Goal: Task Accomplishment & Management: Complete application form

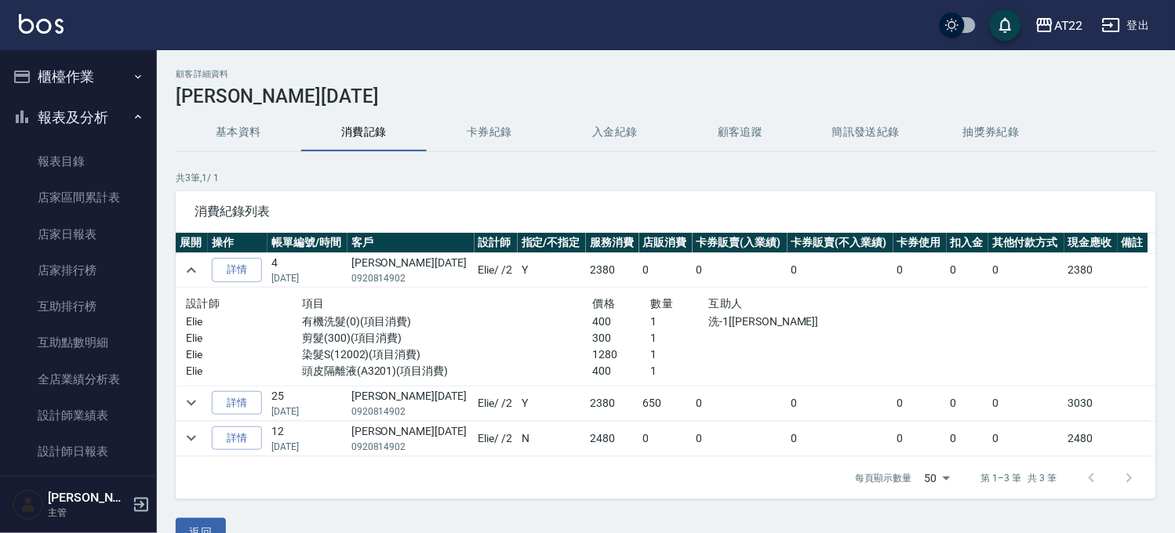
click at [100, 71] on button "櫃檯作業" at bounding box center [78, 76] width 144 height 41
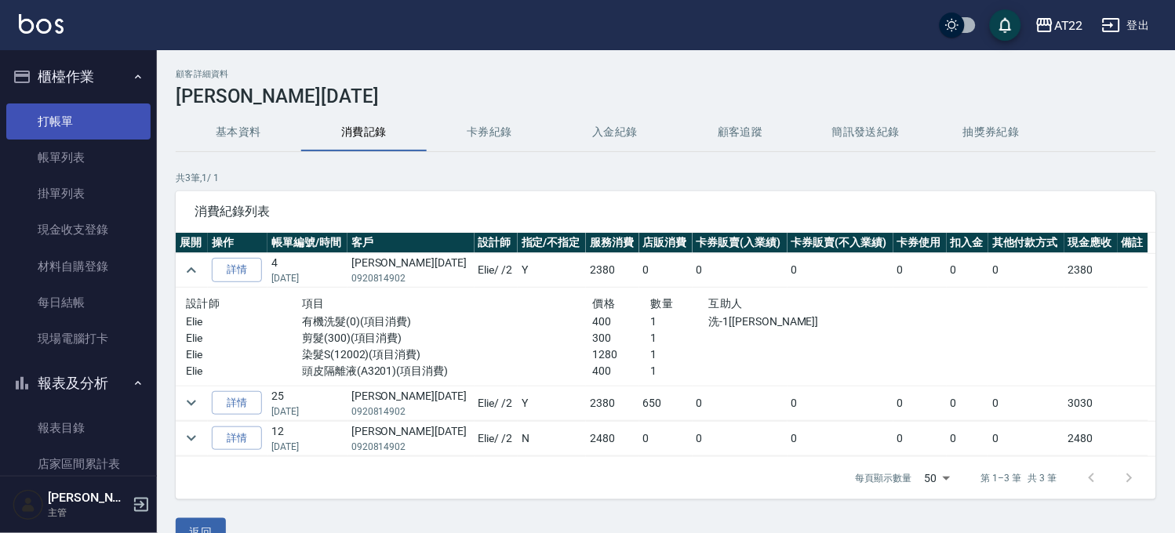
click at [99, 116] on link "打帳單" at bounding box center [78, 122] width 144 height 36
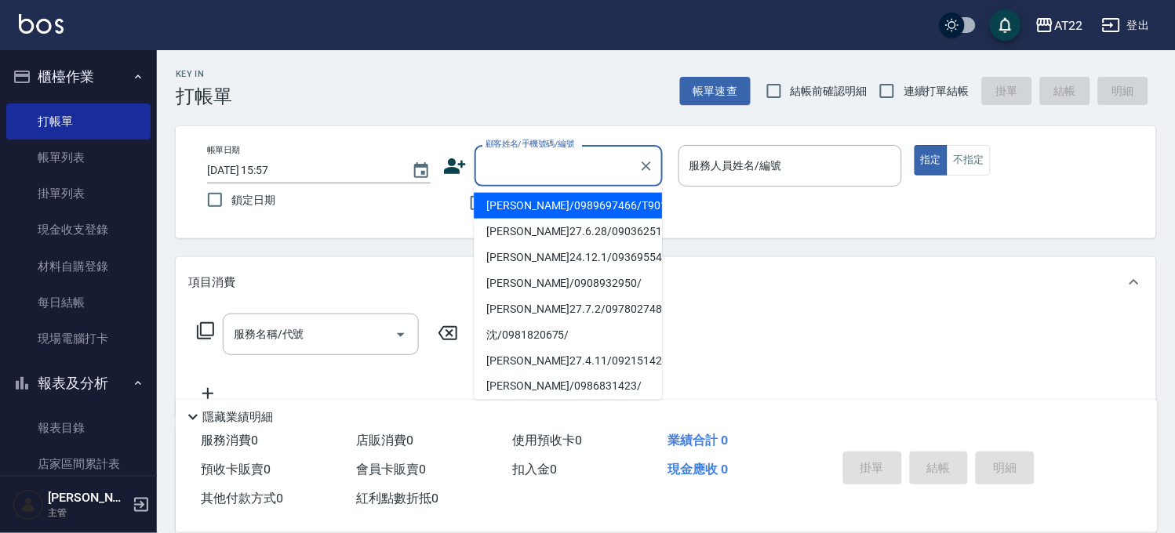
click at [592, 171] on input "顧客姓名/手機號碼/編號" at bounding box center [557, 165] width 151 height 27
click at [926, 89] on span "連續打單結帳" at bounding box center [937, 91] width 66 height 16
click at [904, 89] on input "連續打單結帳" at bounding box center [887, 91] width 33 height 33
checkbox input "true"
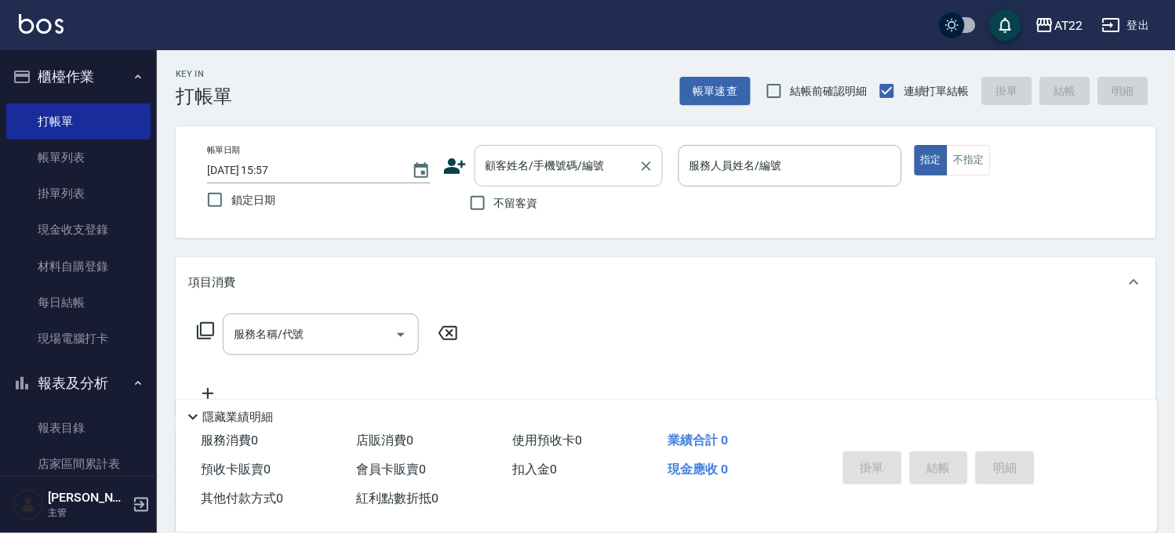
click at [592, 160] on input "顧客姓名/手機號碼/編號" at bounding box center [557, 165] width 151 height 27
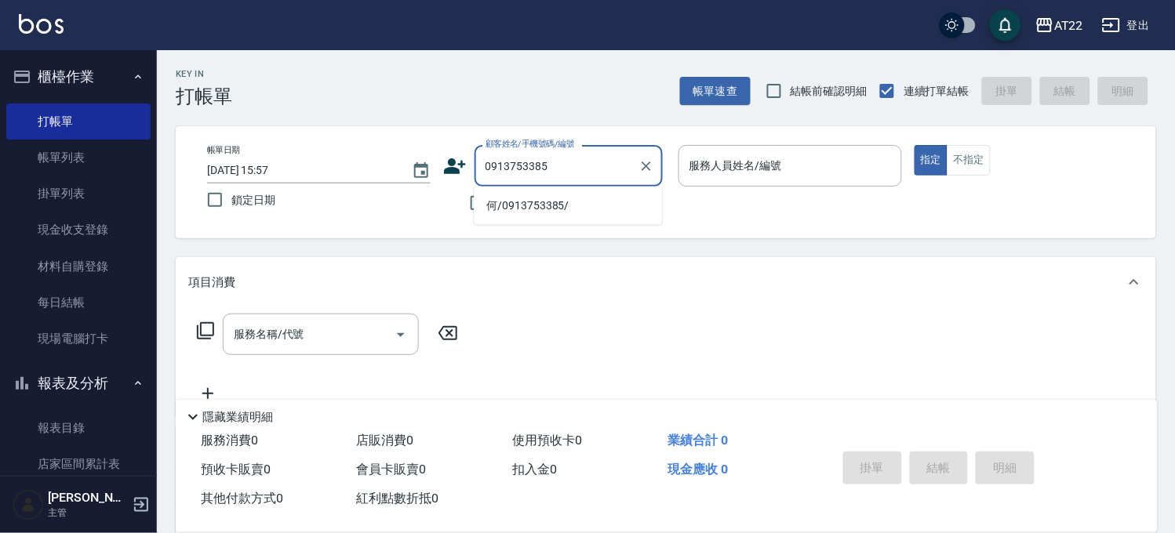
click at [584, 210] on li "何/0913753385/" at bounding box center [568, 206] width 188 height 26
type input "何/0913753385/"
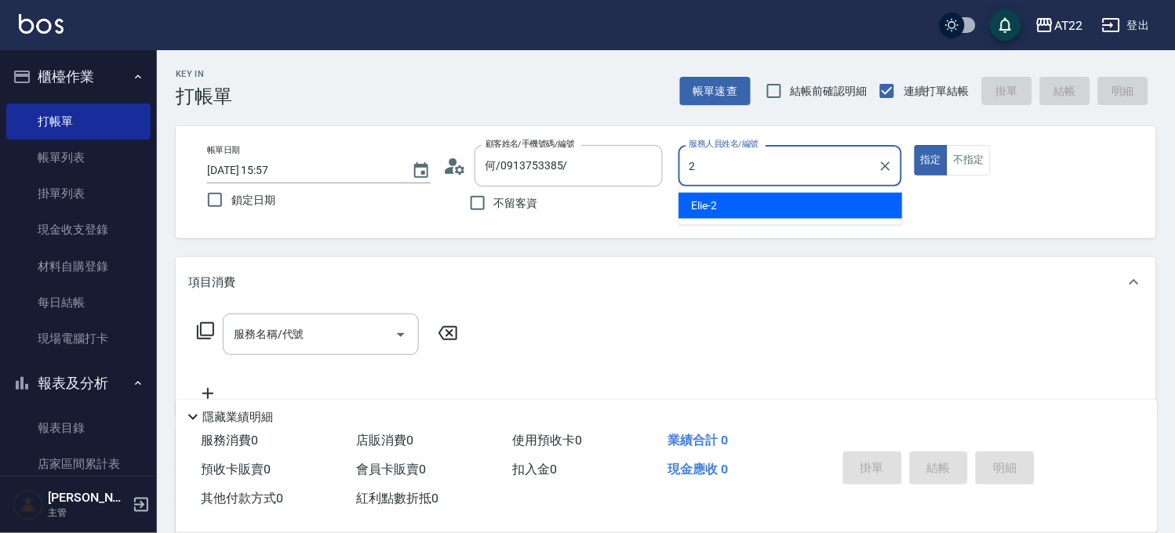
type input "Elie-2"
type button "true"
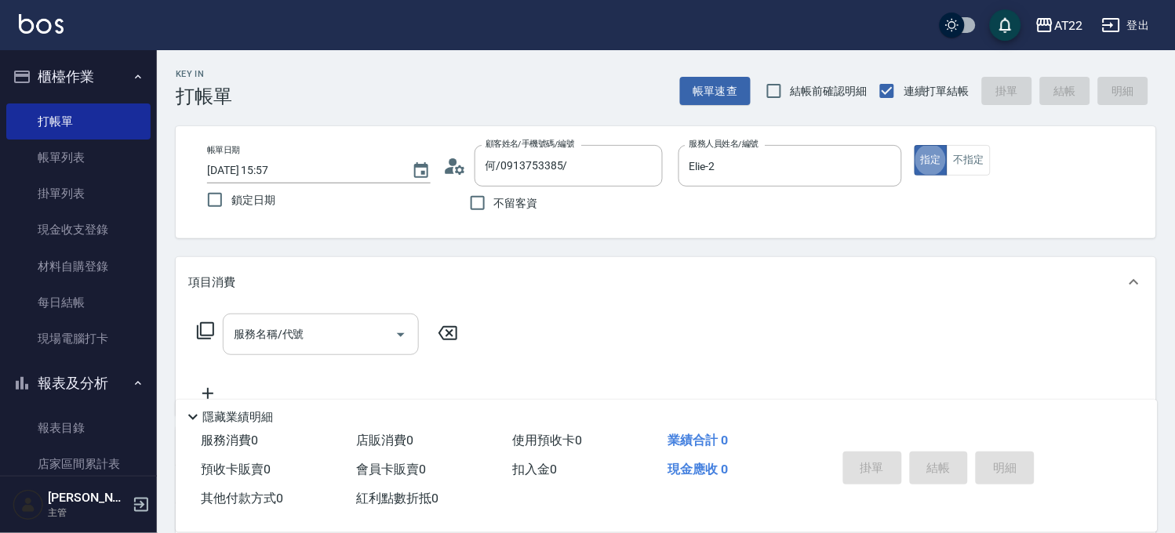
click at [244, 323] on input "服務名稱/代號" at bounding box center [309, 334] width 158 height 27
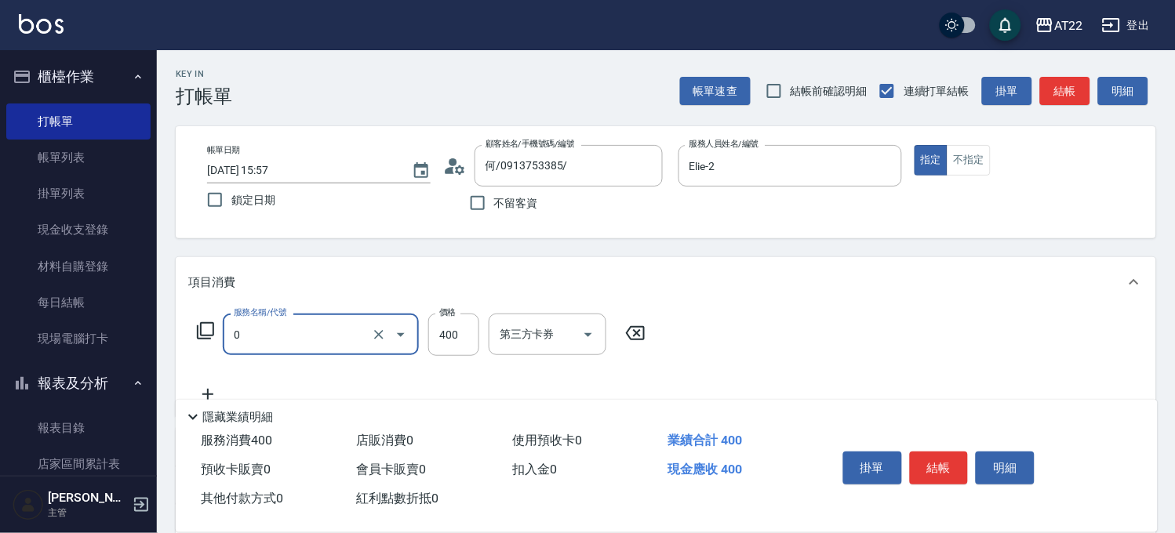
type input "有機洗髮(0)"
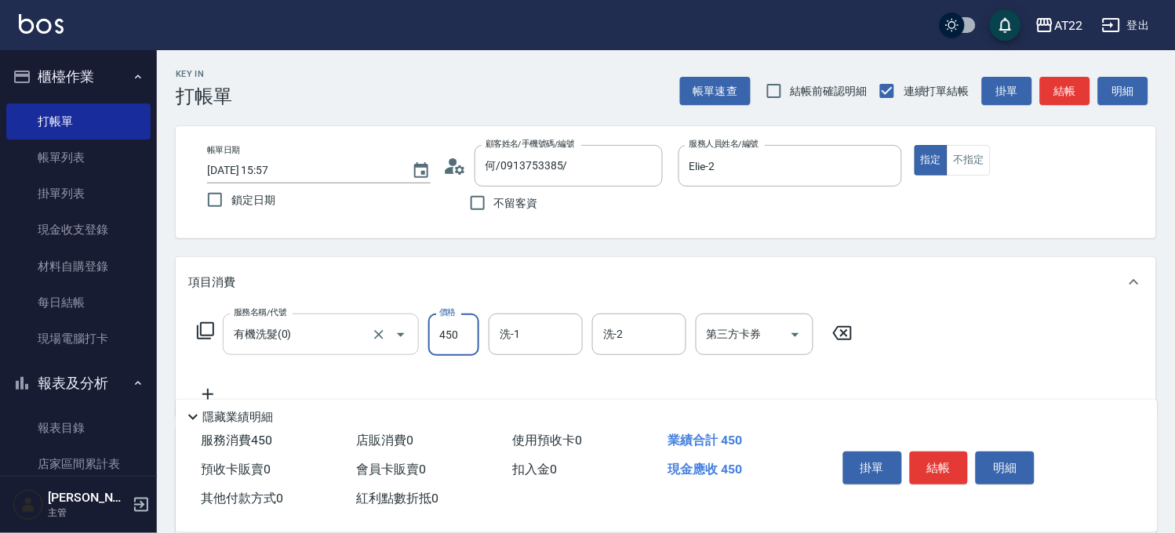
type input "450"
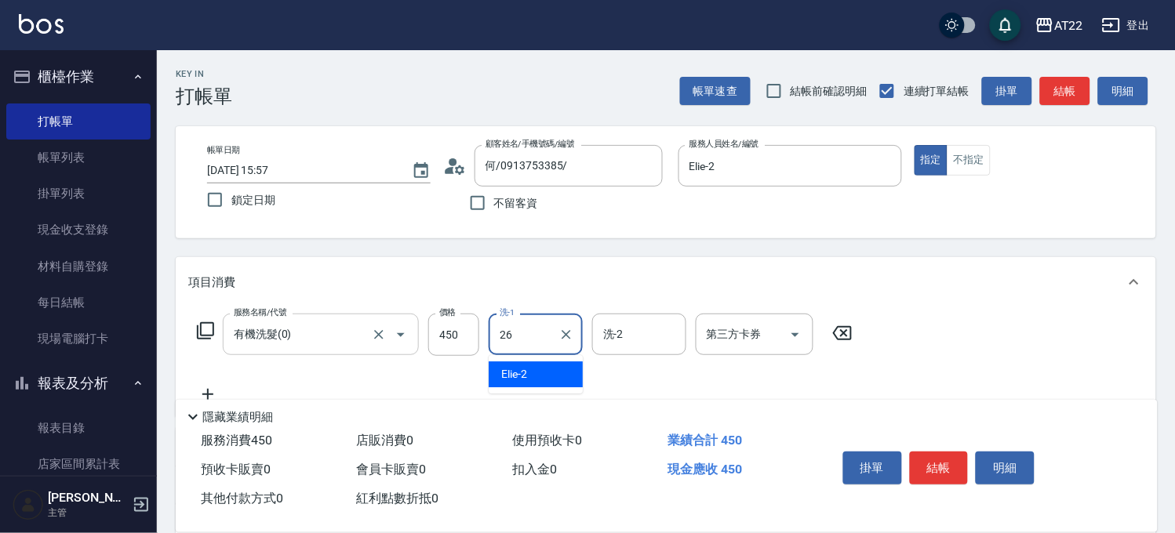
type input "Cinna-26"
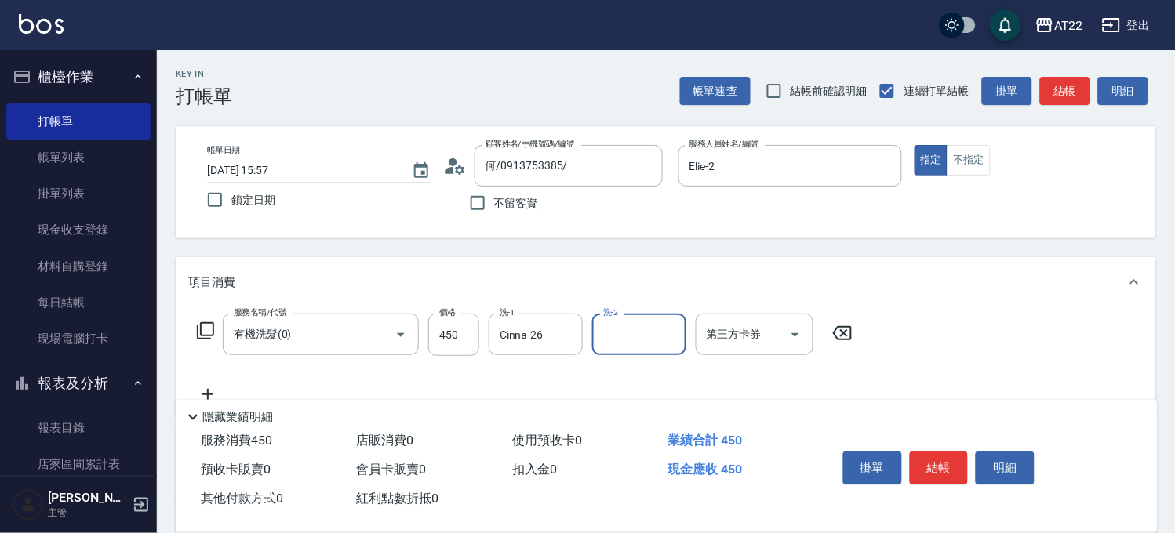
click at [207, 386] on icon at bounding box center [207, 394] width 39 height 19
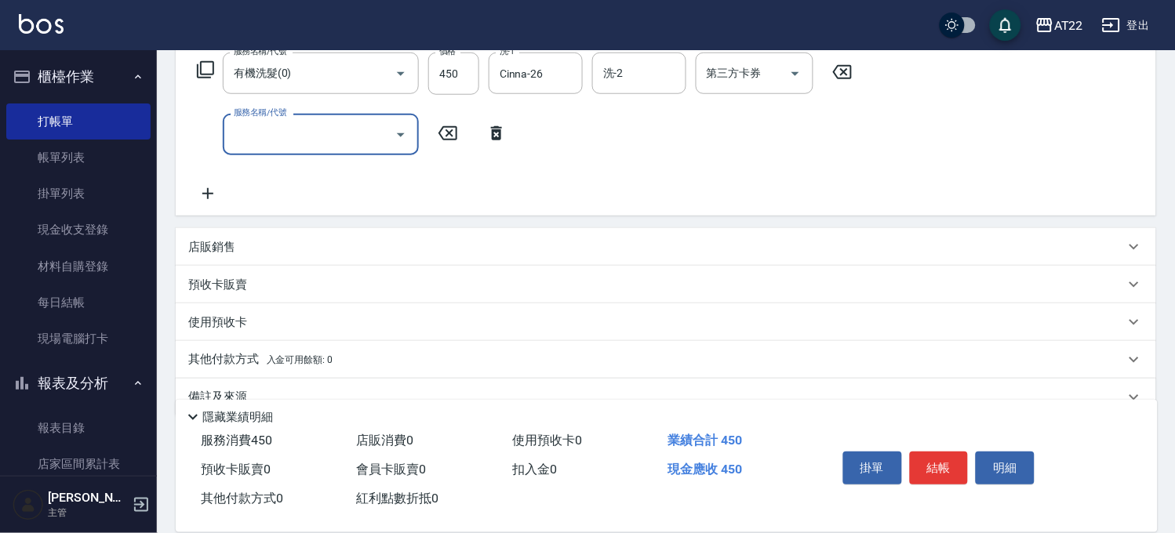
scroll to position [87, 0]
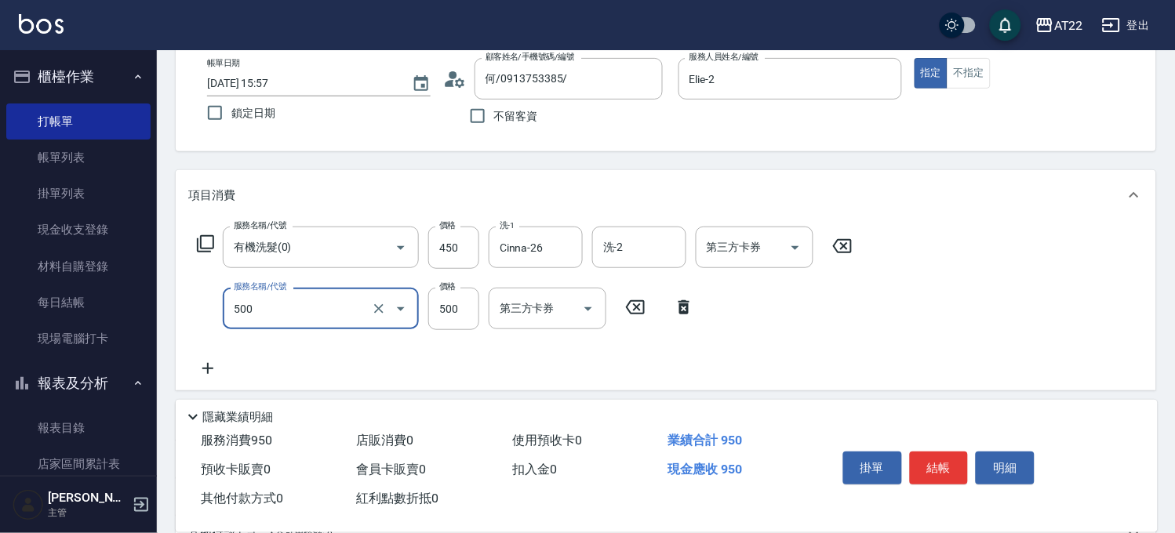
type input "剪髮(500)"
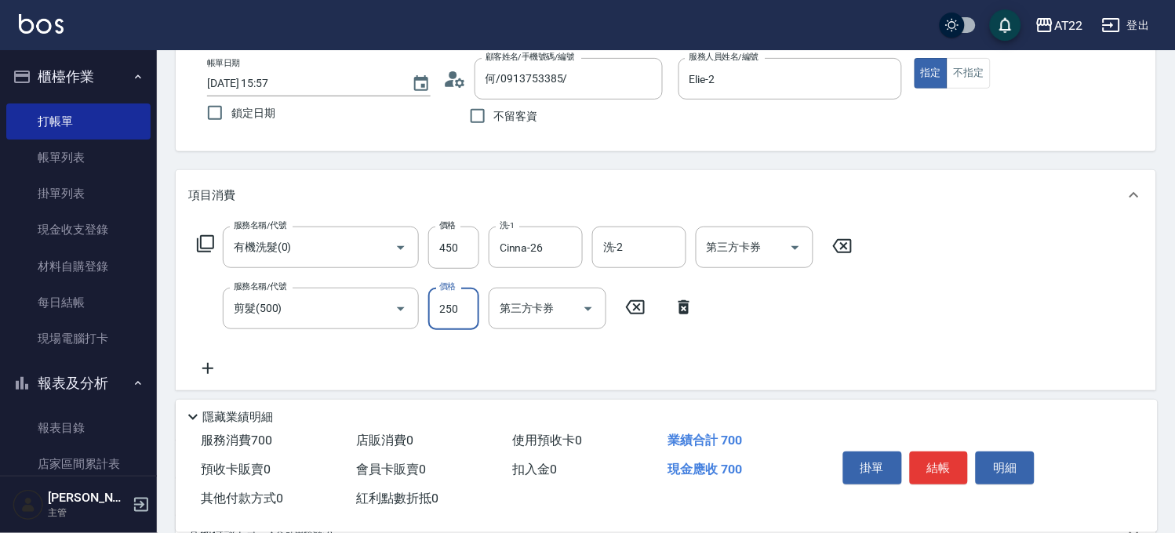
type input "250"
click at [212, 364] on icon at bounding box center [207, 368] width 39 height 19
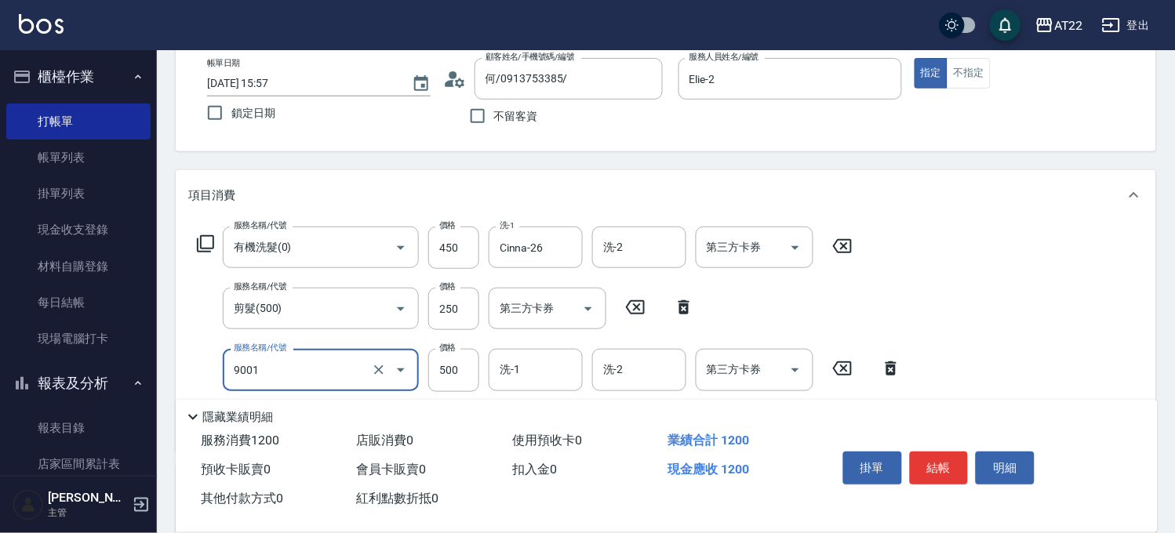
type input "升級保水面膜(9001)"
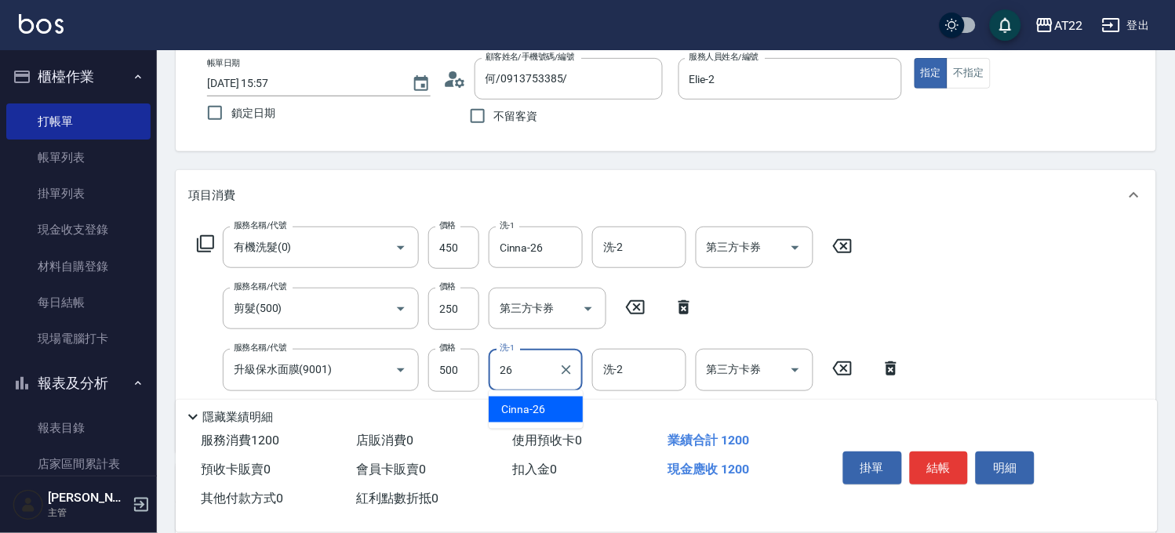
type input "Cinna-26"
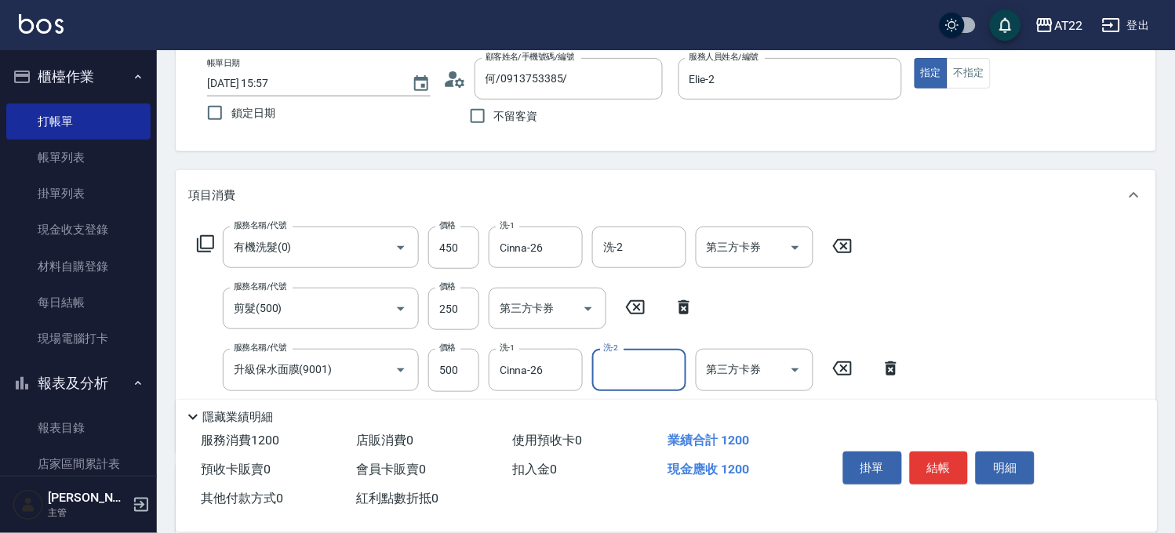
scroll to position [0, 0]
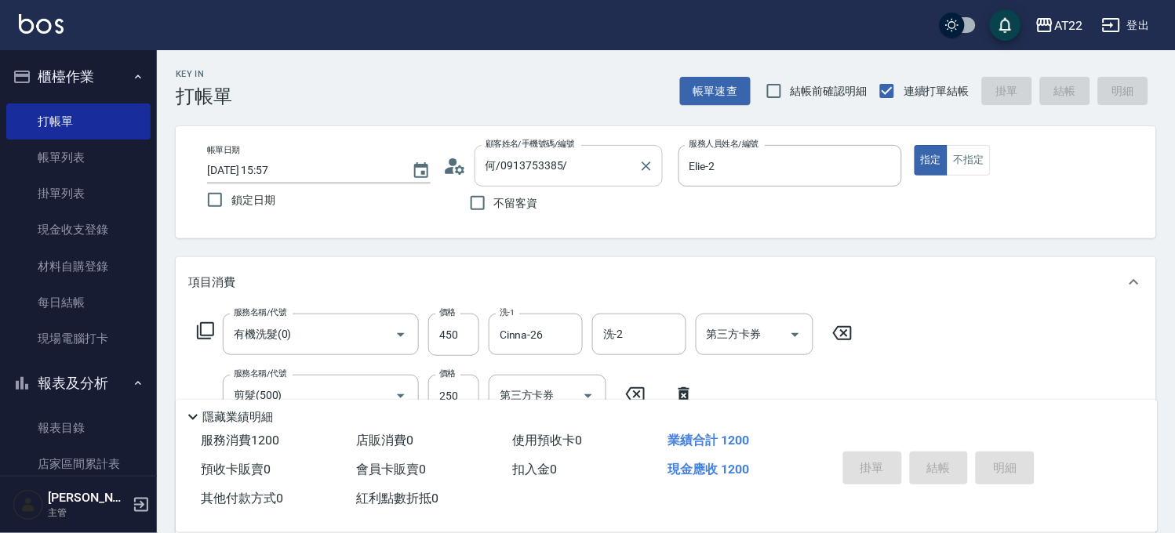
type input "2025/10/14 15:58"
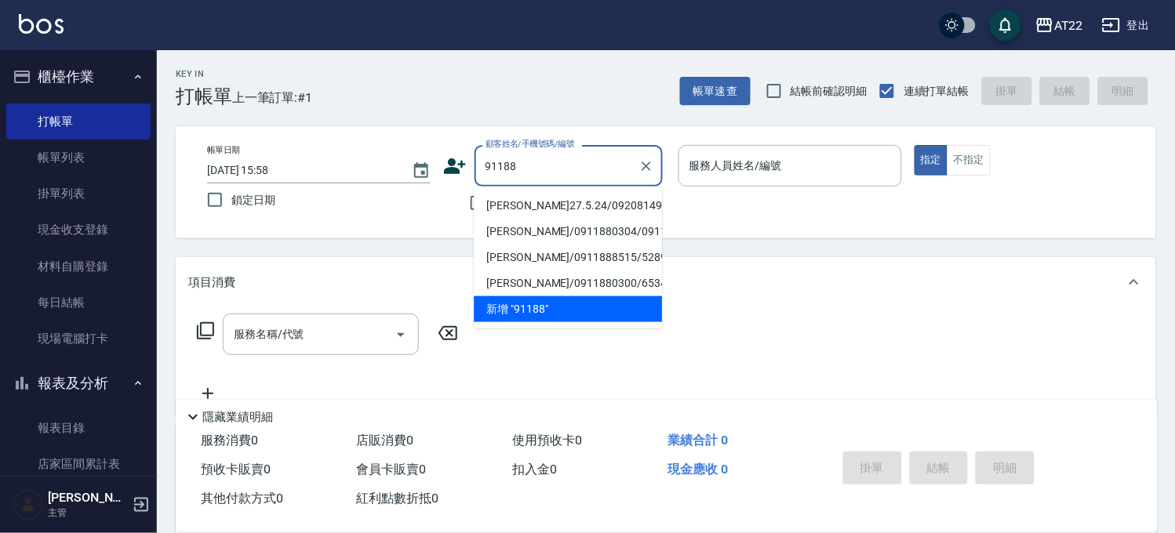
click at [618, 206] on li "王至正27.5.24/0920814902/T91188" at bounding box center [568, 206] width 188 height 26
type input "王至正27.5.24/0920814902/T91188"
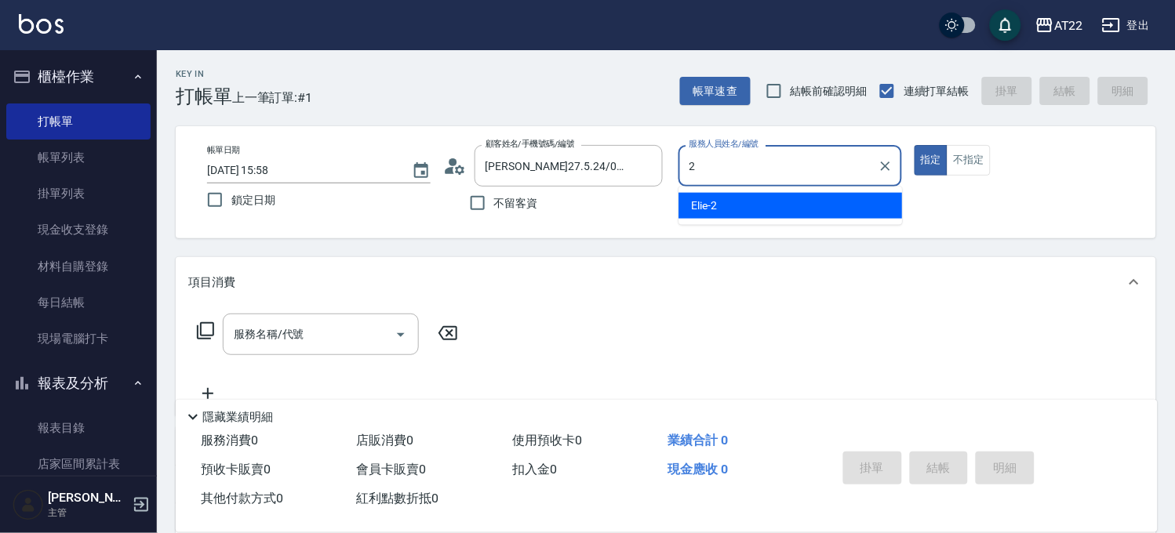
type input "Elie-2"
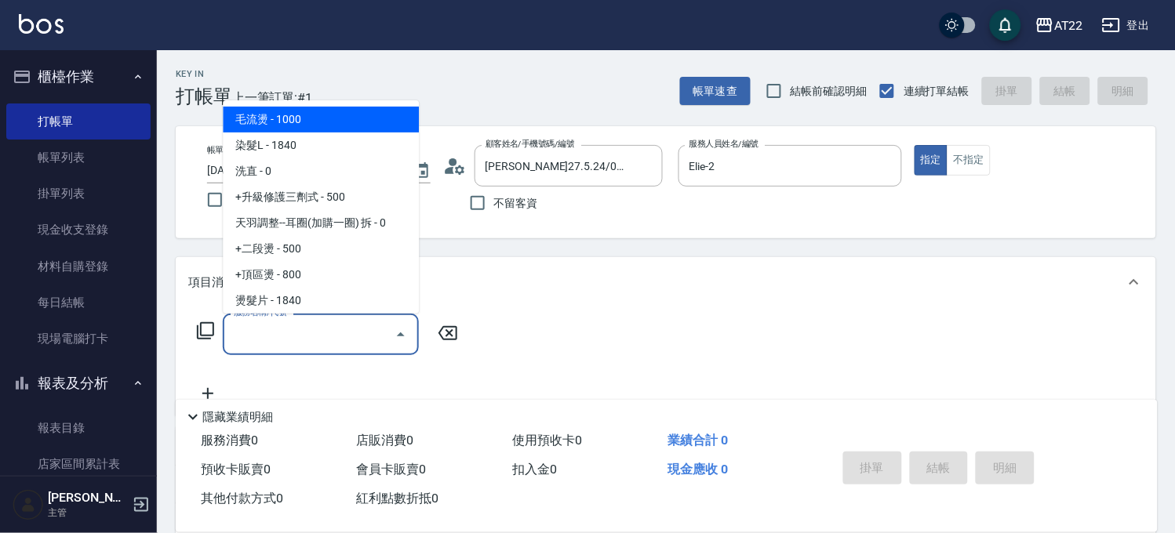
click at [310, 329] on input "服務名稱/代號" at bounding box center [309, 334] width 158 height 27
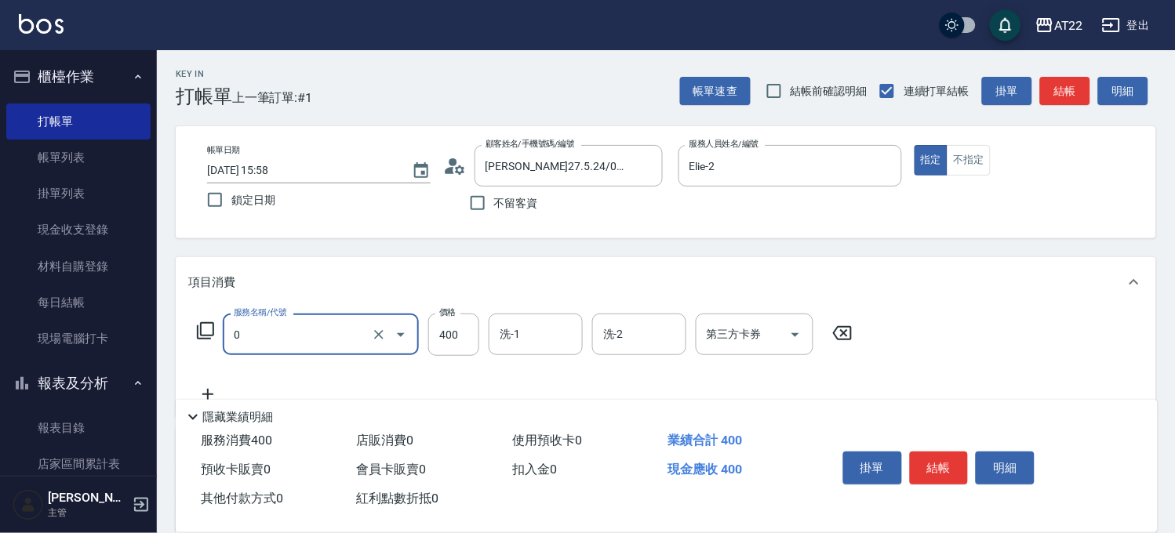
type input "有機洗髮(0)"
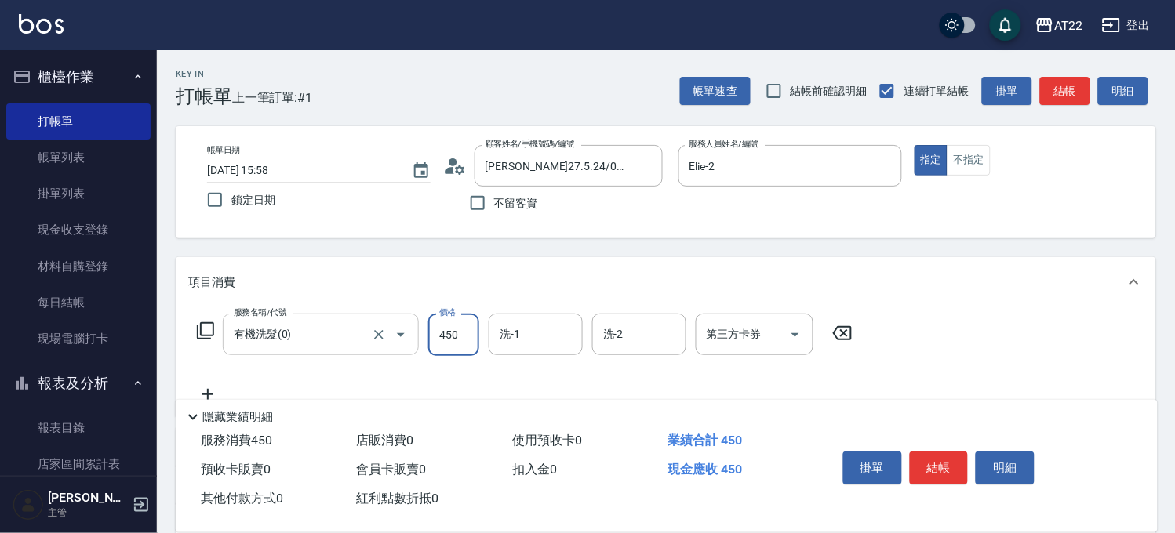
type input "450"
click at [197, 393] on icon at bounding box center [207, 394] width 39 height 19
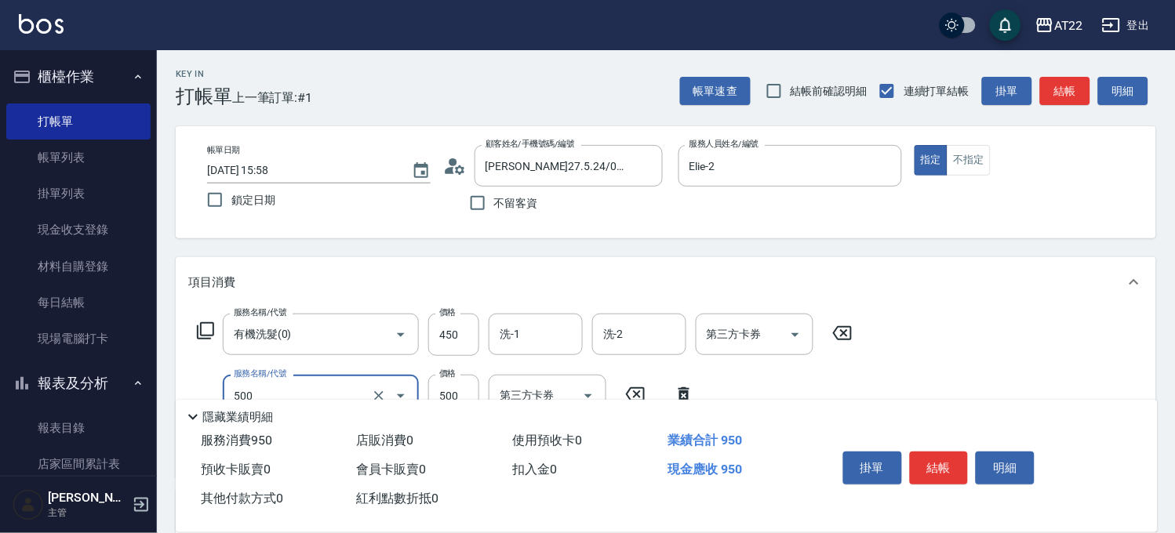
type input "剪髮(500)"
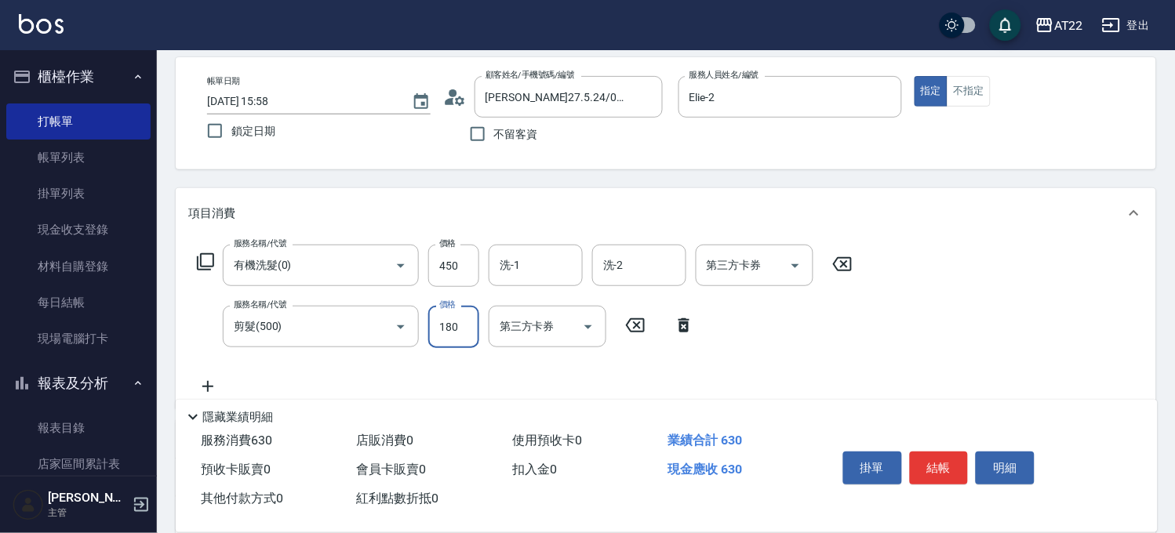
scroll to position [174, 0]
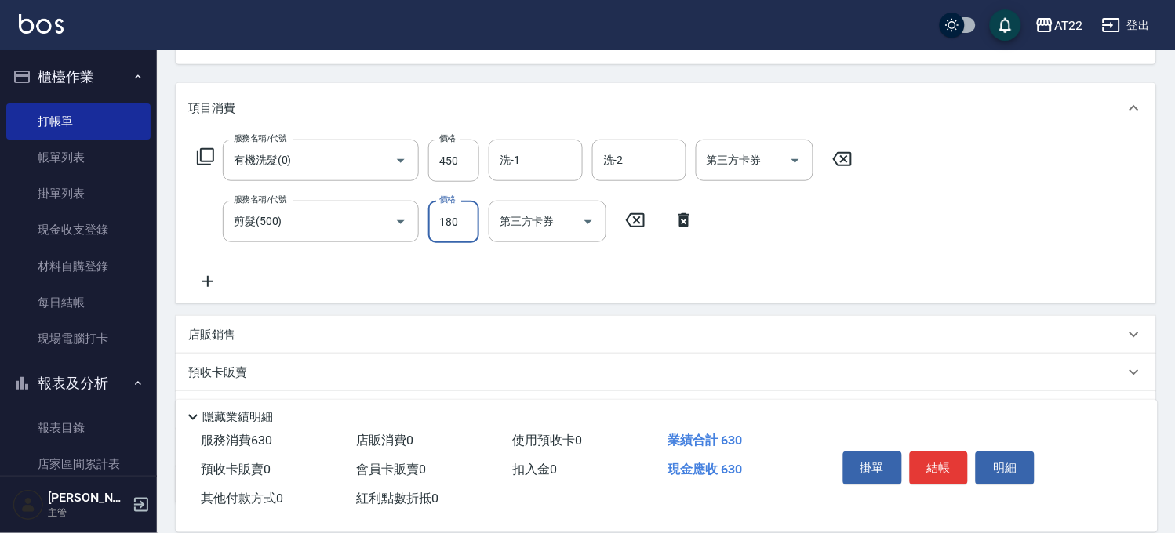
type input "180"
click at [213, 275] on icon at bounding box center [207, 281] width 39 height 19
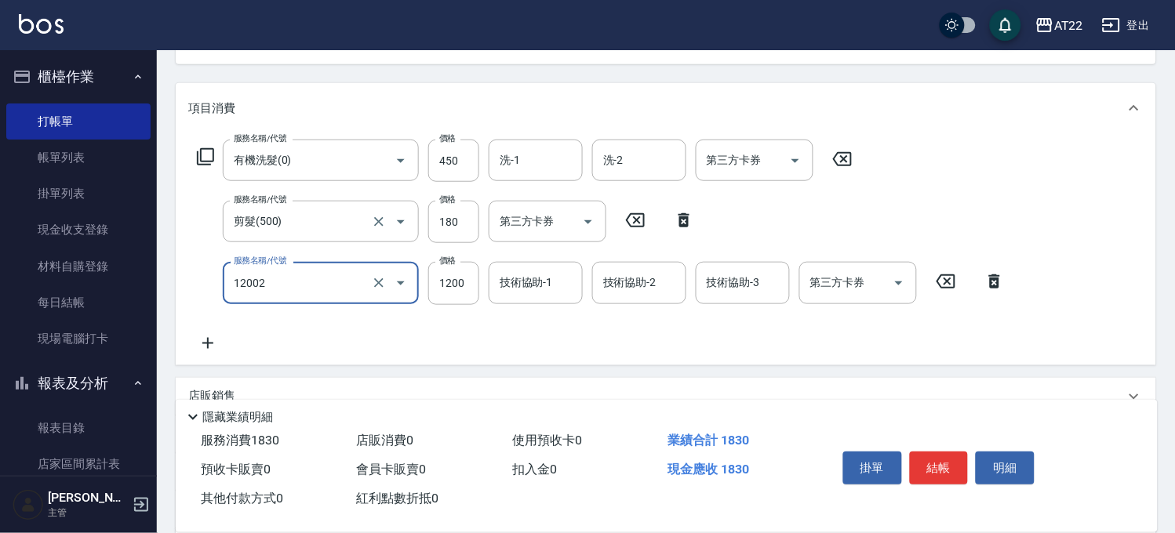
type input "染髮S(12002)"
type input "1350"
click at [217, 344] on icon at bounding box center [207, 343] width 39 height 19
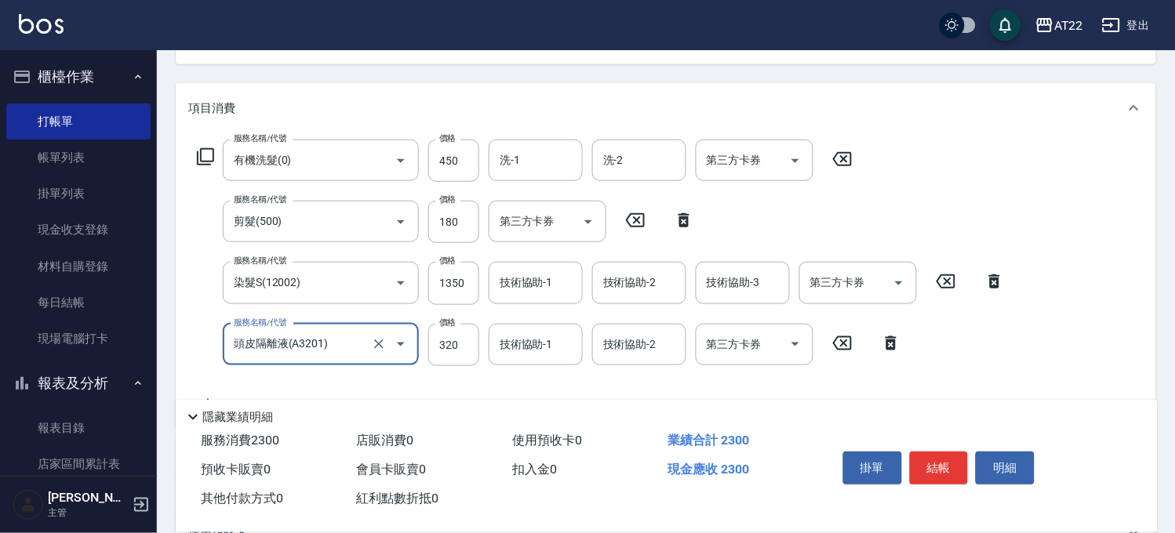
type input "頭皮隔離液(A3201)"
type input "160"
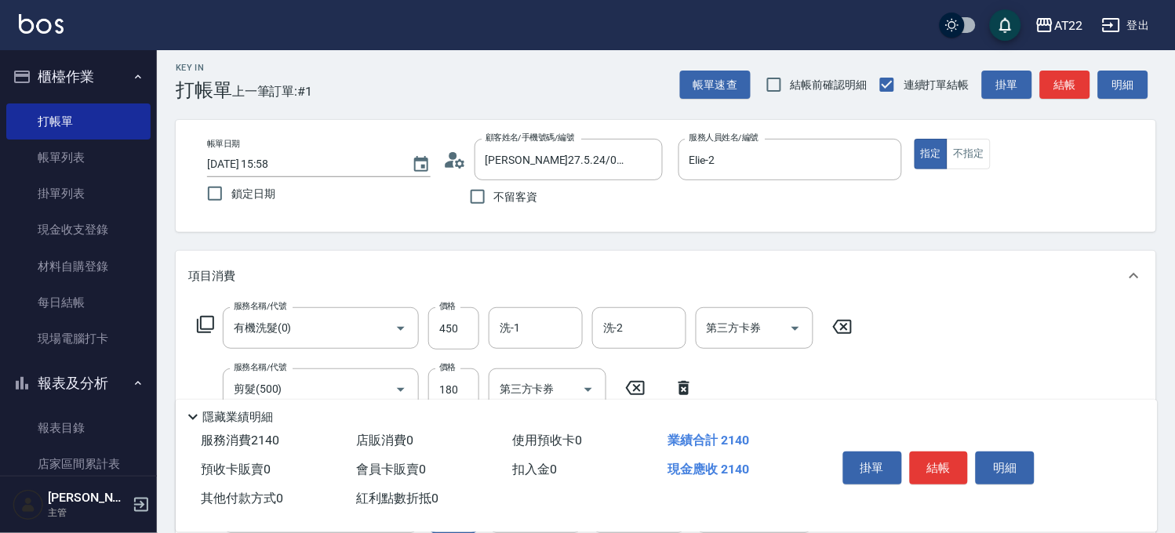
scroll to position [0, 0]
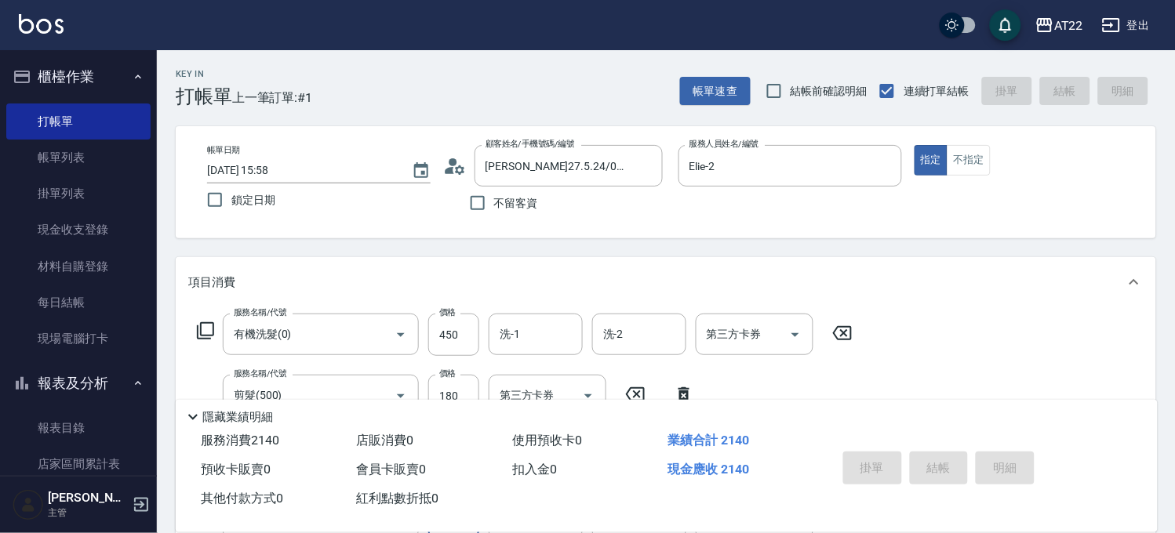
type input "2025/10/14 15:59"
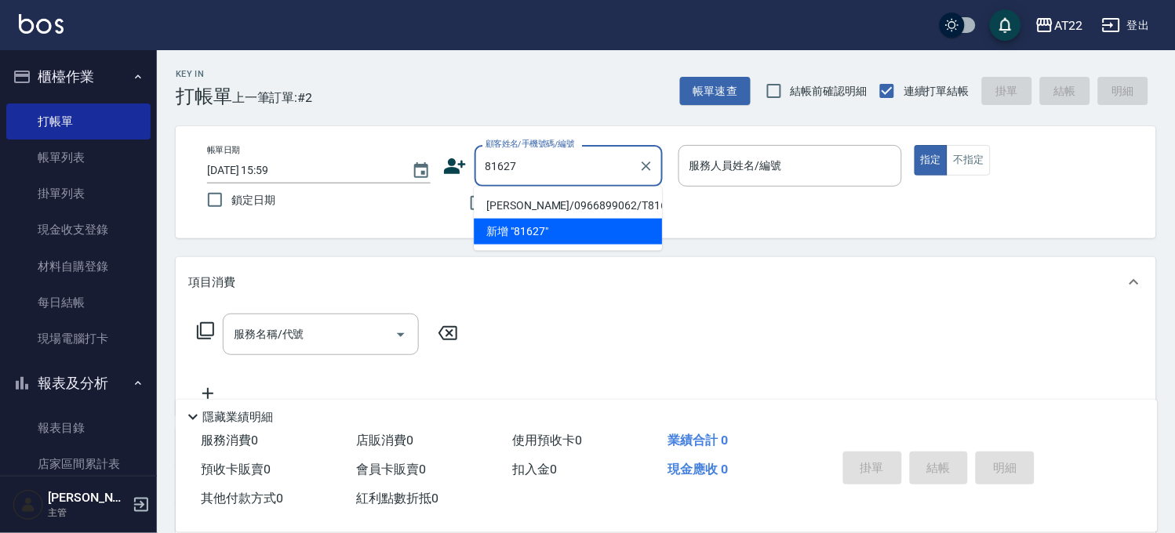
click at [575, 204] on li "林承佑/0966899062/T81627" at bounding box center [568, 206] width 188 height 26
type input "林承佑/0966899062/T81627"
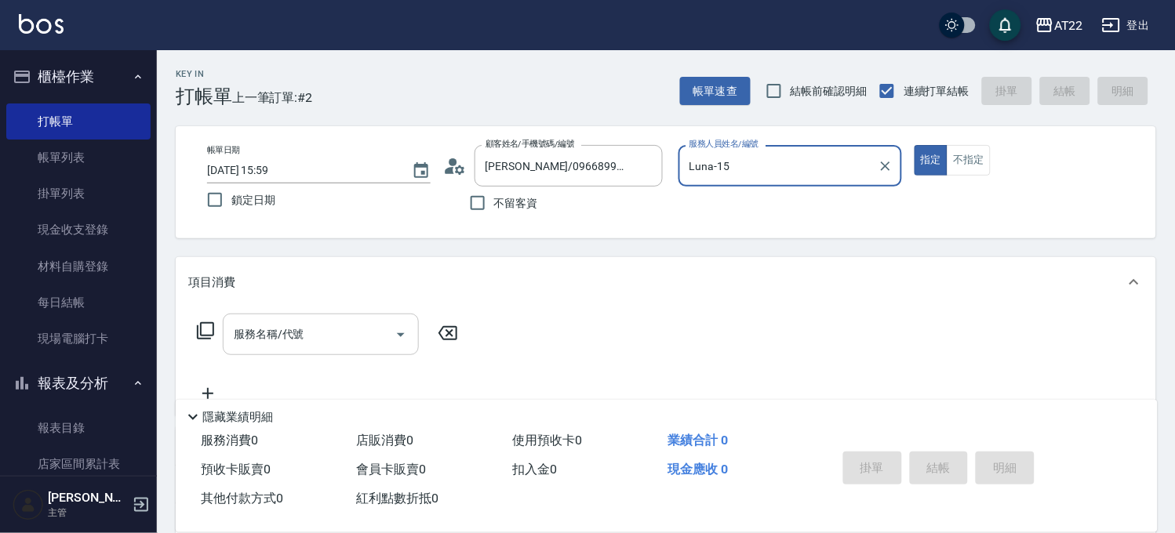
click at [348, 340] on input "服務名稱/代號" at bounding box center [309, 334] width 158 height 27
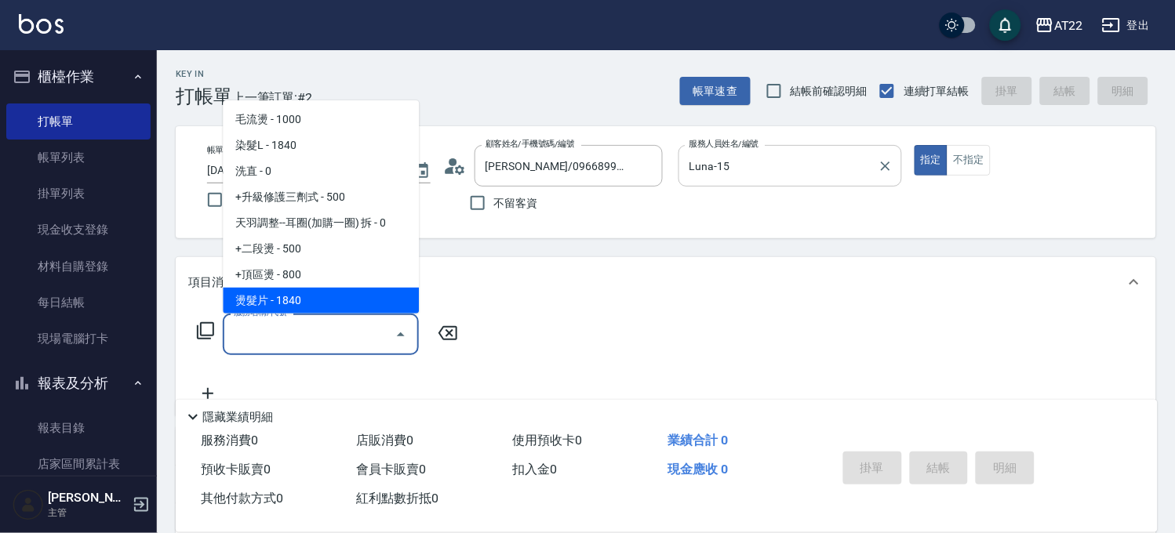
click at [736, 166] on input "Luna-15" at bounding box center [779, 165] width 186 height 27
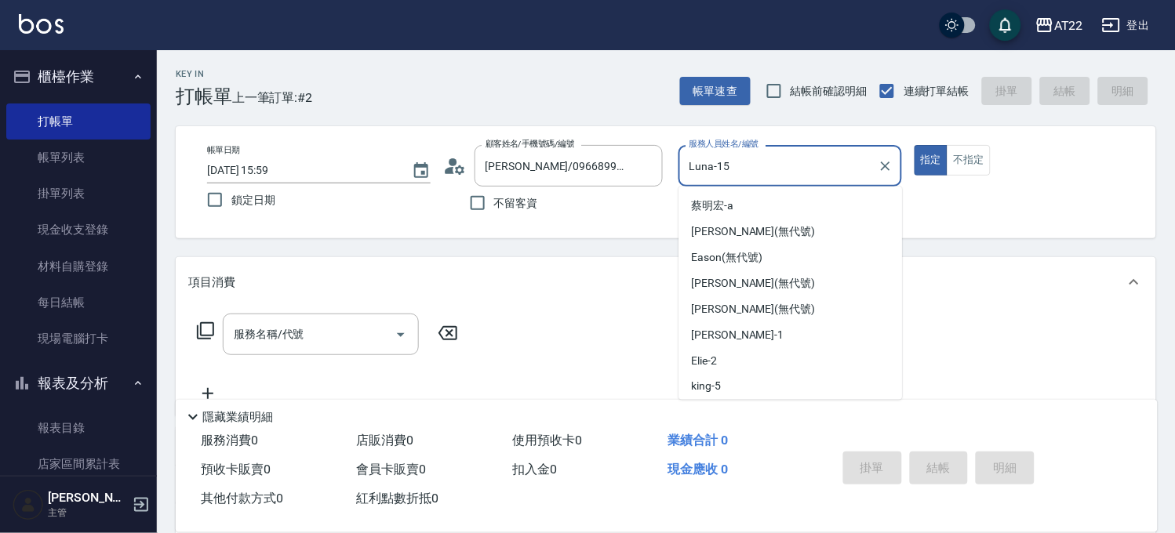
scroll to position [155, 0]
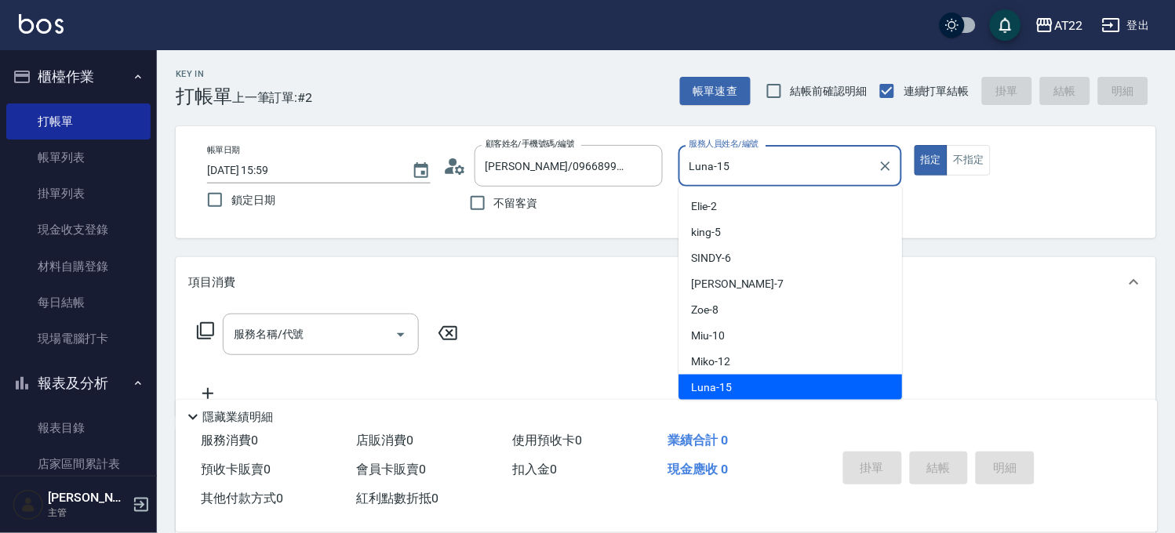
click at [736, 166] on input "Luna-15" at bounding box center [779, 165] width 186 height 27
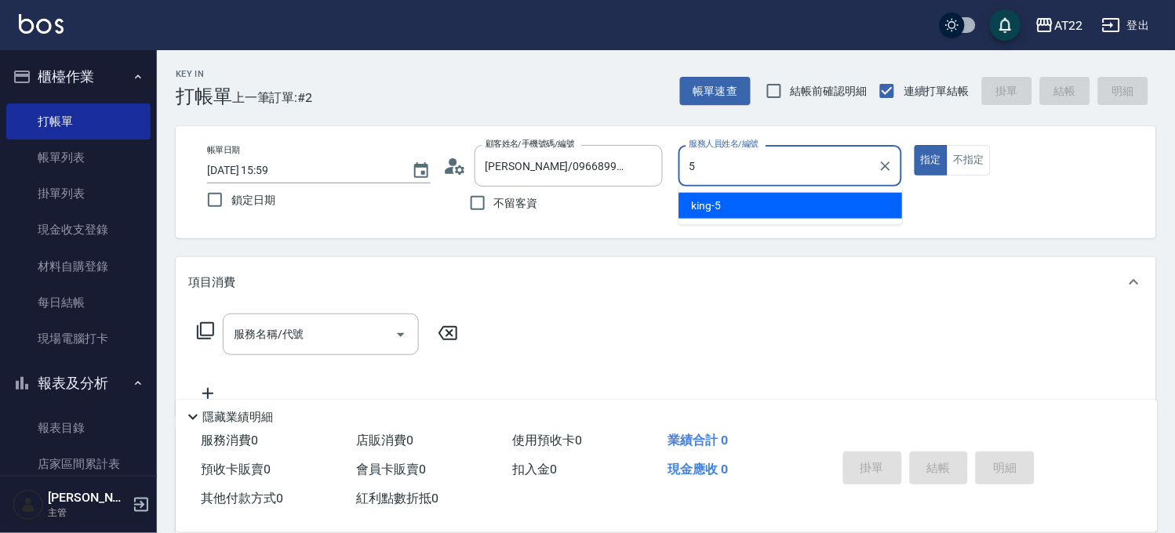
scroll to position [0, 0]
type input "king-5"
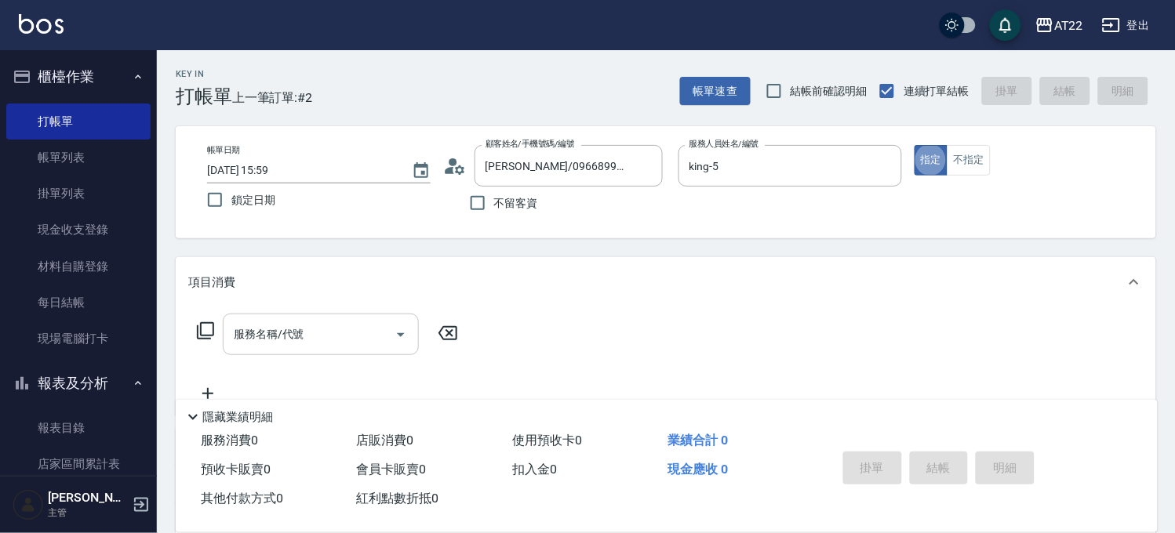
click at [333, 326] on input "服務名稱/代號" at bounding box center [309, 334] width 158 height 27
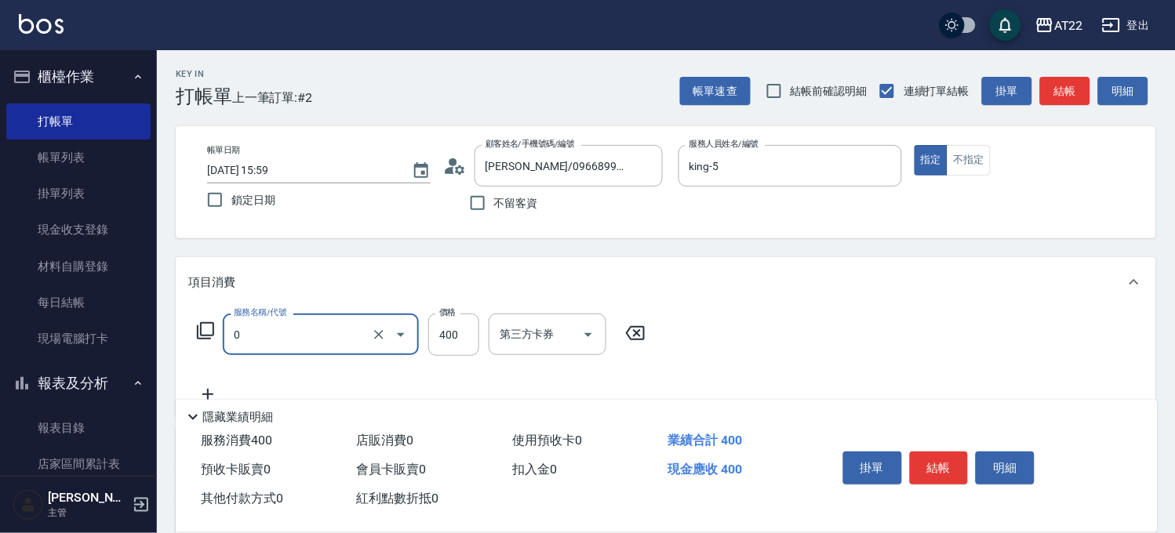
type input "有機洗髮(0)"
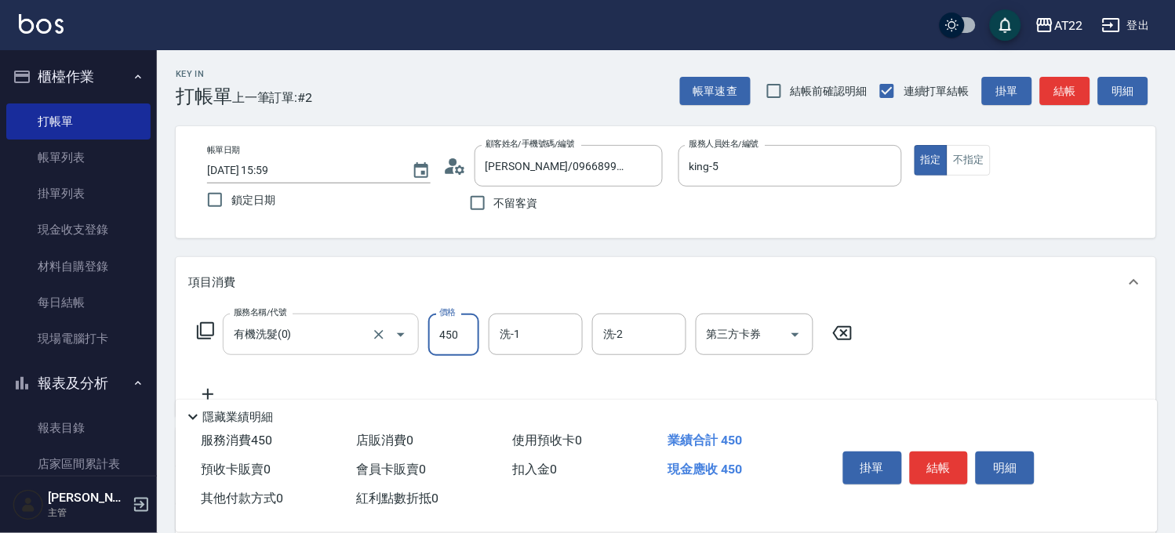
type input "450"
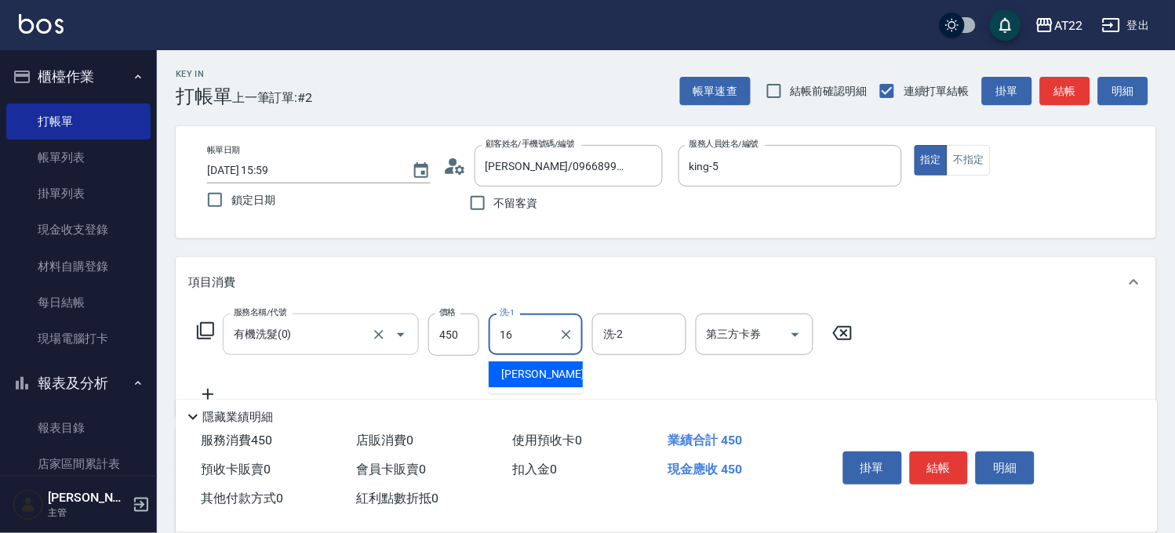
type input "Joe-16"
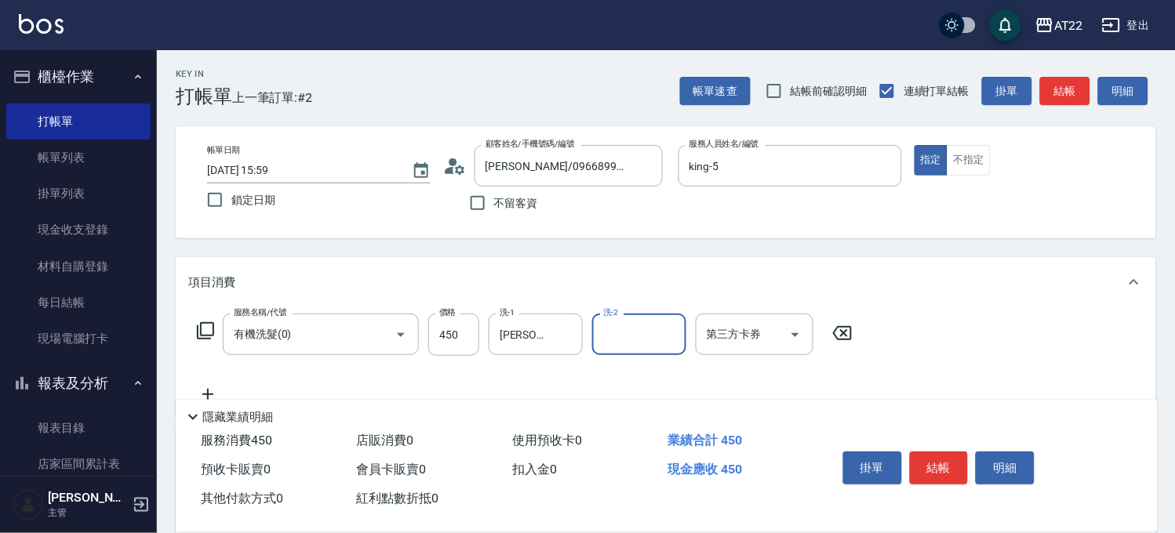
click at [206, 384] on div "服務名稱/代號 有機洗髮(0) 服務名稱/代號 價格 450 價格 洗-1 Joe-16 洗-1 洗-2 洗-2 第三方卡券 第三方卡券" at bounding box center [525, 359] width 674 height 90
click at [206, 389] on icon at bounding box center [207, 394] width 39 height 19
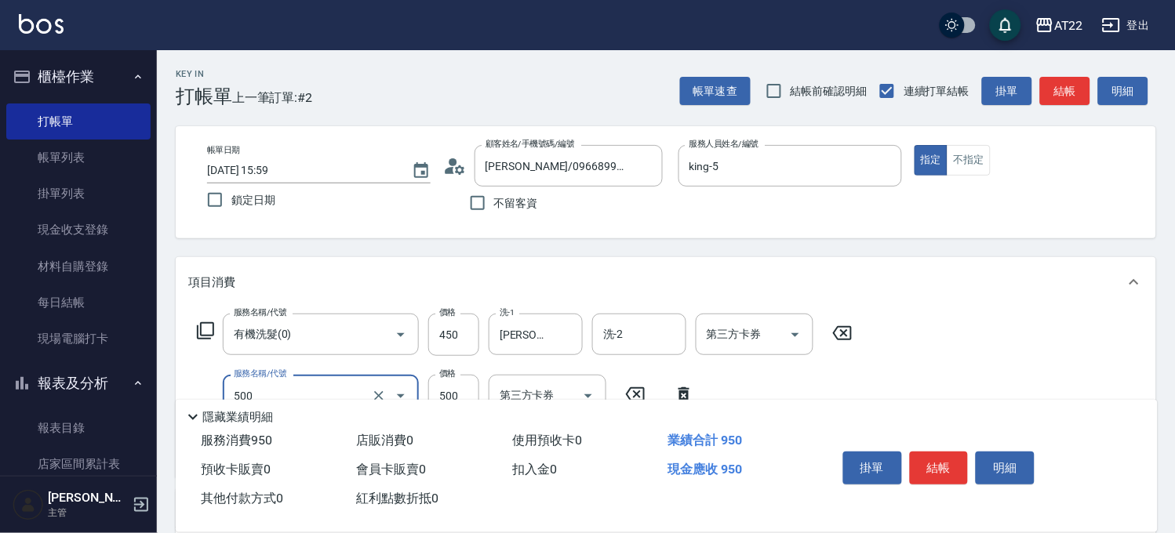
type input "剪髮(500)"
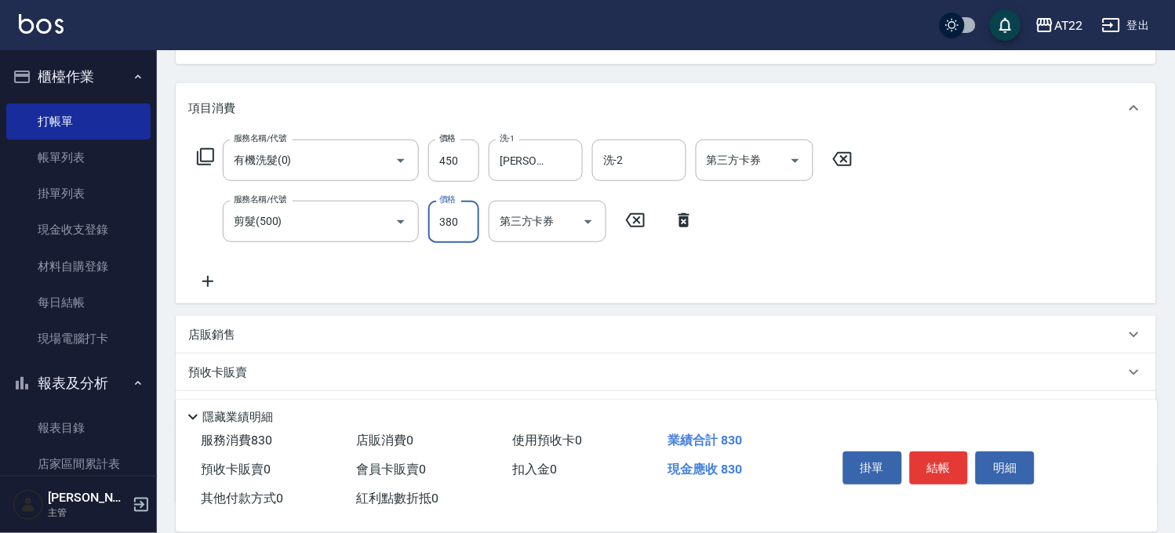
type input "380"
click at [208, 275] on icon at bounding box center [207, 281] width 39 height 19
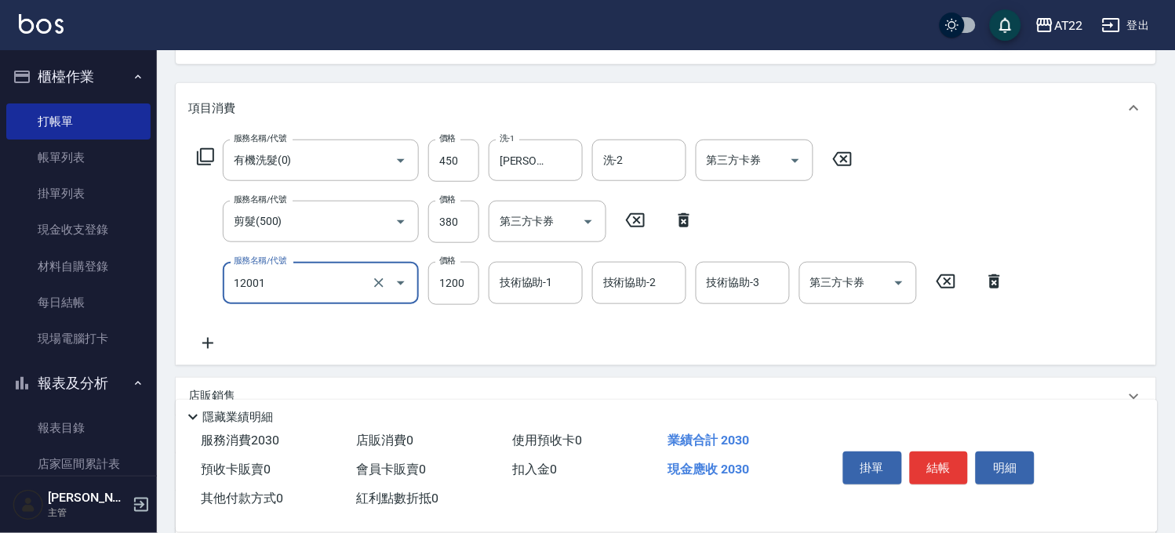
type input "燙髮S(12001)"
type input "1510"
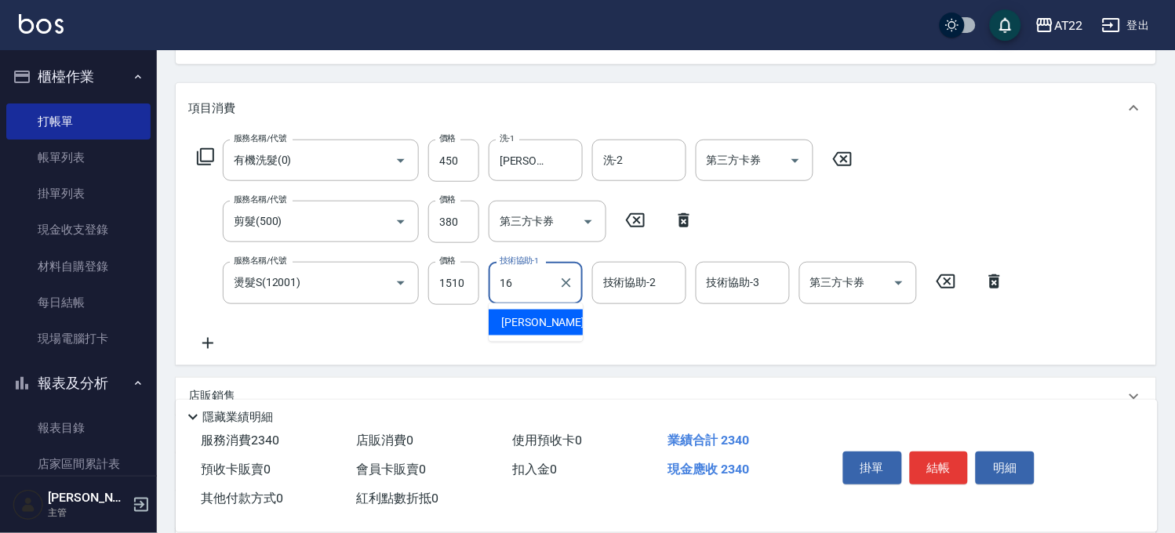
type input "Joe-16"
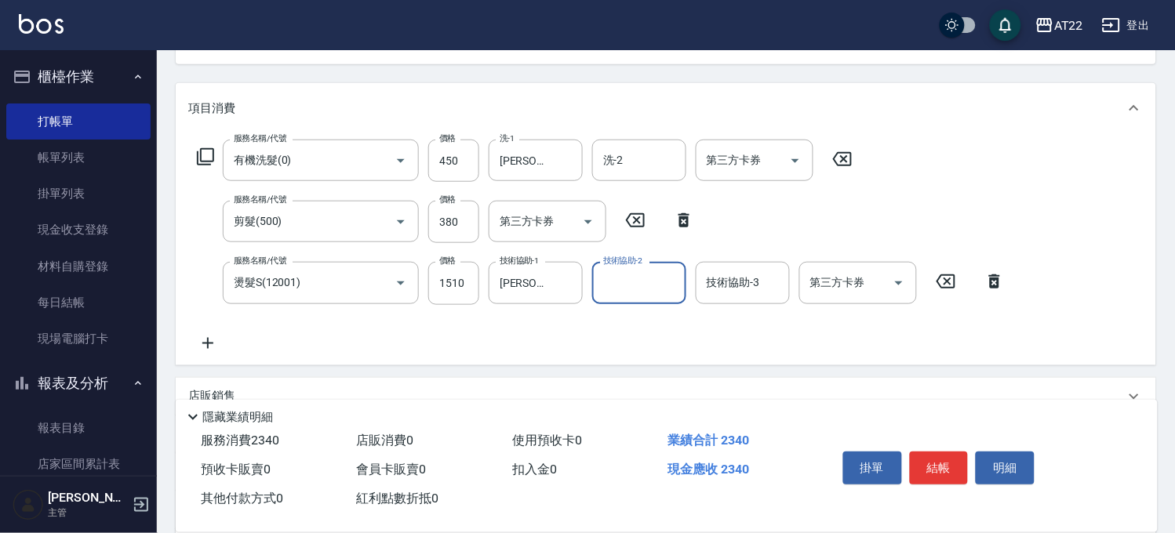
click at [209, 344] on icon at bounding box center [207, 343] width 39 height 19
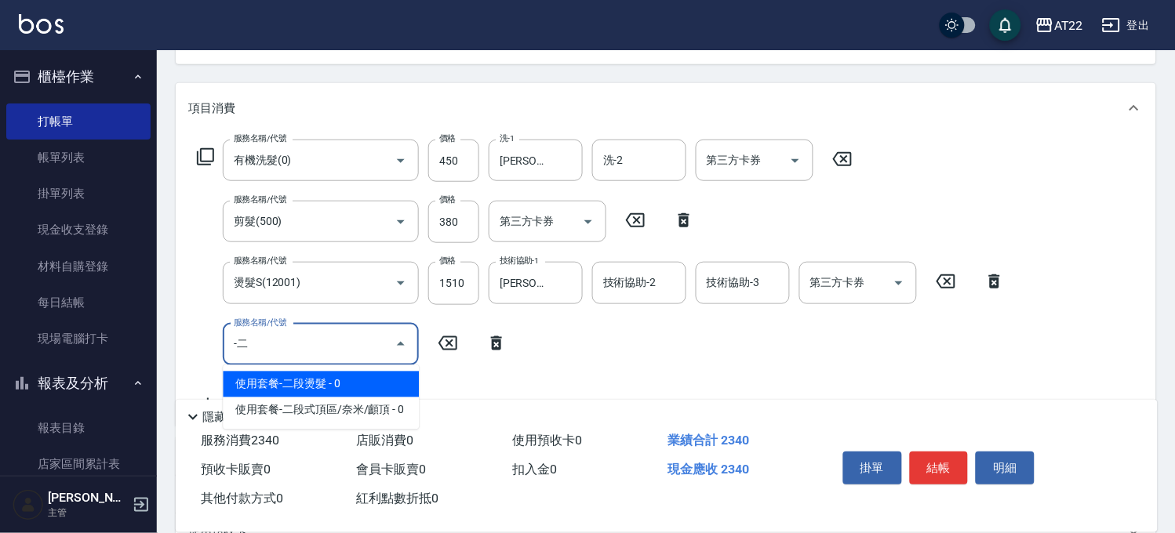
type input "-"
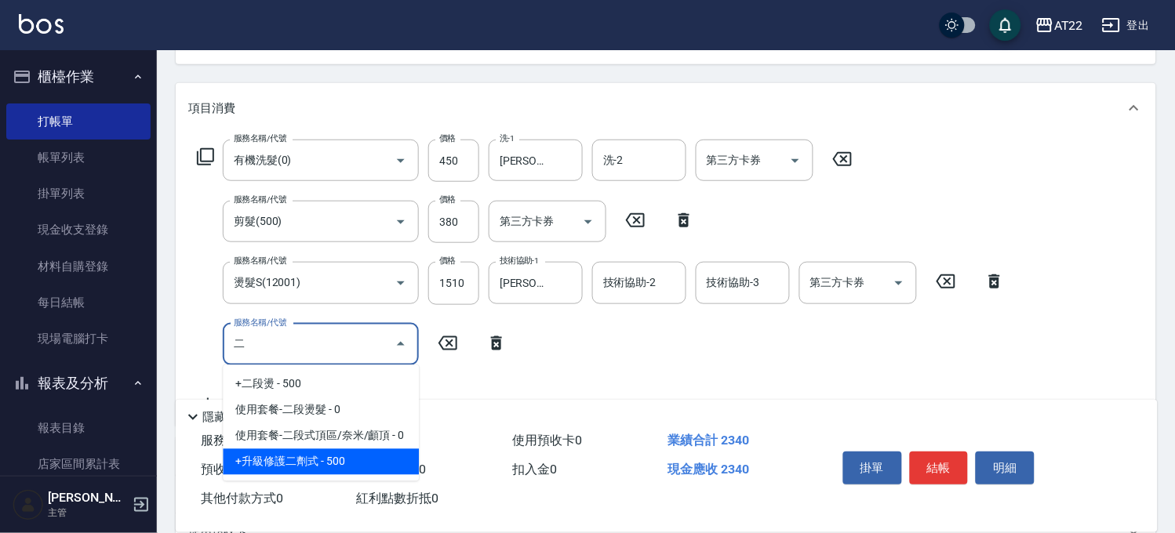
click at [263, 458] on span "+升級修護二劑式 - 500" at bounding box center [321, 463] width 196 height 26
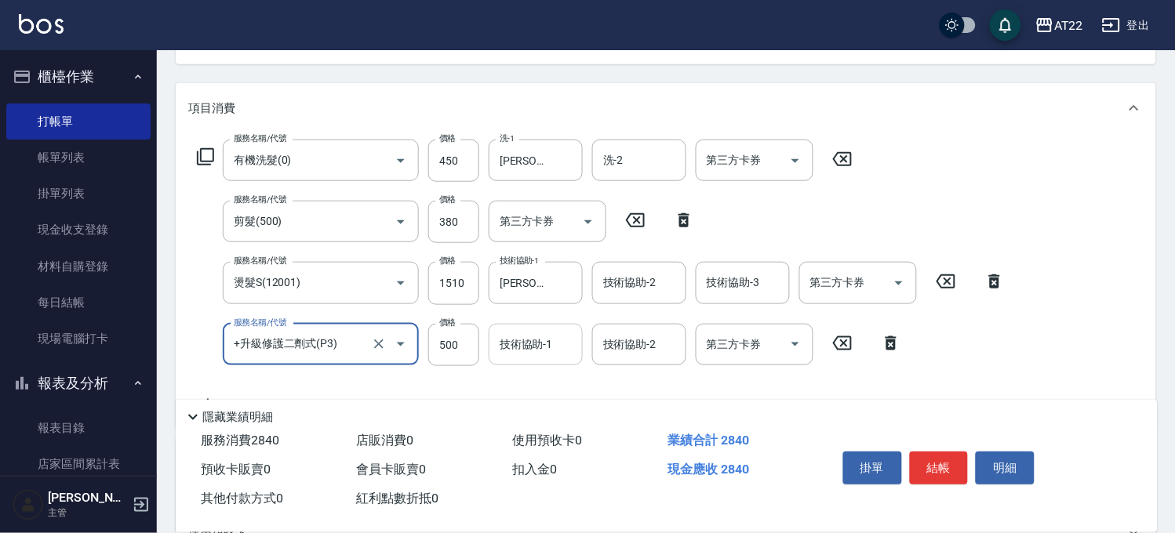
type input "+升級修護二劑式(P3)"
click at [519, 350] on input "技術協助-1" at bounding box center [536, 344] width 80 height 27
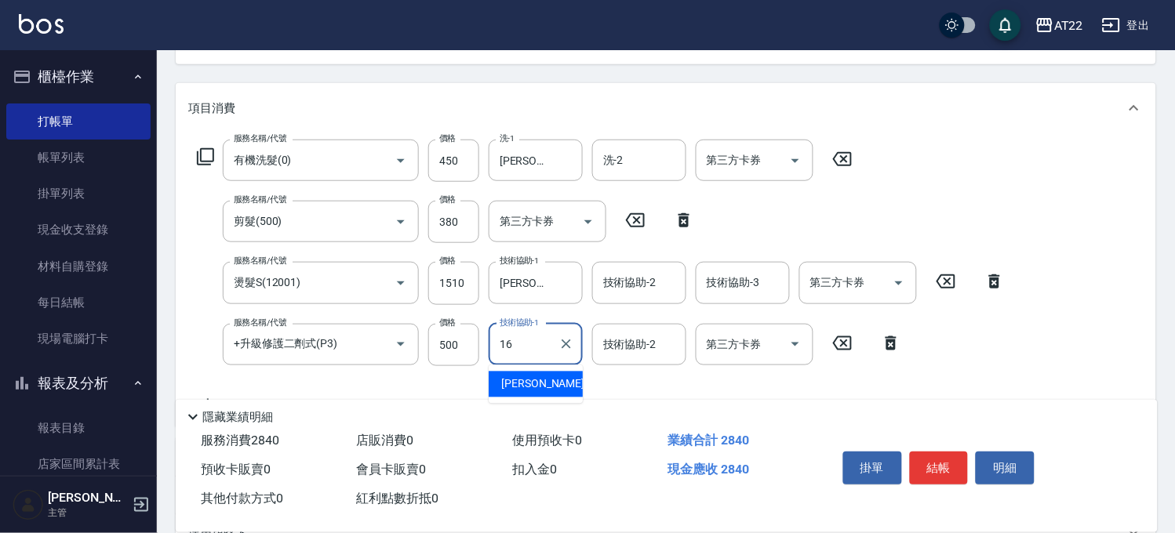
type input "Joe-16"
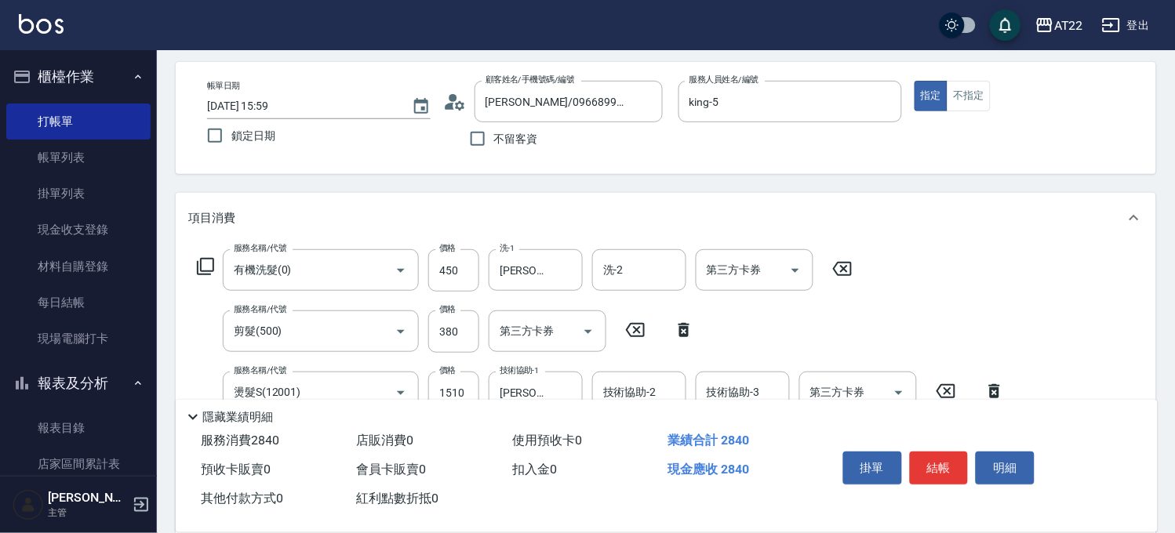
scroll to position [0, 0]
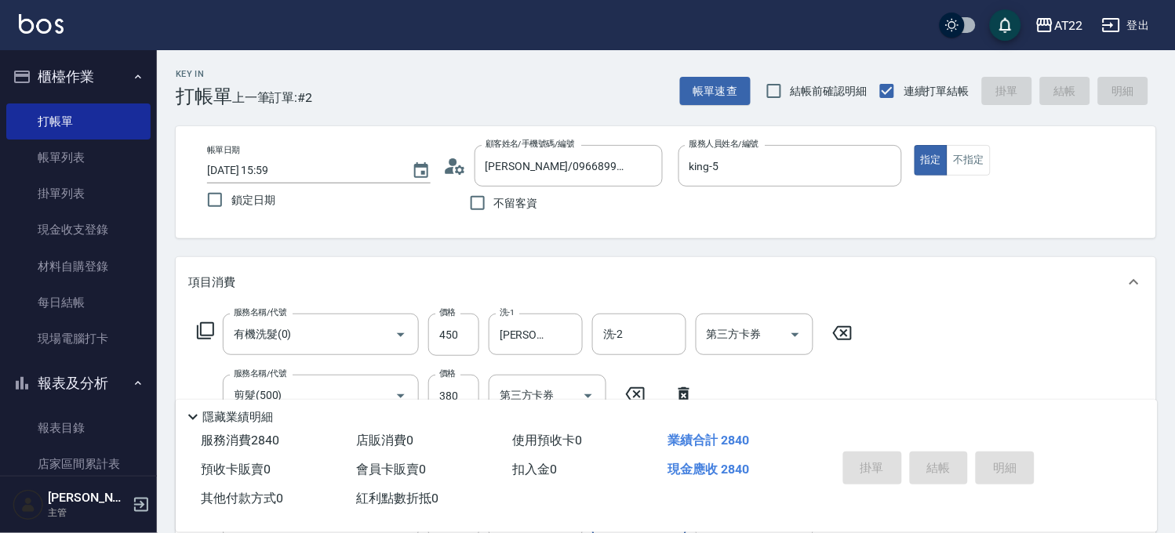
type input "2025/10/14 16:00"
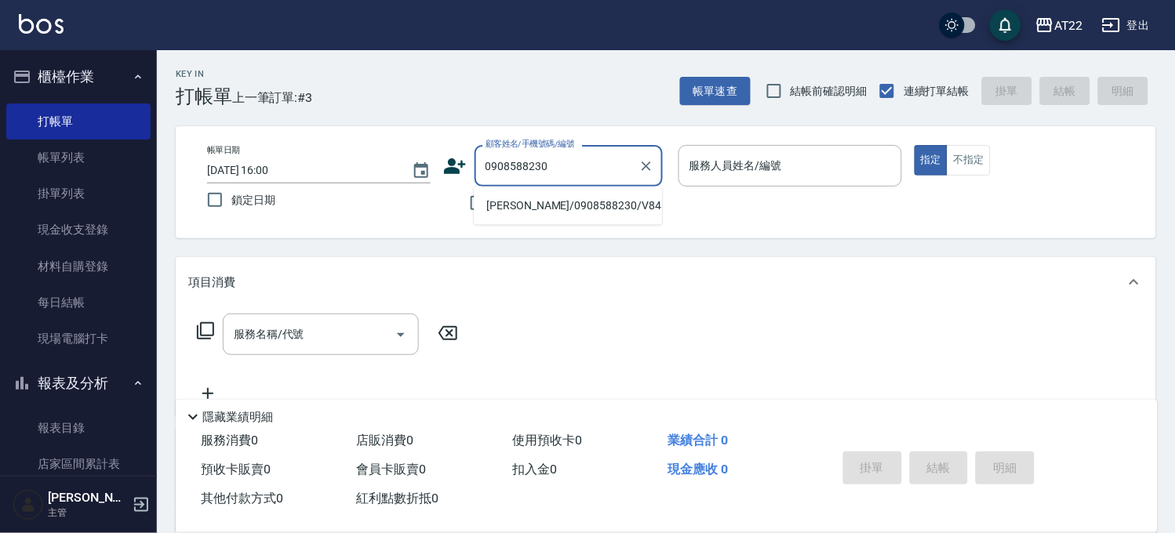
click at [596, 215] on li "倪華斌/0908588230/V84124/V10087" at bounding box center [568, 206] width 188 height 26
type input "倪華斌/0908588230/V84124/V10087"
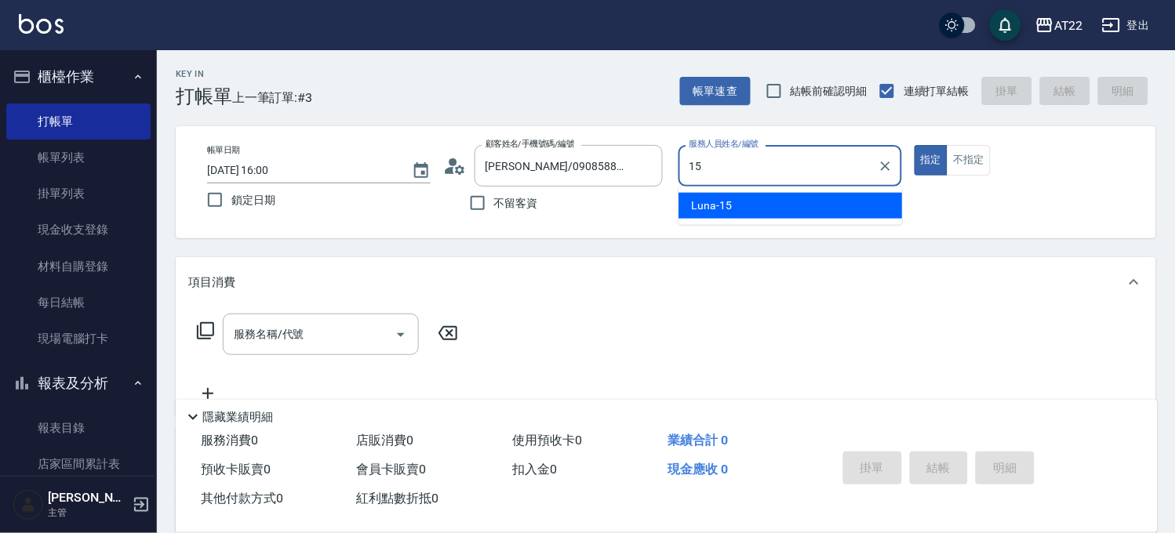
type input "Luna-15"
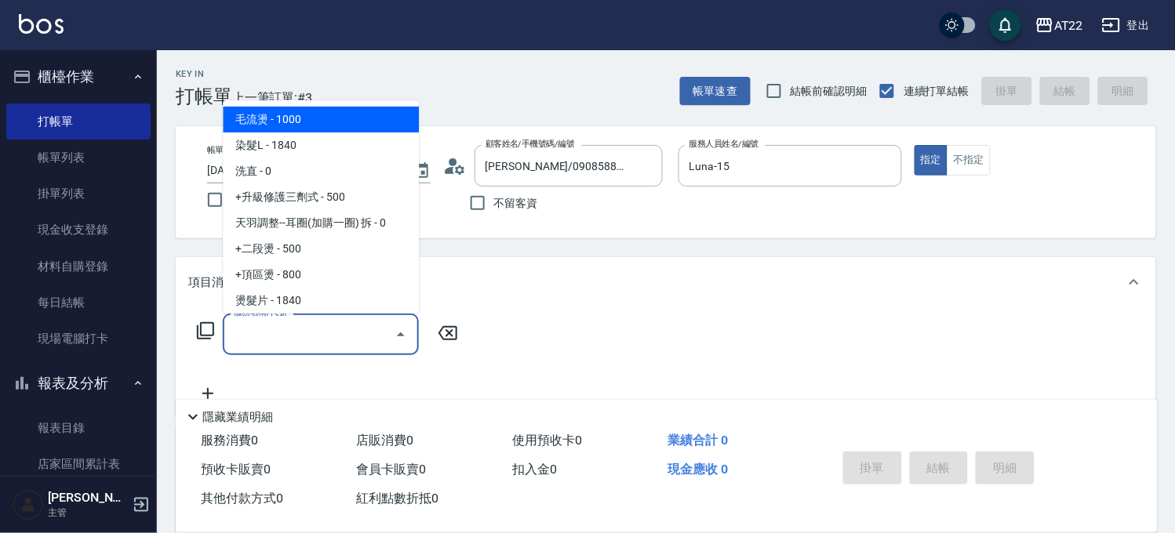
click at [264, 334] on input "服務名稱/代號" at bounding box center [309, 334] width 158 height 27
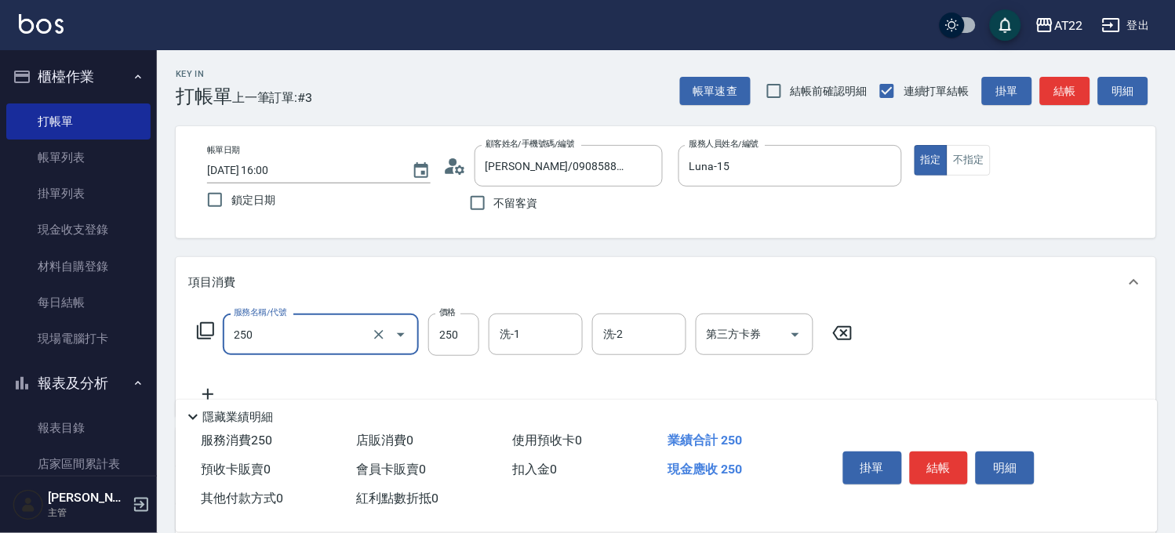
type input "升級滋養護髮(250)"
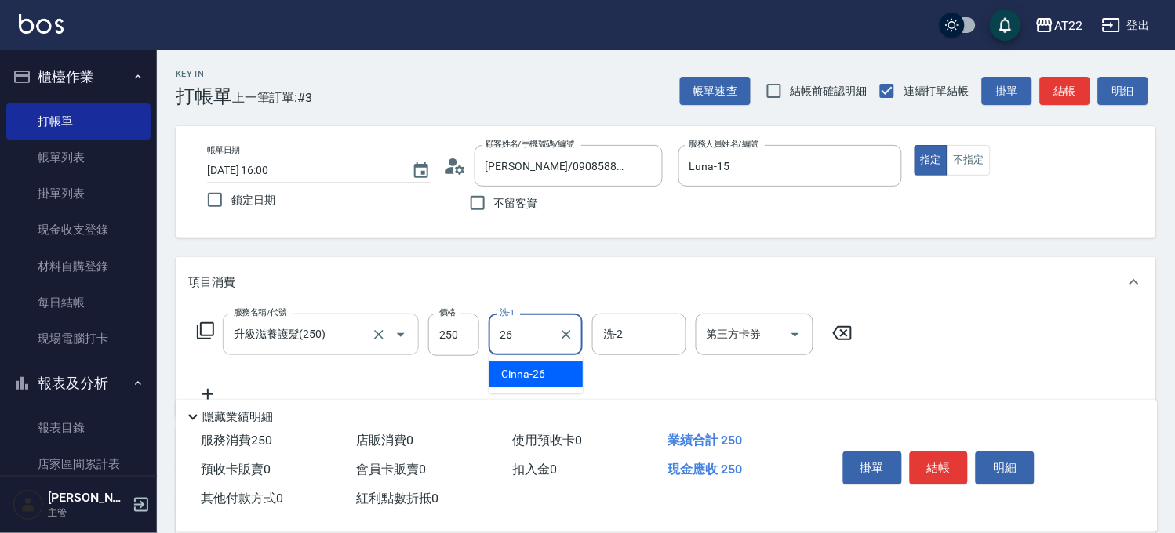
type input "Cinna-26"
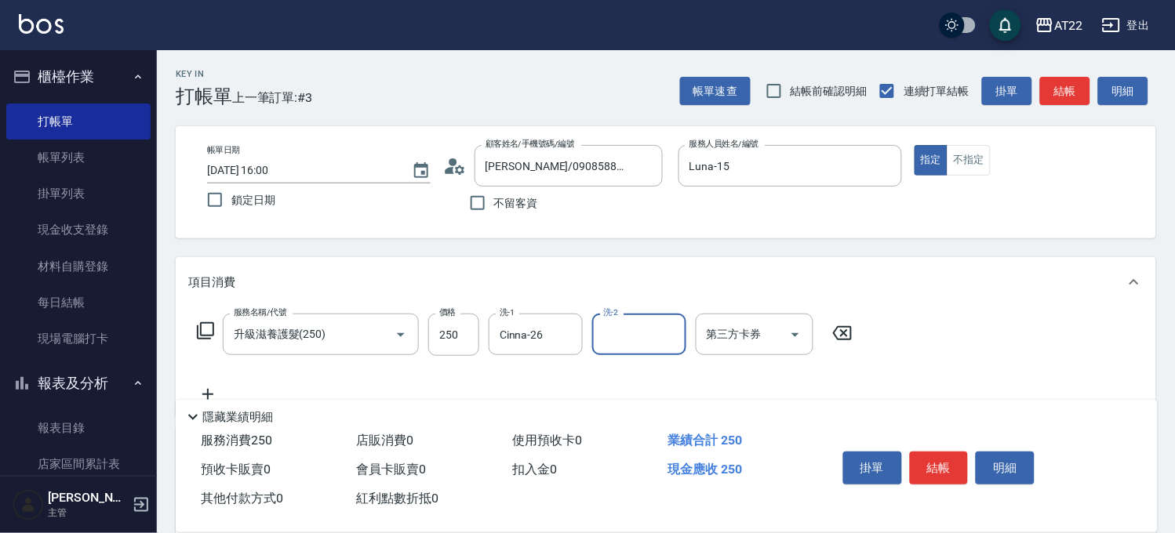
click at [209, 390] on icon at bounding box center [207, 394] width 39 height 19
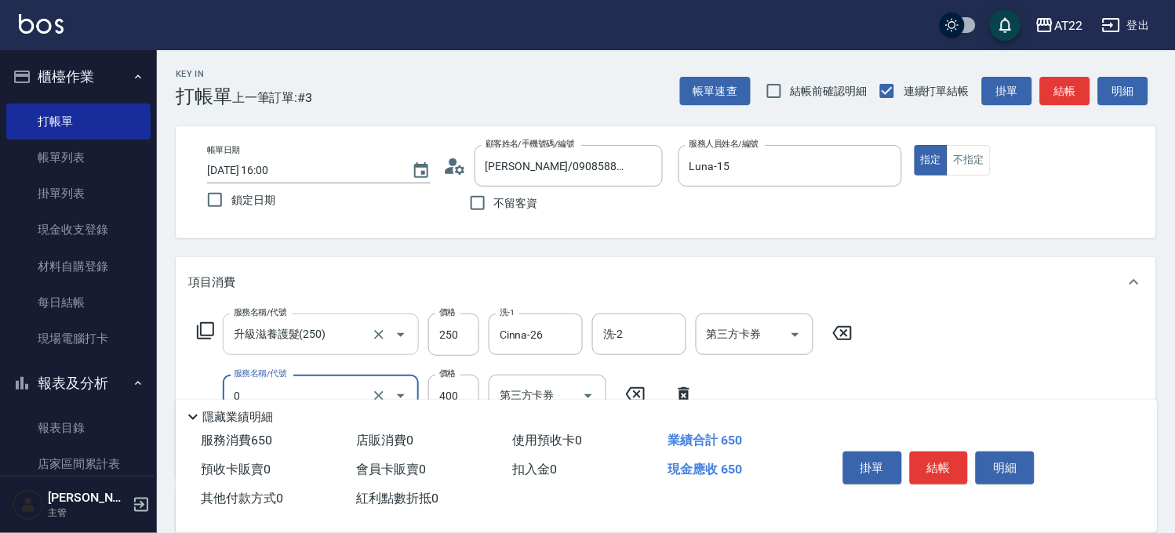
type input "有機洗髮(0)"
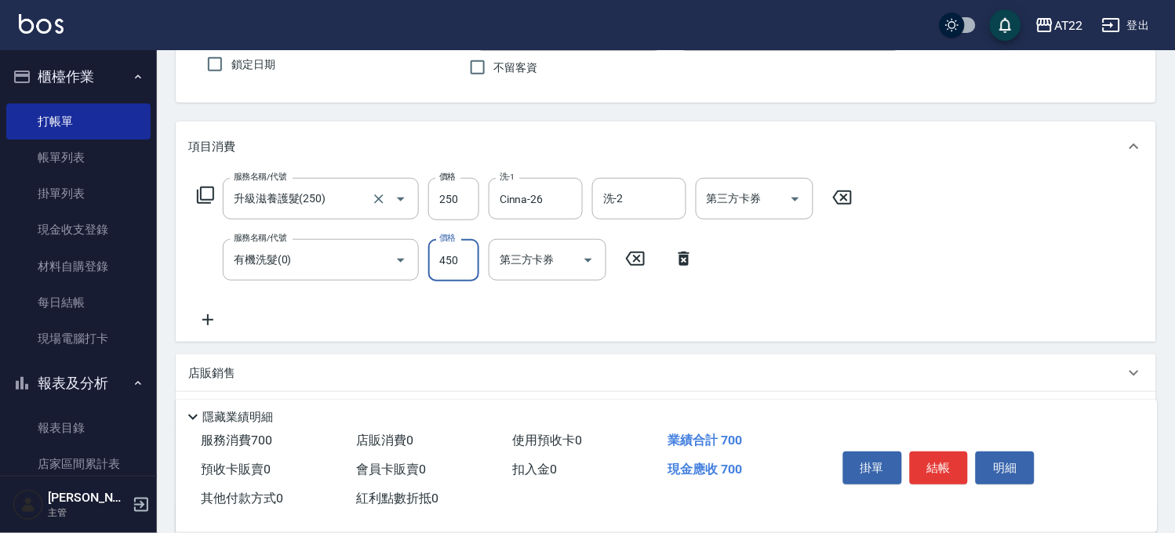
scroll to position [261, 0]
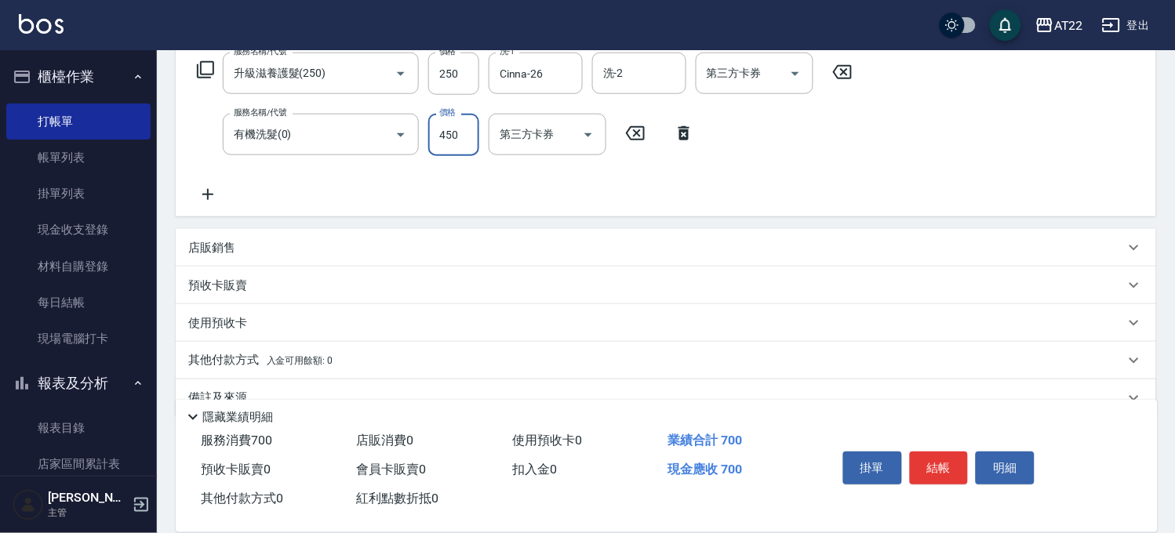
type input "450"
click at [213, 197] on icon at bounding box center [207, 194] width 39 height 19
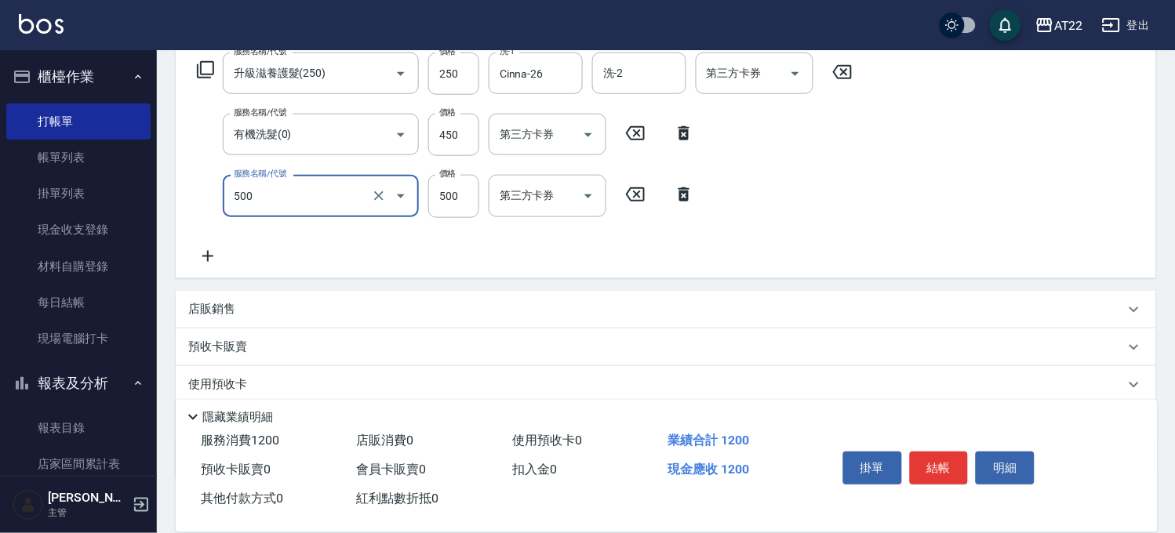
type input "剪髮(500)"
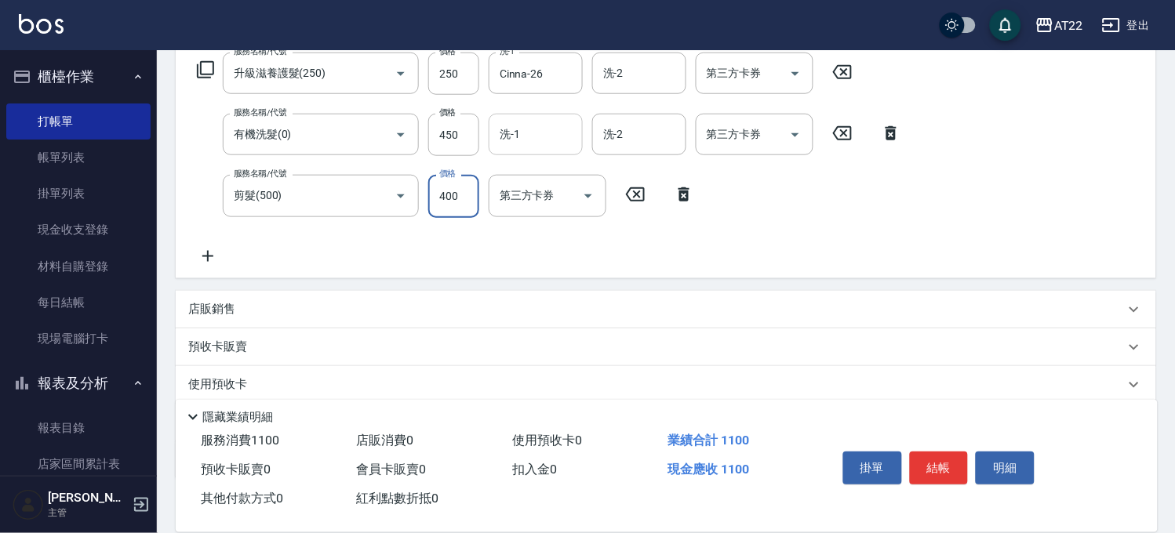
type input "400"
click at [548, 129] on input "洗-1" at bounding box center [536, 134] width 80 height 27
type input "Cinna-26"
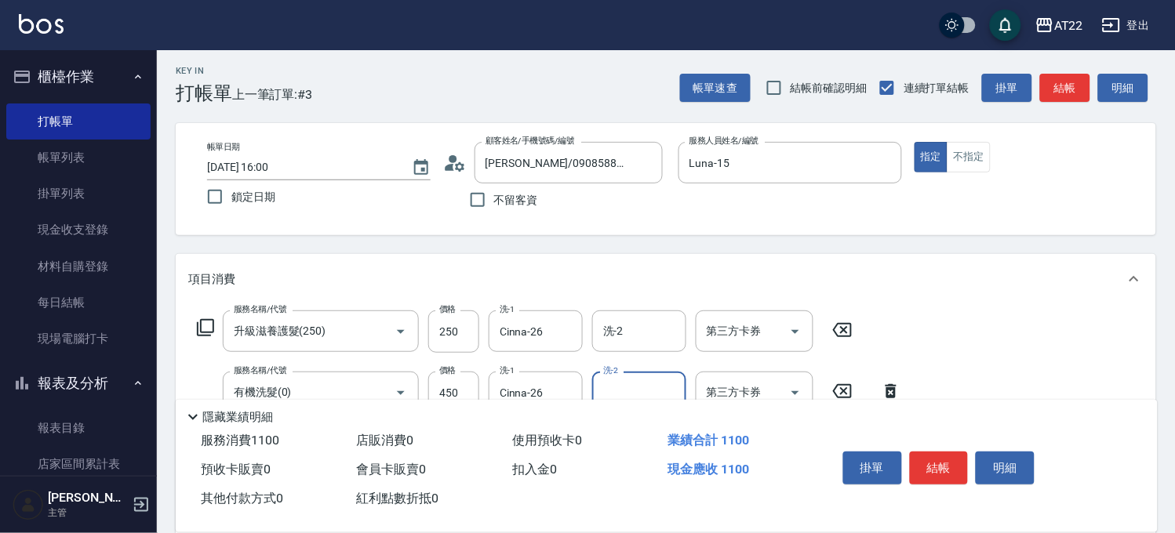
scroll to position [0, 0]
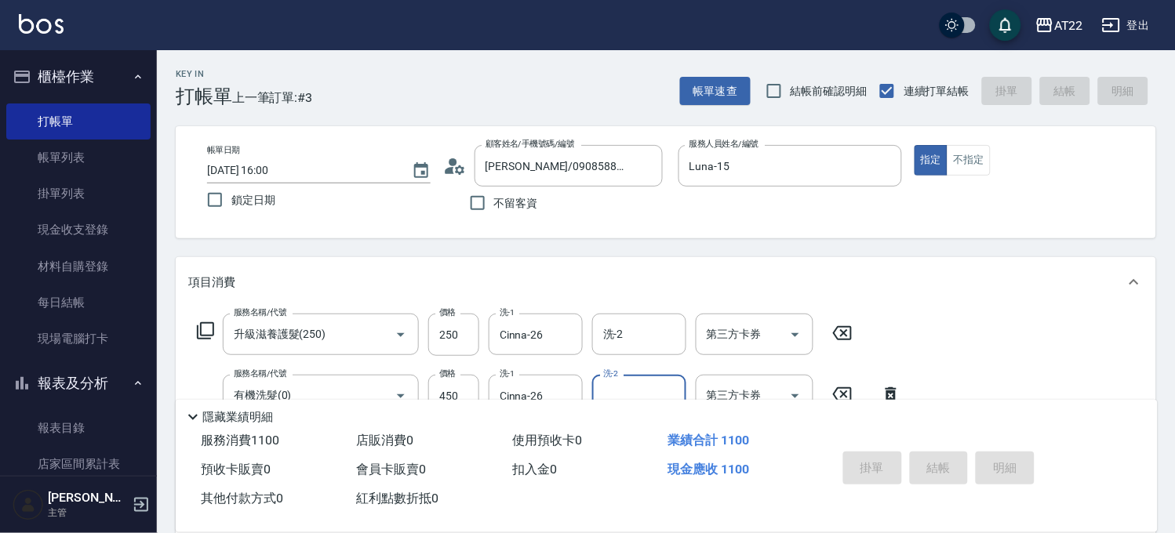
type input "2025/10/14 16:01"
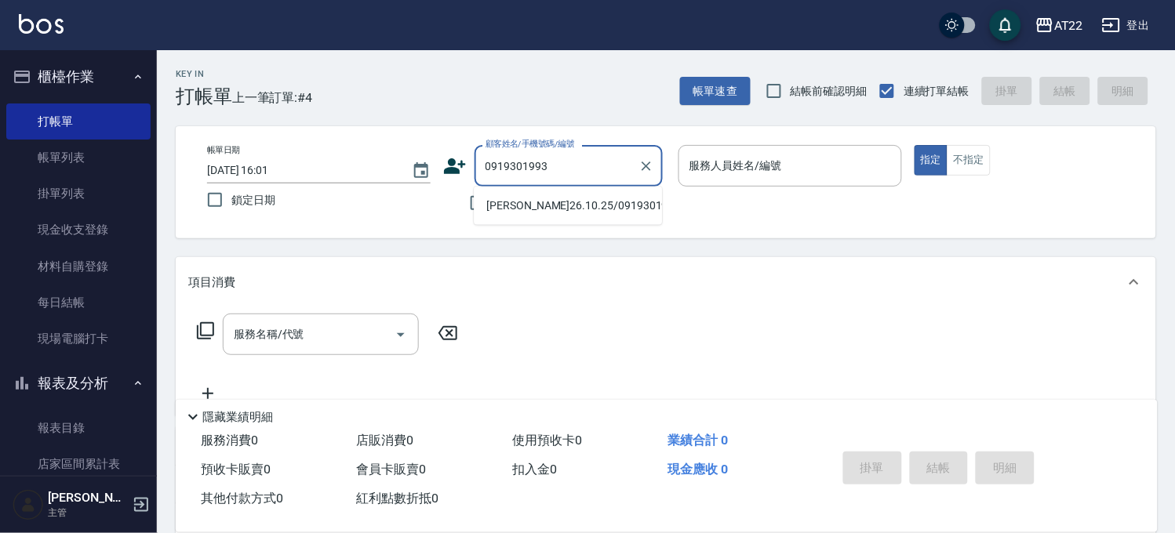
click at [581, 204] on li "莊純瑜26.10.25/0919301993/T86389" at bounding box center [568, 206] width 188 height 26
type input "莊純瑜26.10.25/0919301993/T86389"
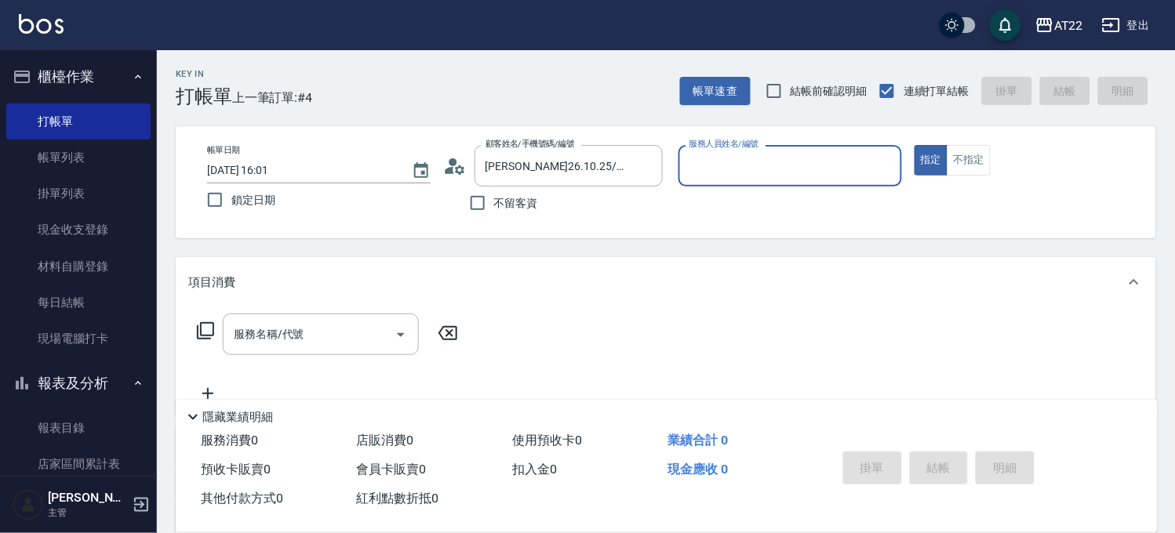
type input "SINDY-6"
click at [355, 322] on input "服務名稱/代號" at bounding box center [309, 334] width 158 height 27
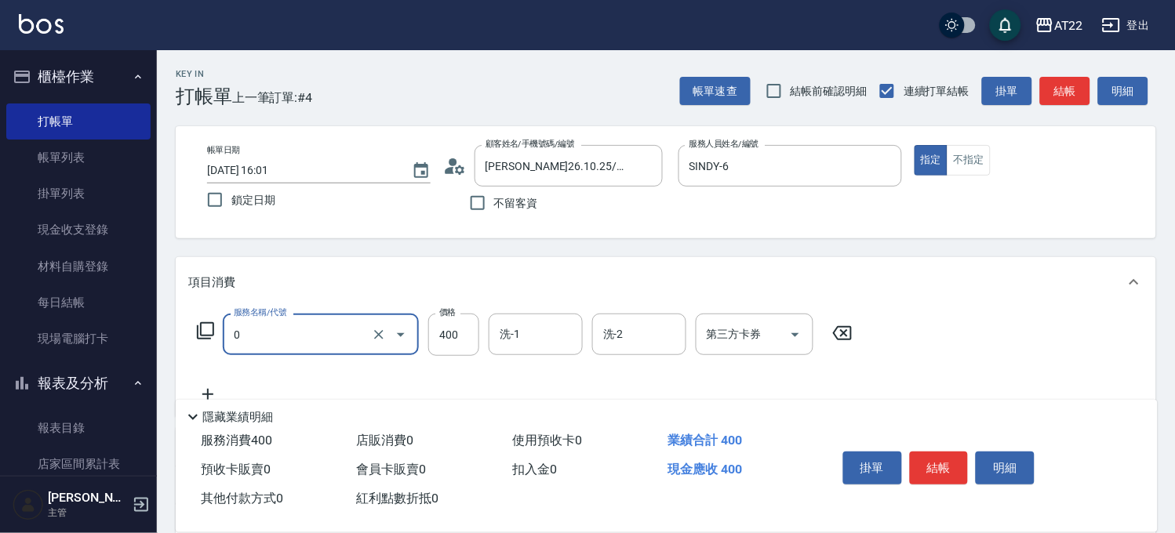
type input "有機洗髮(0)"
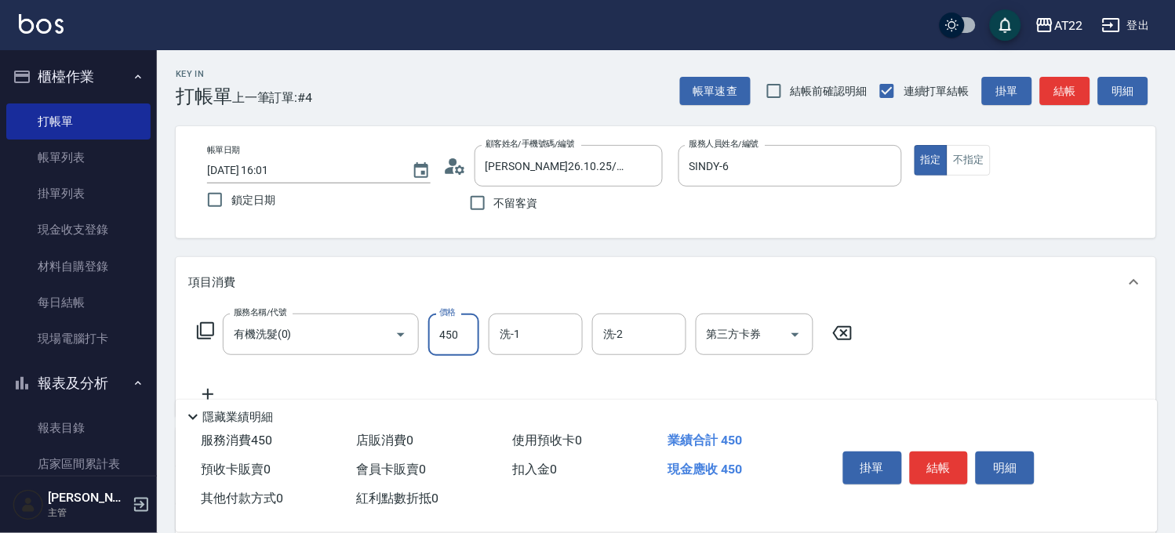
type input "450"
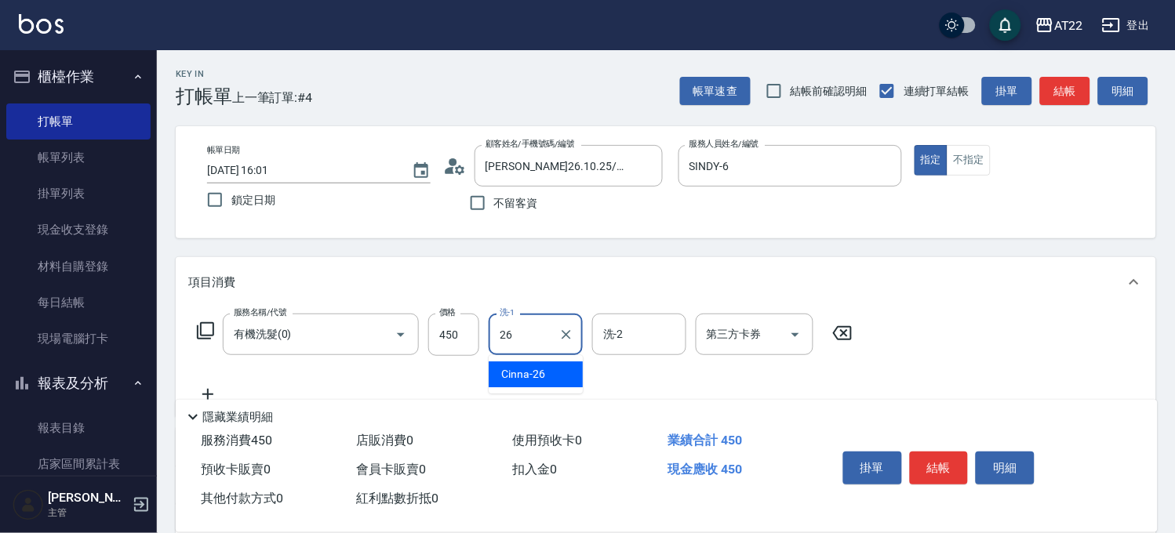
type input "Cinna-26"
click at [207, 388] on icon at bounding box center [207, 394] width 39 height 19
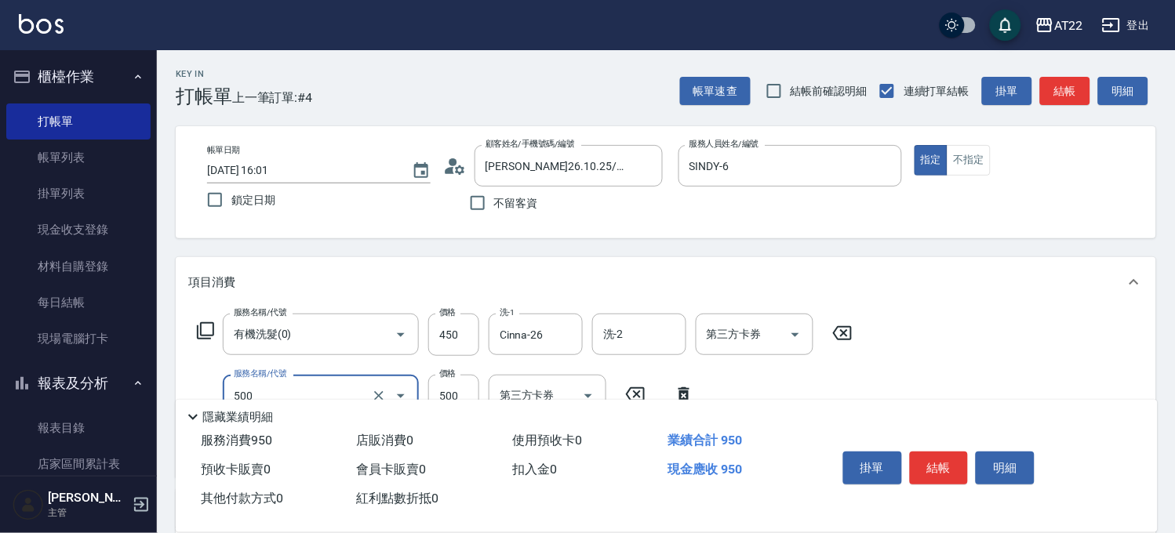
type input "剪髮(500)"
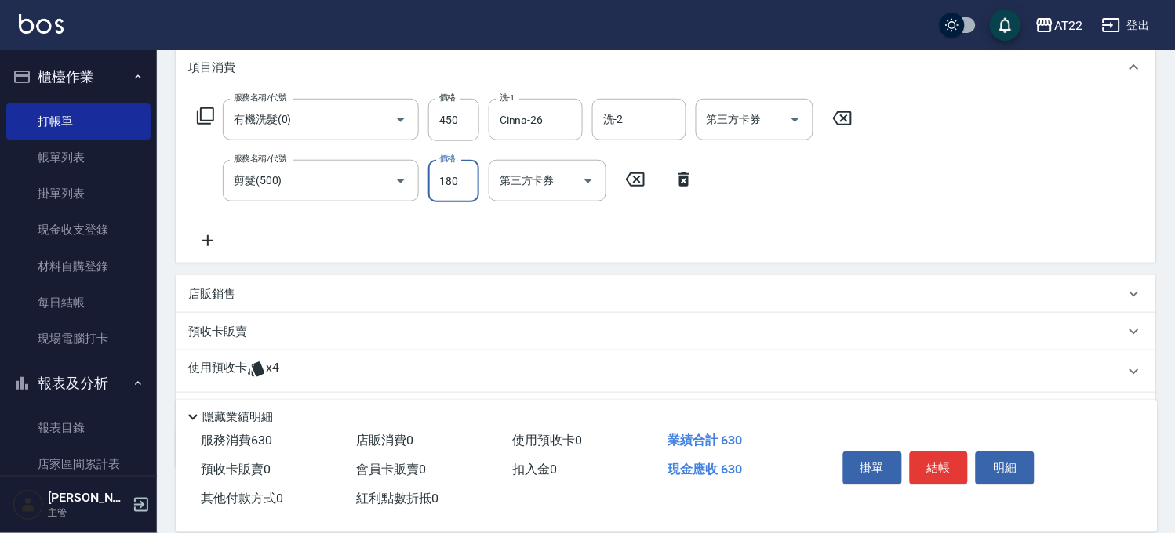
scroll to position [261, 0]
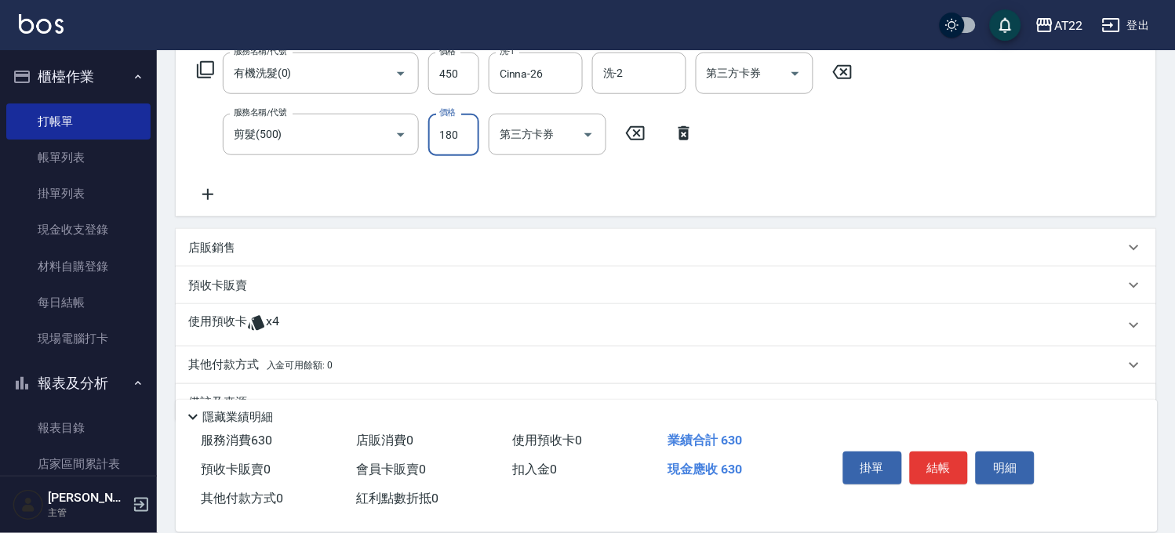
type input "180"
click at [208, 195] on icon at bounding box center [207, 194] width 11 height 11
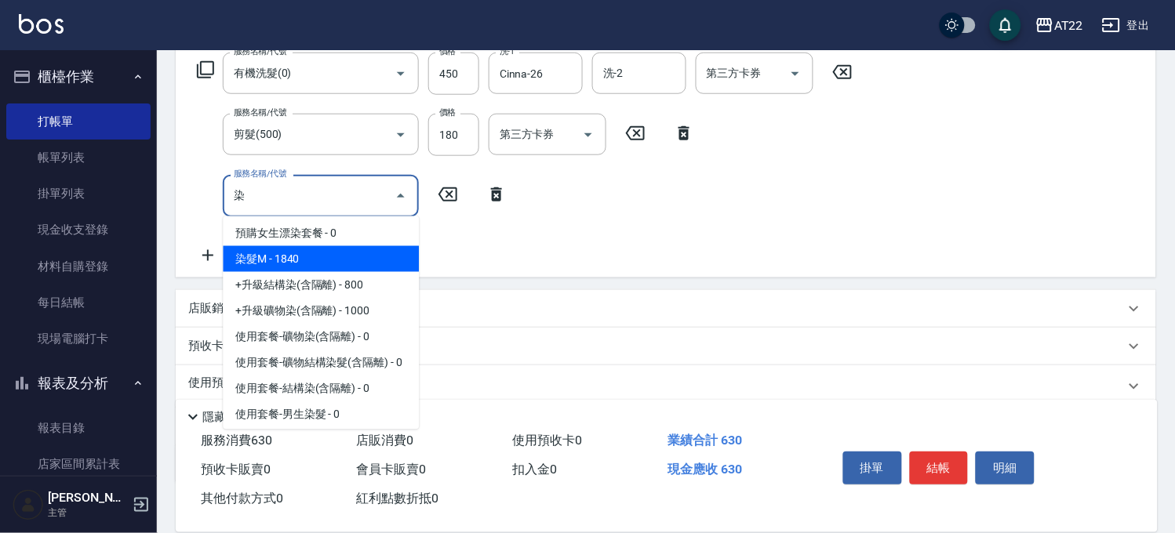
click at [326, 259] on span "染髮M - 1840" at bounding box center [321, 259] width 196 height 26
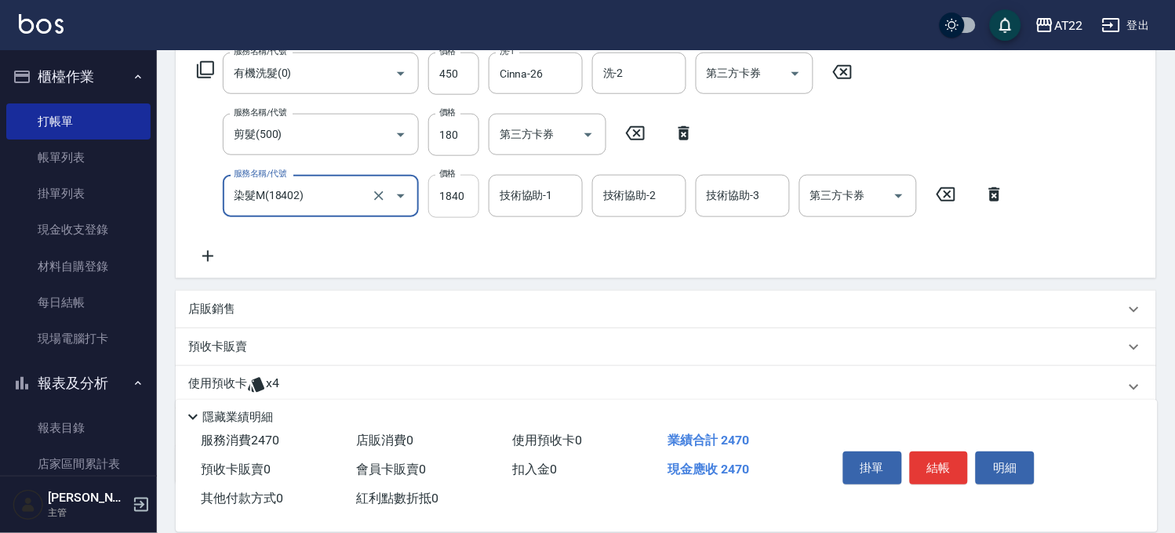
type input "染髮M(18402)"
click at [465, 199] on input "1840" at bounding box center [453, 196] width 51 height 42
type input "1620"
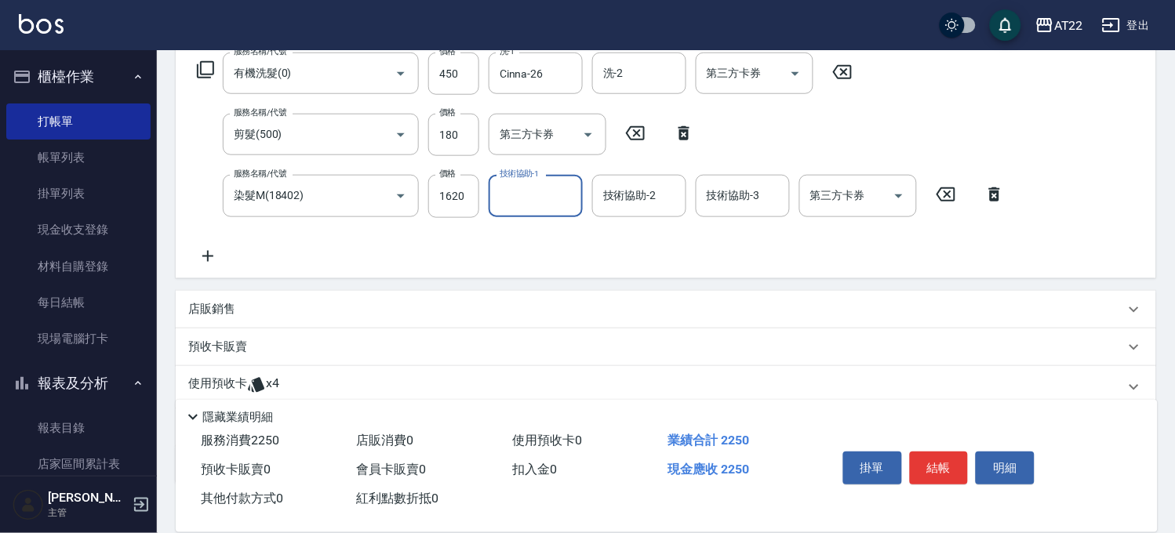
click at [208, 253] on icon at bounding box center [207, 256] width 39 height 19
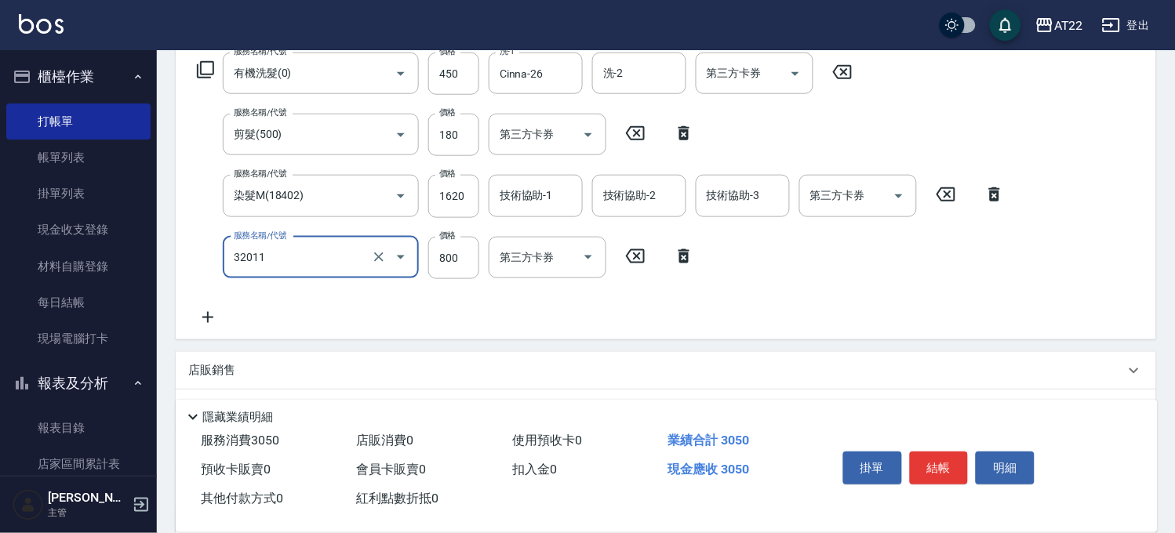
type input "+升級結構染(含隔離)(32011)"
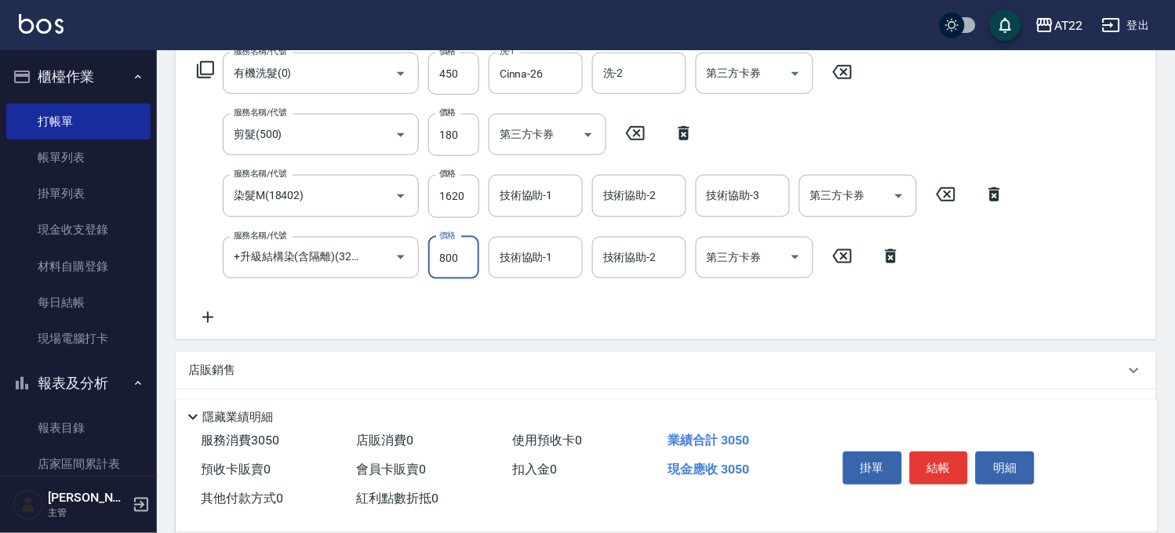
click at [214, 317] on icon at bounding box center [207, 317] width 39 height 19
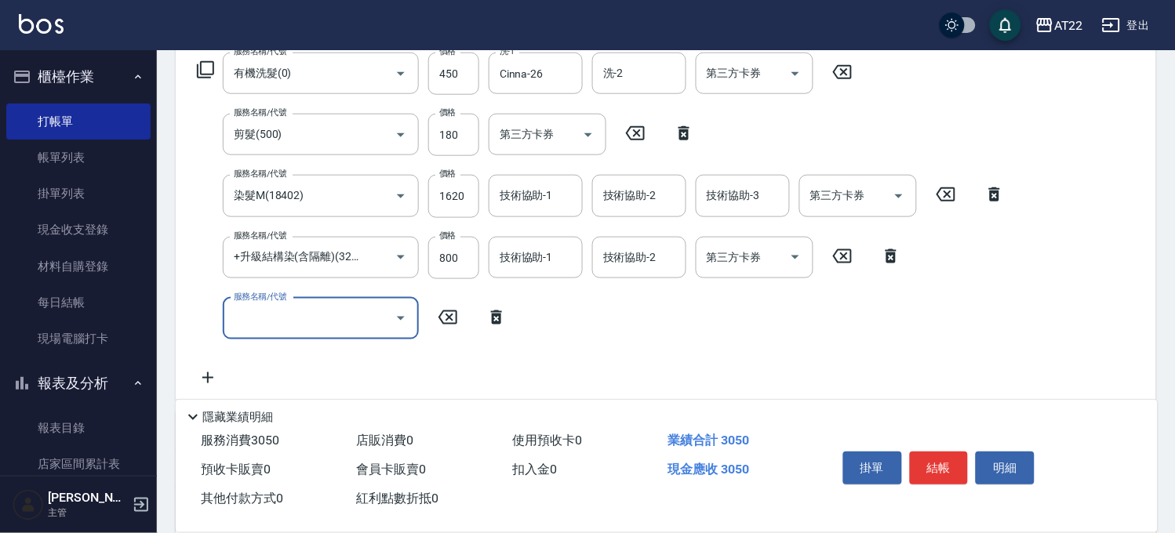
scroll to position [0, 0]
click at [484, 320] on icon at bounding box center [496, 317] width 39 height 19
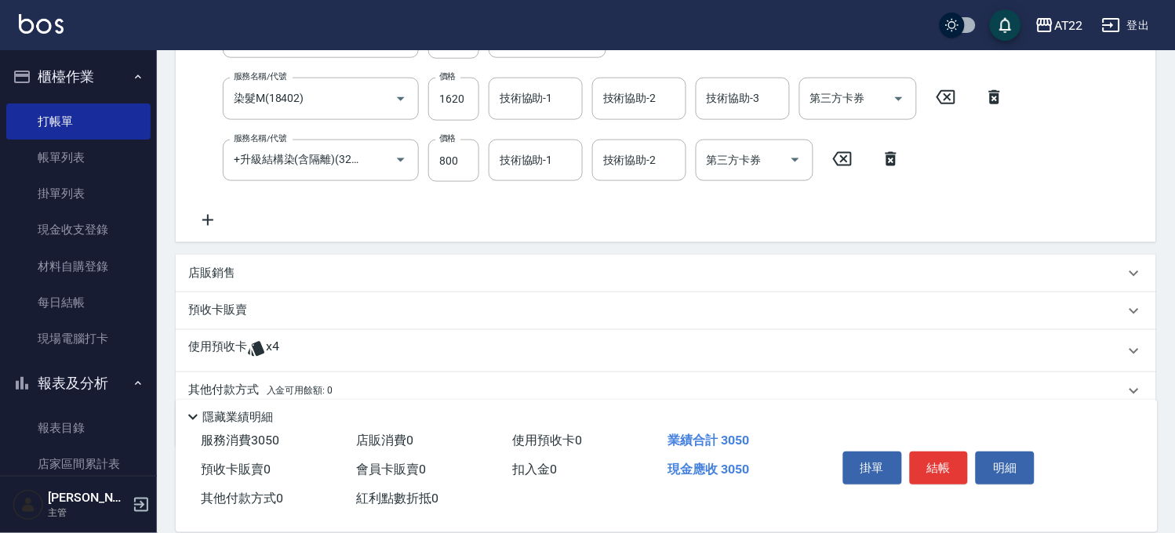
scroll to position [420, 0]
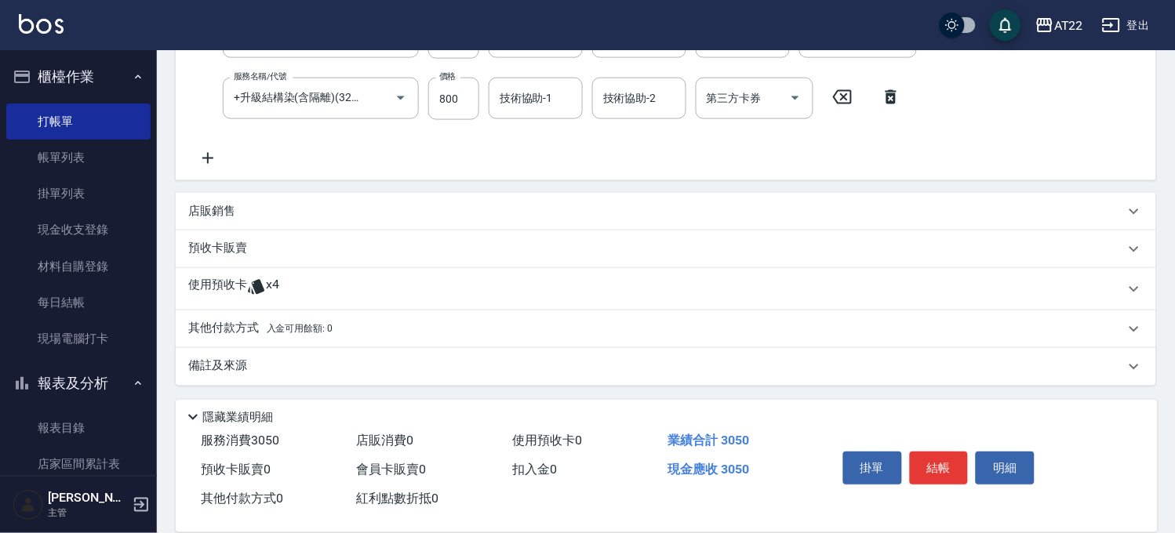
click at [266, 282] on span "x4" at bounding box center [272, 290] width 13 height 24
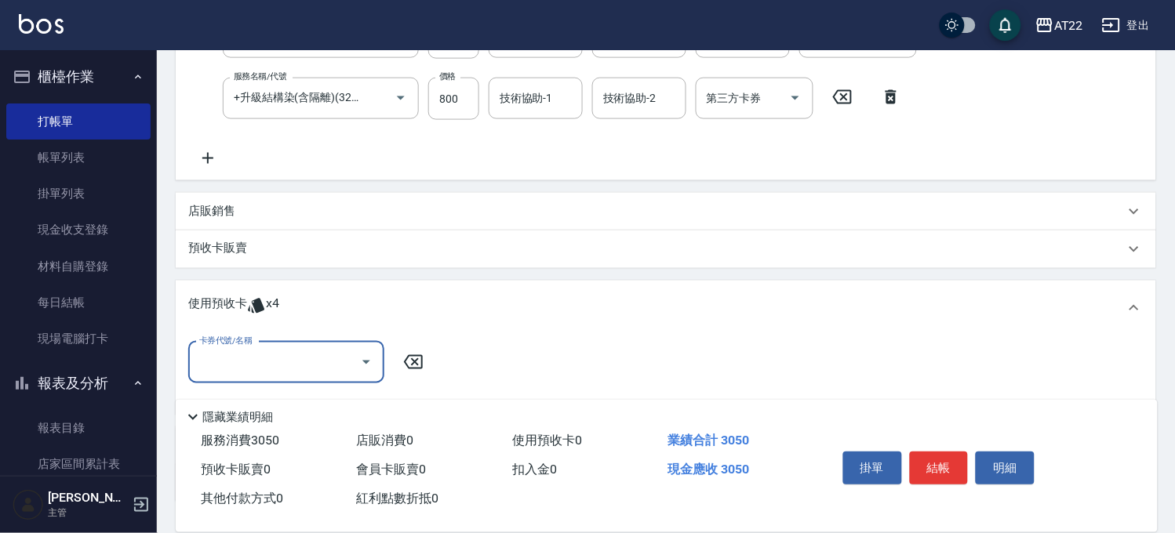
scroll to position [0, 0]
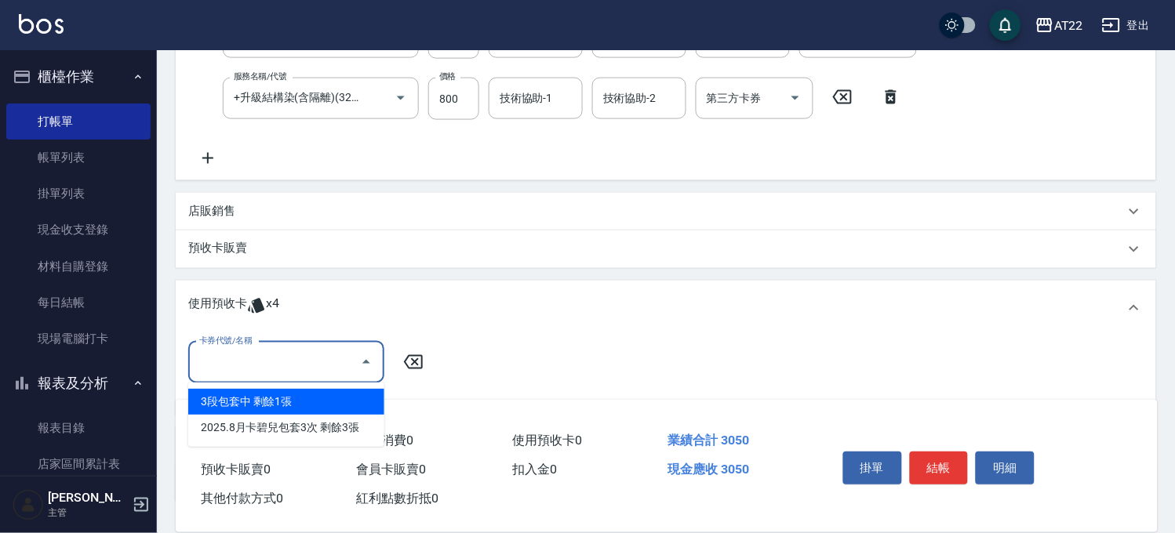
click at [254, 362] on input "卡券代號/名稱" at bounding box center [274, 362] width 158 height 27
click at [304, 405] on div "3段包套中 剩餘1張" at bounding box center [286, 402] width 196 height 26
type input "3段包套中"
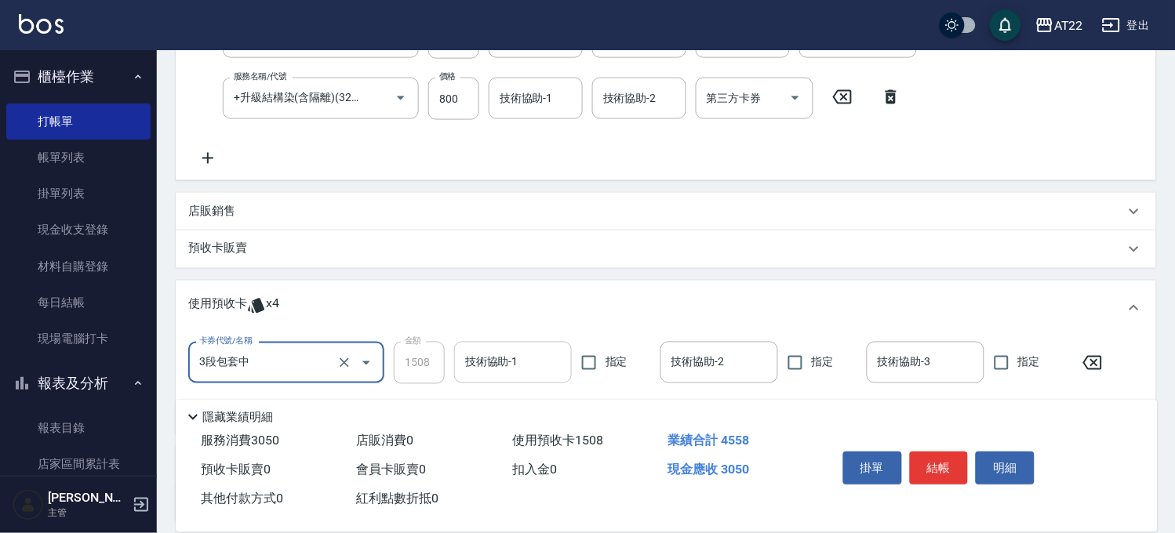
click at [530, 353] on input "技術協助-1" at bounding box center [513, 362] width 104 height 27
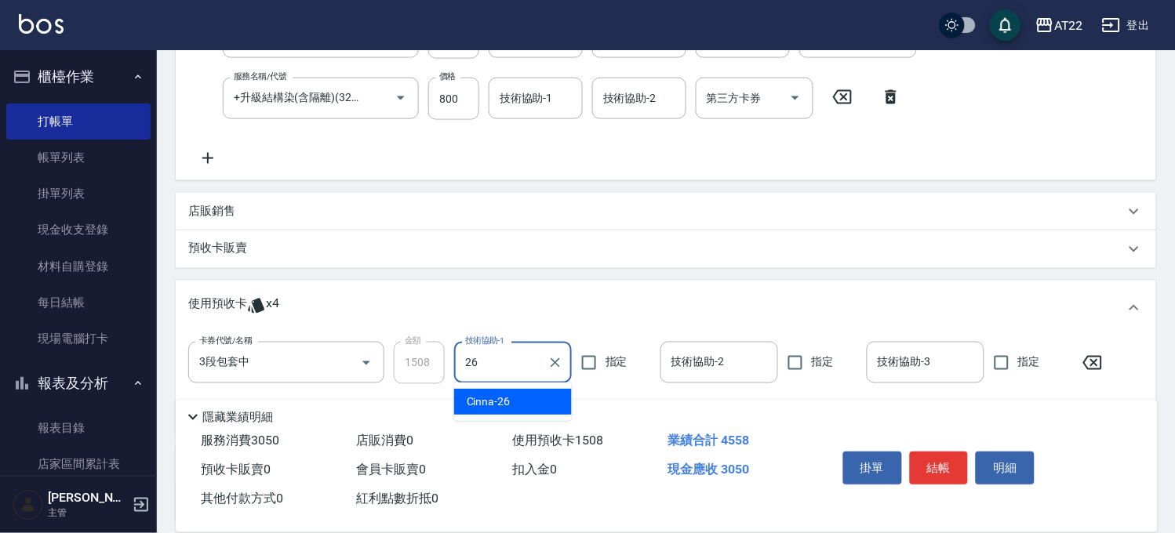
type input "Cinna-26"
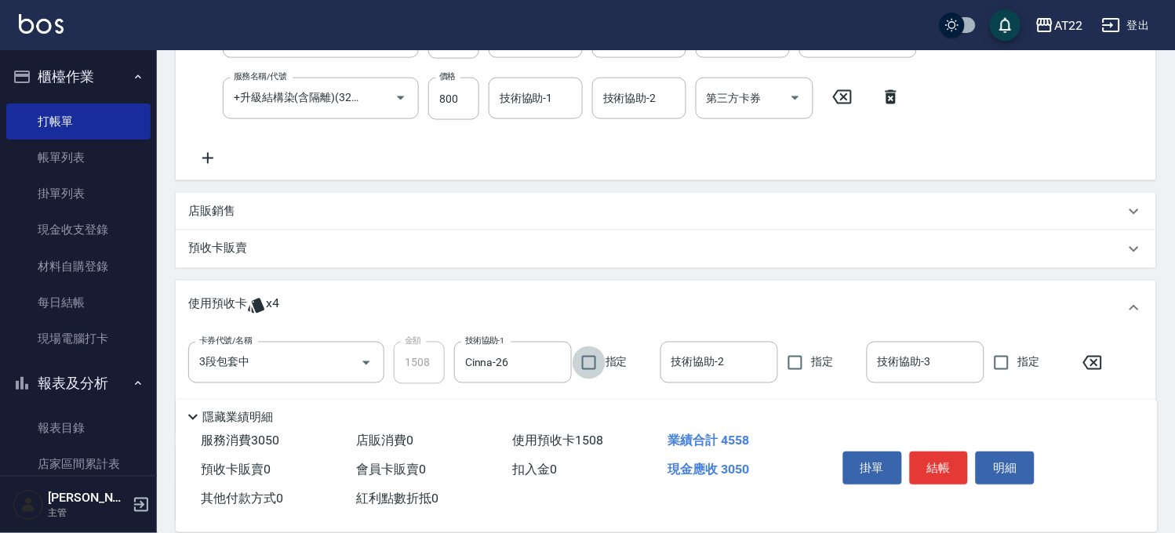
click at [225, 257] on div "預收卡販賣" at bounding box center [666, 250] width 981 height 38
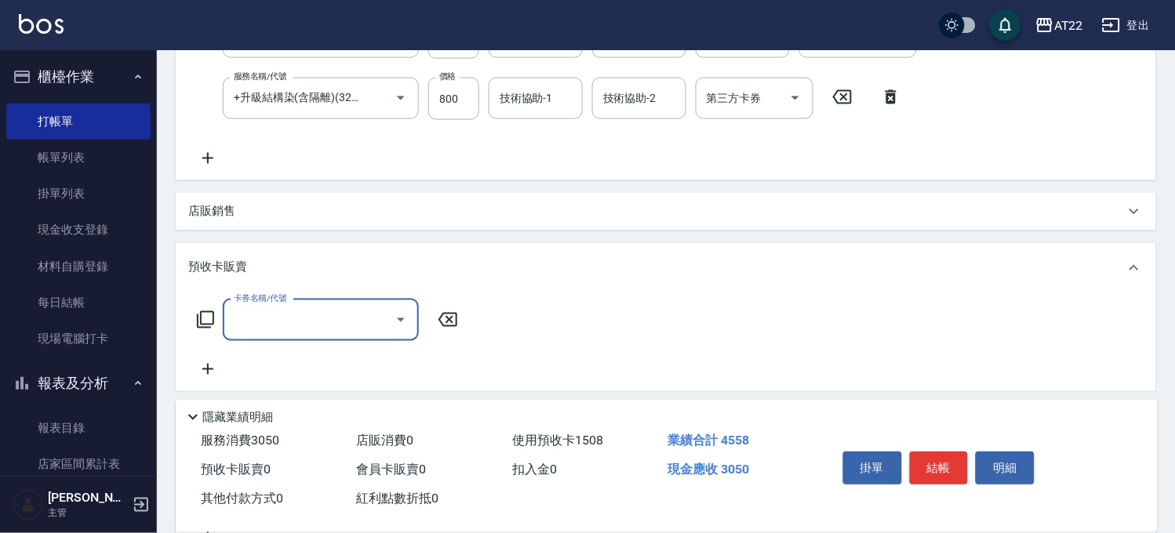
scroll to position [1, 0]
click at [268, 319] on input "卡券名稱/代號" at bounding box center [309, 320] width 158 height 27
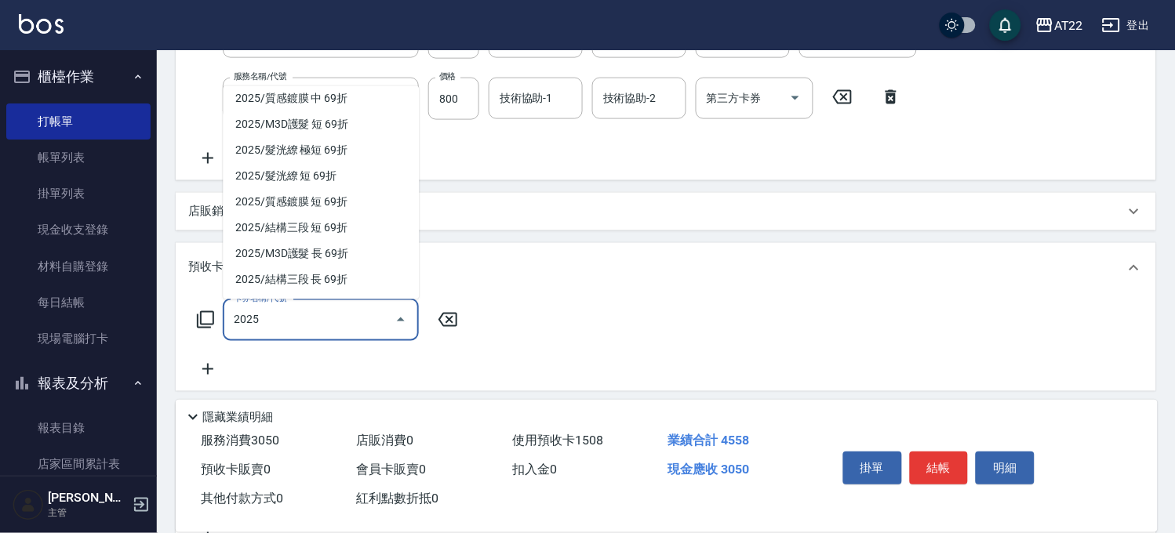
scroll to position [177, 0]
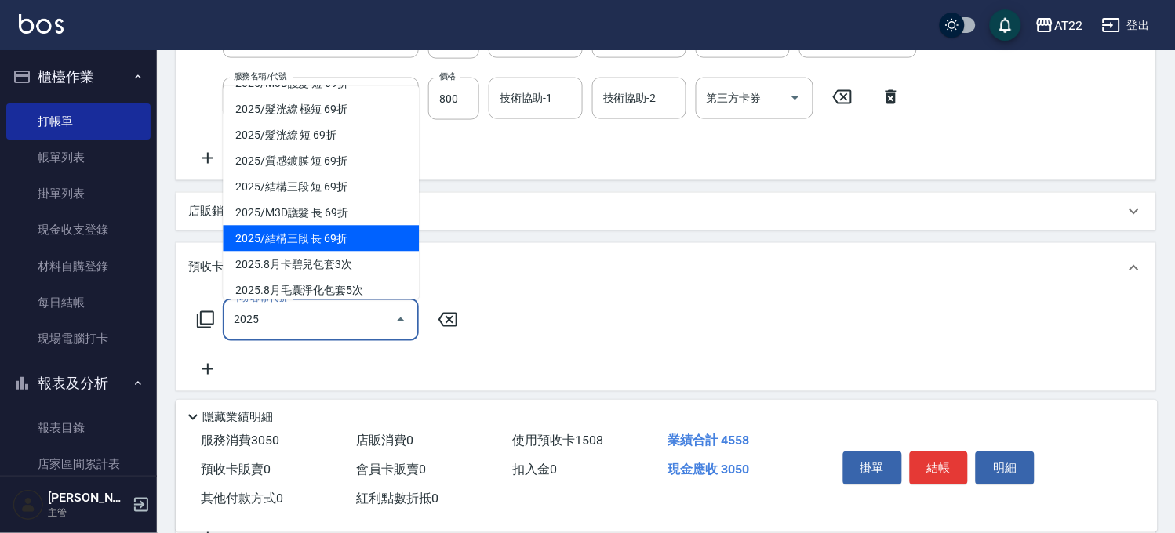
click at [374, 235] on span "2025/結構三段 長 69折" at bounding box center [321, 239] width 196 height 26
type input "2025/結構三段 長 69折"
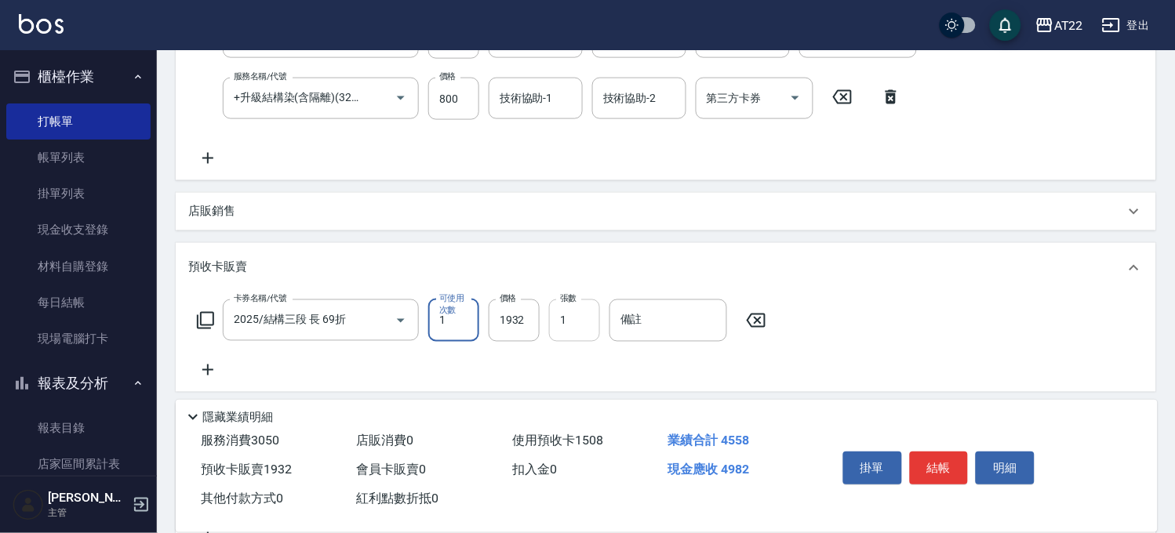
click at [582, 332] on input "1" at bounding box center [574, 321] width 51 height 42
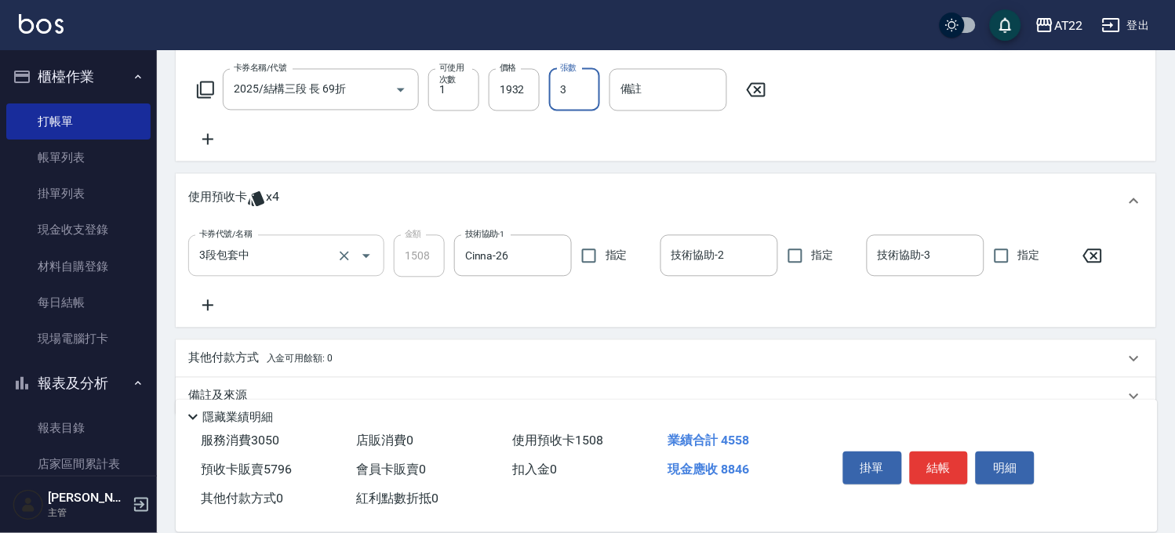
scroll to position [681, 0]
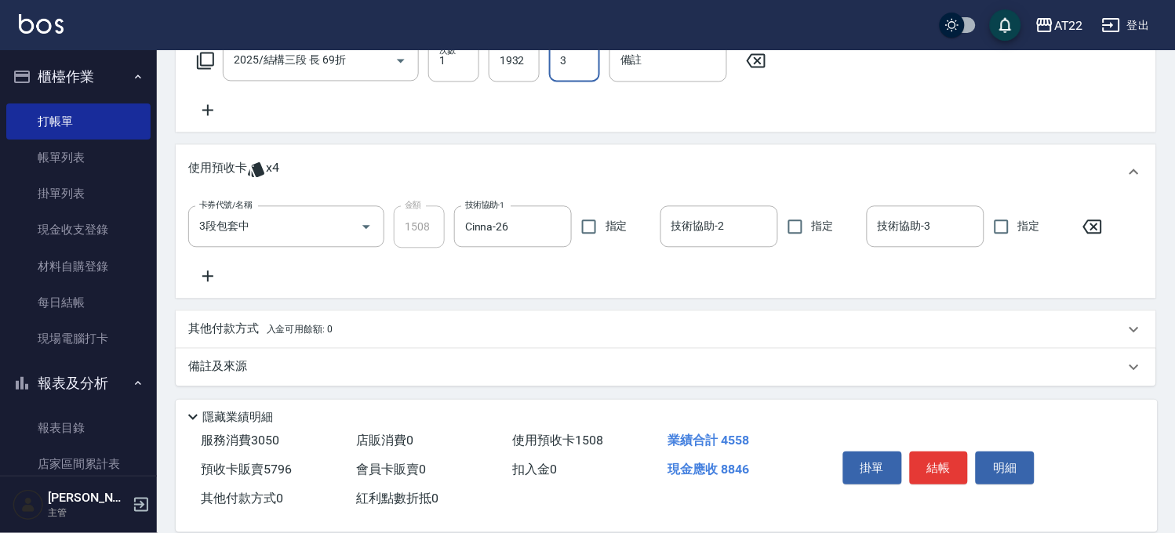
type input "3"
click at [249, 335] on p "其他付款方式 入金可用餘額: 0" at bounding box center [260, 329] width 144 height 17
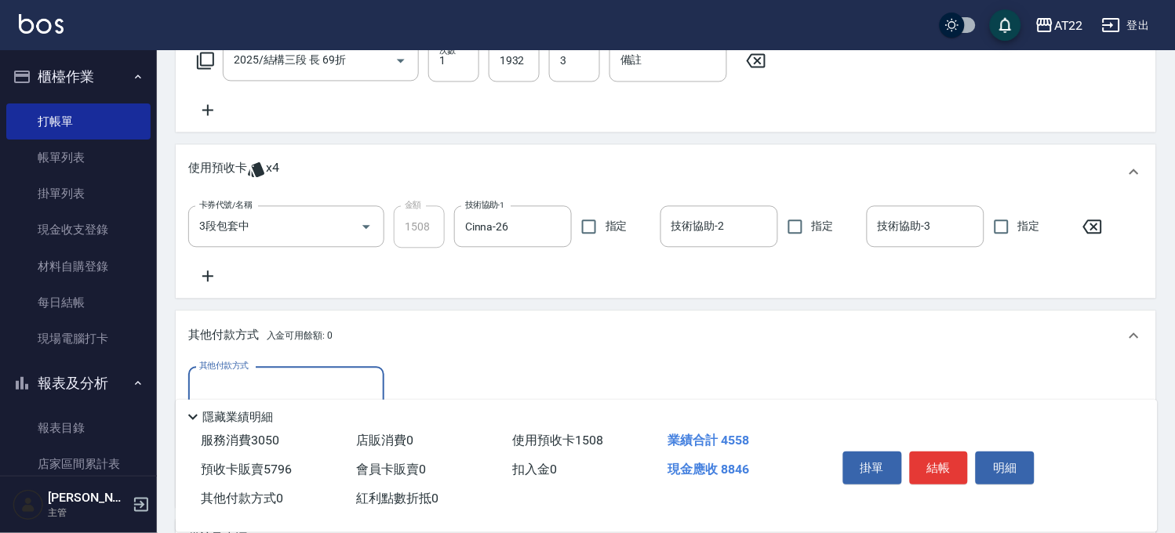
scroll to position [0, 0]
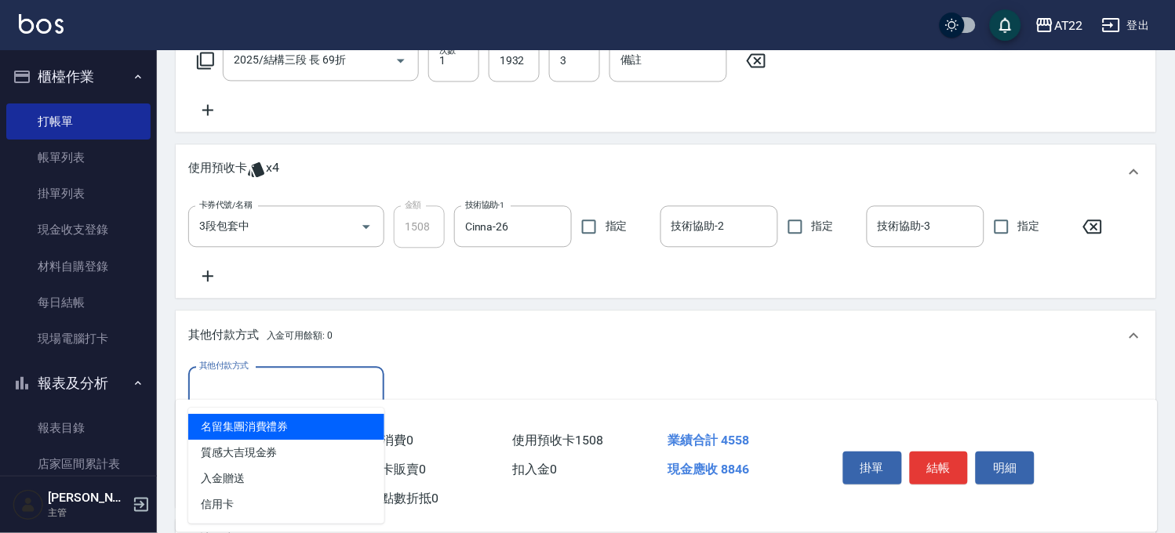
click at [252, 378] on input "其他付款方式" at bounding box center [286, 387] width 182 height 27
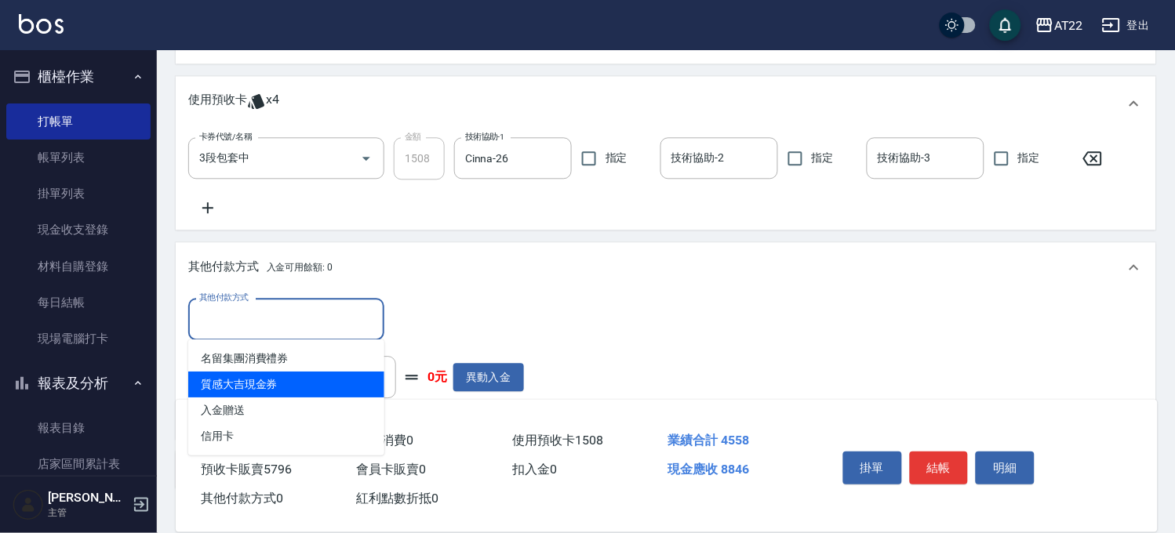
scroll to position [769, 0]
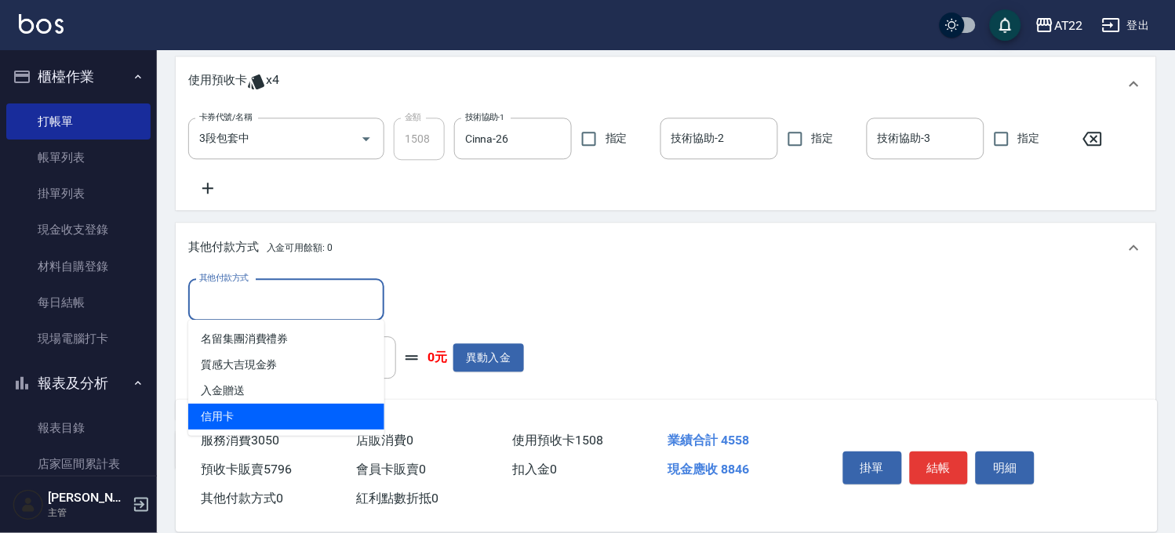
click at [273, 412] on span "信用卡" at bounding box center [286, 417] width 196 height 26
type input "信用卡"
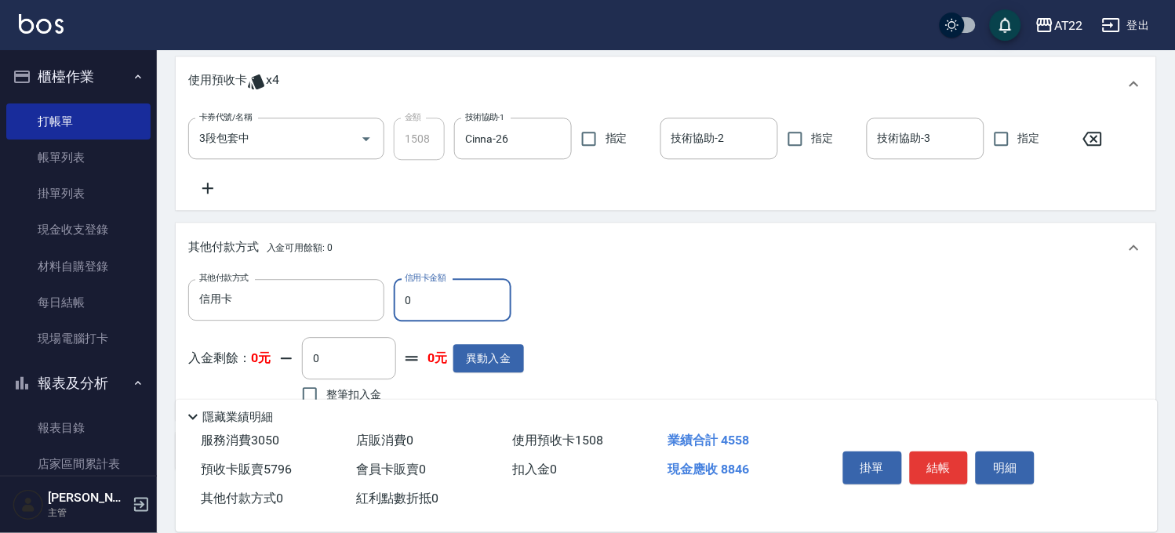
click at [475, 299] on input "0" at bounding box center [453, 300] width 118 height 42
type input "8846"
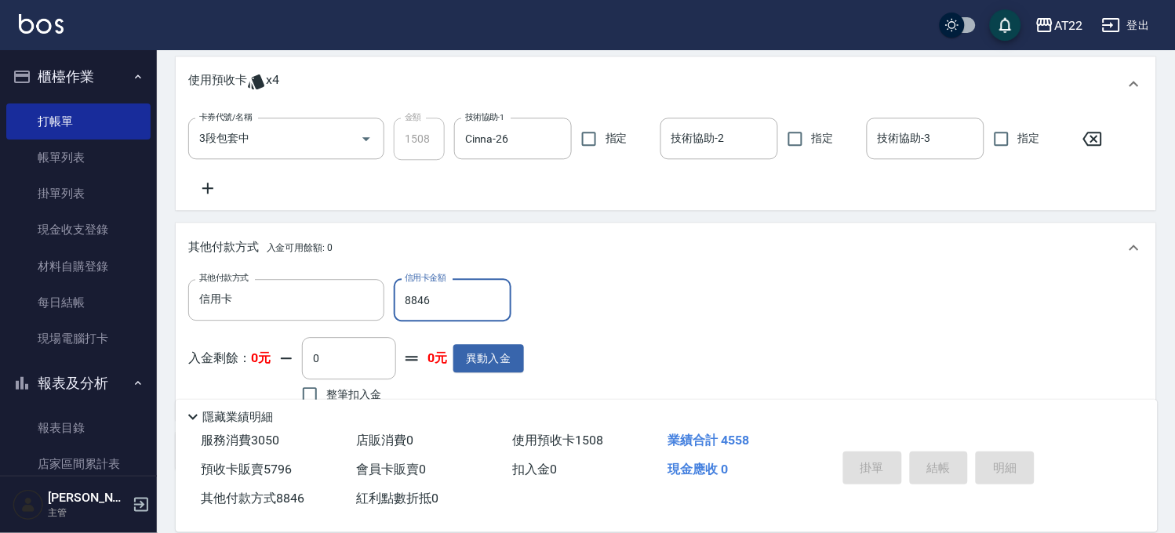
type input "2025/10/14 16:03"
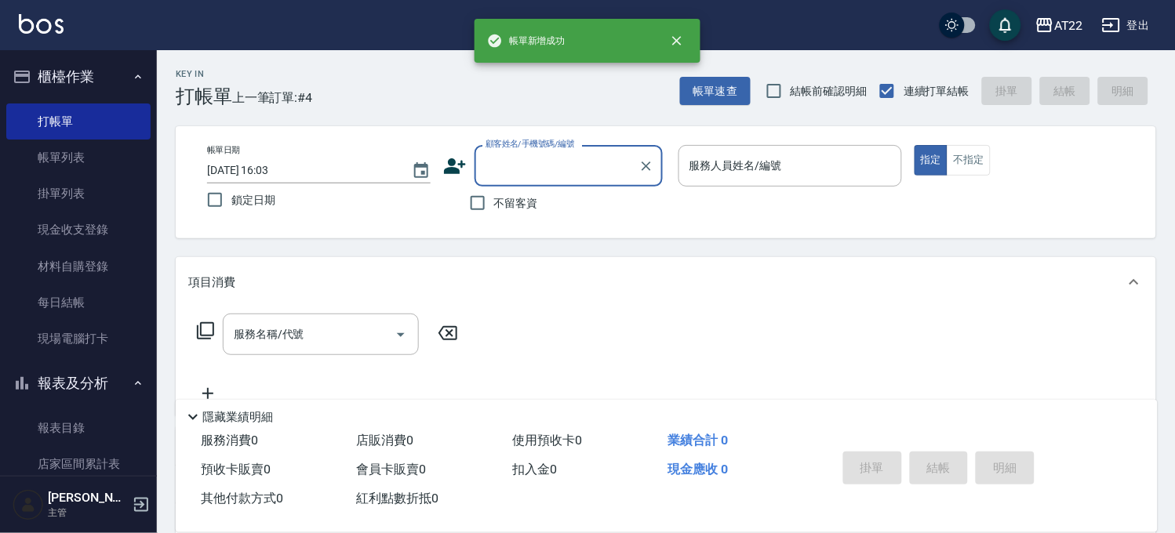
scroll to position [0, 0]
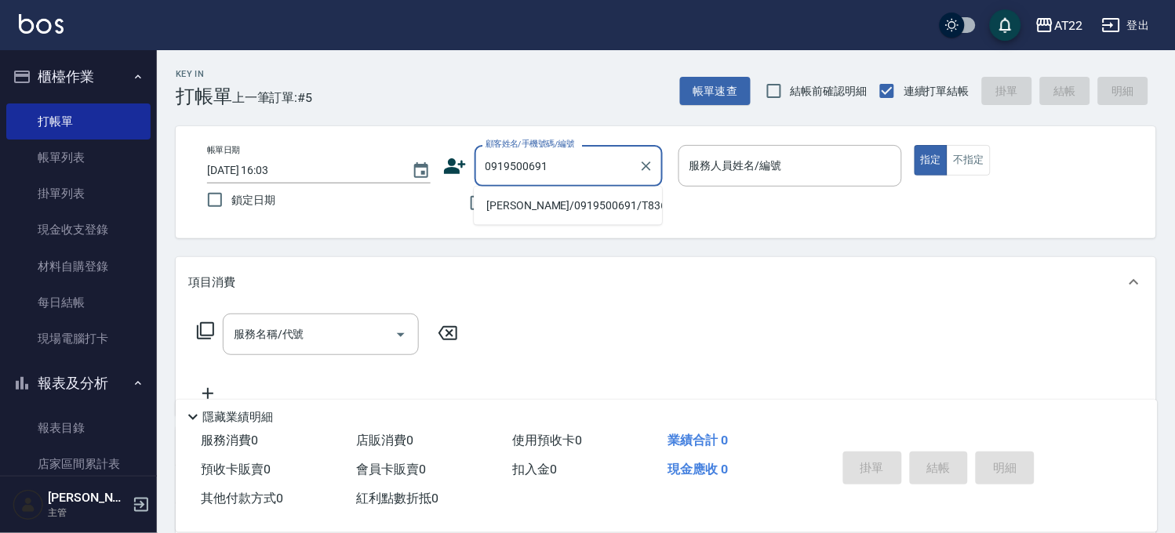
click at [504, 209] on li "鄭登元/0919500691/T83688" at bounding box center [568, 206] width 188 height 26
type input "鄭登元/0919500691/T83688"
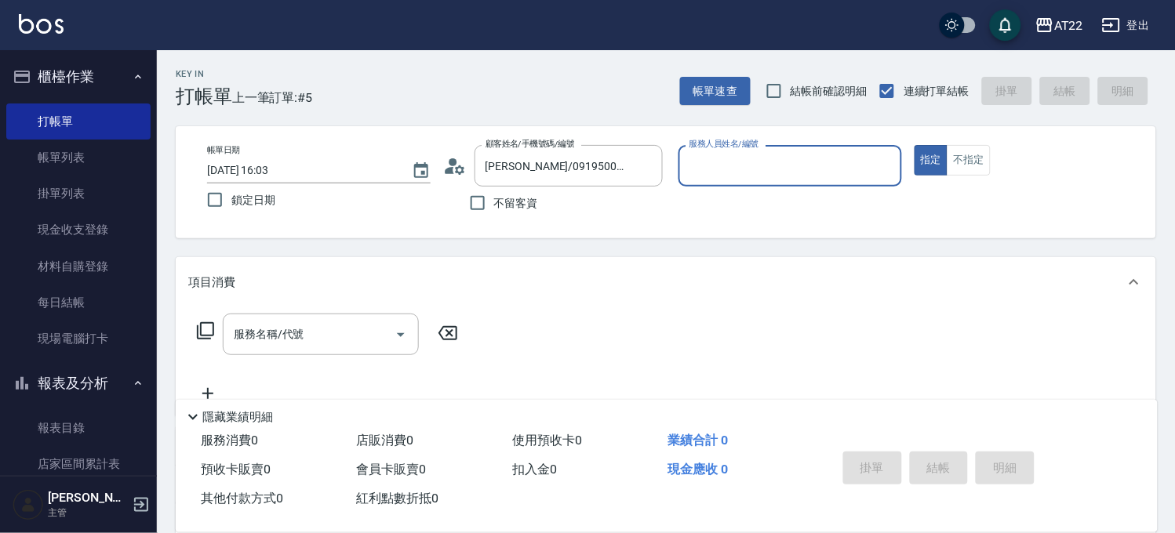
type input "king-5"
click at [279, 357] on div "服務名稱/代號 服務名稱/代號" at bounding box center [327, 358] width 279 height 89
click at [333, 335] on input "服務名稱/代號" at bounding box center [309, 334] width 158 height 27
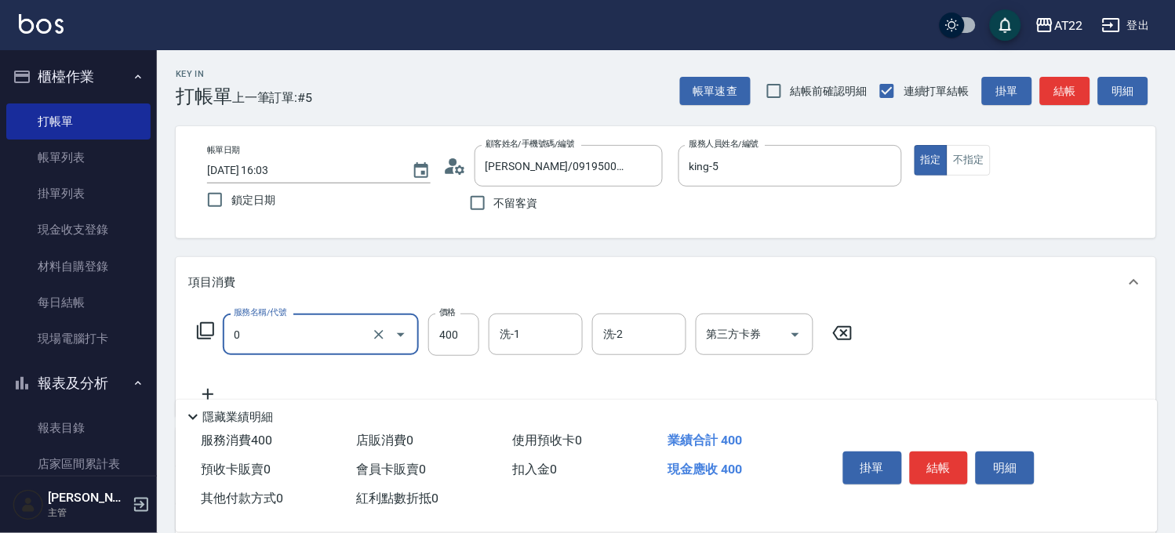
type input "有機洗髮(0)"
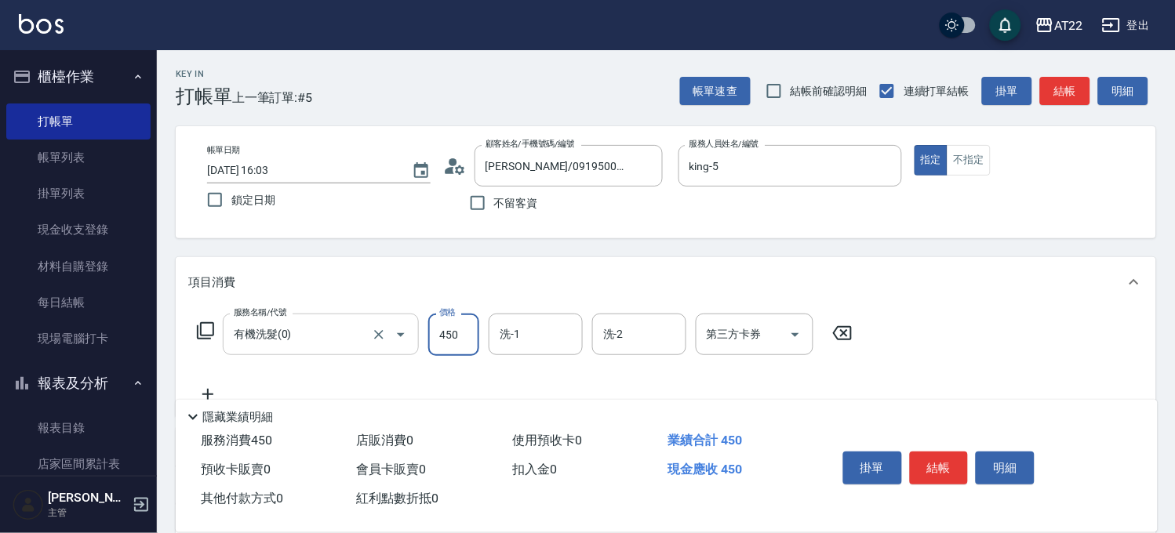
type input "450"
type input "Joe-16"
click at [220, 388] on icon at bounding box center [207, 394] width 39 height 19
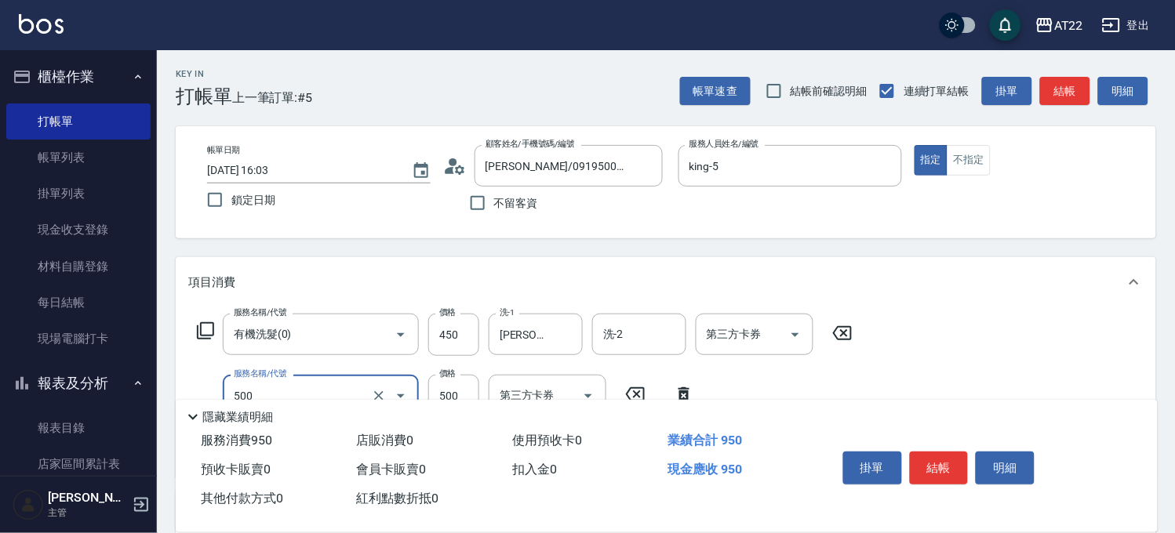
type input "剪髮(500)"
type input "380"
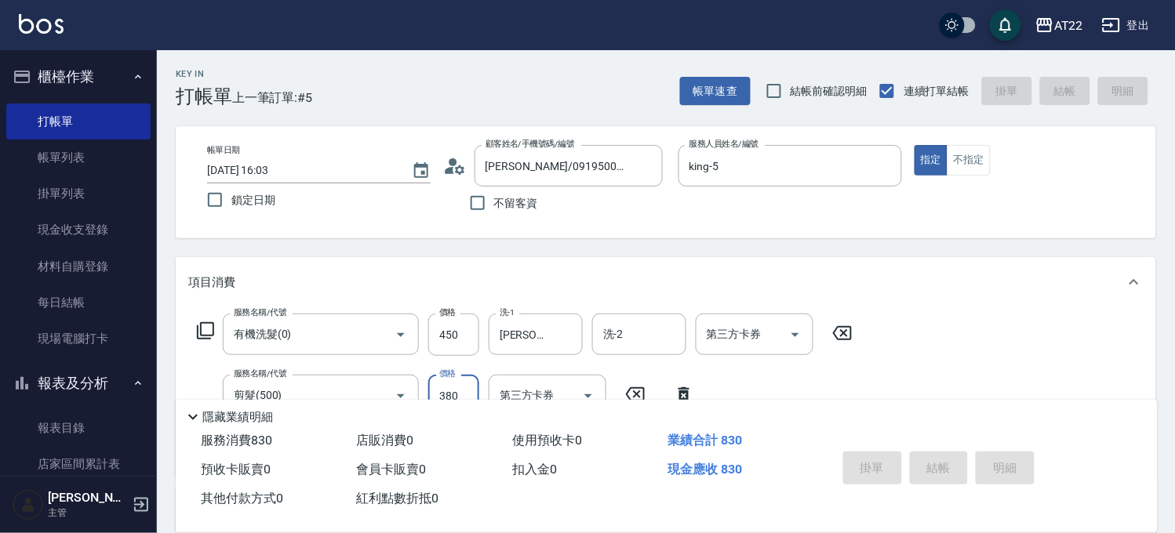
type input "2025/10/14 16:05"
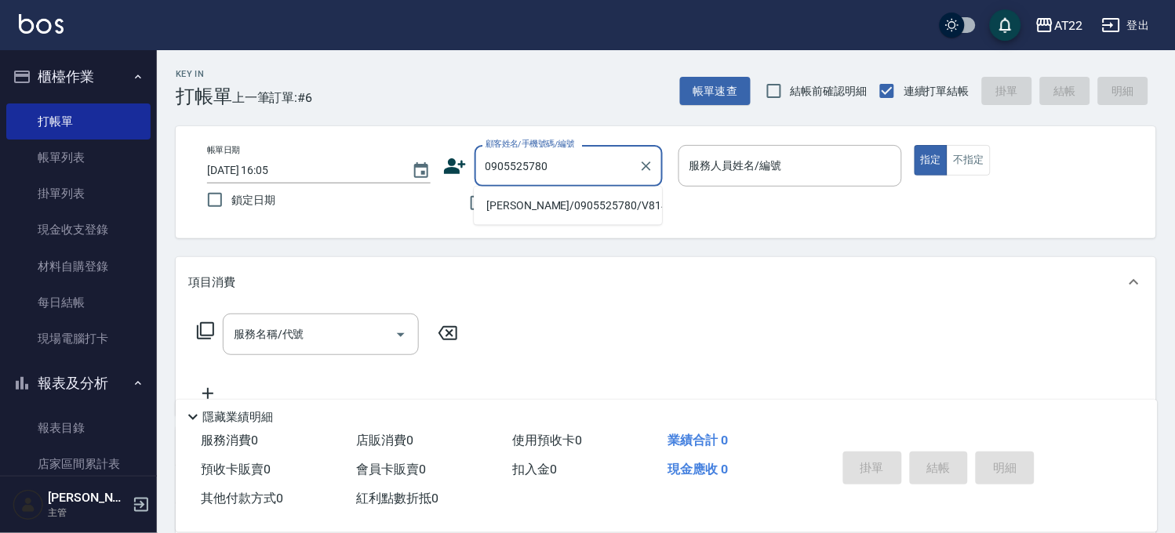
click at [516, 209] on li "林群峰/0905525780/V81431" at bounding box center [568, 206] width 188 height 26
type input "林群峰/0905525780/V81431"
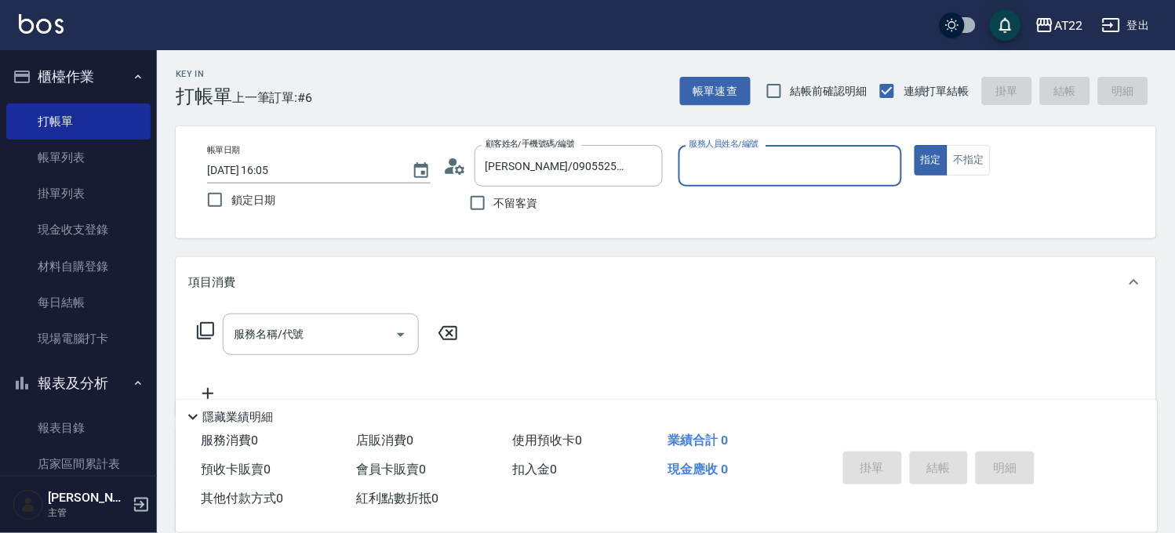
type input "Luna-15"
click at [348, 334] on input "服務名稱/代號" at bounding box center [309, 334] width 158 height 27
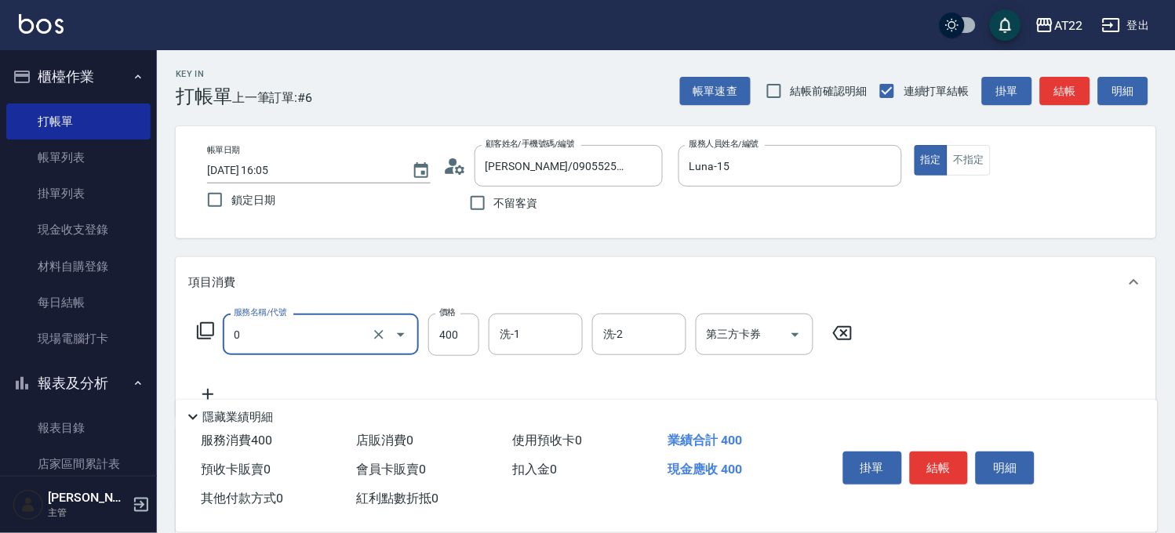
type input "有機洗髮(0)"
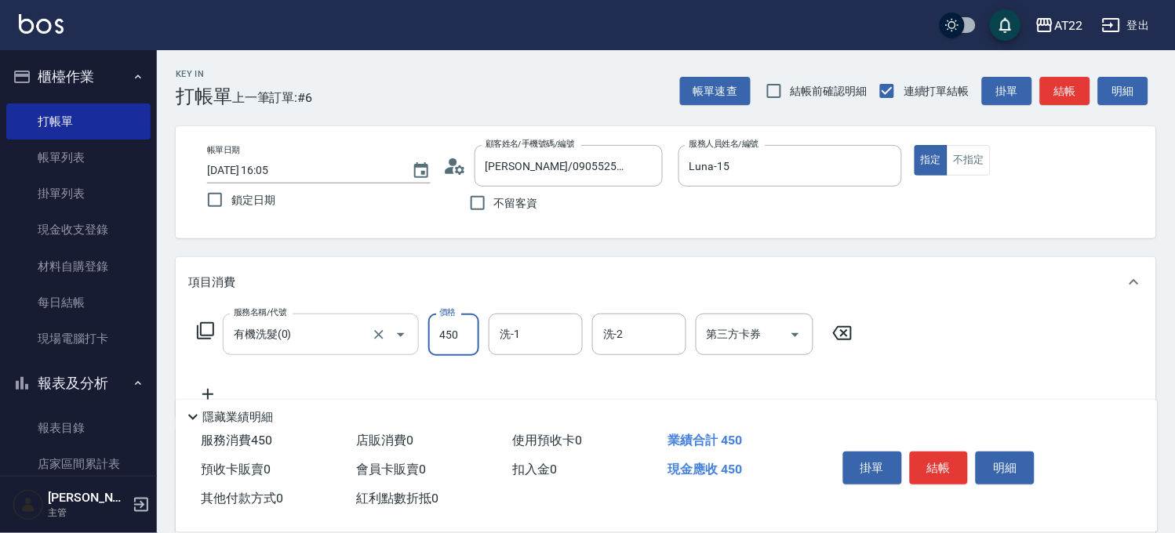
type input "450"
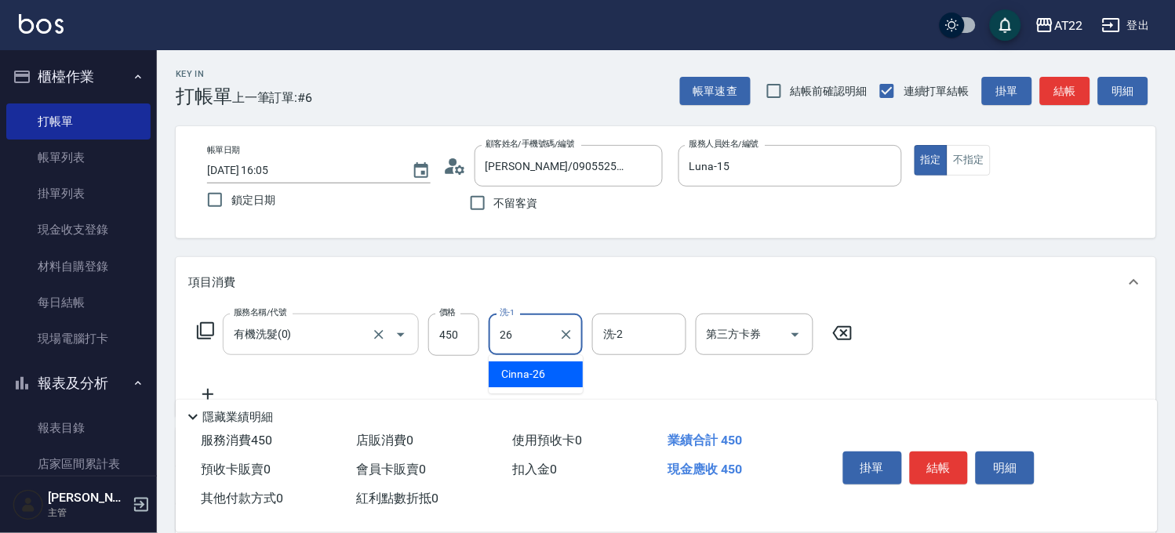
type input "Cinna-26"
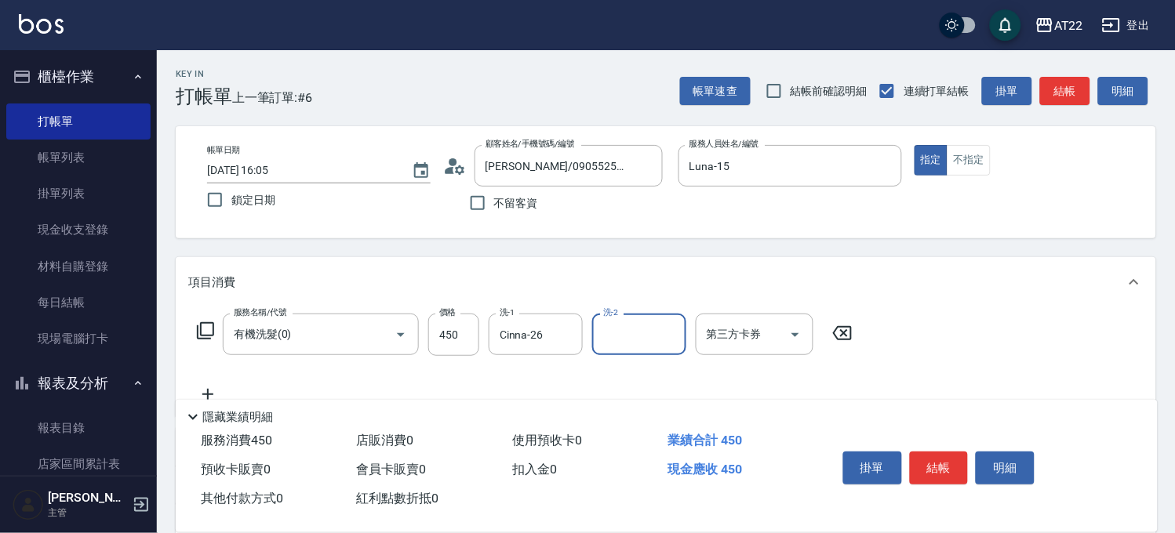
click at [209, 389] on icon at bounding box center [207, 394] width 39 height 19
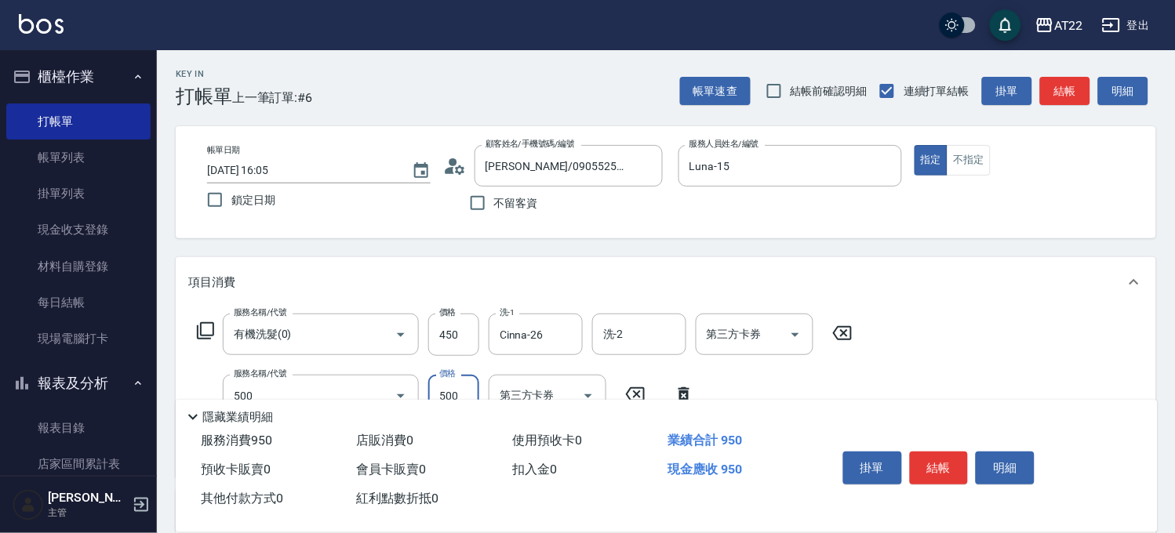
type input "剪髮(500)"
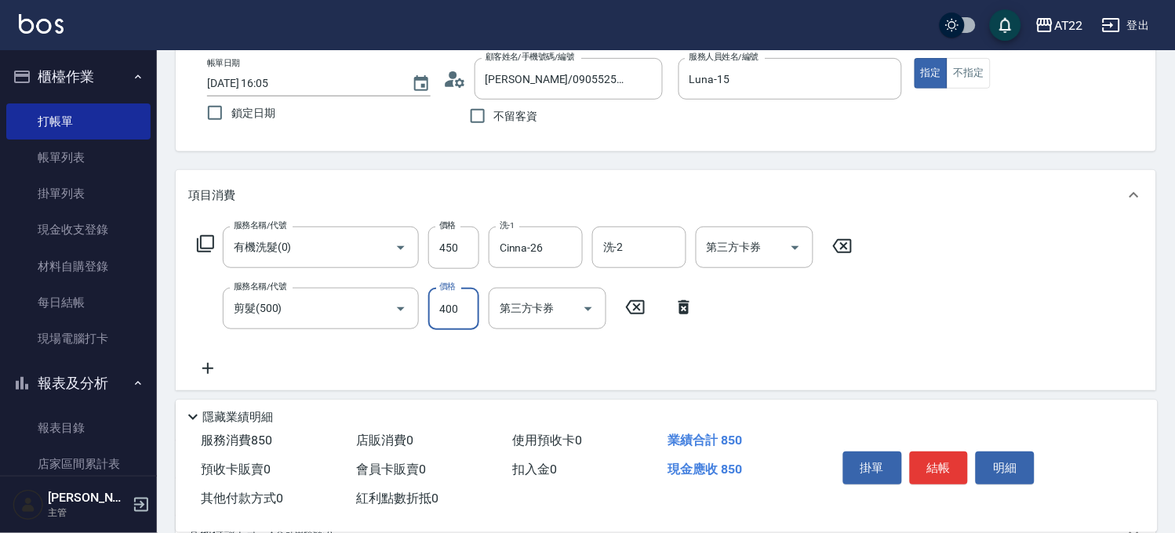
type input "400"
click at [204, 361] on icon at bounding box center [207, 368] width 39 height 19
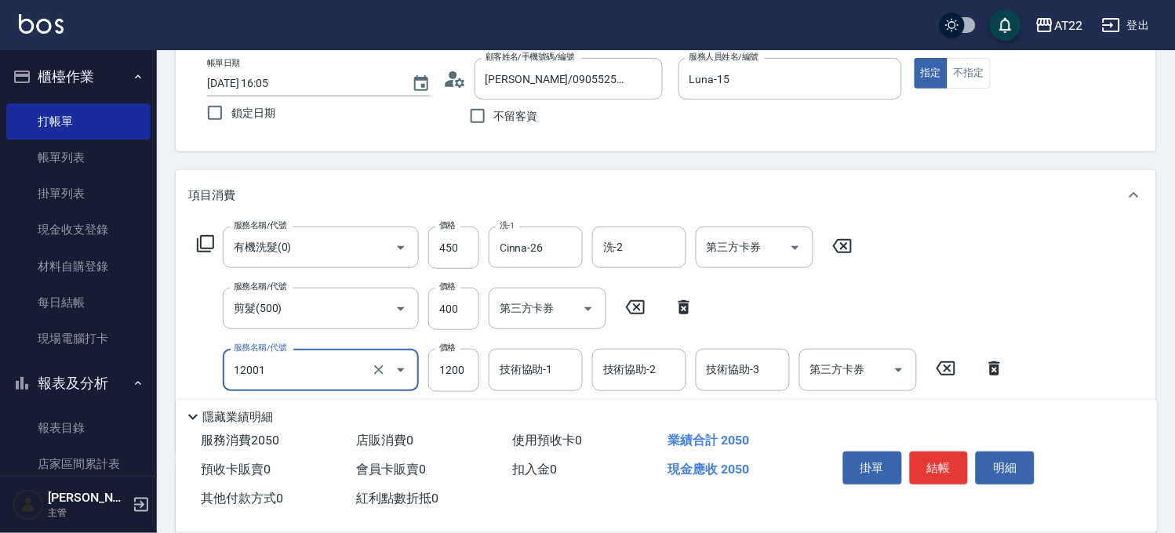
type input "燙髮S(12001)"
type input "1620"
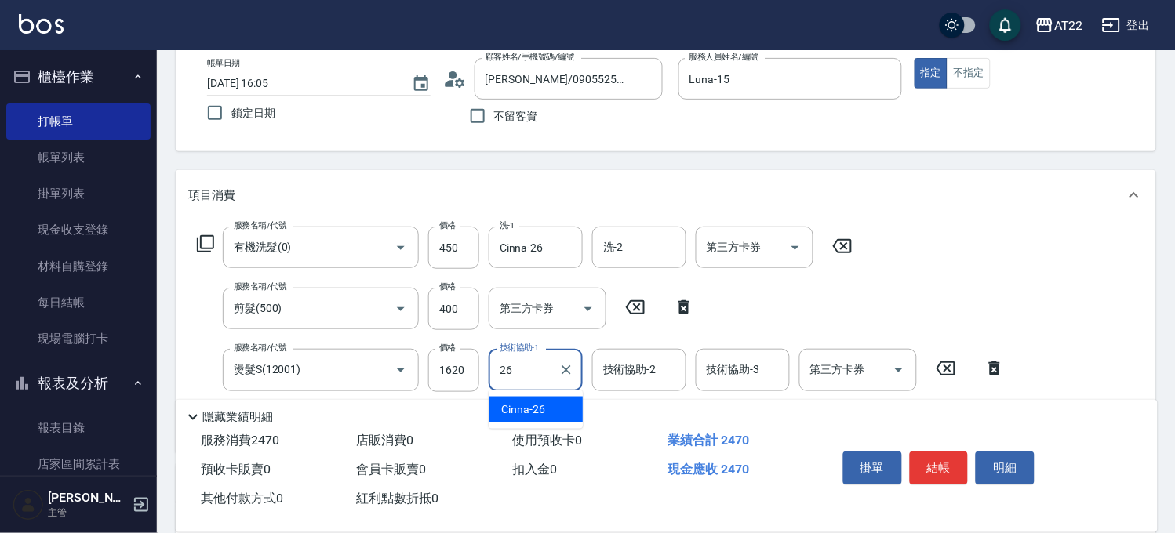
type input "Cinna-26"
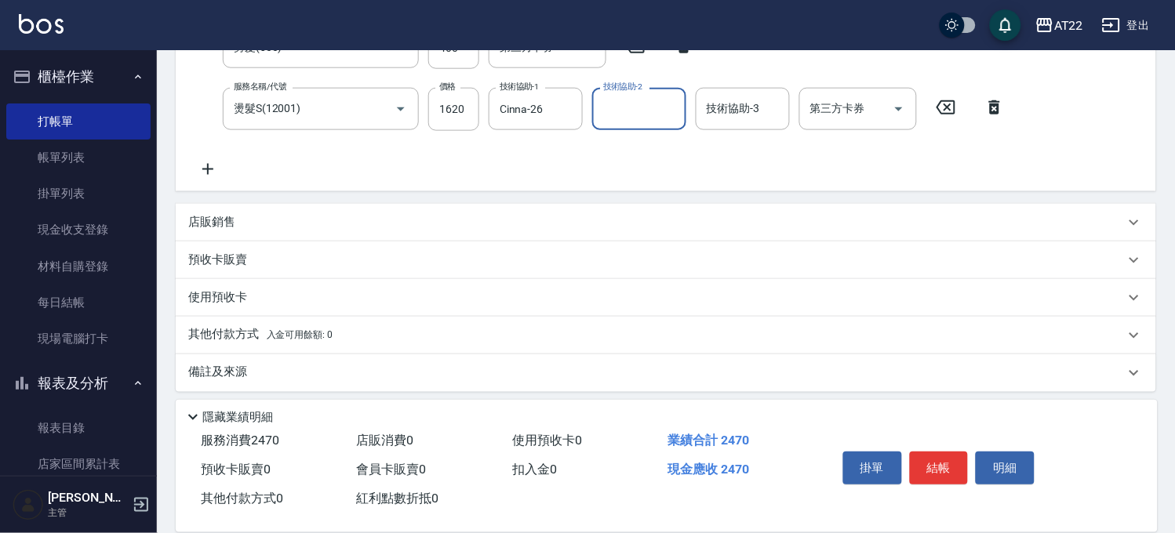
click at [209, 166] on icon at bounding box center [207, 169] width 39 height 19
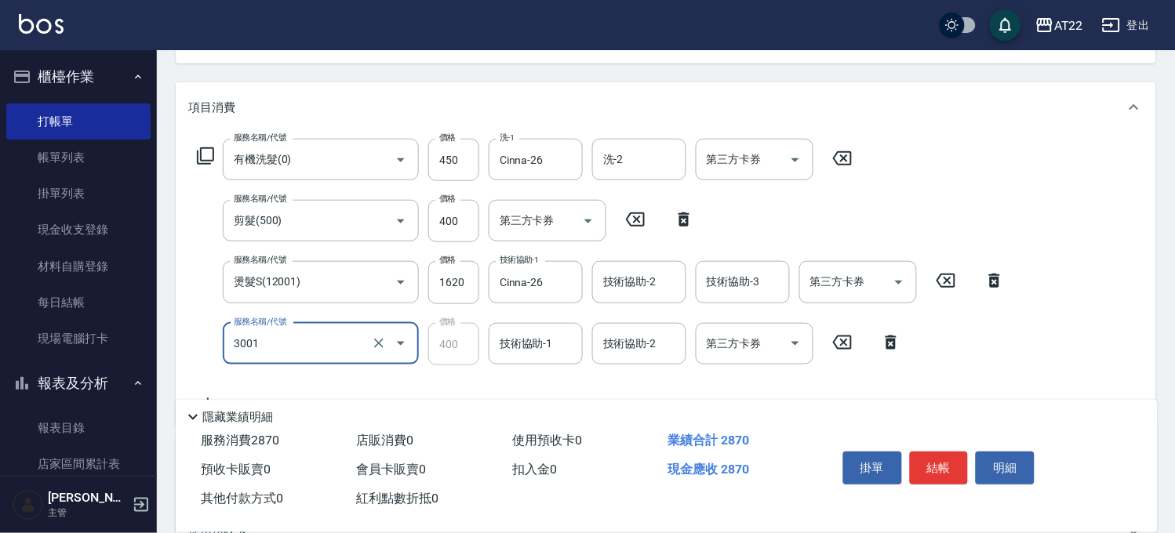
scroll to position [242, 0]
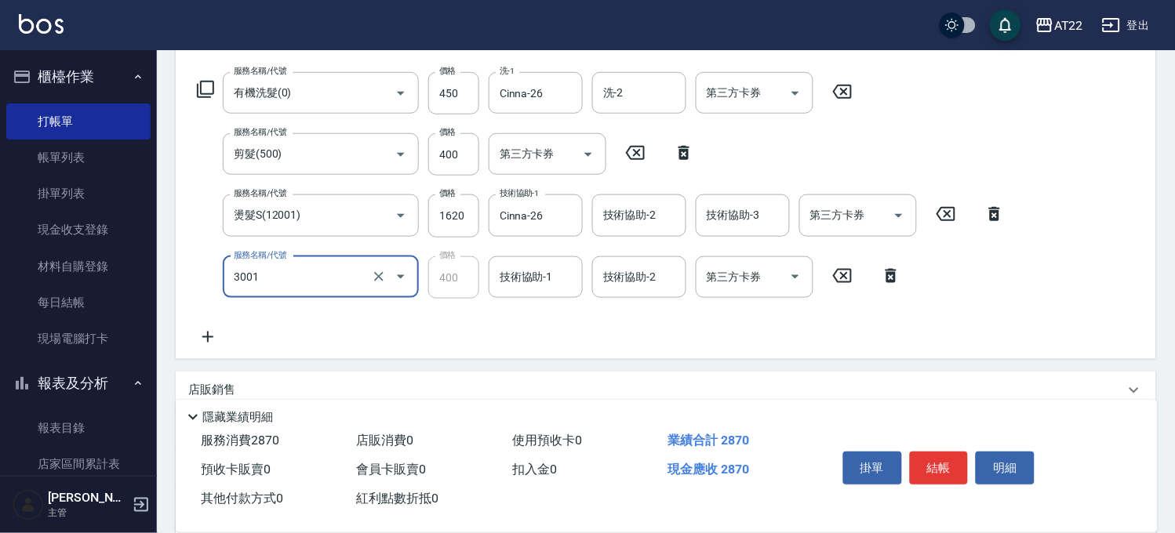
type input "側邊燙貼(3001)"
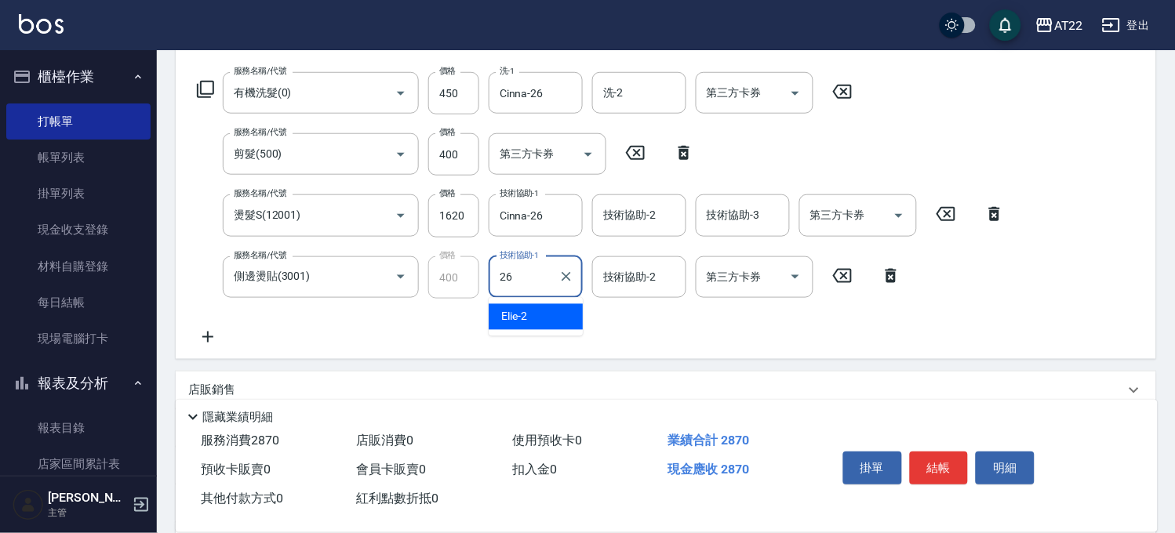
type input "Cinna-26"
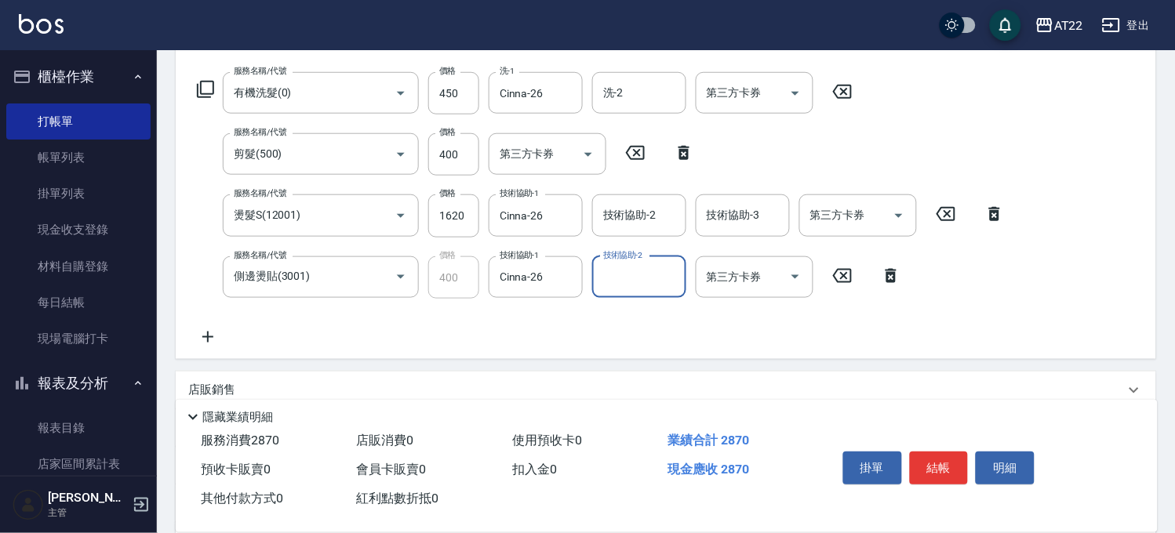
click at [213, 334] on icon at bounding box center [207, 337] width 39 height 19
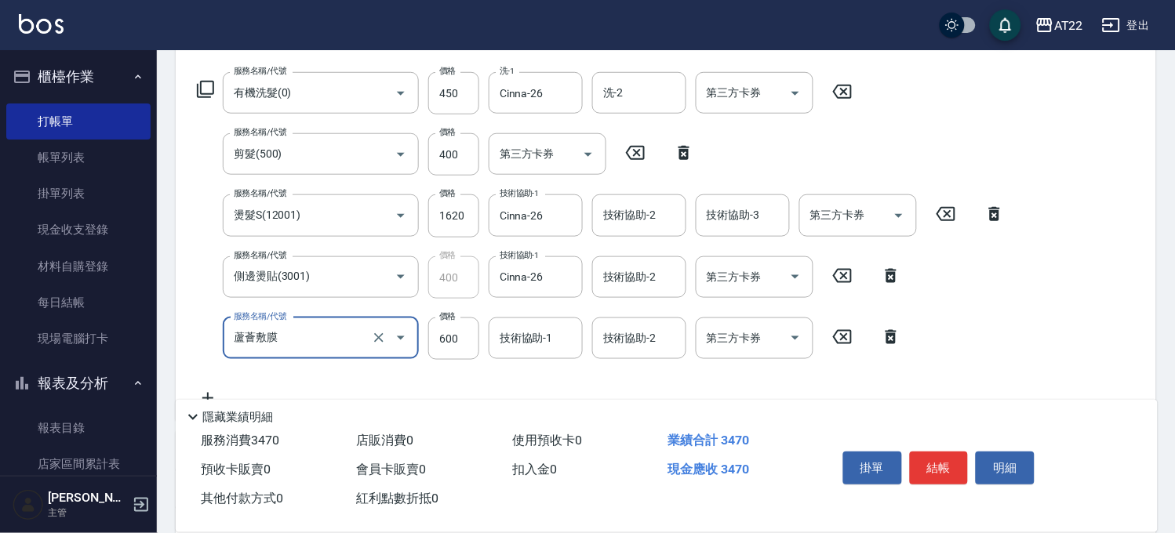
type input "蘆薈敷膜"
type input "480"
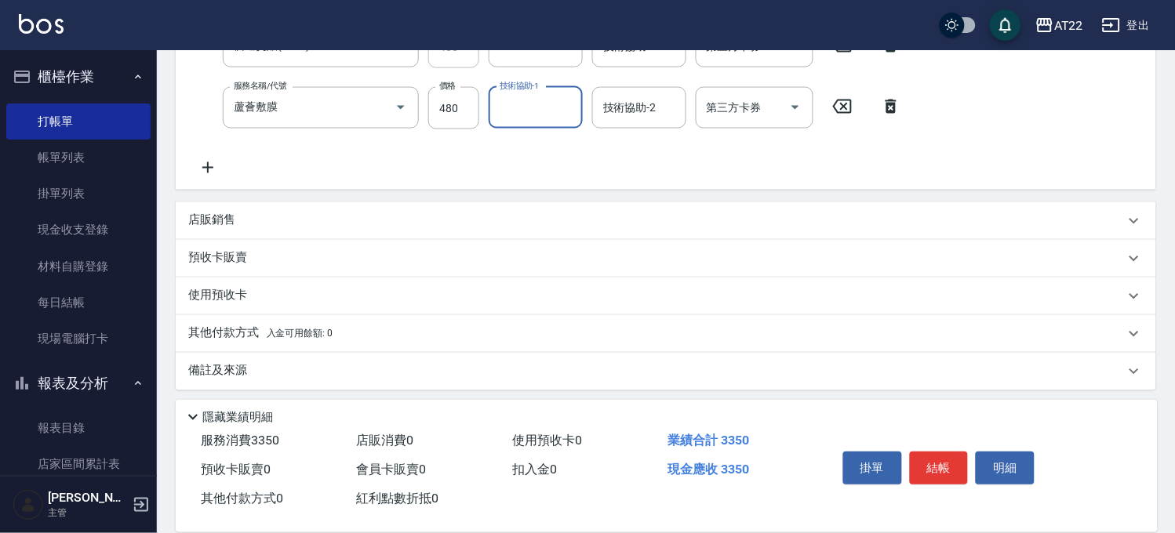
scroll to position [477, 0]
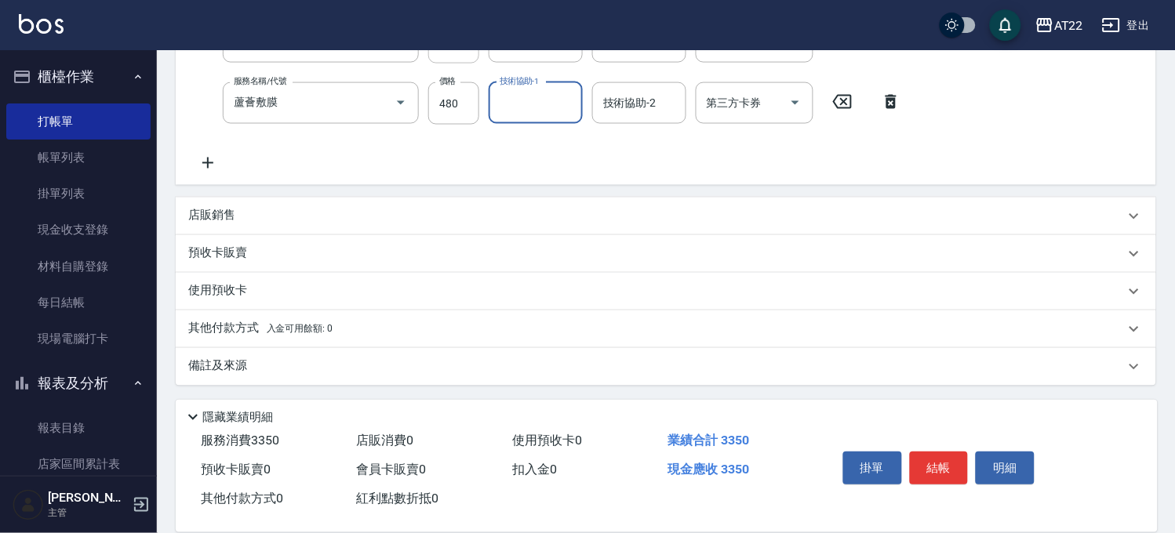
click at [217, 162] on icon at bounding box center [207, 163] width 39 height 19
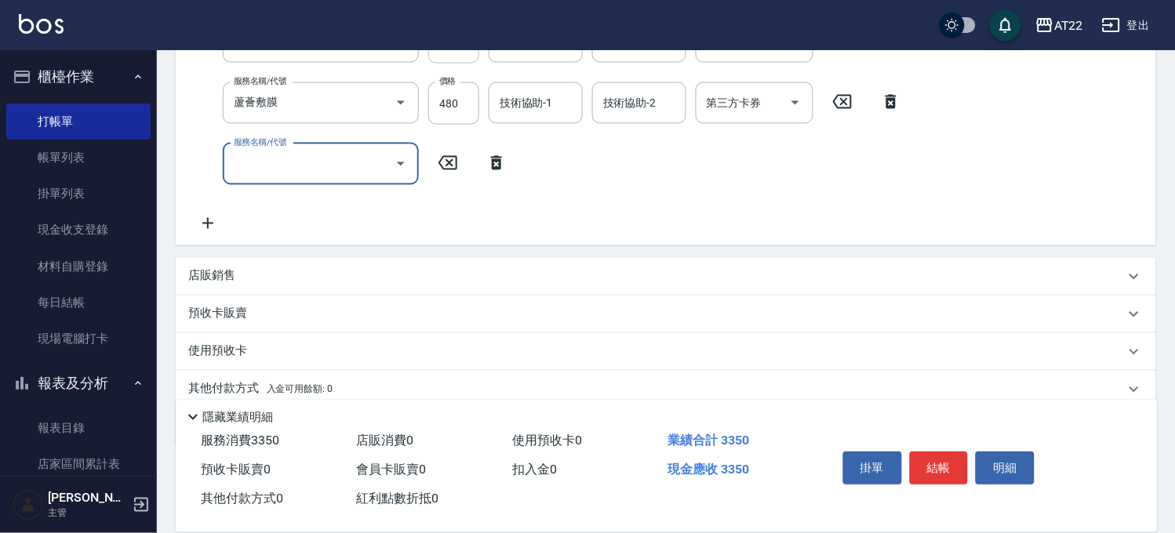
scroll to position [373, 0]
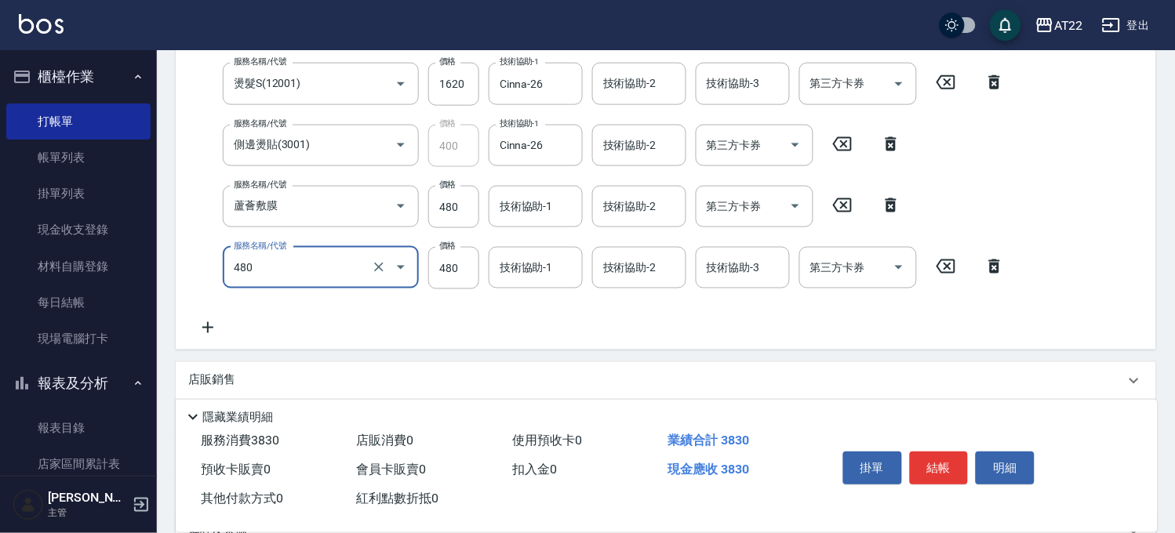
type input "潤澤修護(480)"
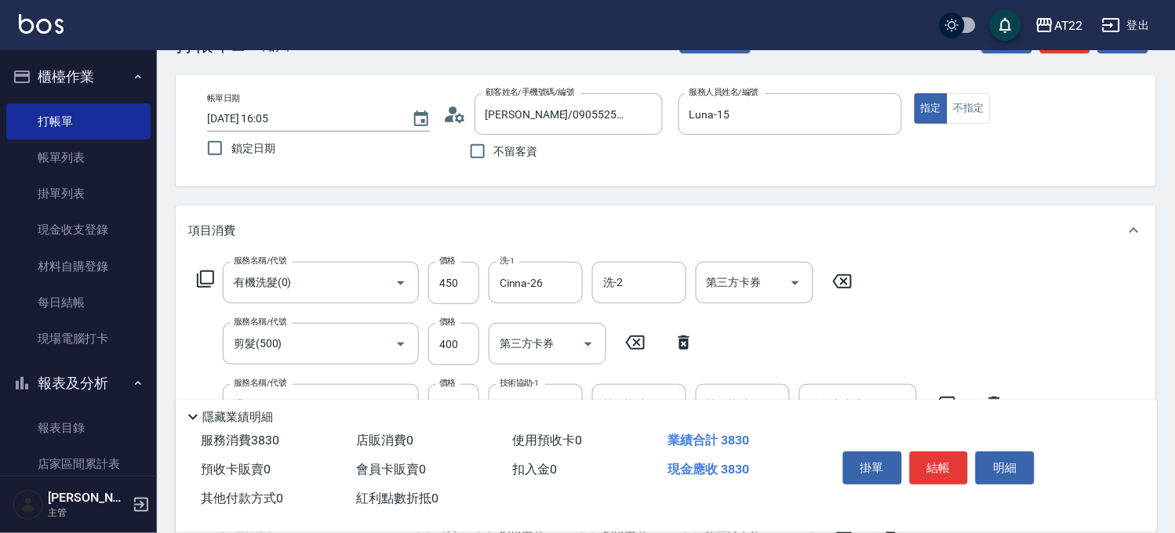
scroll to position [0, 0]
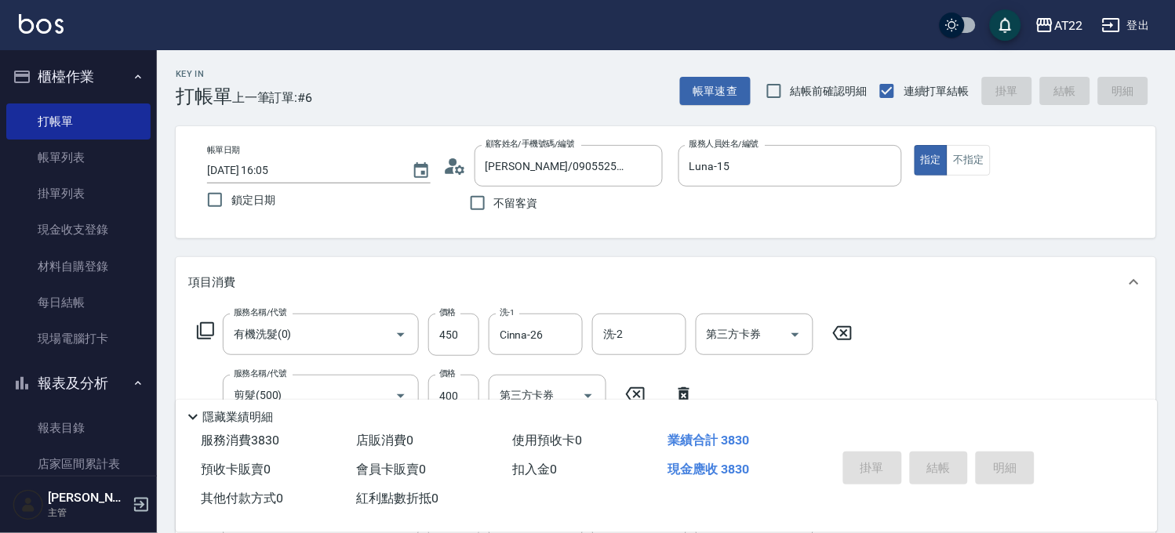
type input "2025/10/14 16:06"
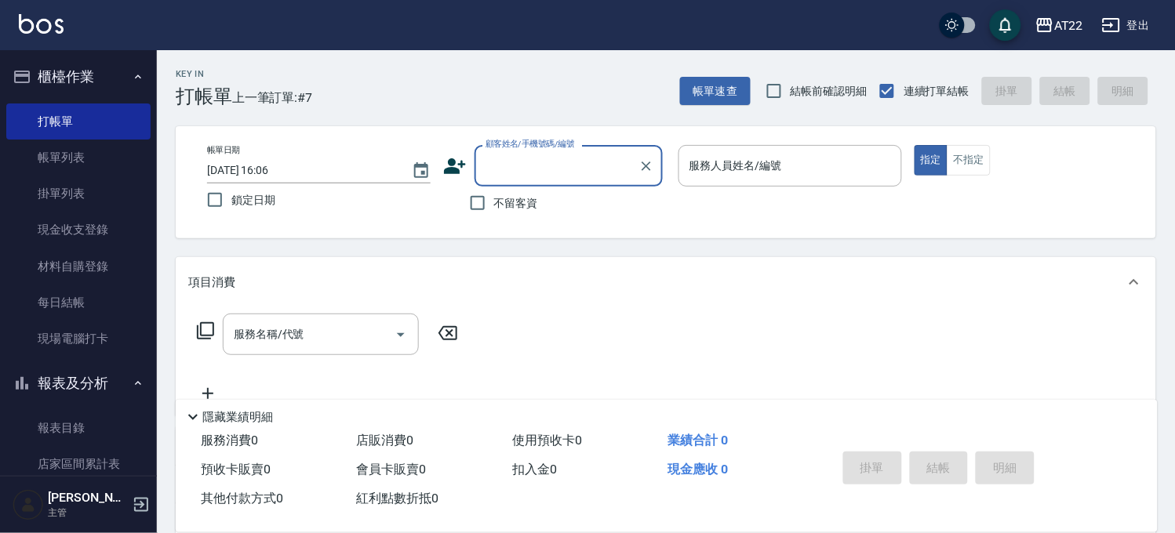
click at [457, 166] on icon at bounding box center [455, 167] width 24 height 24
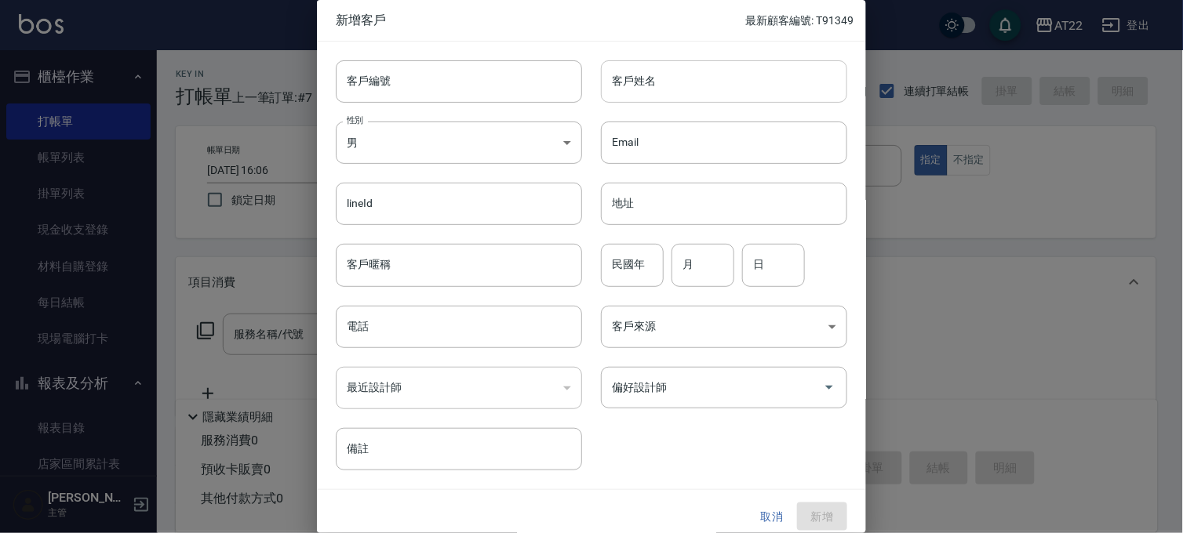
click at [706, 75] on input "客戶姓名" at bounding box center [724, 81] width 246 height 42
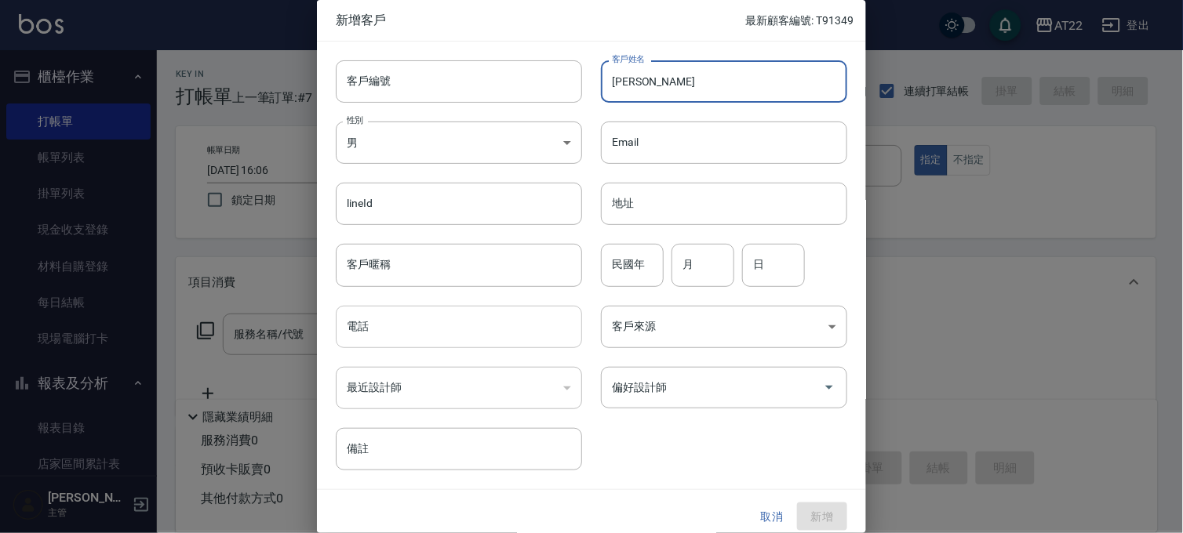
type input "[PERSON_NAME]"
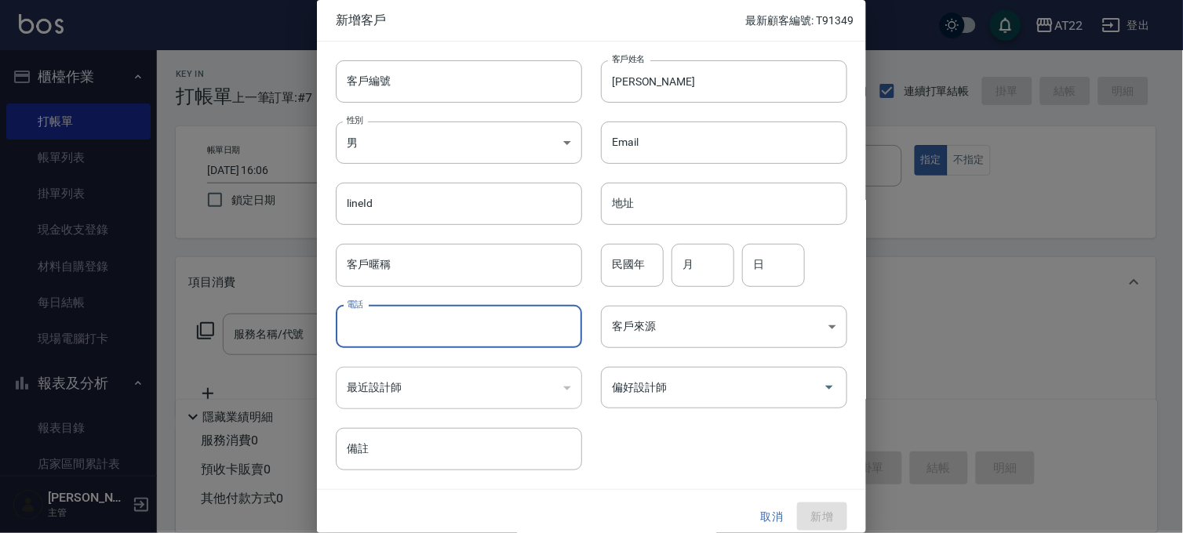
click at [413, 322] on input "電話" at bounding box center [459, 327] width 246 height 42
type input "0975421293"
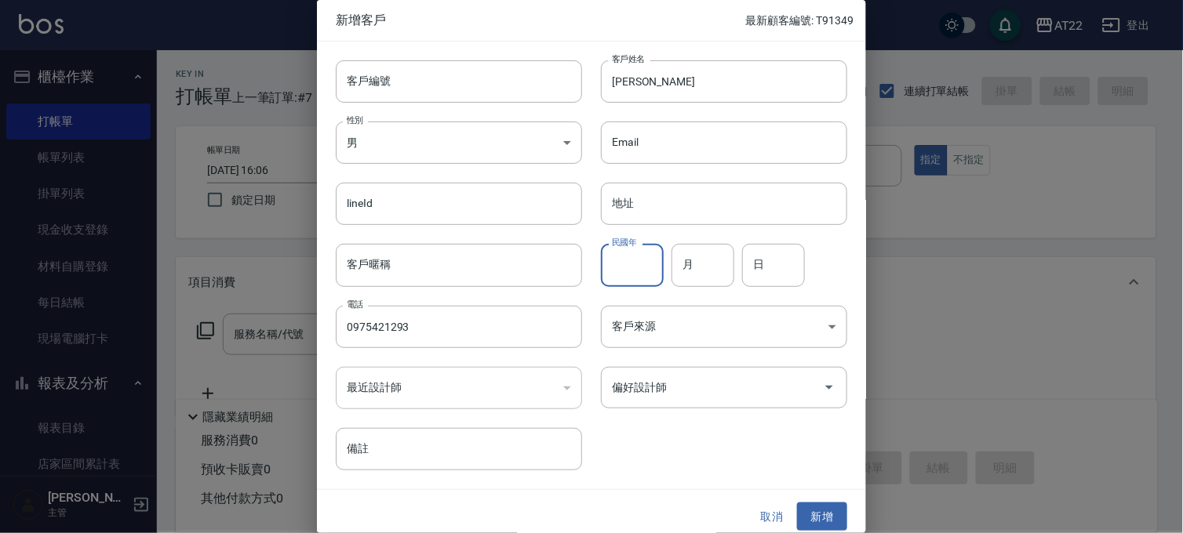
click at [631, 264] on input "民國年" at bounding box center [632, 265] width 63 height 42
type input "94"
type input "8"
type input "27"
click at [799, 511] on button "新增" at bounding box center [822, 517] width 50 height 29
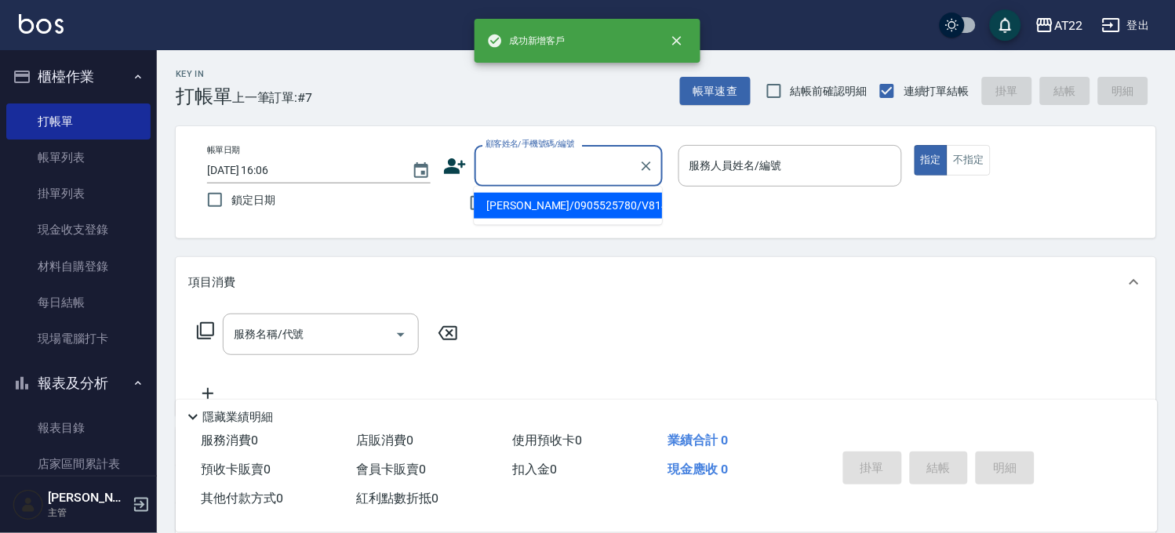
click at [563, 177] on input "顧客姓名/手機號碼/編號" at bounding box center [557, 165] width 151 height 27
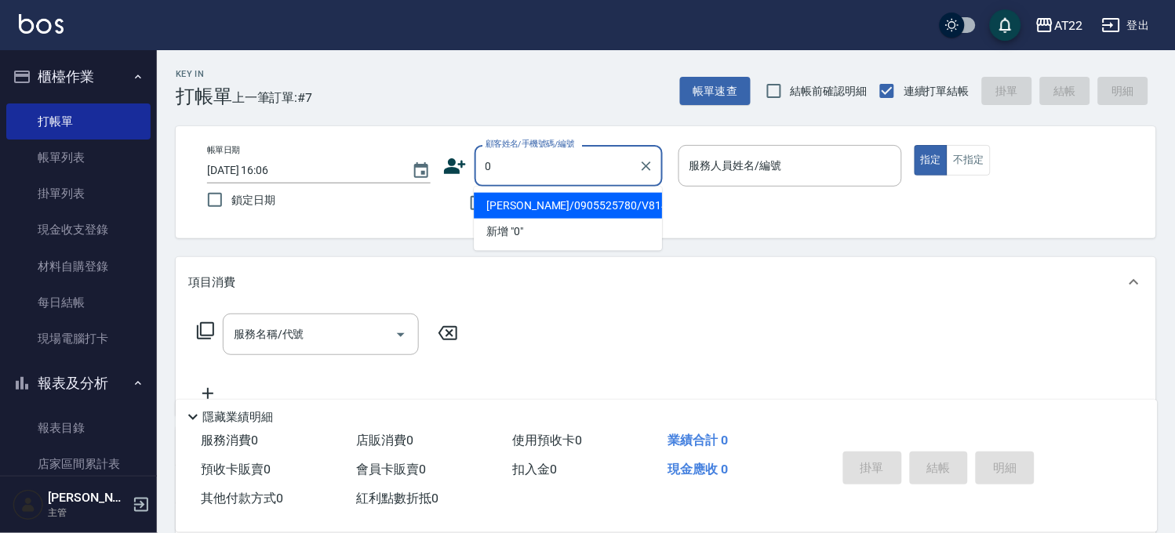
type input "林群峰/0905525780/V81431"
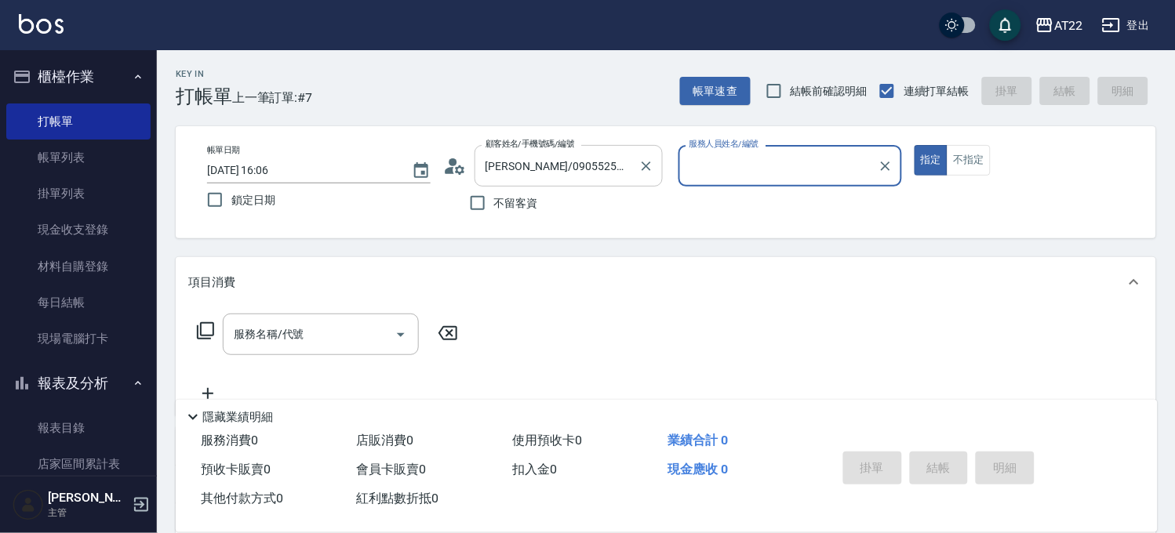
type input "Luna-15"
click at [915, 145] on button "指定" at bounding box center [932, 160] width 34 height 31
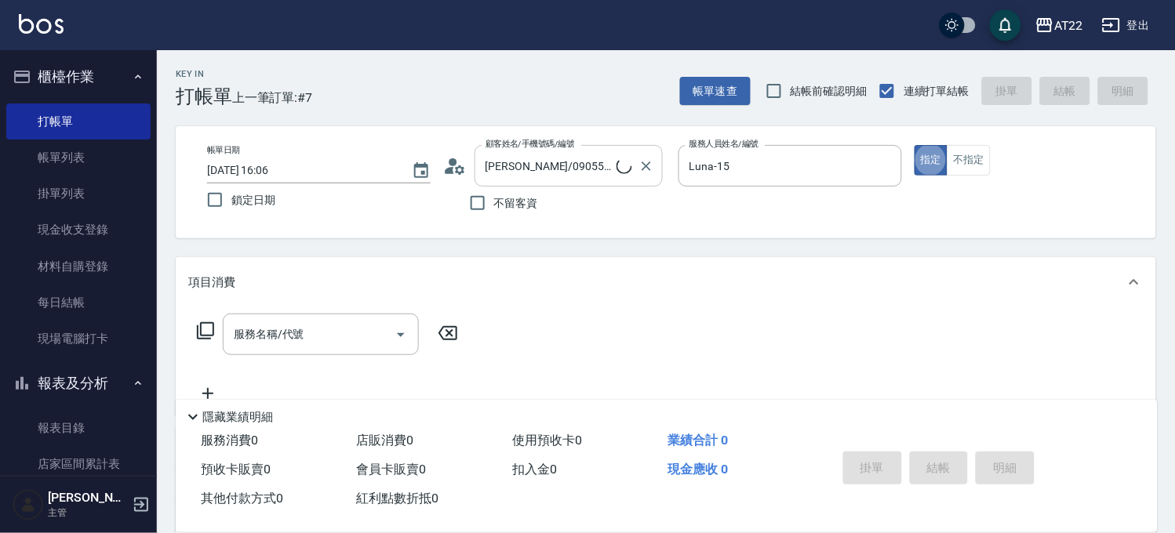
click at [563, 177] on input "林群峰/0905525780/V81431" at bounding box center [549, 165] width 135 height 27
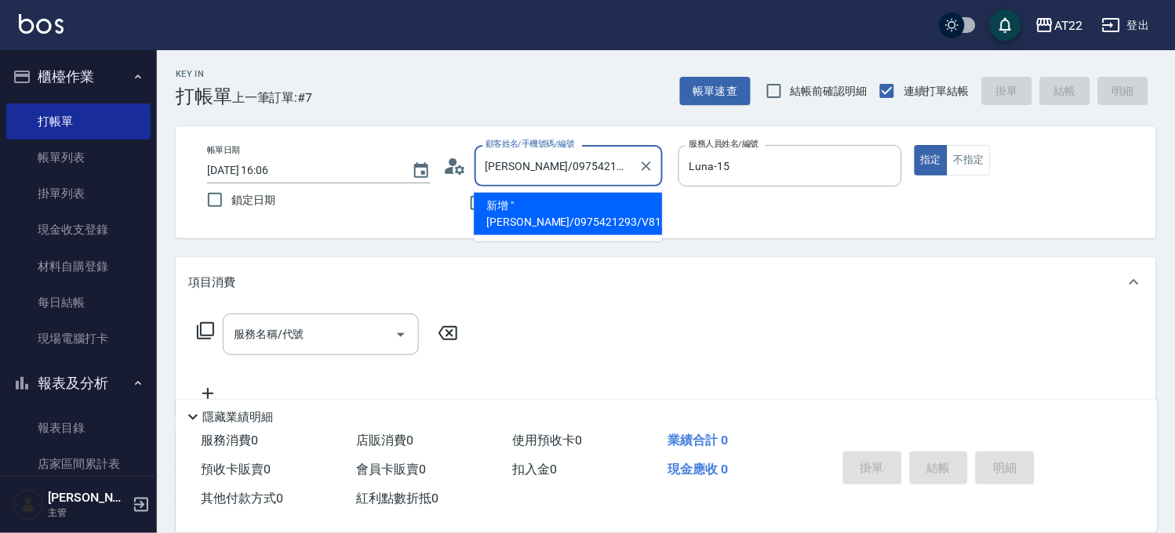
click at [614, 165] on input "林群峰/0975421293/V81431" at bounding box center [557, 165] width 151 height 27
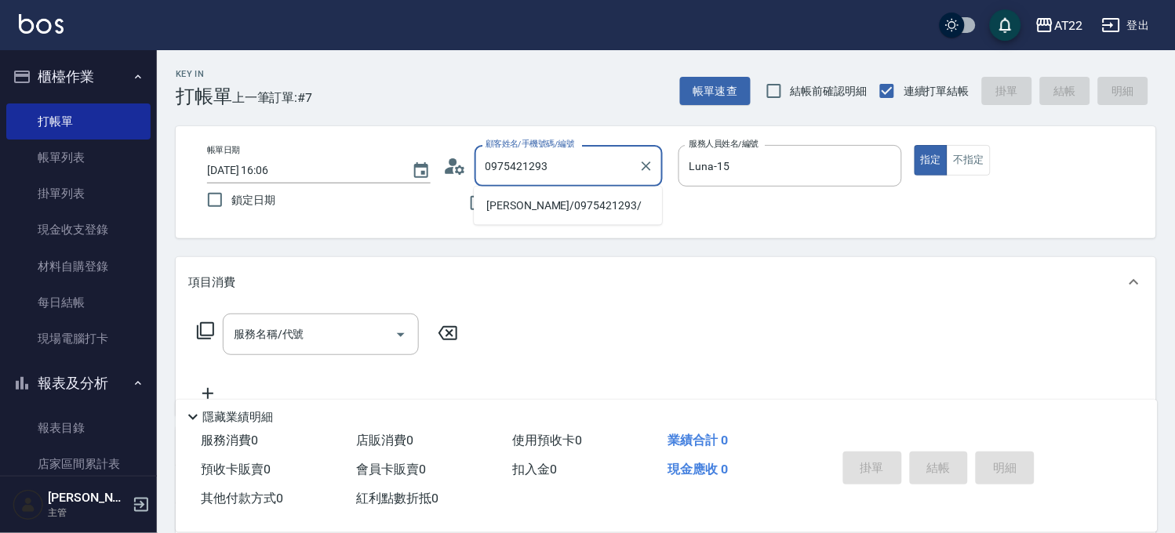
click at [551, 198] on li "張渝芬/0975421293/" at bounding box center [568, 206] width 188 height 26
type input "張渝芬/0975421293/"
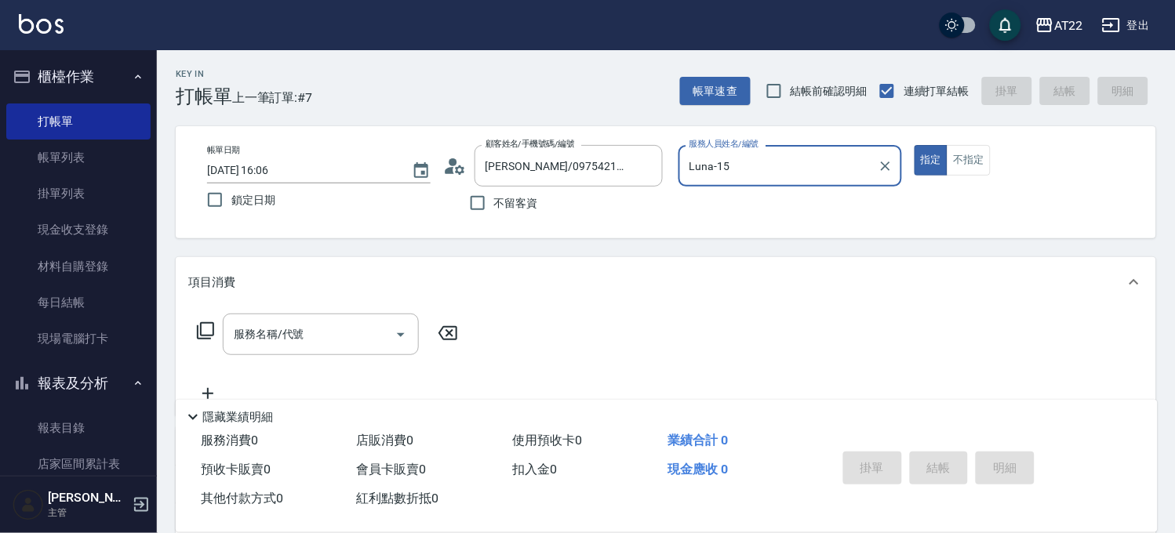
click at [767, 158] on input "Luna-15" at bounding box center [779, 165] width 186 height 27
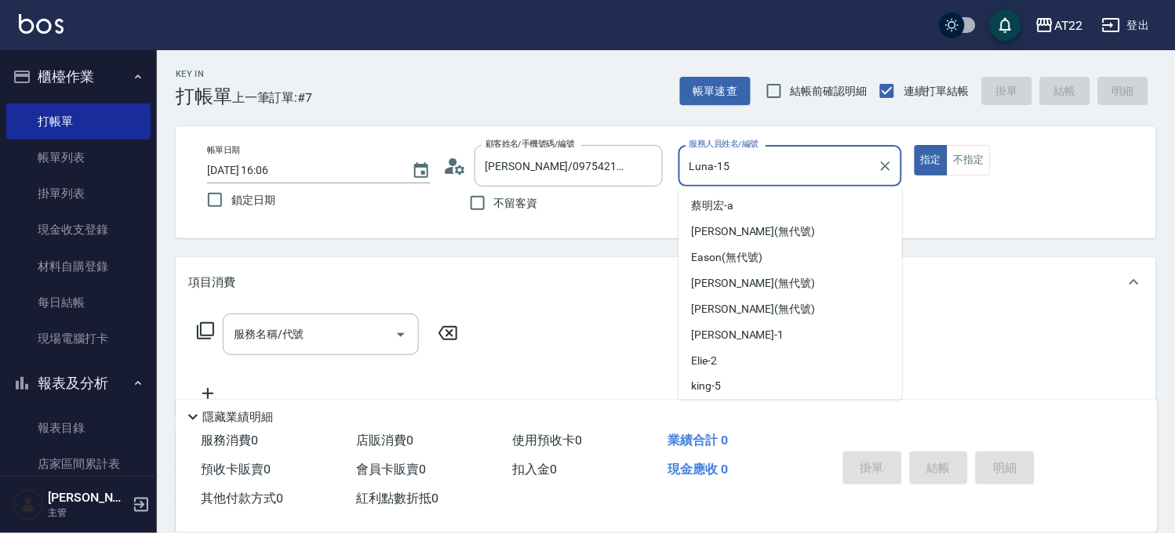
scroll to position [155, 0]
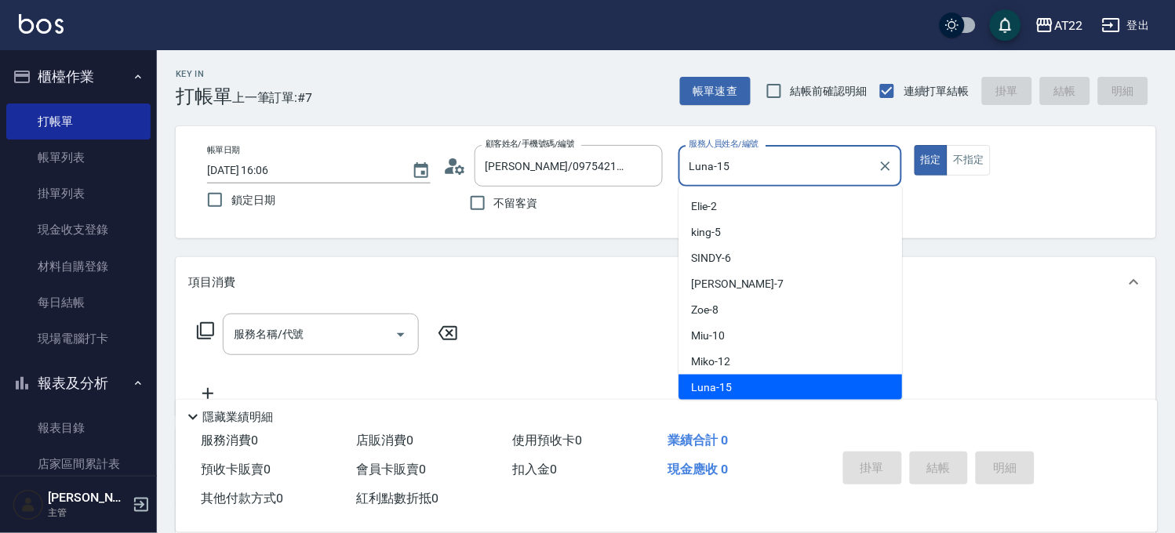
click at [767, 158] on input "Luna-15" at bounding box center [779, 165] width 186 height 27
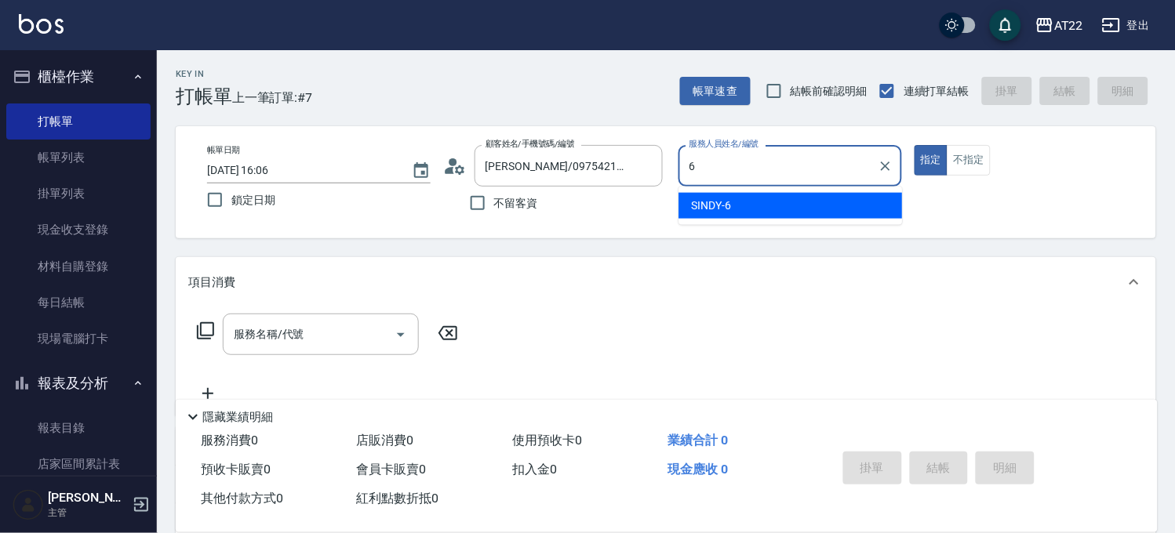
scroll to position [0, 0]
type input "SINDY-6"
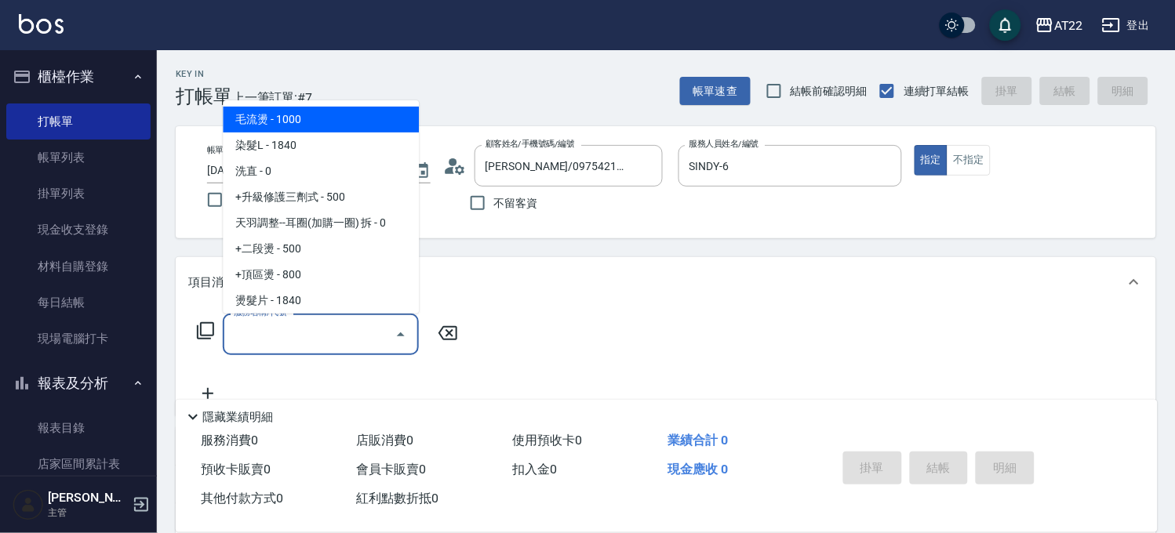
click at [357, 336] on input "服務名稱/代號" at bounding box center [309, 334] width 158 height 27
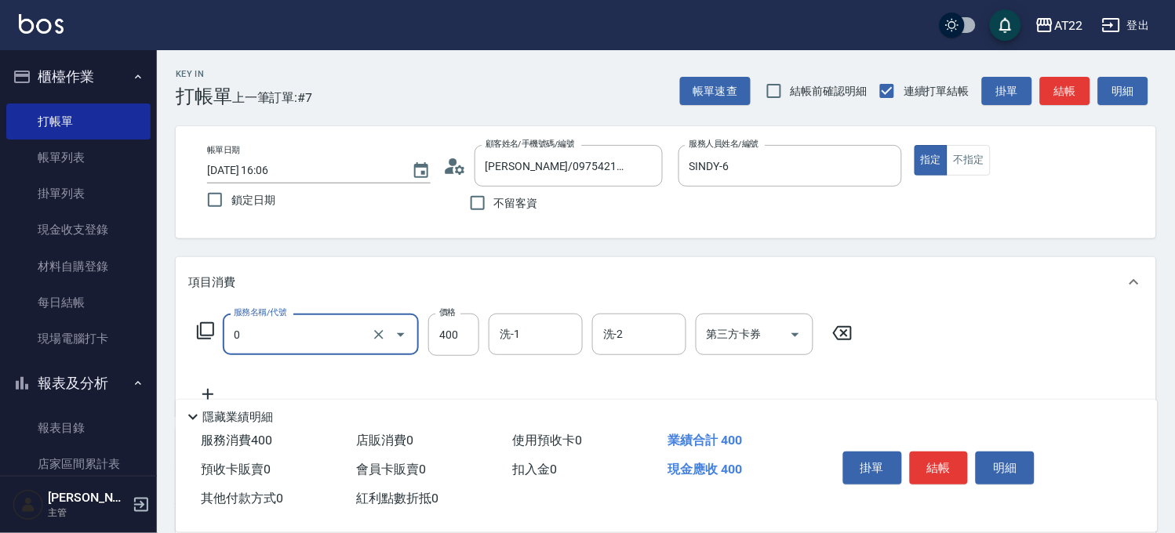
type input "有機洗髮(0)"
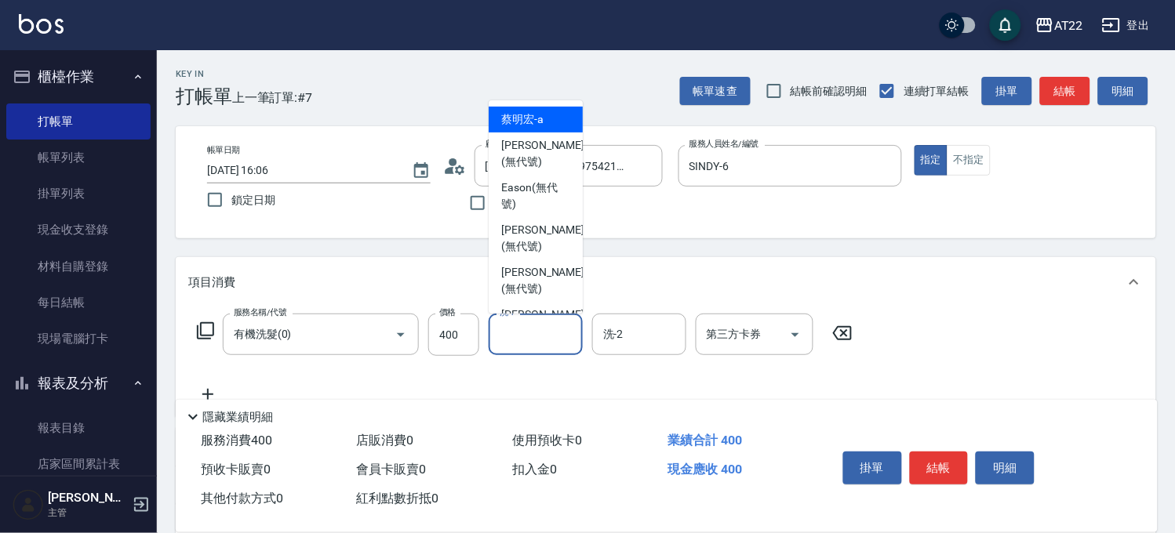
click at [514, 333] on input "洗-1" at bounding box center [536, 334] width 80 height 27
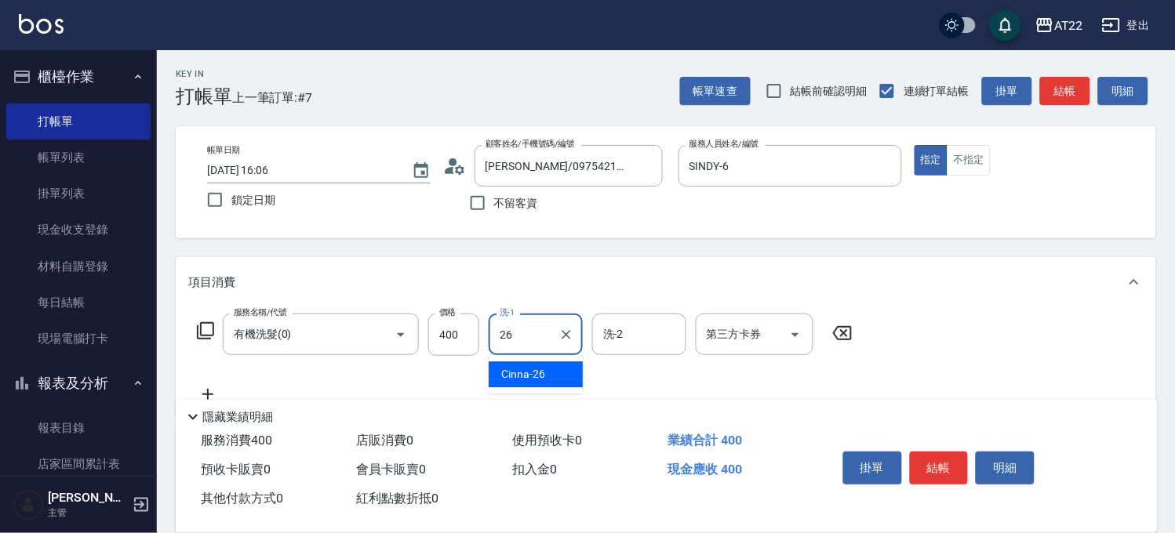
type input "Cinna-26"
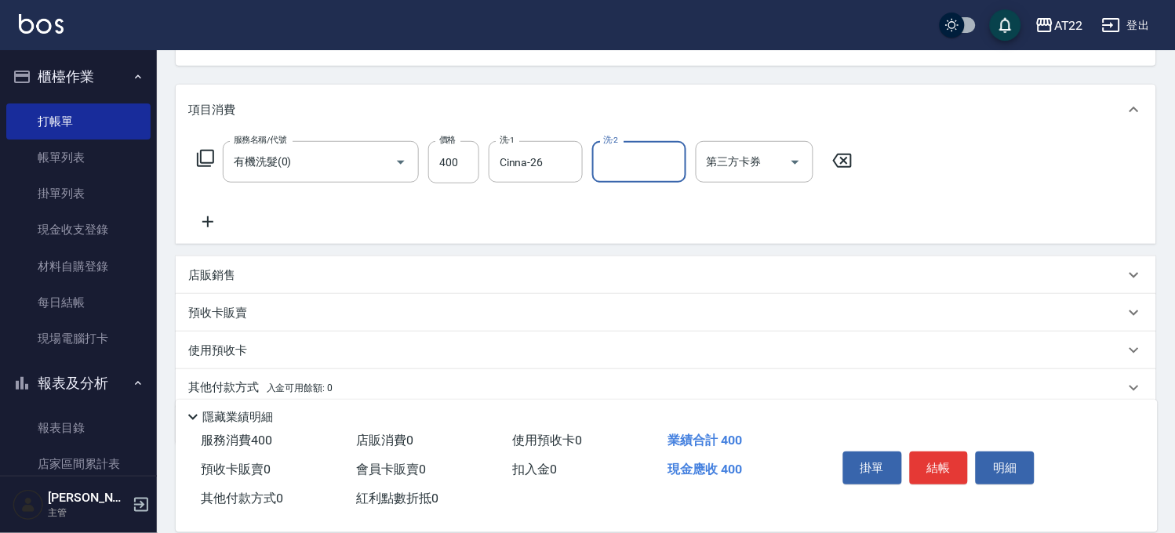
scroll to position [174, 0]
click at [200, 215] on icon at bounding box center [207, 220] width 39 height 19
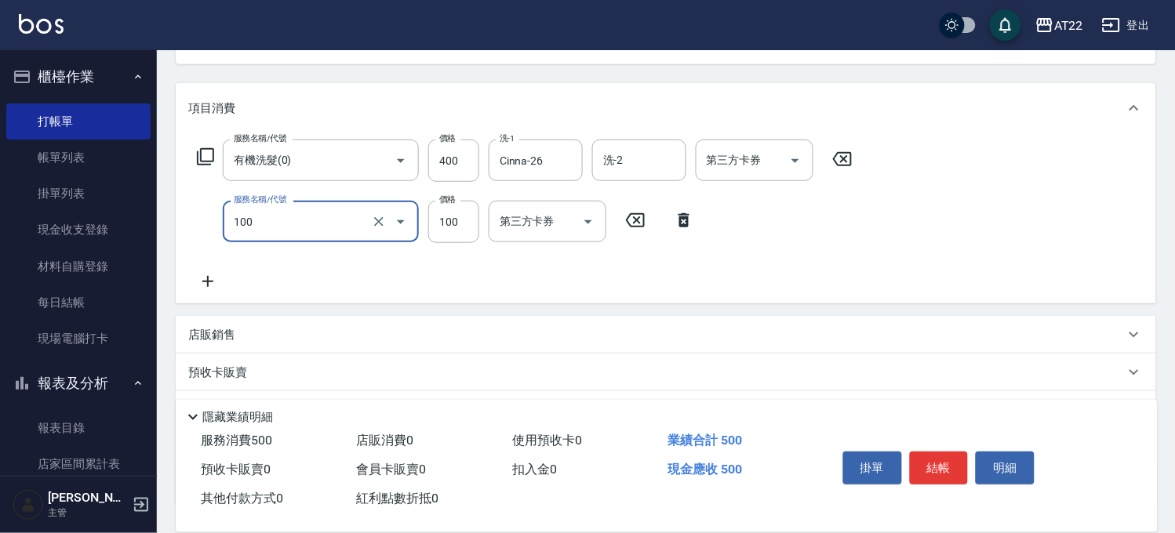
type input "修劉海(100)"
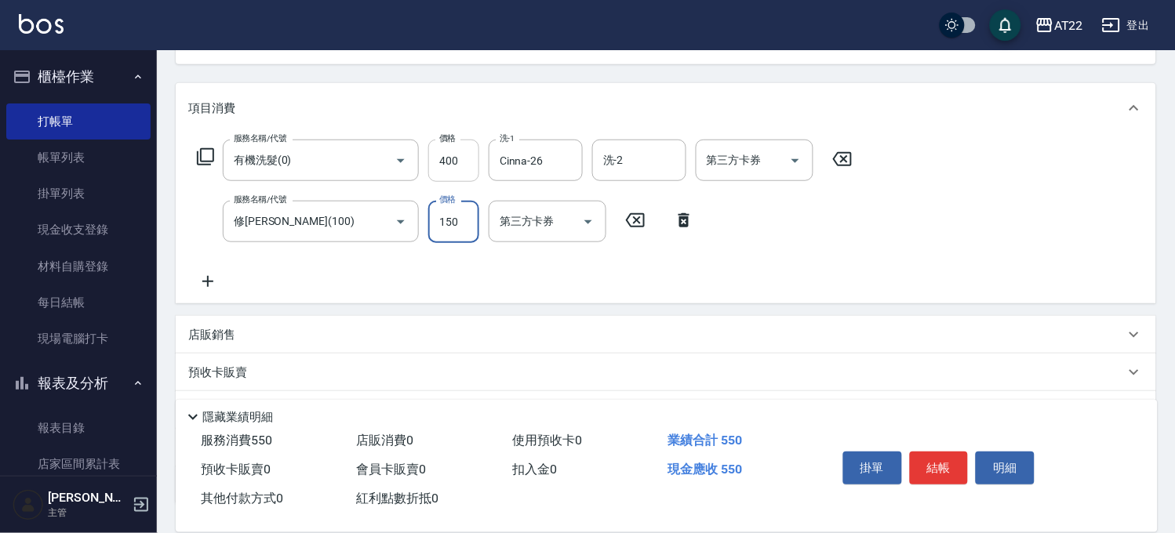
type input "150"
click at [461, 163] on input "400" at bounding box center [453, 161] width 51 height 42
type input "450"
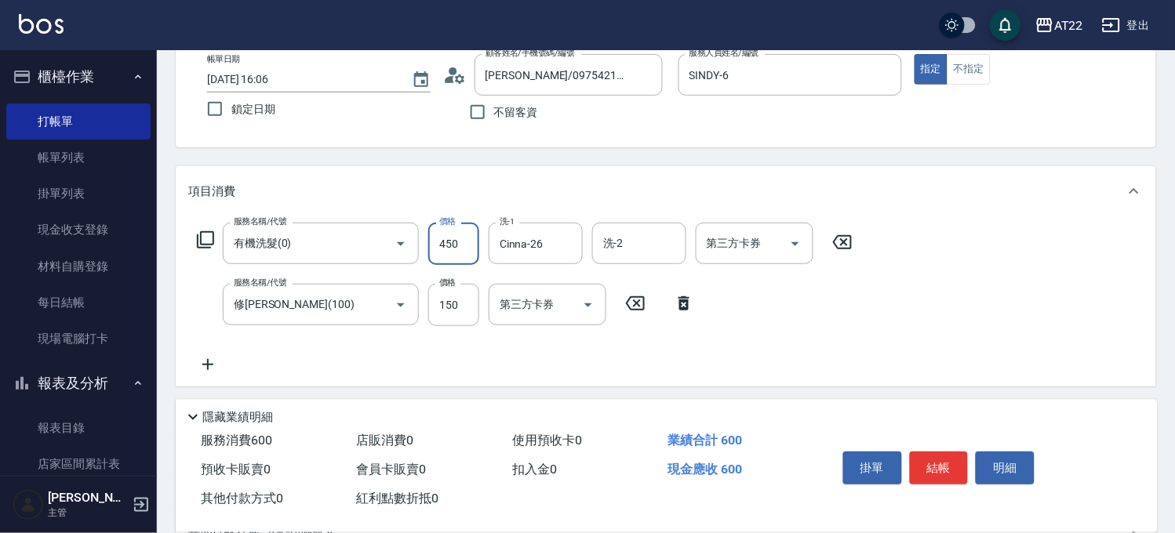
scroll to position [0, 0]
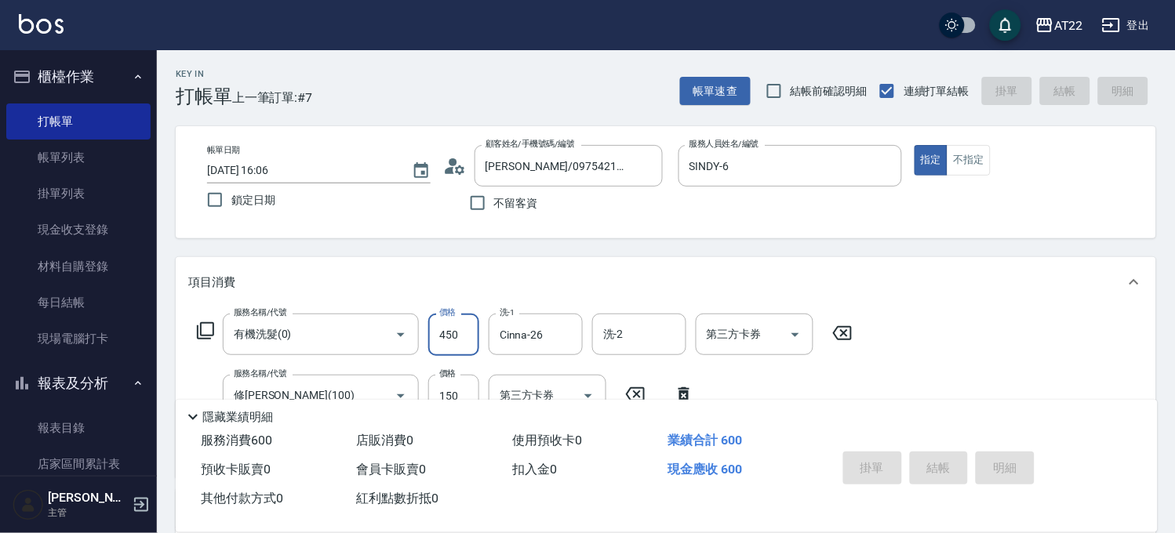
type input "2025/10/14 16:10"
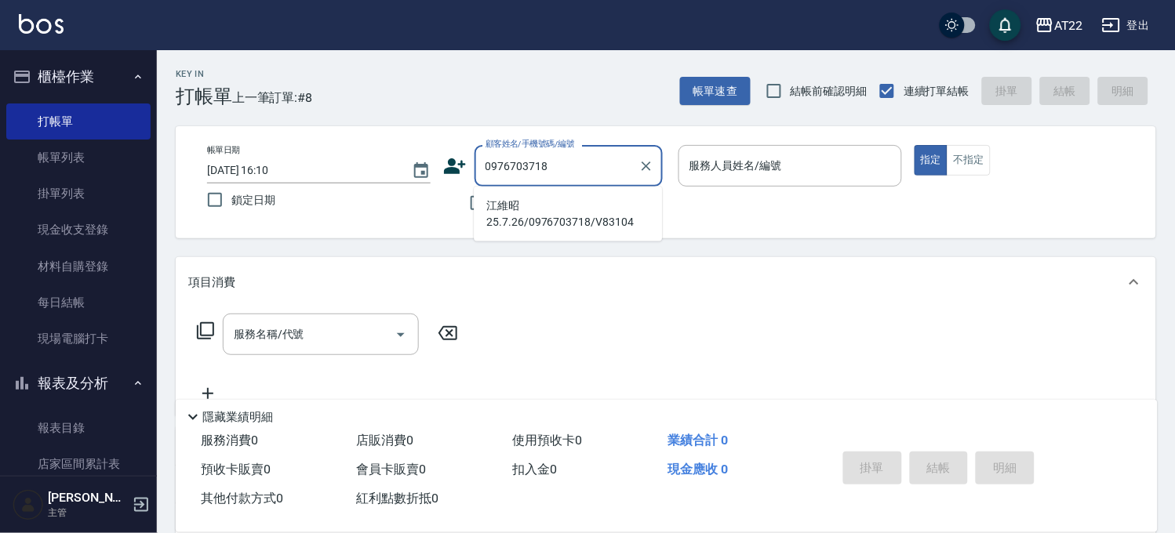
click at [602, 209] on li "江維昭25.7.26/0976703718/V83104" at bounding box center [568, 214] width 188 height 42
type input "江維昭25.7.26/0976703718/V83104"
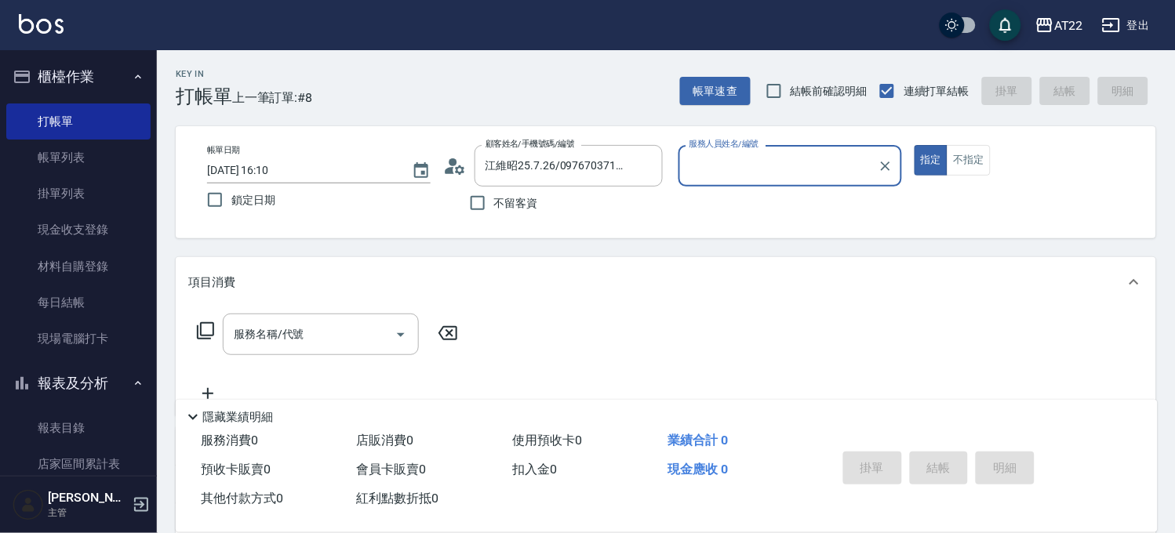
type input "SINDY-6"
click at [338, 325] on input "服務名稱/代號" at bounding box center [309, 334] width 158 height 27
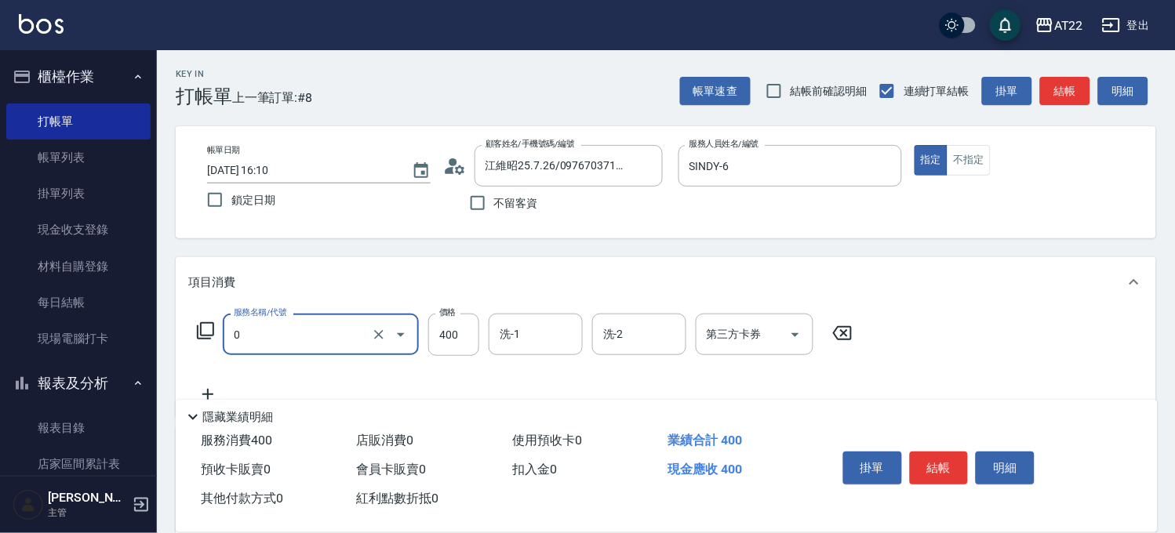
type input "有機洗髮(0)"
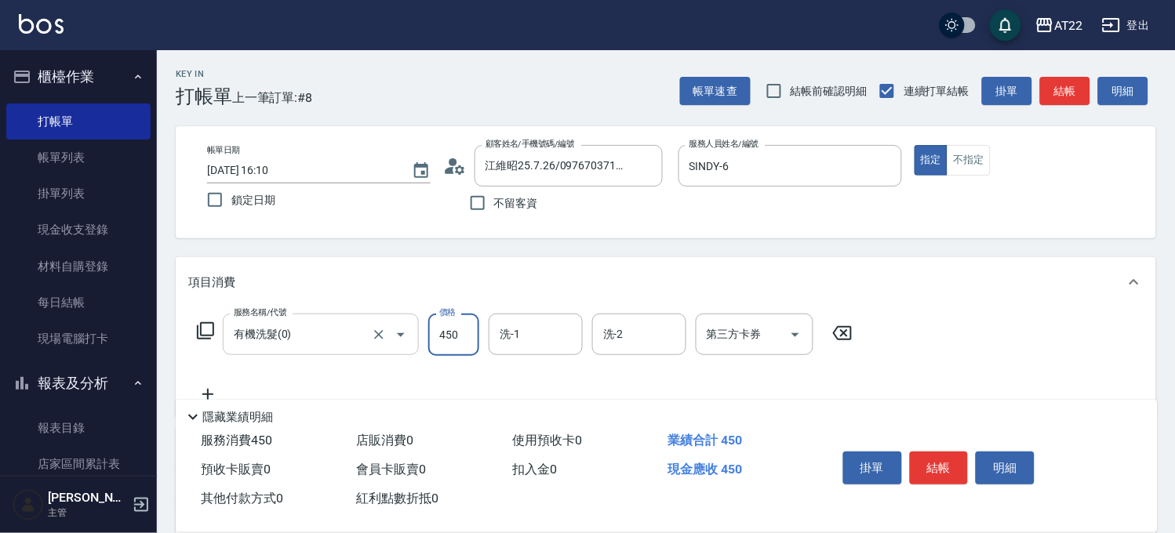
type input "450"
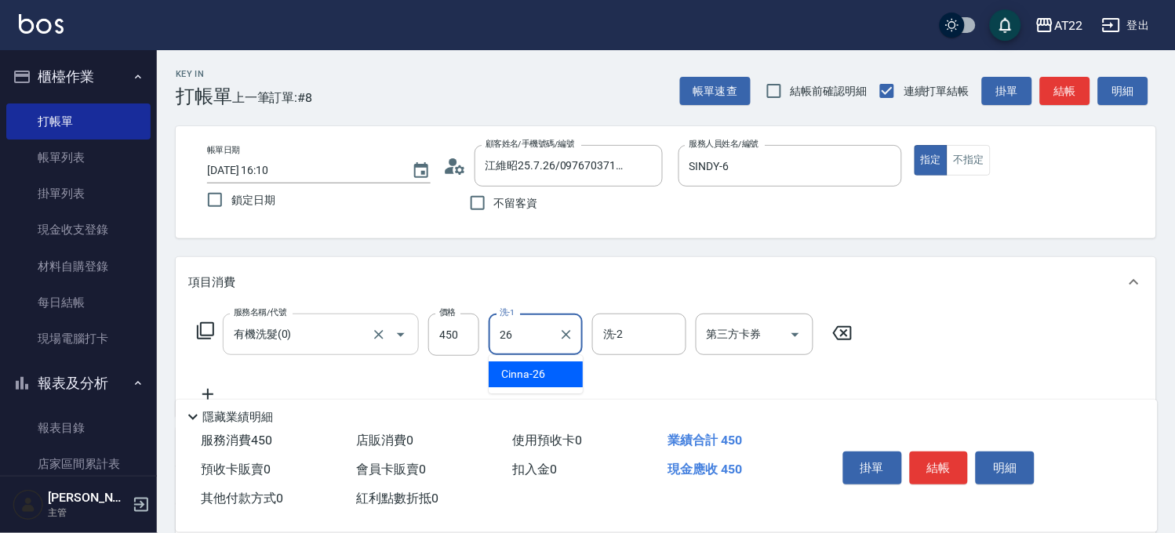
type input "Cinna-26"
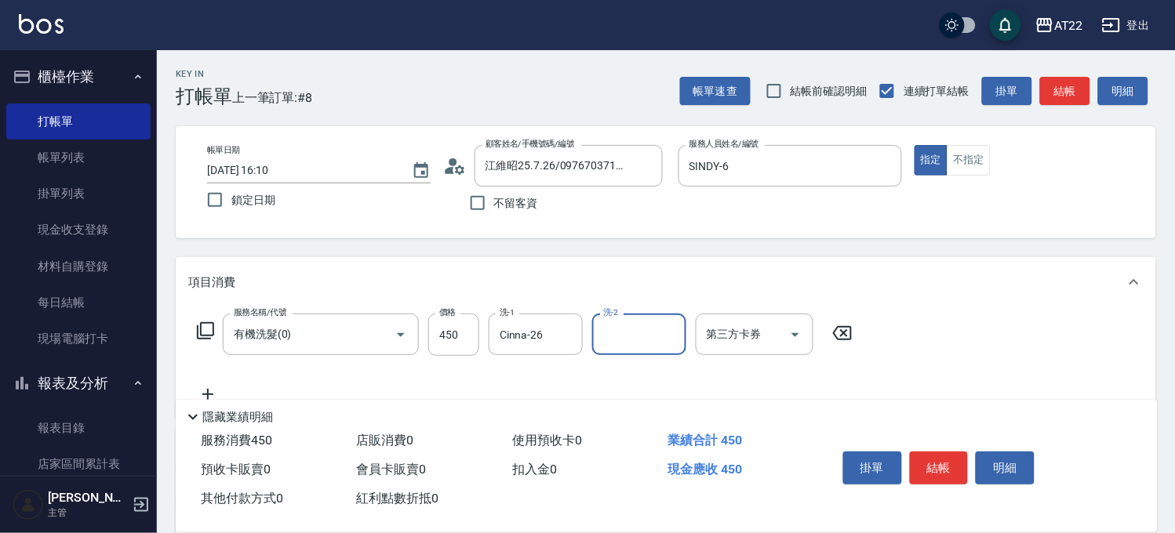
click at [206, 388] on icon at bounding box center [207, 394] width 39 height 19
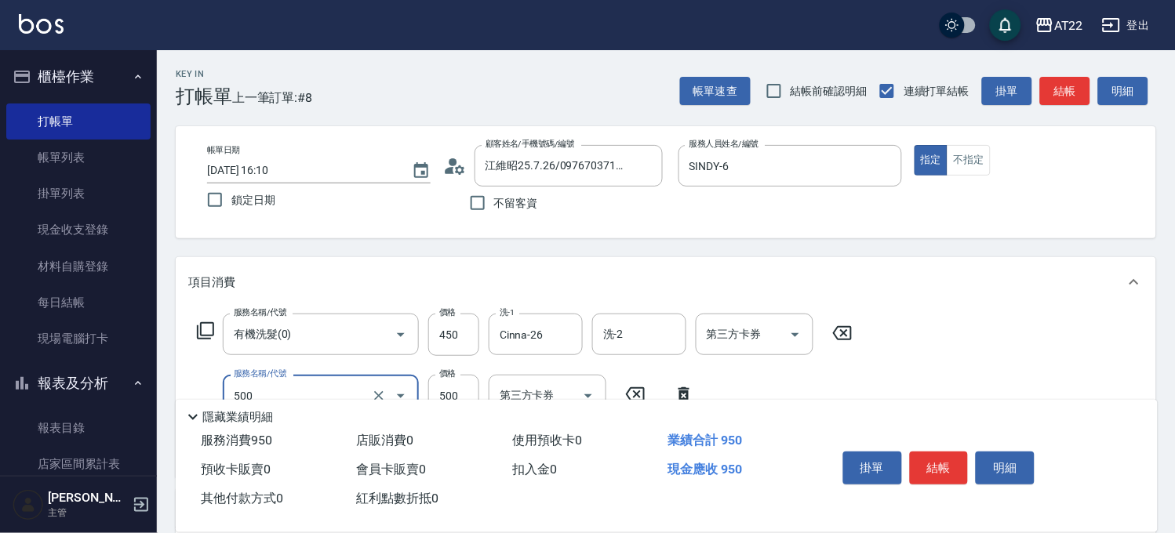
type input "剪髮(500)"
click at [446, 386] on input "500" at bounding box center [453, 396] width 51 height 42
type input "250"
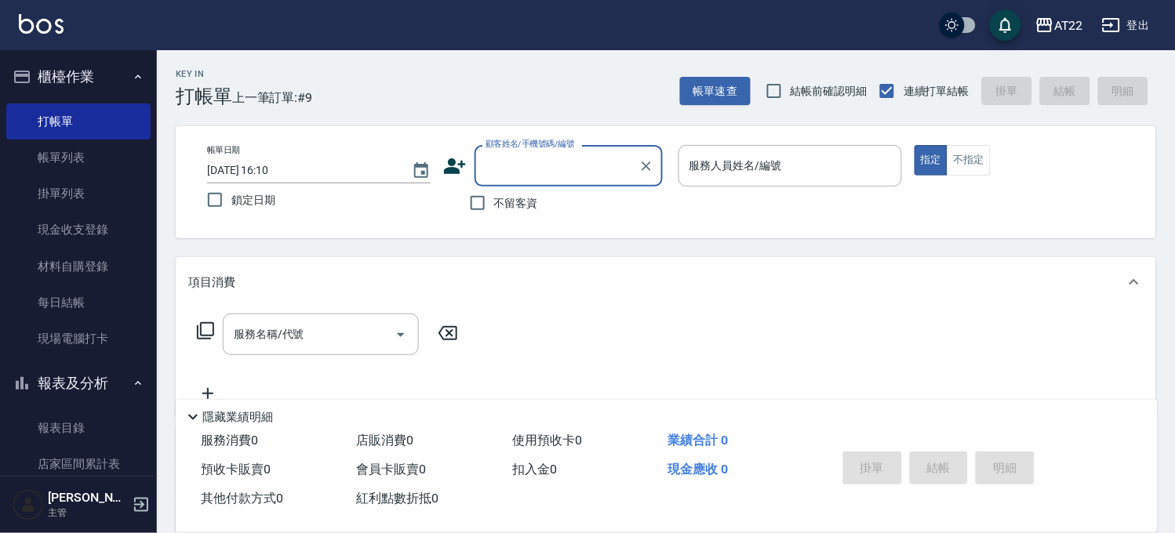
type input "0"
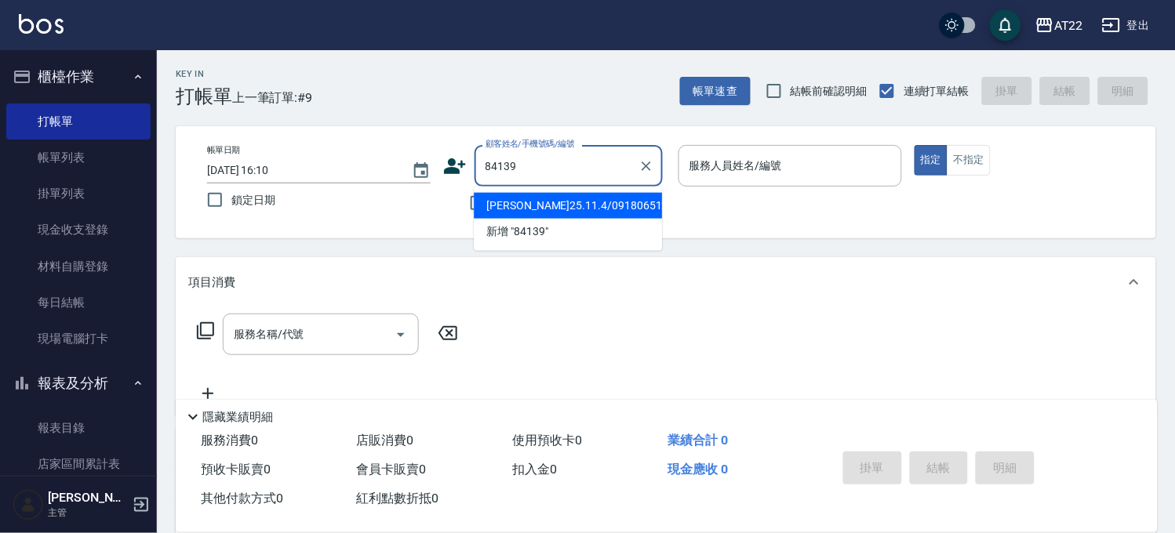
click at [620, 219] on li "羅崇詠25.11.4/0918065127/v84139" at bounding box center [568, 206] width 188 height 26
type input "羅崇詠25.11.4/0918065127/v84139"
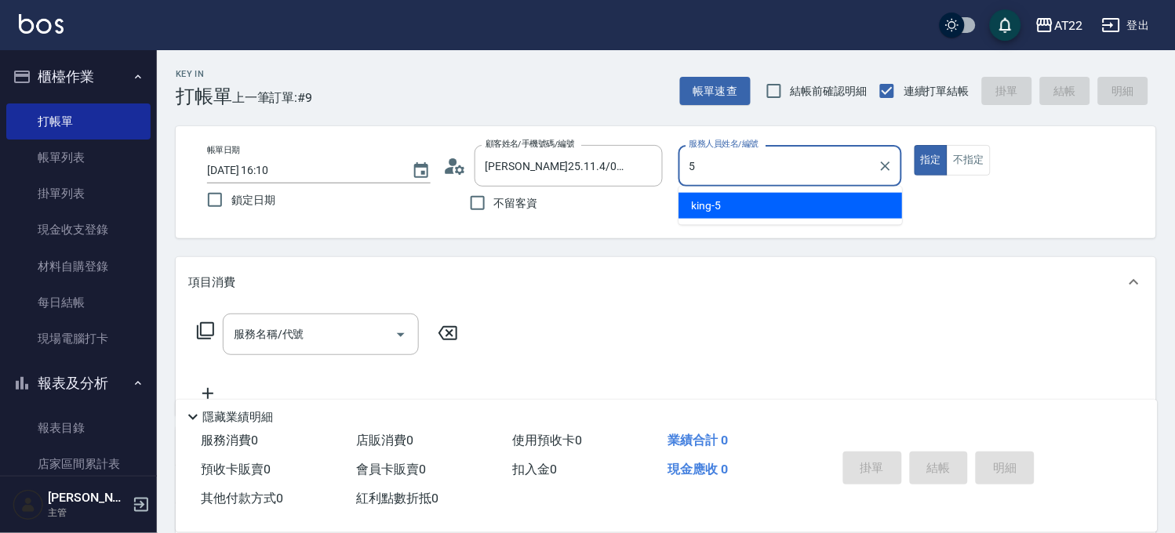
type input "king-5"
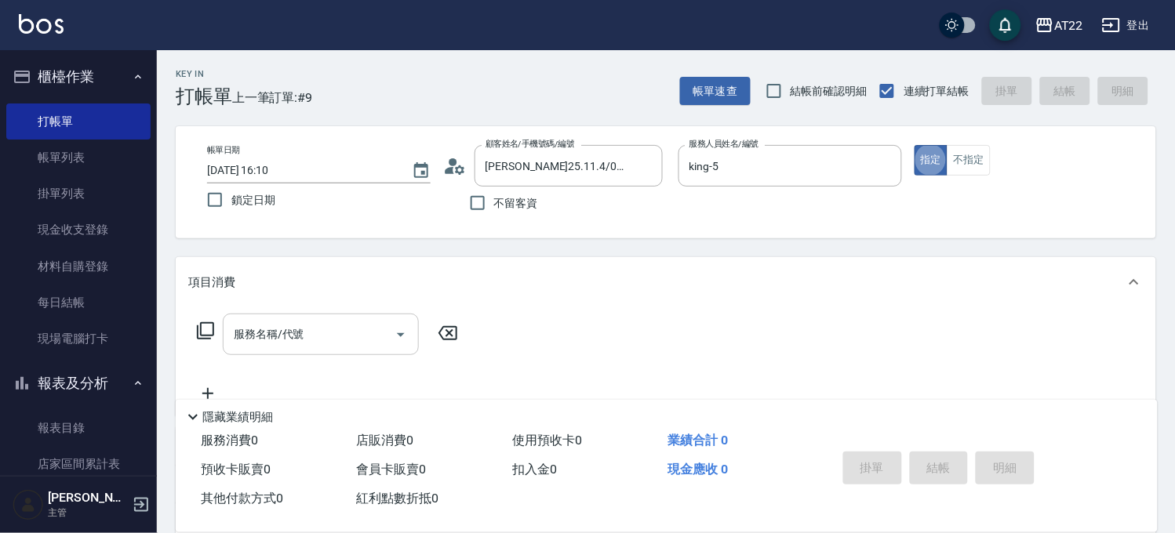
click at [364, 326] on input "服務名稱/代號" at bounding box center [309, 334] width 158 height 27
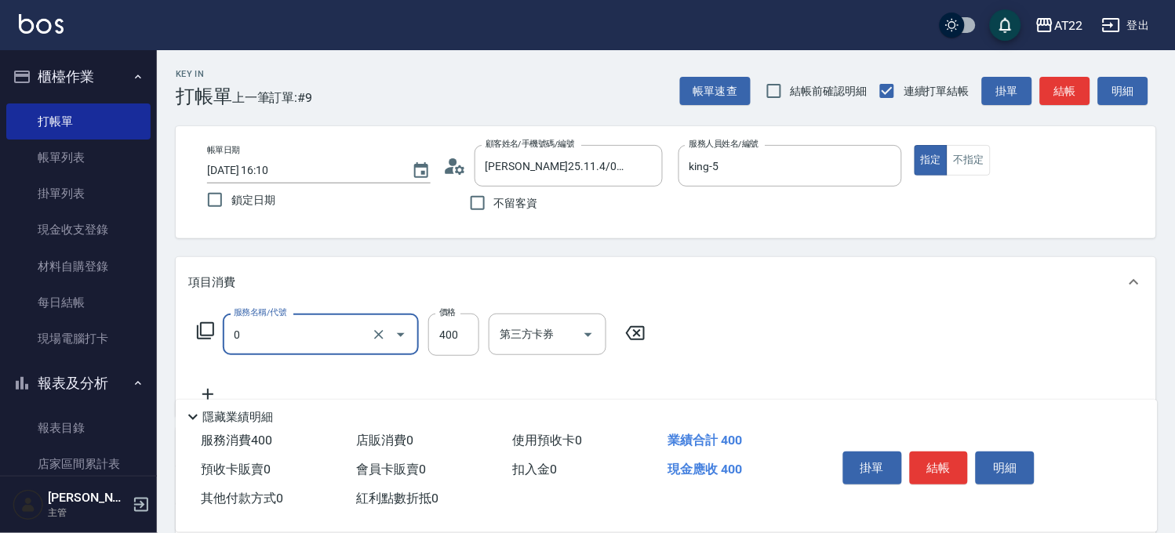
type input "有機洗髮(0)"
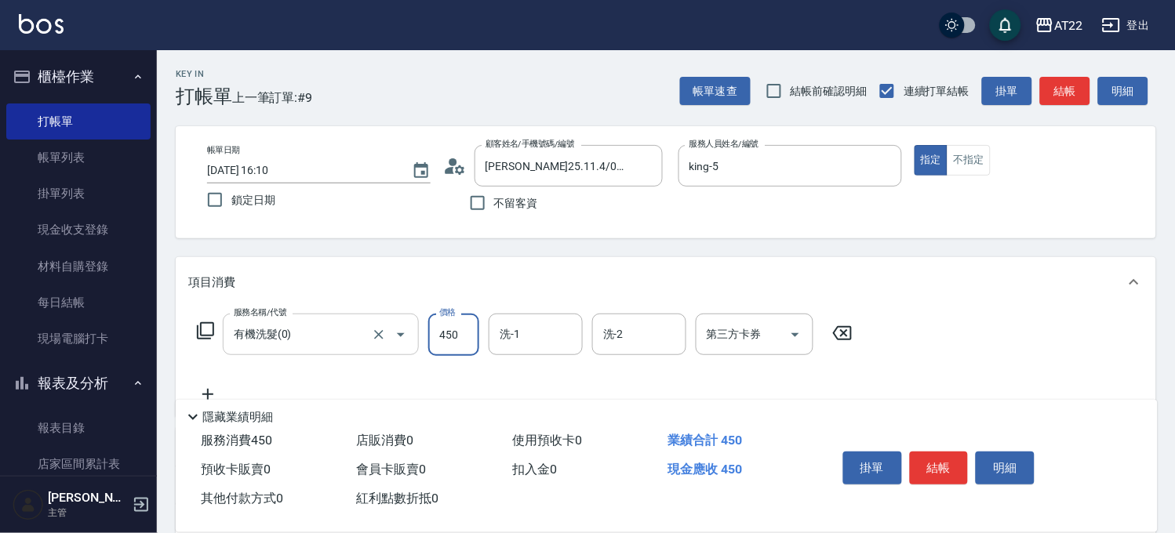
type input "450"
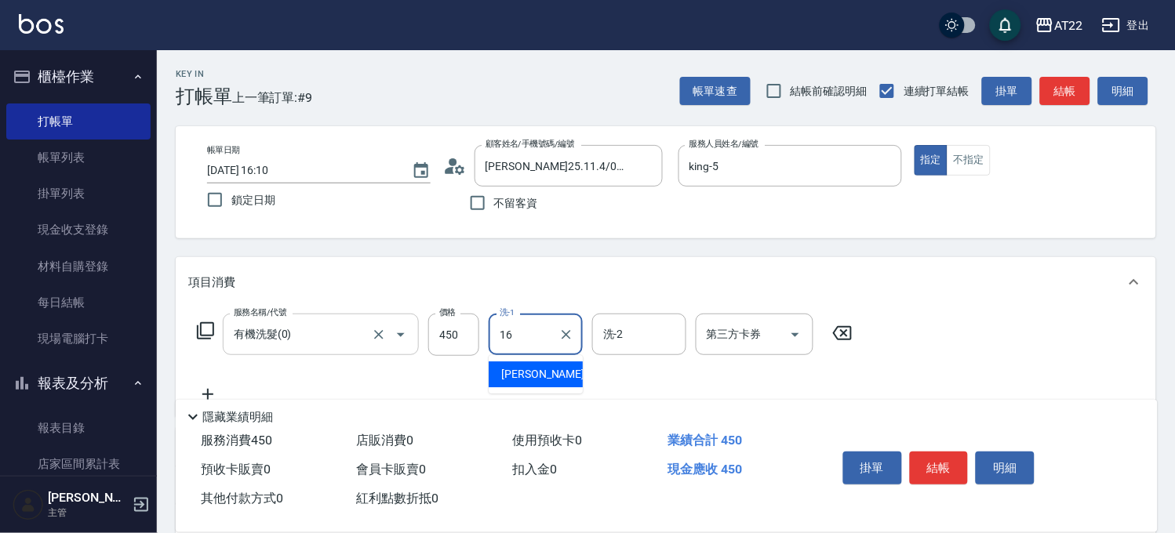
type input "Joe-16"
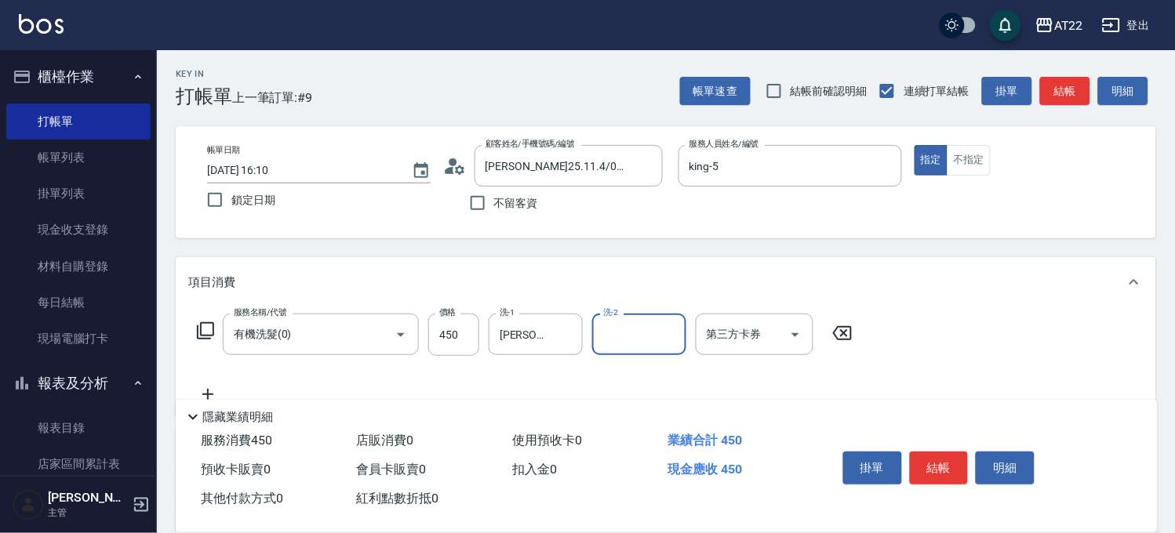
click at [208, 386] on icon at bounding box center [207, 394] width 39 height 19
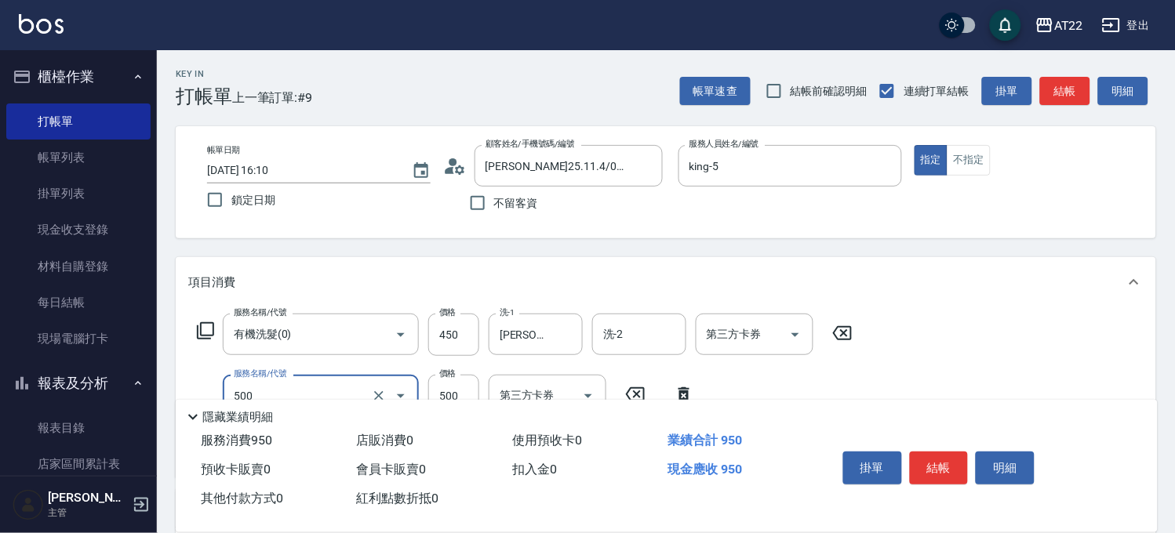
type input "剪髮(500)"
type input "380"
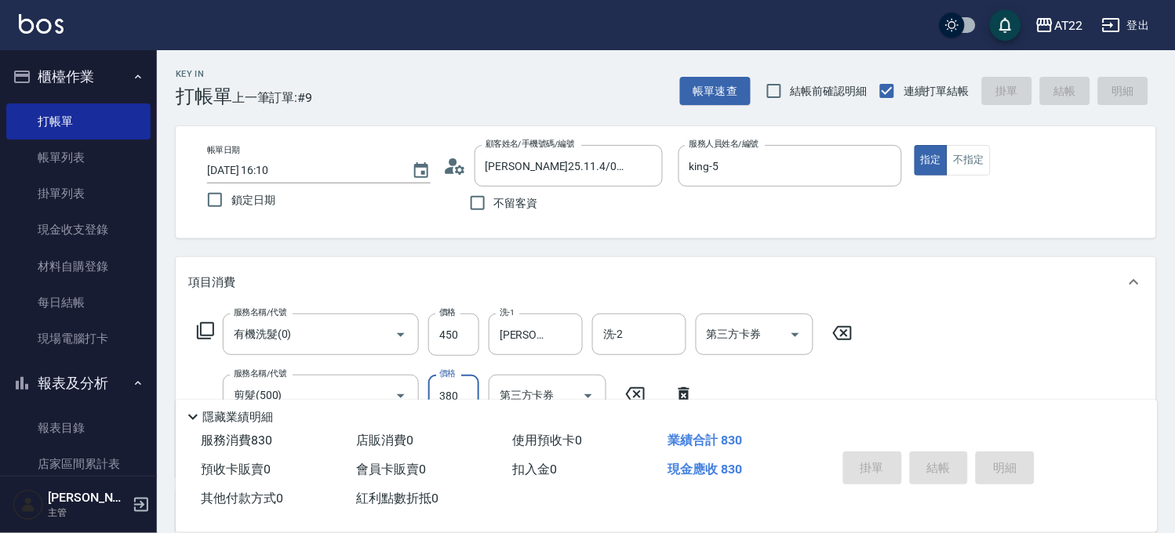
type input "2025/10/14 16:11"
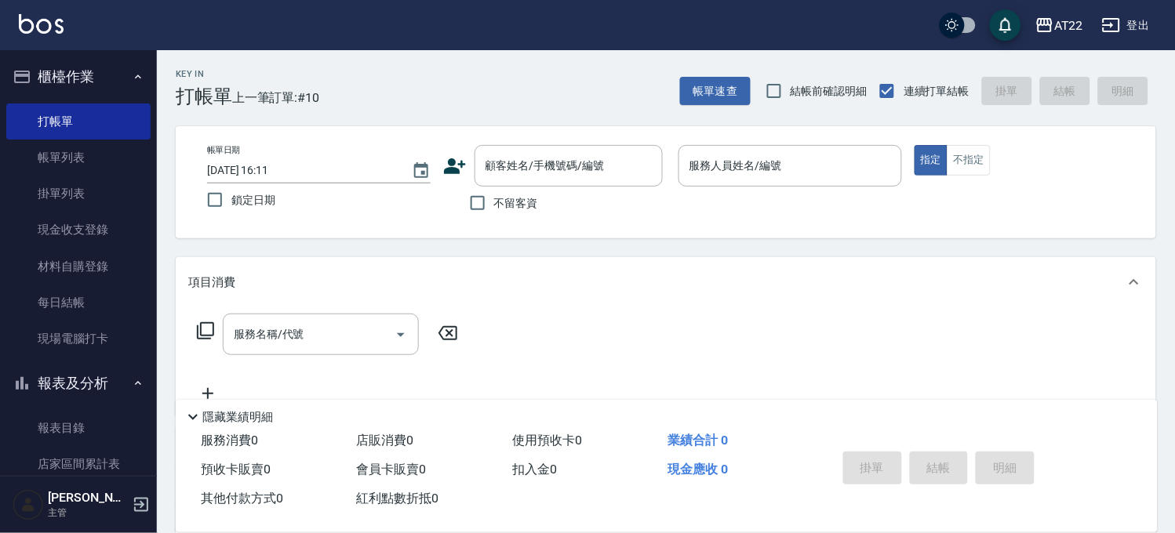
click at [448, 165] on icon at bounding box center [455, 167] width 24 height 24
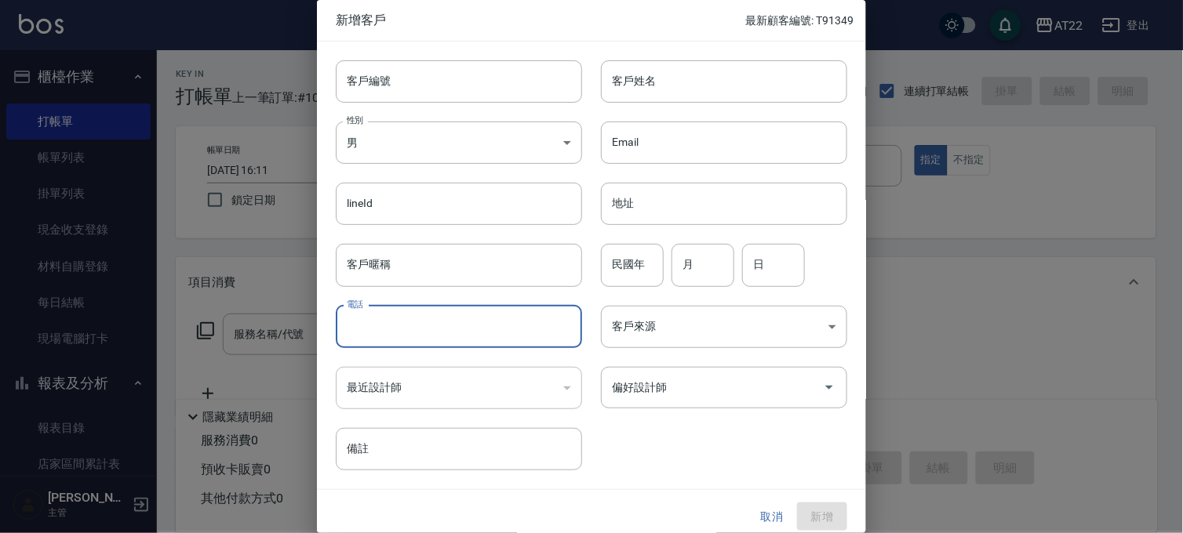
click at [428, 311] on input "電話" at bounding box center [459, 327] width 246 height 42
type input "0933901973"
click at [686, 91] on input "客戶姓名" at bounding box center [724, 81] width 246 height 42
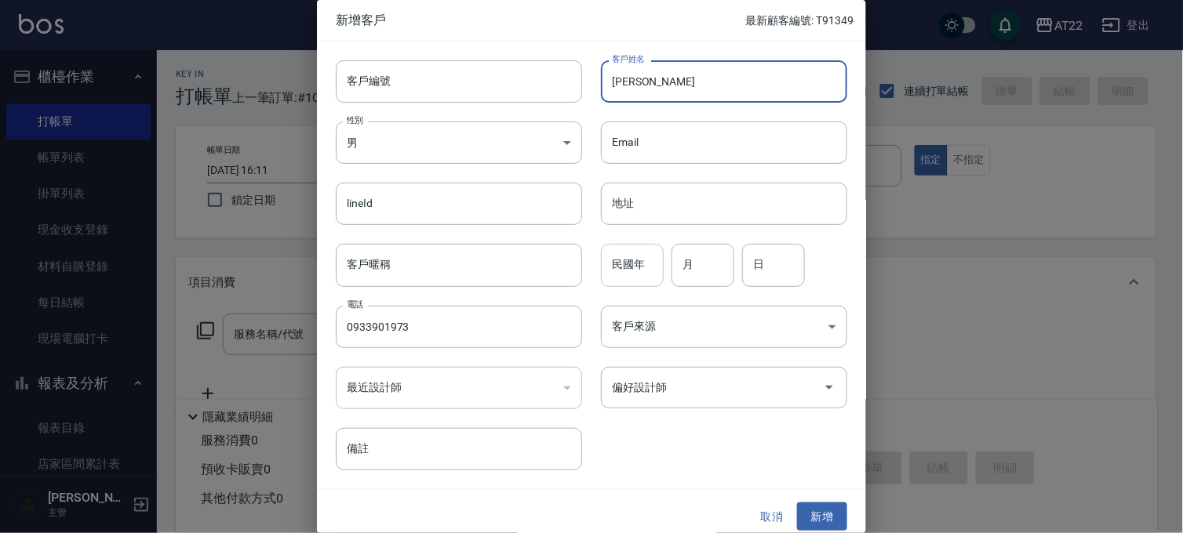
type input "[PERSON_NAME]"
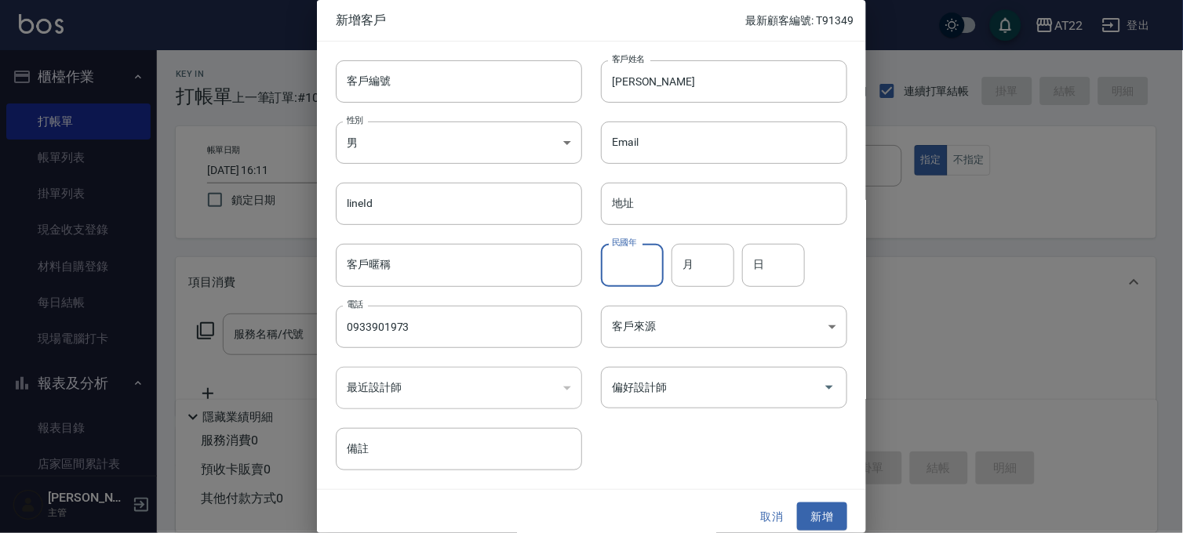
click at [646, 275] on input "民國年" at bounding box center [632, 265] width 63 height 42
type input "93"
click at [704, 253] on input "月" at bounding box center [703, 265] width 63 height 42
type input "6"
type input "1"
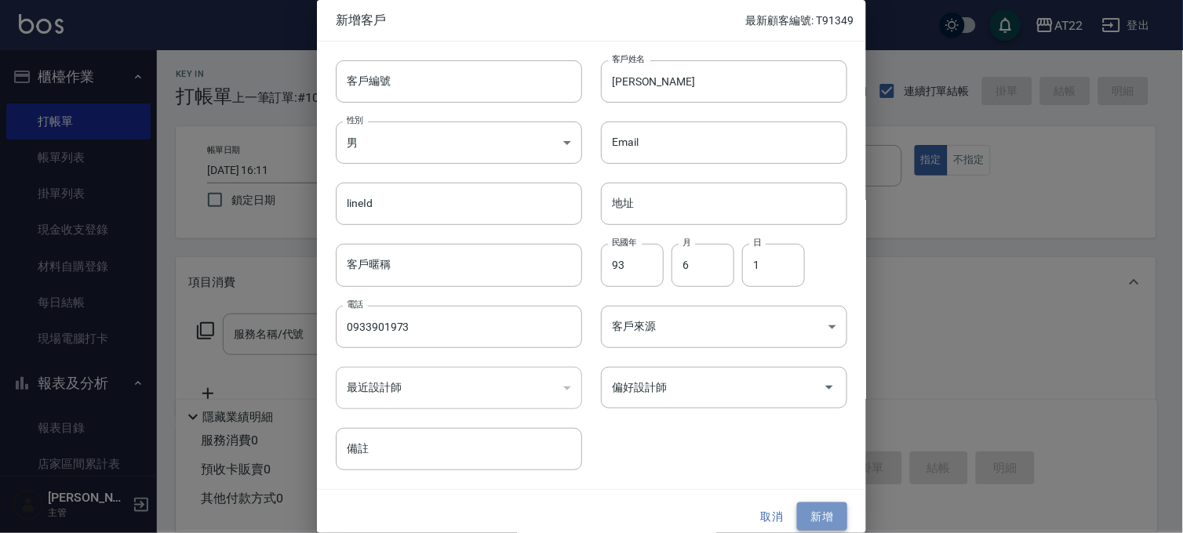
click at [803, 516] on button "新增" at bounding box center [822, 517] width 50 height 29
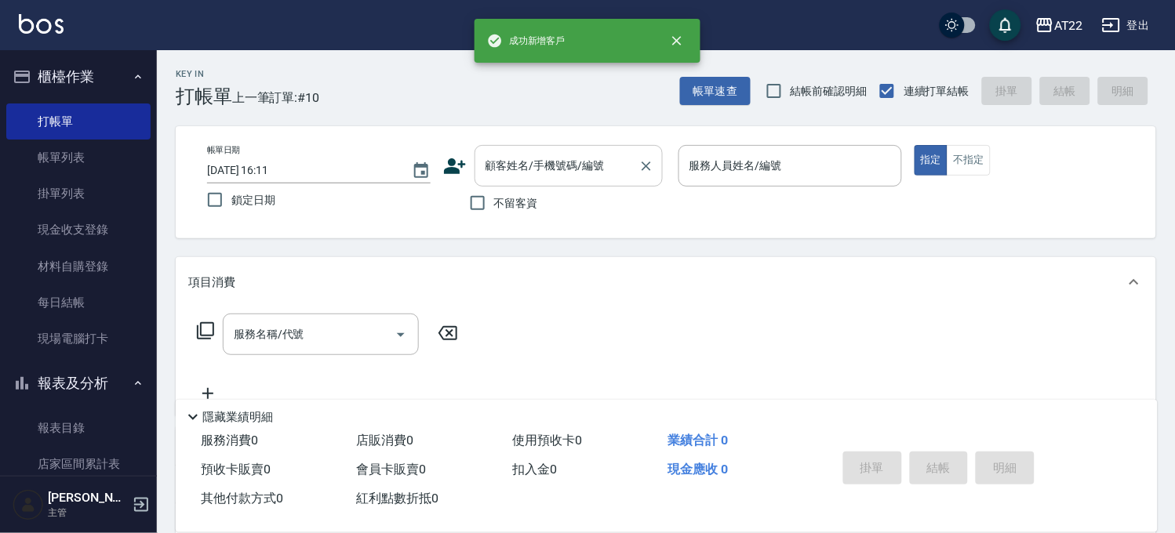
click at [613, 169] on input "顧客姓名/手機號碼/編號" at bounding box center [557, 165] width 151 height 27
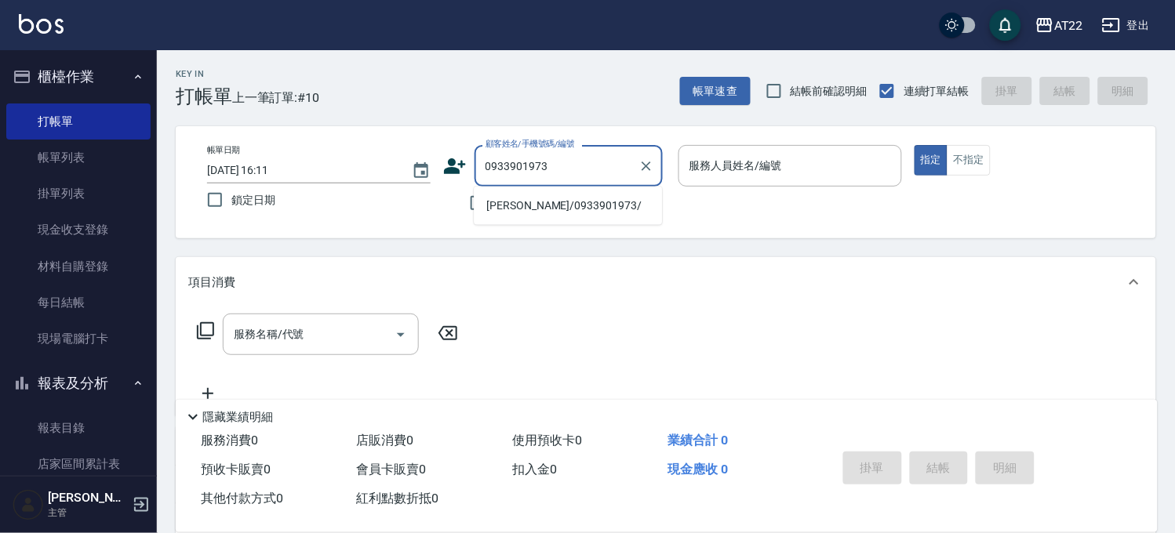
click at [573, 199] on li "徐羽潔/0933901973/" at bounding box center [568, 206] width 188 height 26
type input "徐羽潔/0933901973/"
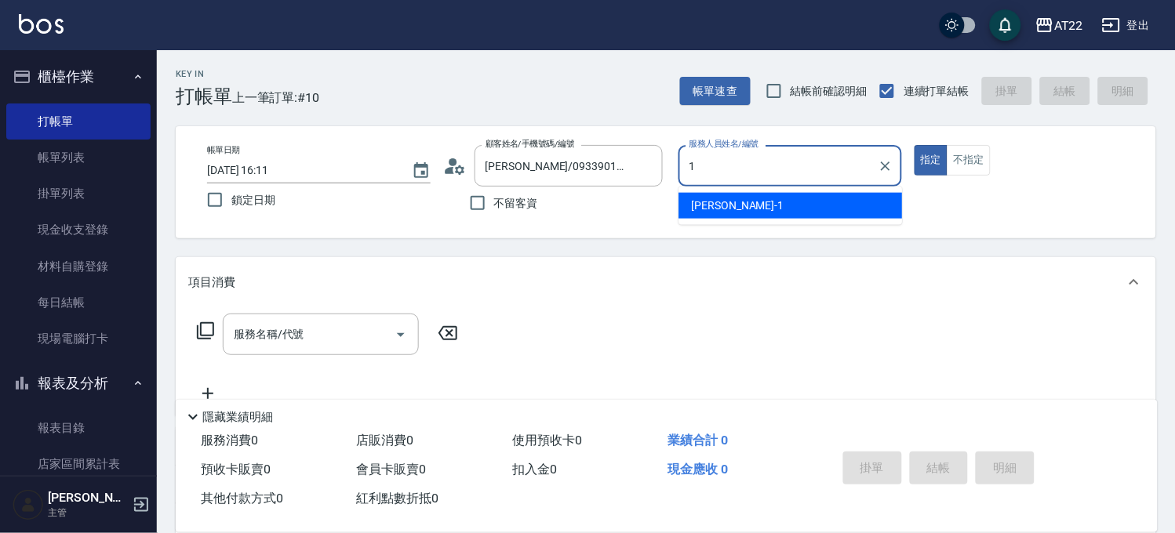
type input "孫一平-1"
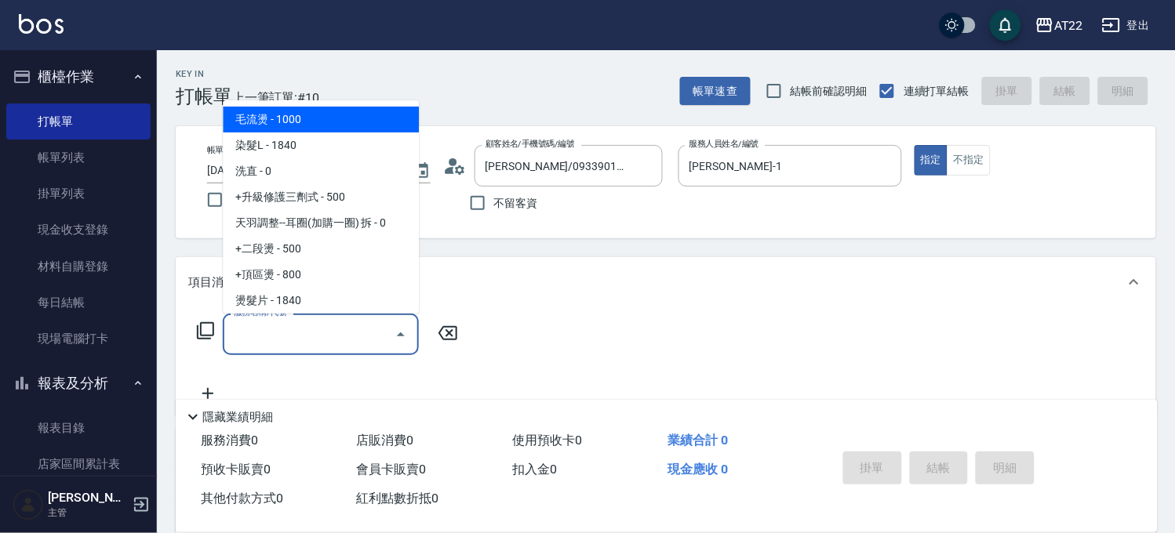
click at [355, 321] on input "服務名稱/代號" at bounding box center [309, 334] width 158 height 27
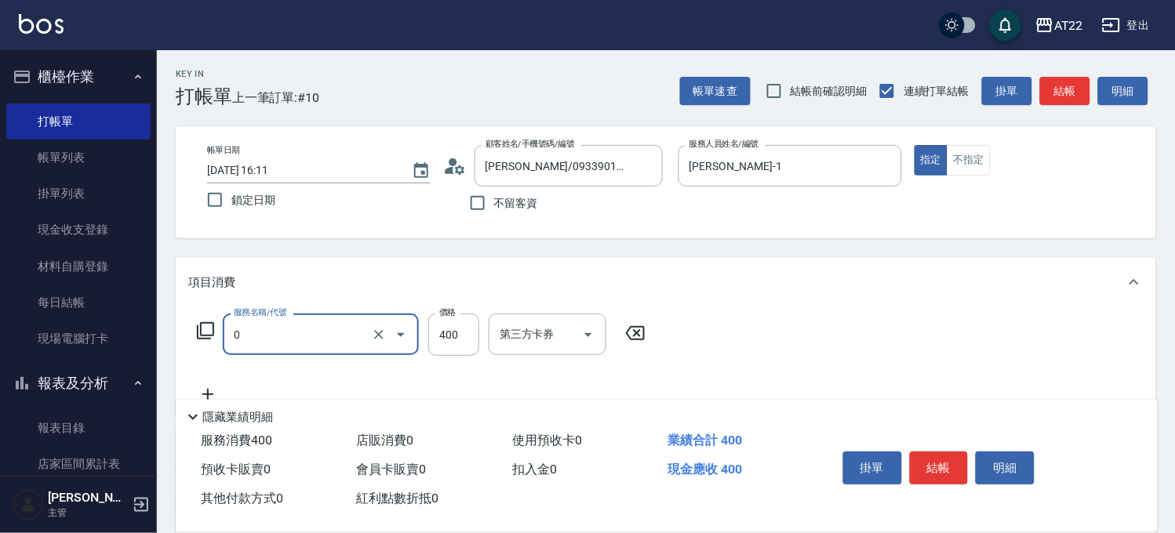
type input "有機洗髮(0)"
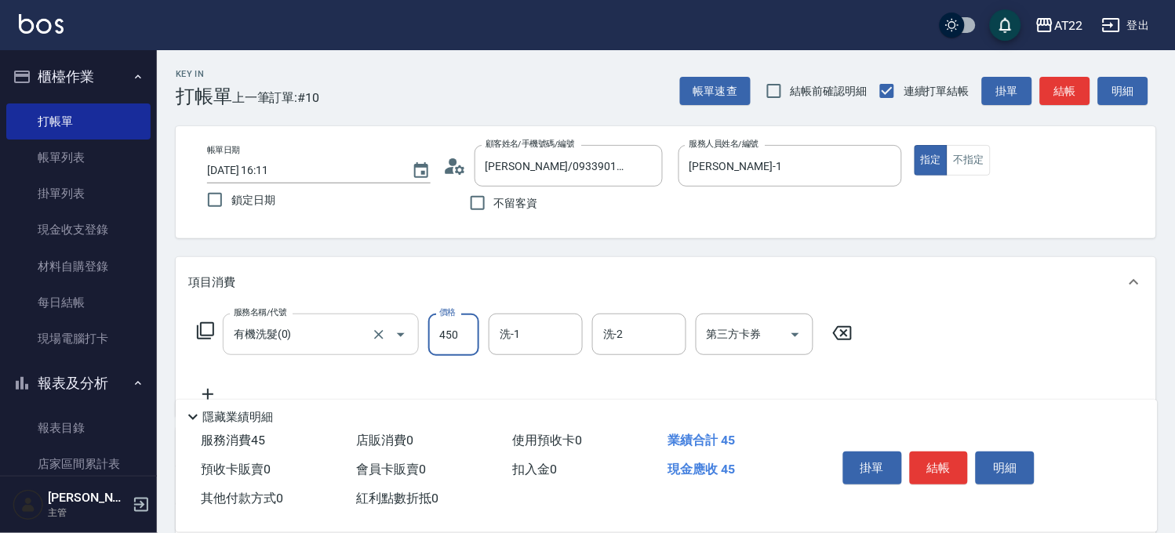
type input "450"
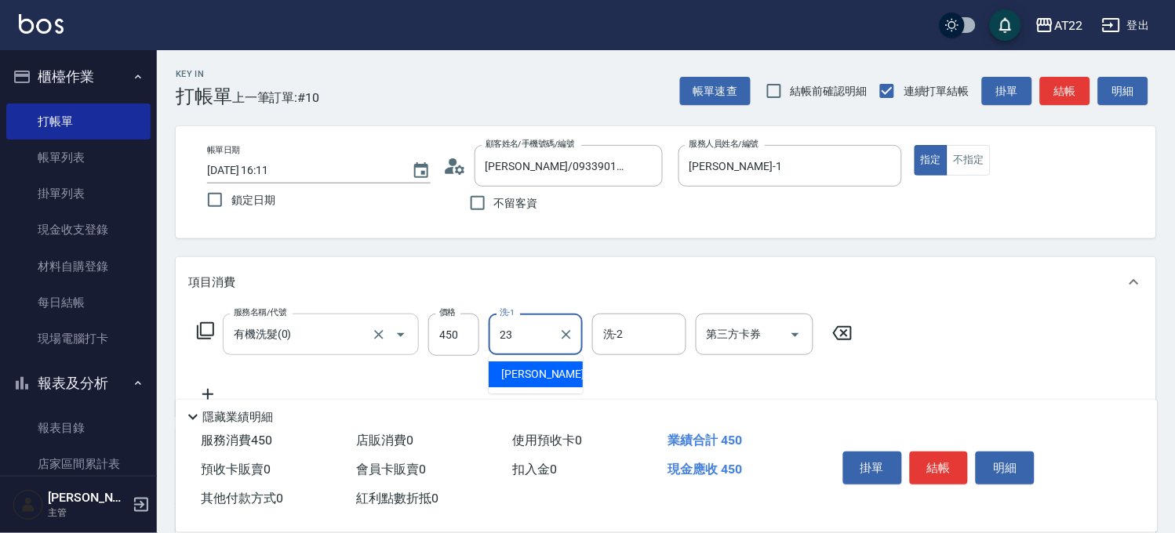
type input "Yuri-23"
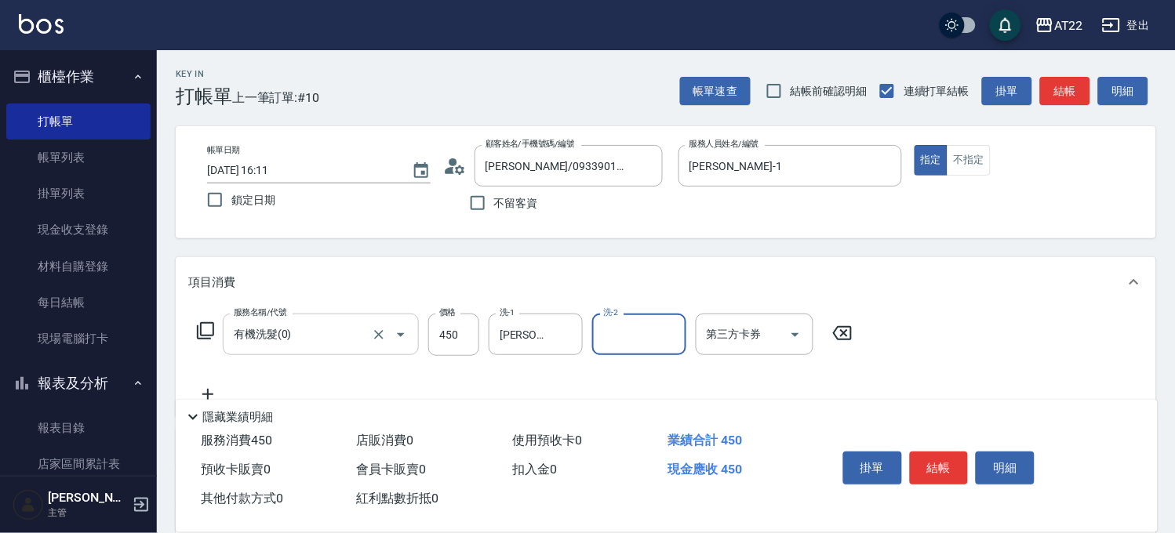
scroll to position [87, 0]
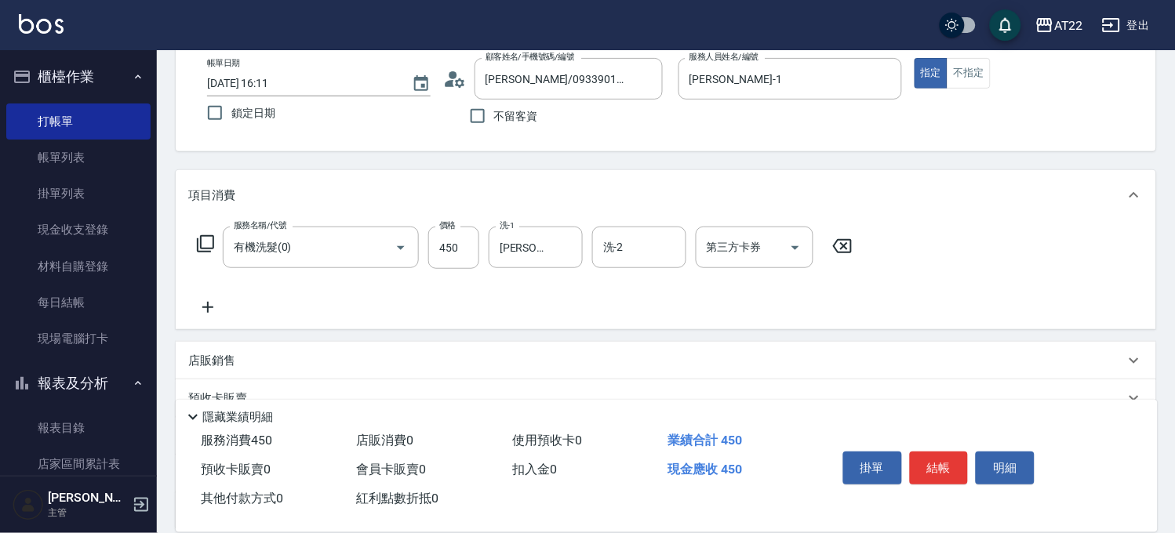
click at [200, 308] on icon at bounding box center [207, 307] width 39 height 19
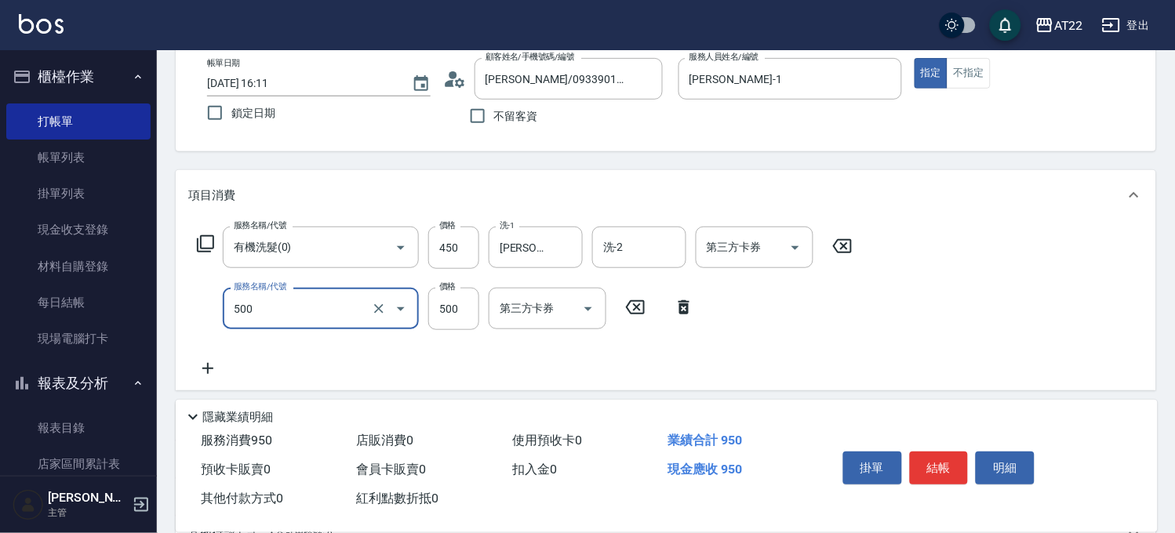
type input "剪髮(500)"
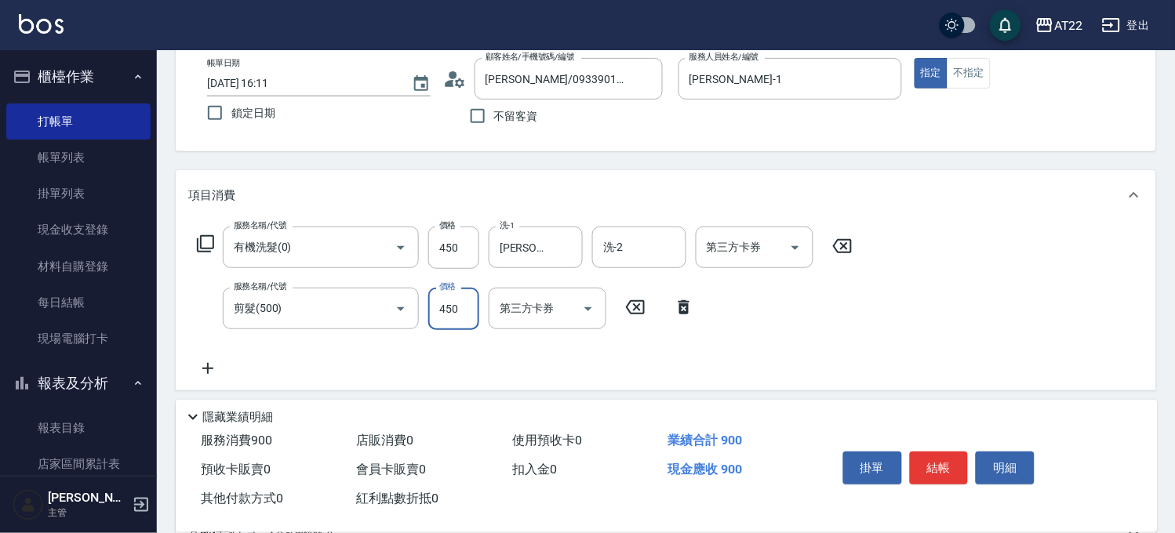
type input "450"
click at [209, 362] on icon at bounding box center [207, 368] width 39 height 19
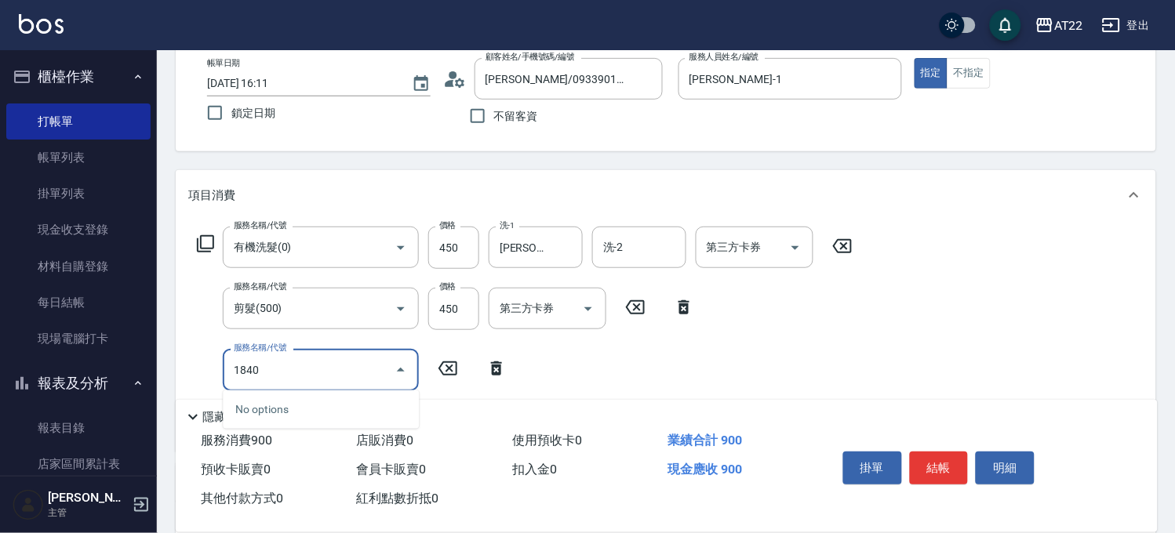
type input "18402"
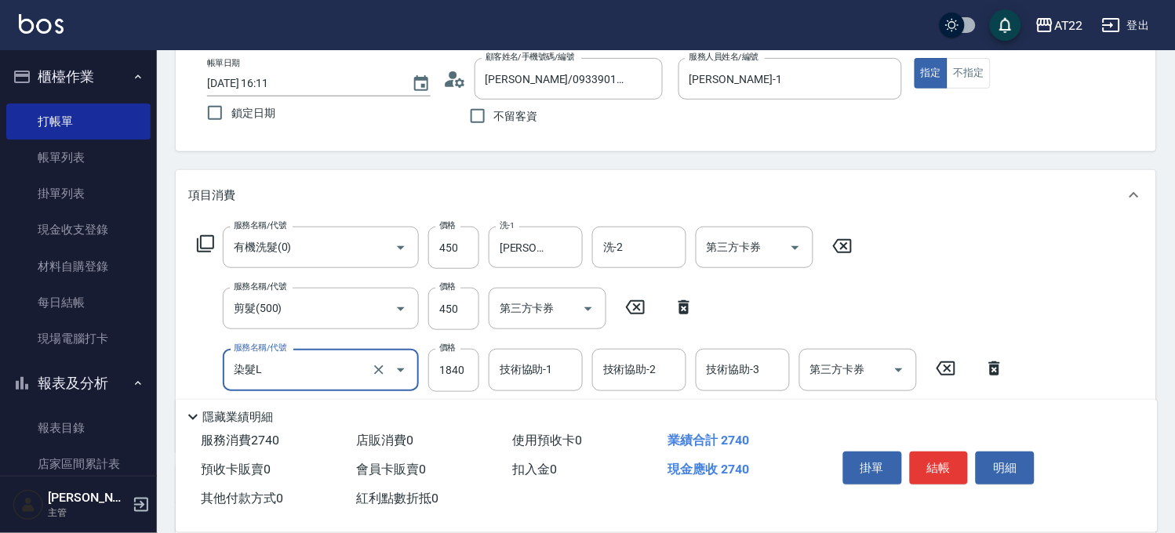
type input "染髮L"
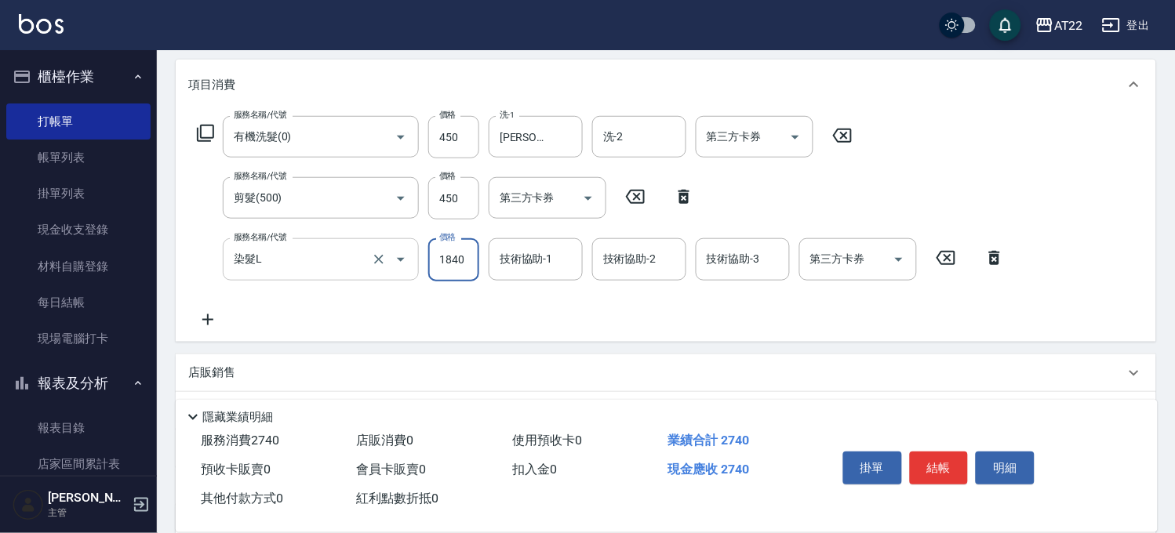
scroll to position [261, 0]
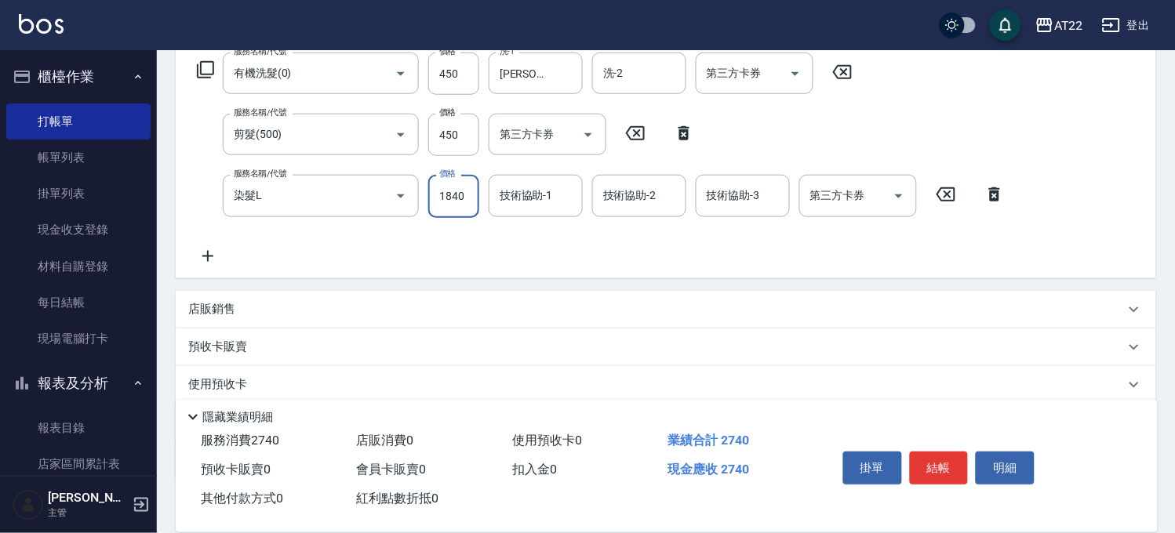
click at [212, 249] on icon at bounding box center [207, 256] width 39 height 19
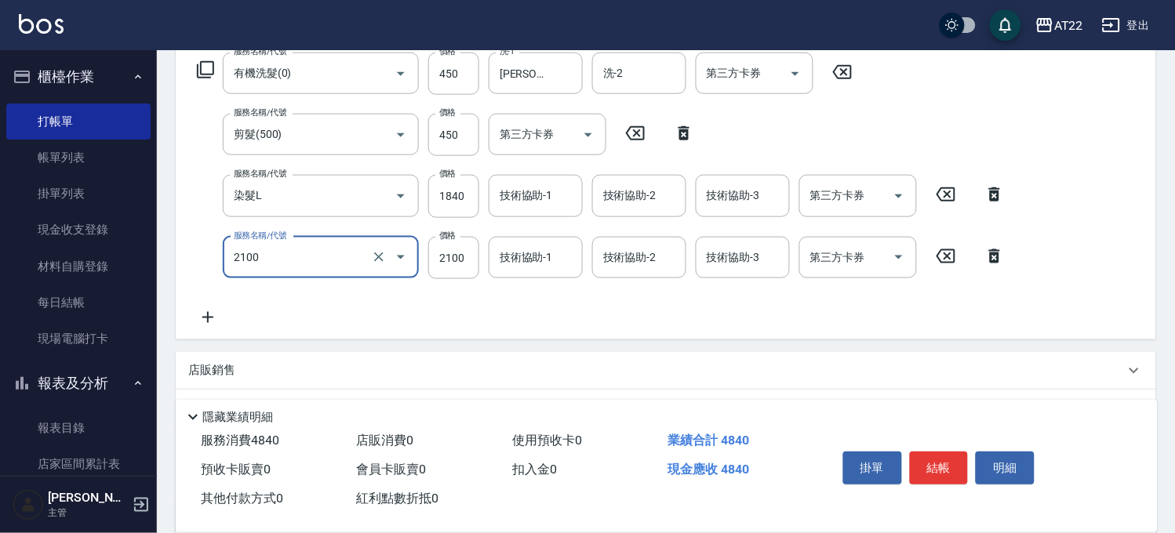
type input "漂髮長(2100)"
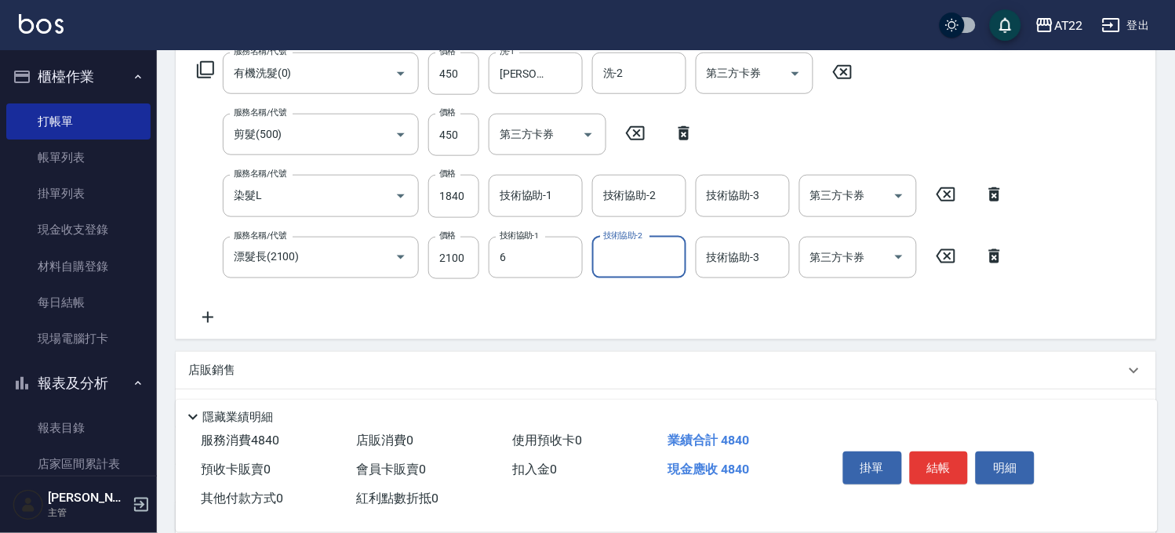
type input "SINDY-6"
click at [455, 138] on input "450" at bounding box center [453, 135] width 51 height 42
type input "350"
click at [422, 330] on div "服務名稱/代號 有機洗髮(0) 服務名稱/代號 價格 450 價格 洗-1 Yuri-23 洗-1 洗-2 洗-2 第三方卡券 第三方卡券 服務名稱/代號 剪…" at bounding box center [666, 192] width 981 height 293
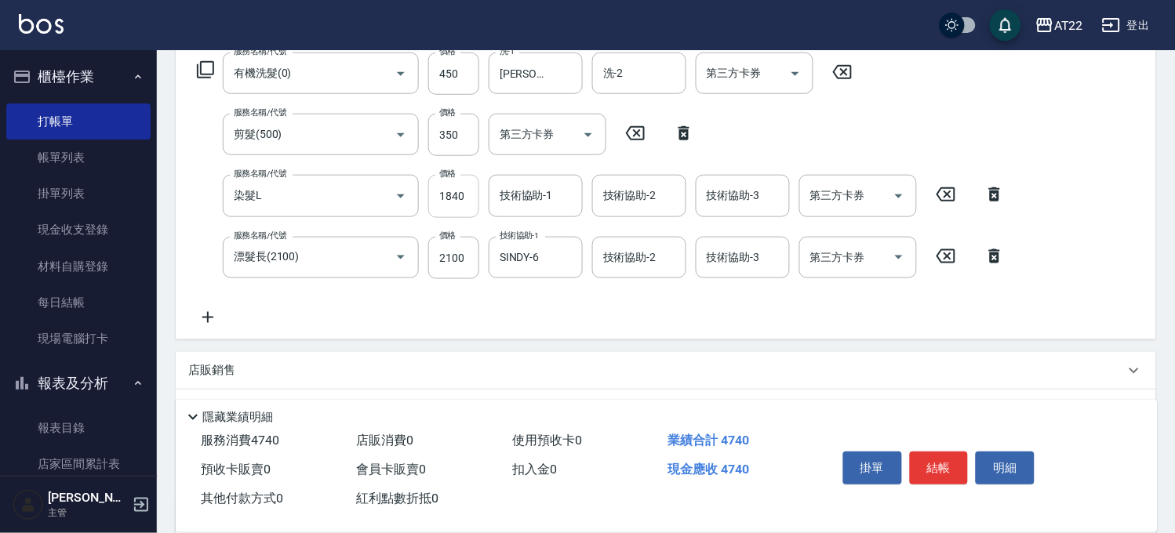
click at [457, 199] on input "1840" at bounding box center [453, 196] width 51 height 42
type input "1600"
type input "Yuri-23"
click at [215, 320] on icon at bounding box center [207, 317] width 39 height 19
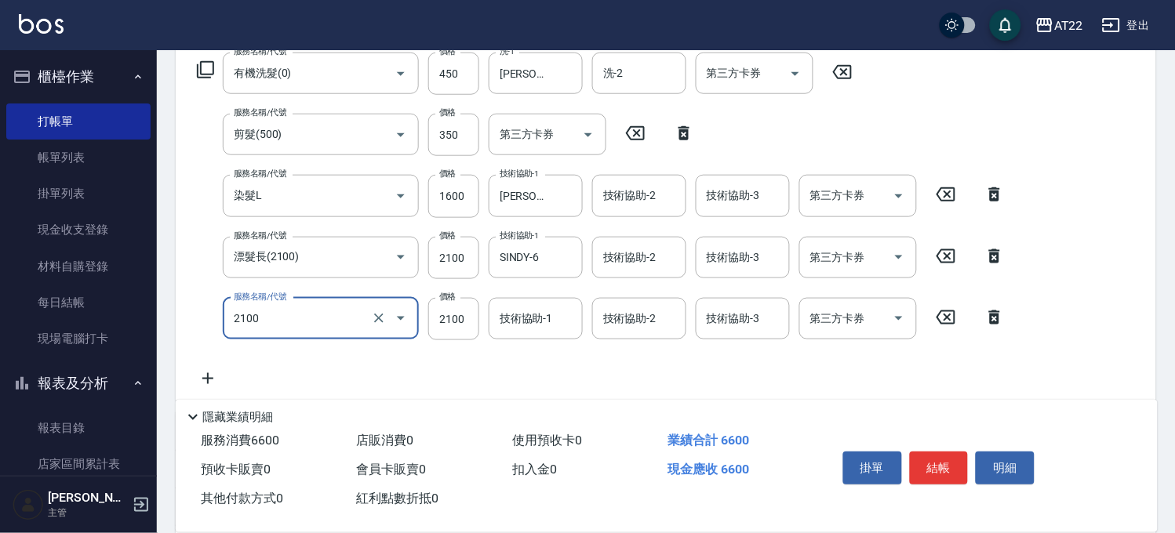
type input "漂髮長(2100)"
click at [520, 316] on input "技術協助-1" at bounding box center [536, 318] width 80 height 27
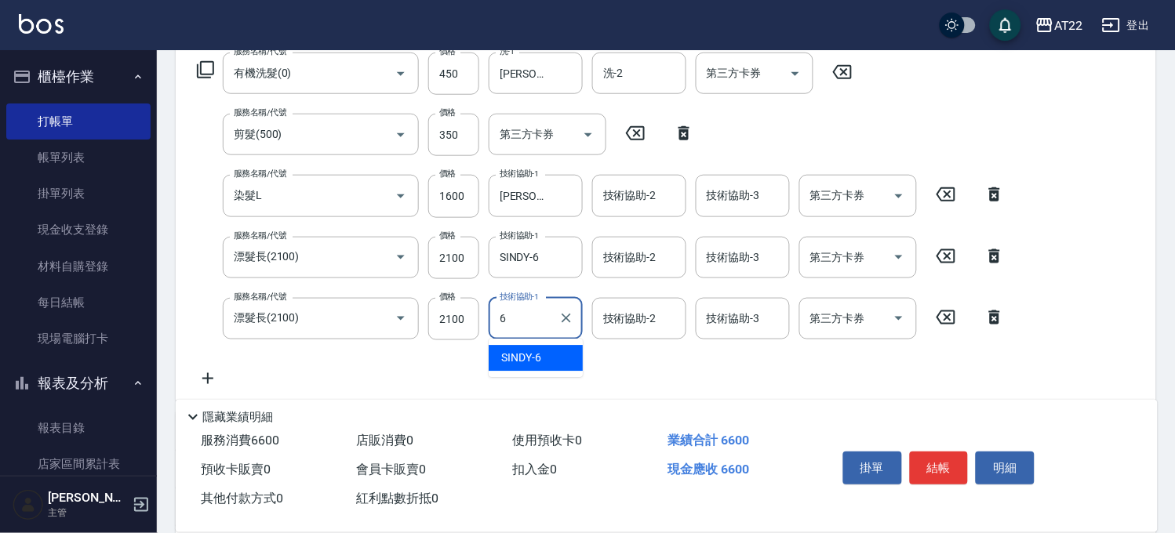
type input "SINDY-6"
click at [202, 374] on icon at bounding box center [207, 378] width 39 height 19
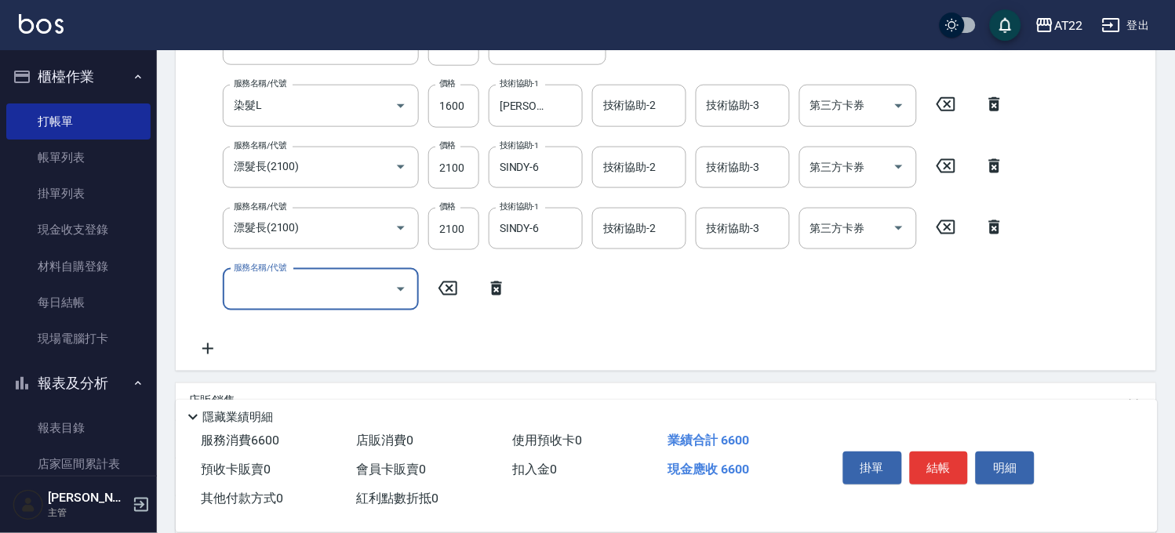
scroll to position [435, 0]
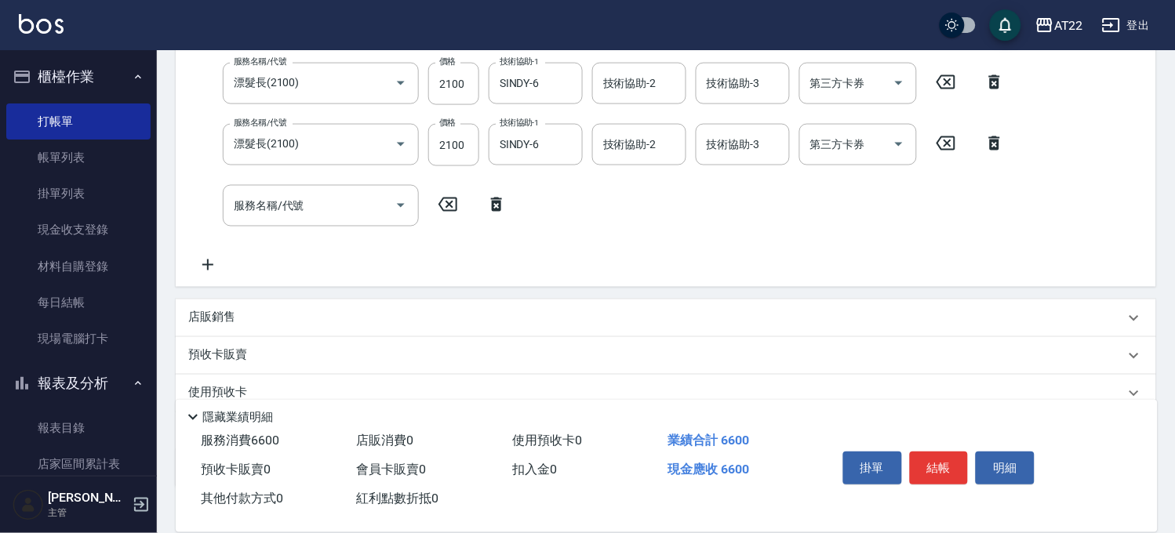
click at [496, 205] on icon at bounding box center [496, 204] width 39 height 19
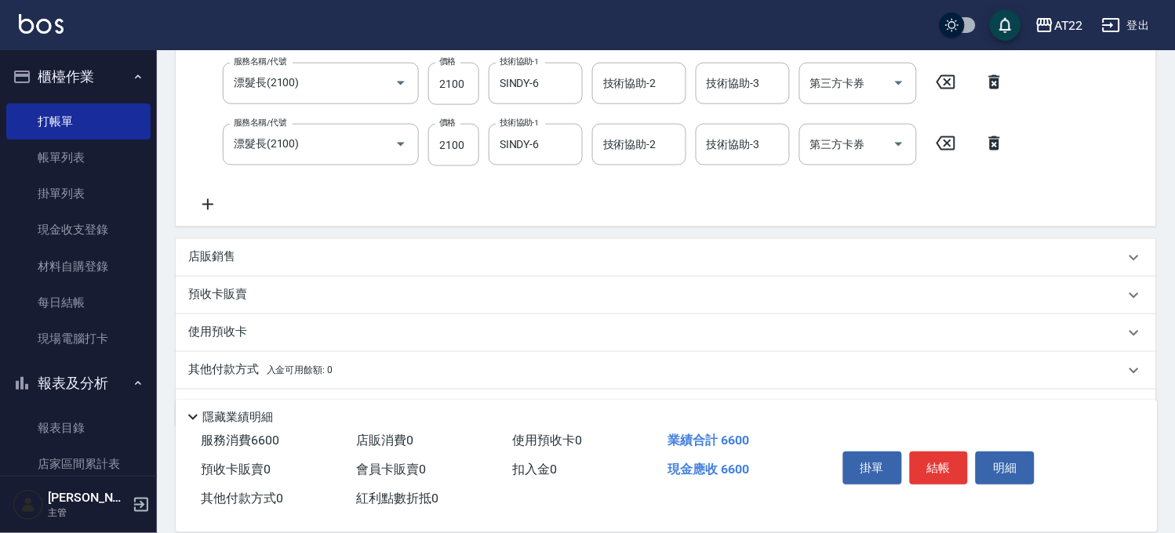
click at [272, 246] on div "店販銷售" at bounding box center [666, 258] width 981 height 38
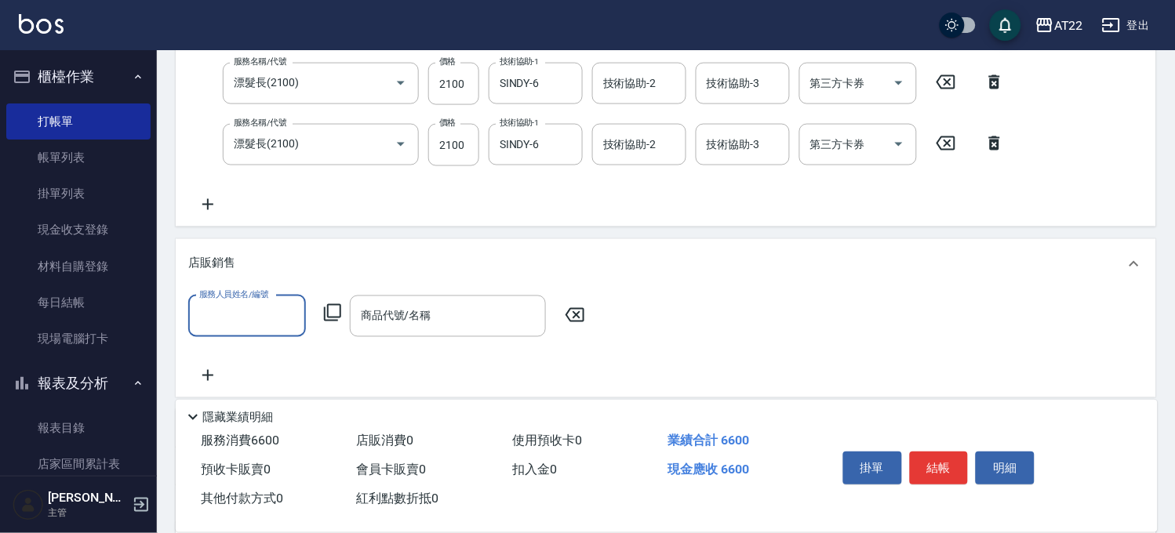
scroll to position [0, 0]
type input "孫一平-1"
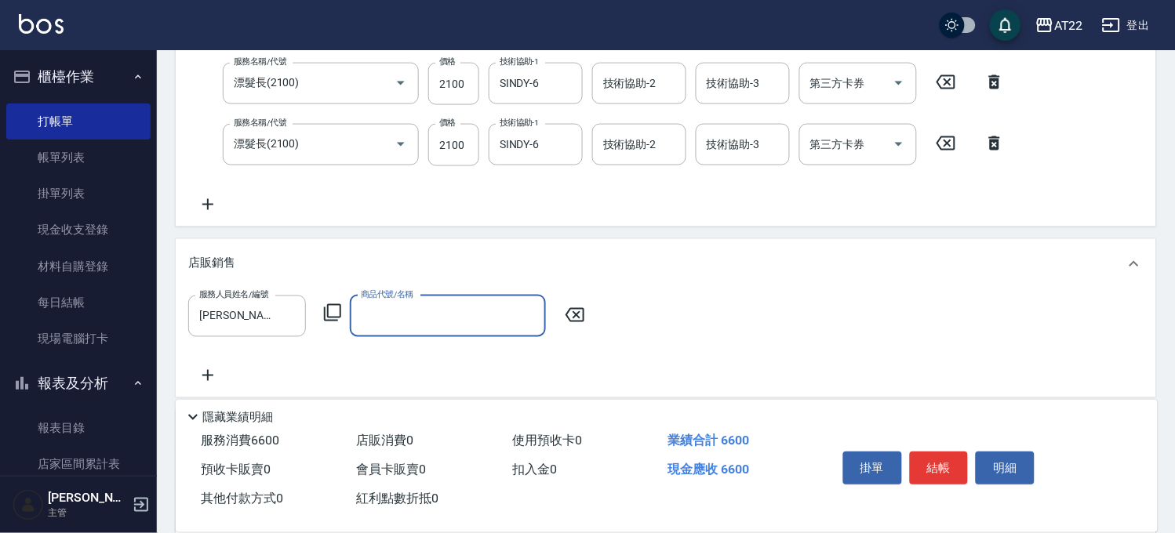
type input "ㄏ"
type input "輝"
type input "取"
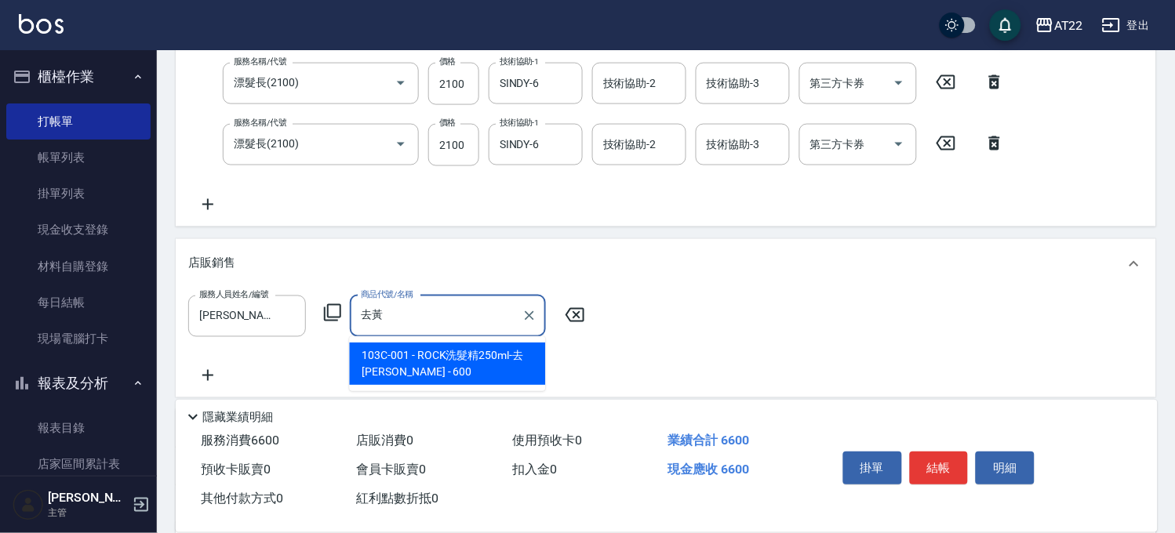
type input "ROCK洗髮精250ml-去黃紫正"
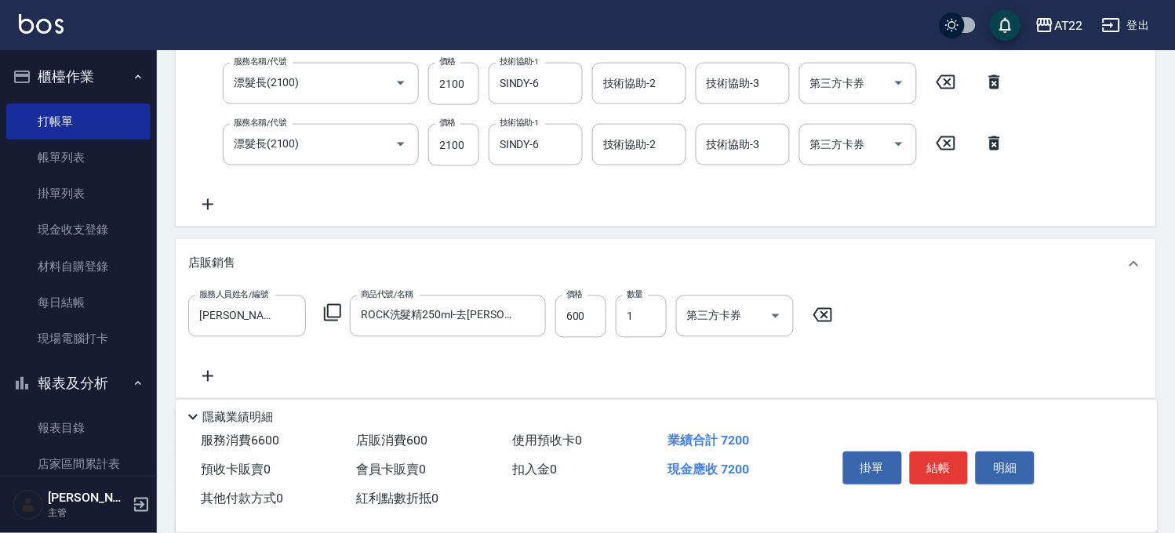
click at [209, 195] on icon at bounding box center [207, 204] width 39 height 19
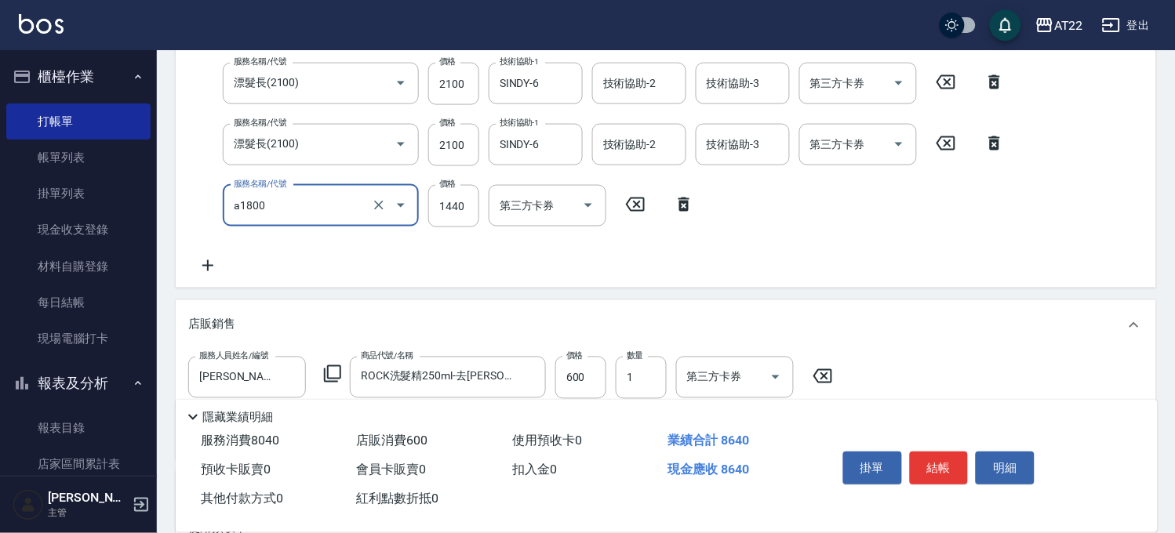
type input "結構式三段(a1800)"
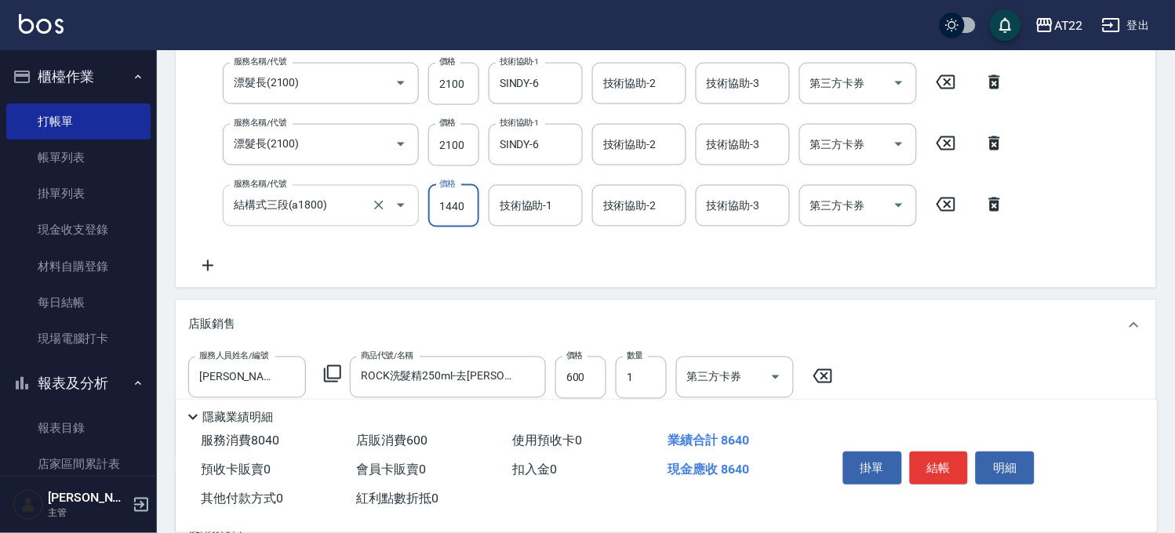
scroll to position [374, 0]
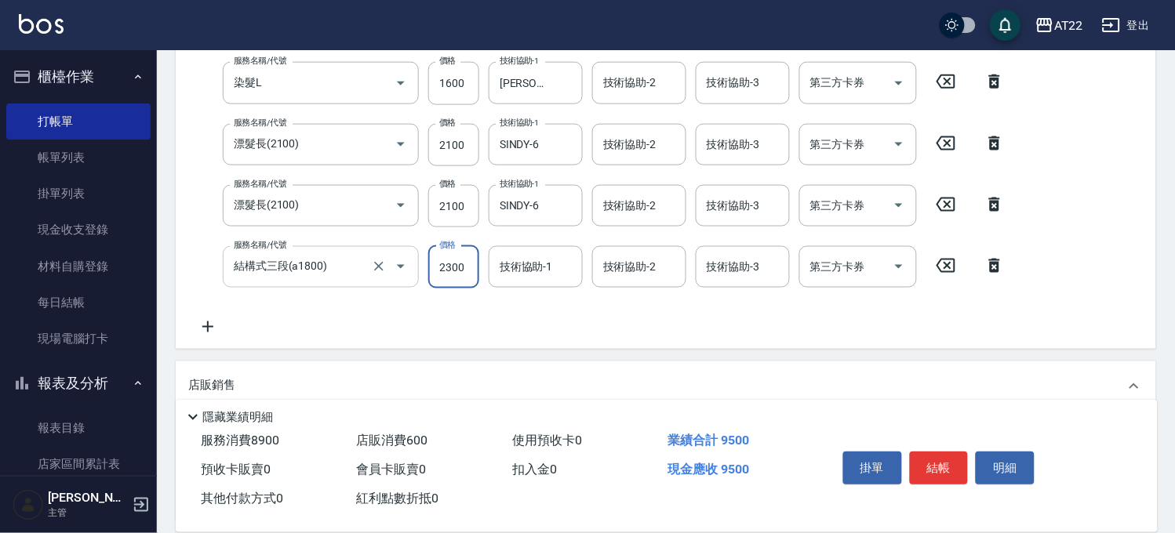
type input "2300"
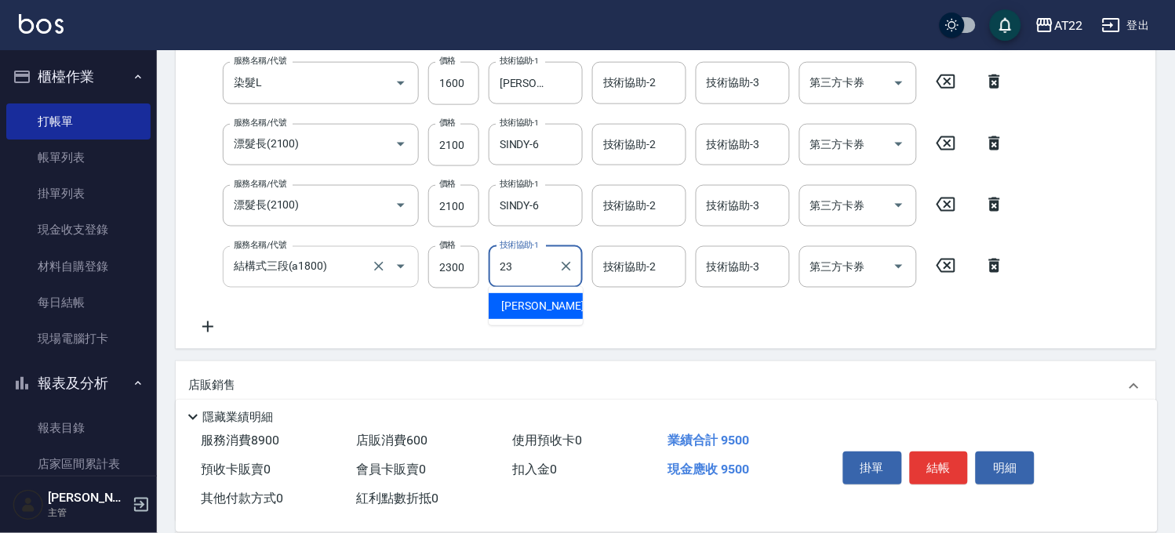
type input "Yuri-23"
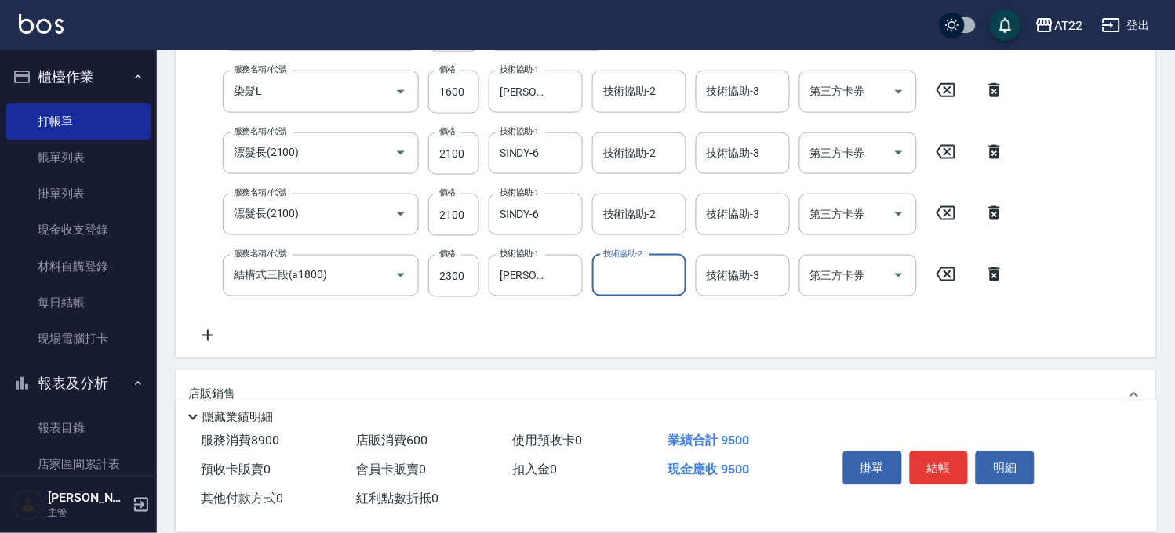
scroll to position [287, 0]
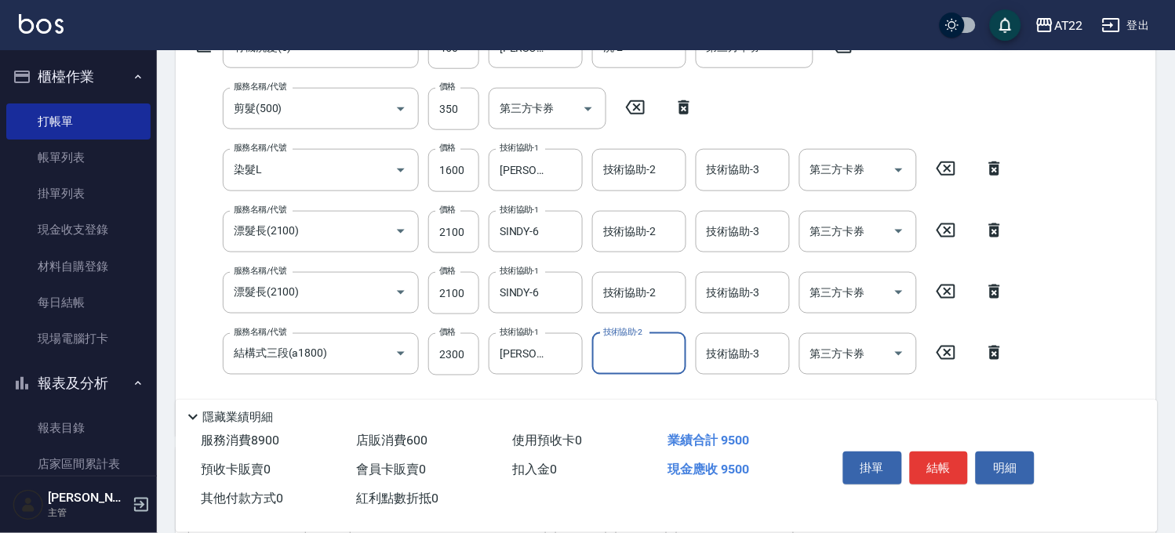
click at [1005, 293] on icon at bounding box center [994, 291] width 39 height 19
type input "結構式三段(a1800)"
type input "2300"
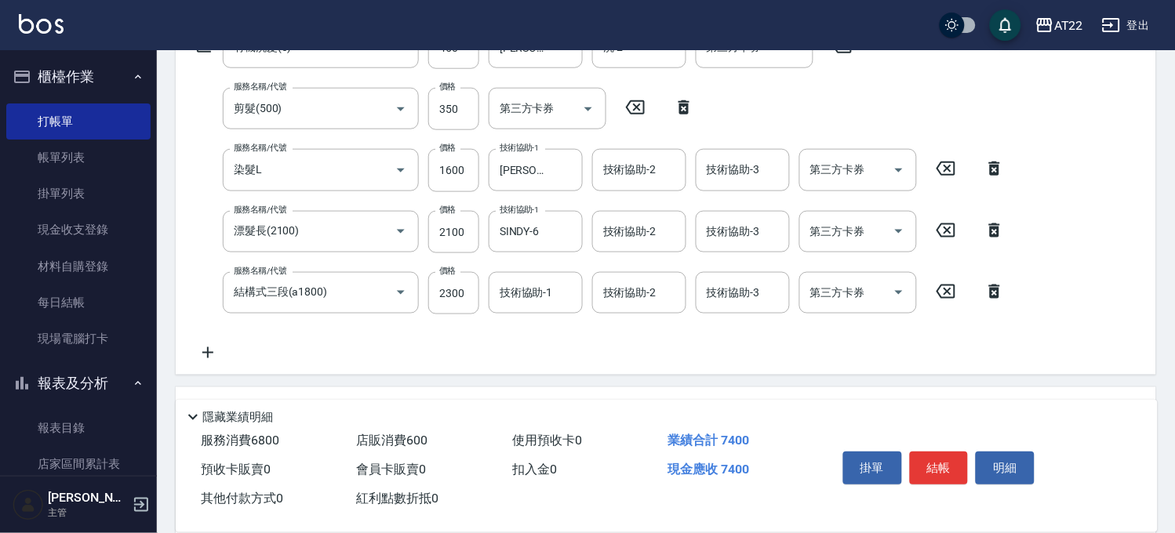
click at [206, 347] on icon at bounding box center [207, 353] width 39 height 19
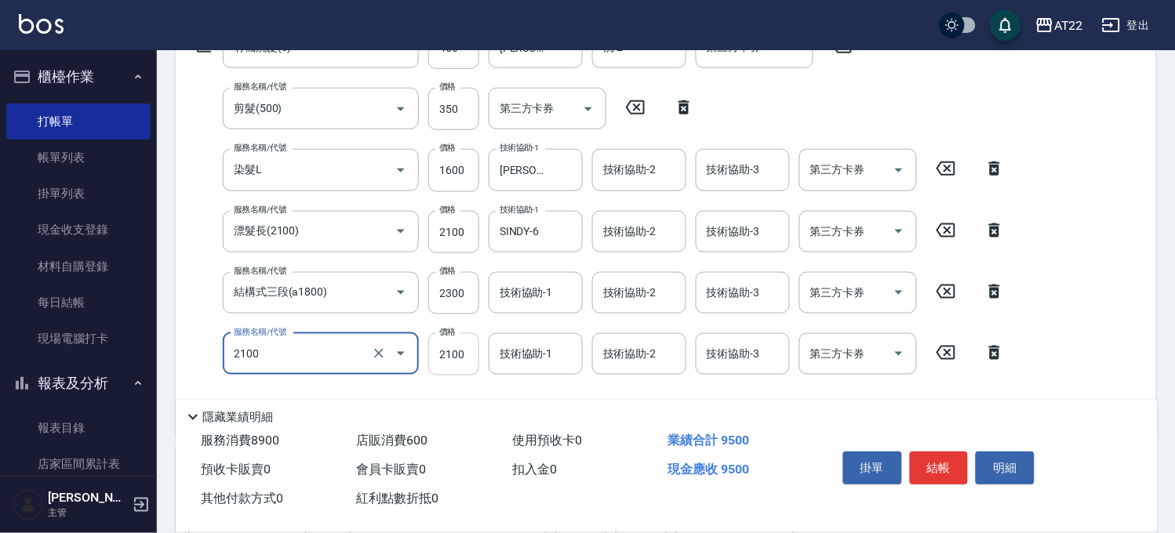
type input "漂髮長(2100)"
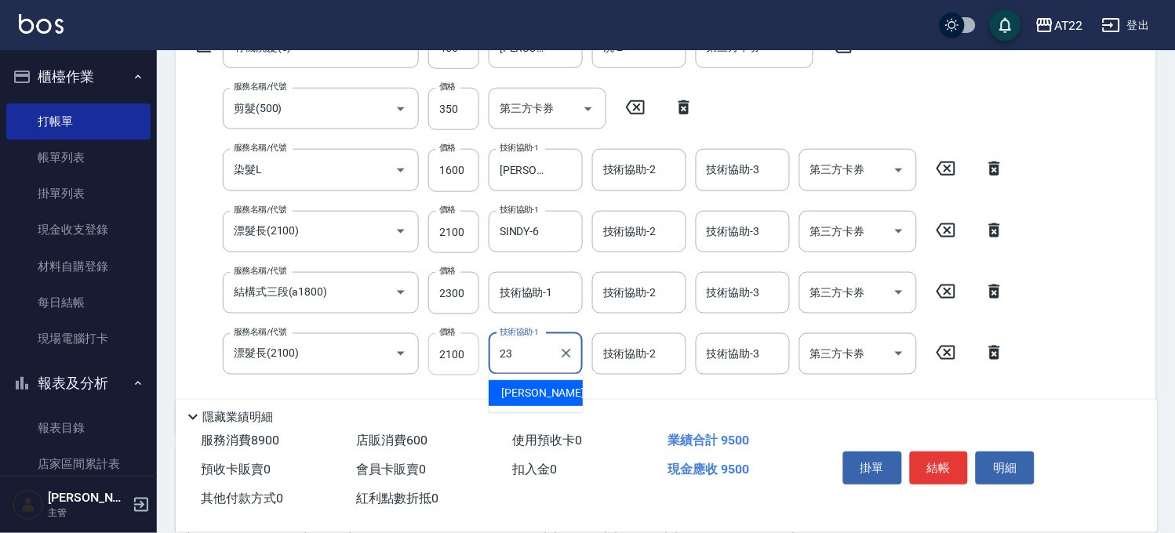
type input "Yuri-23"
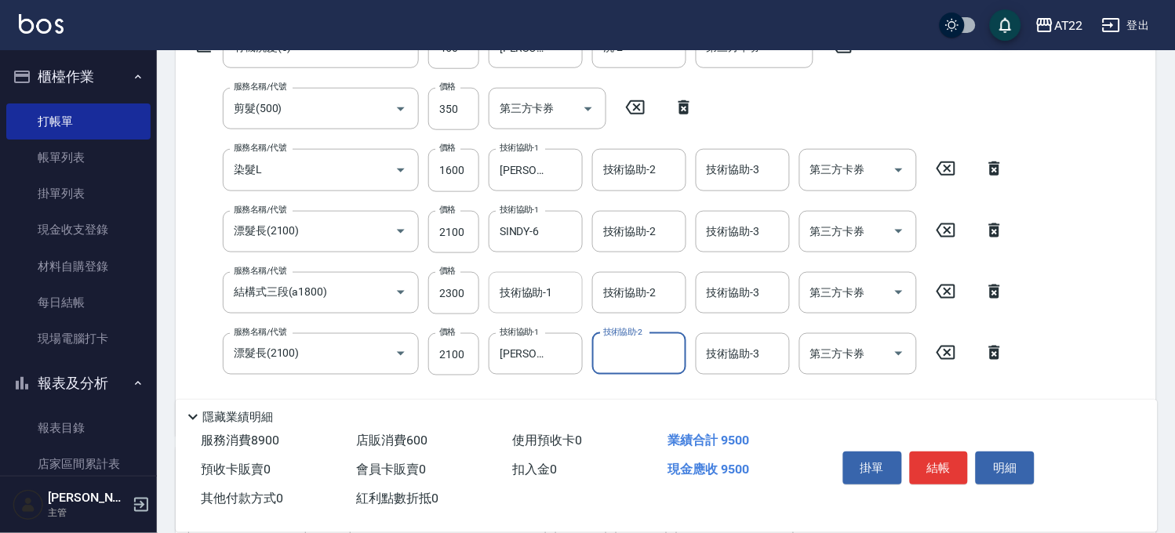
click at [570, 292] on input "技術協助-1" at bounding box center [536, 292] width 80 height 27
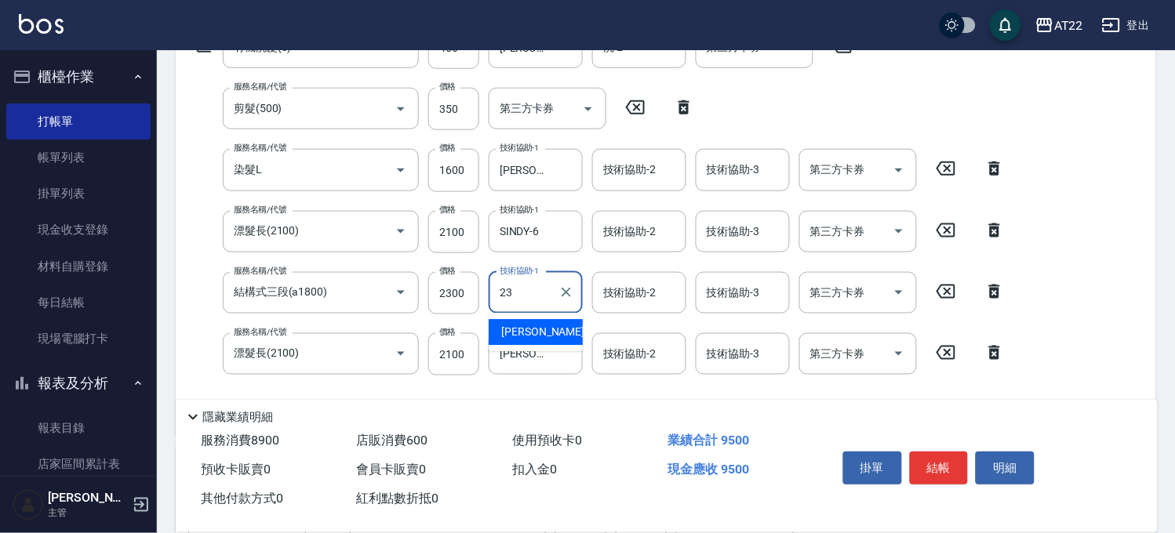
type input "Yuri-23"
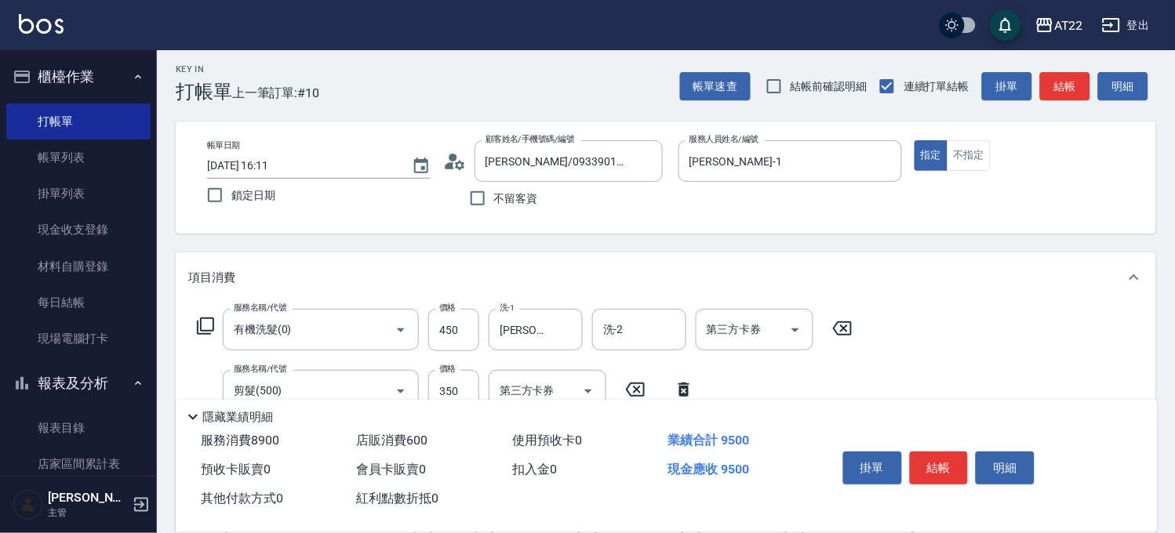
scroll to position [0, 0]
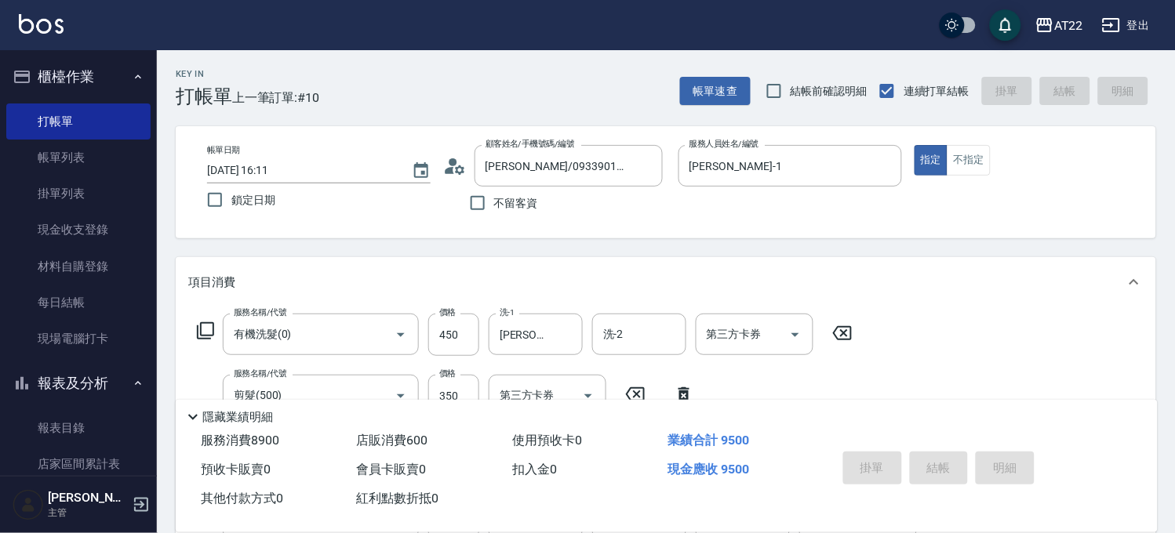
type input "2025/10/14 16:18"
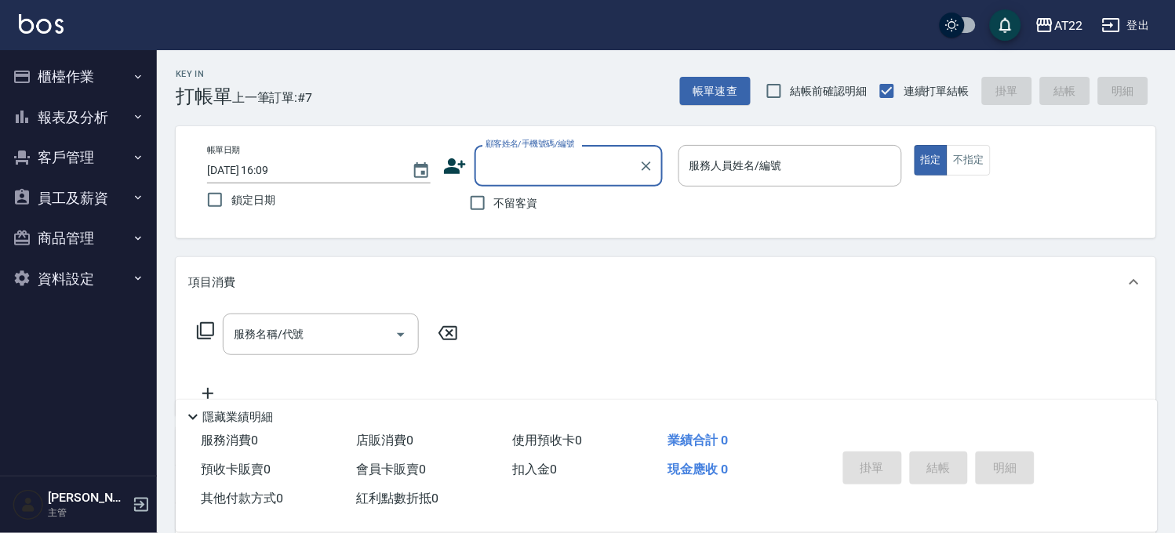
click at [107, 165] on button "客戶管理" at bounding box center [78, 157] width 144 height 41
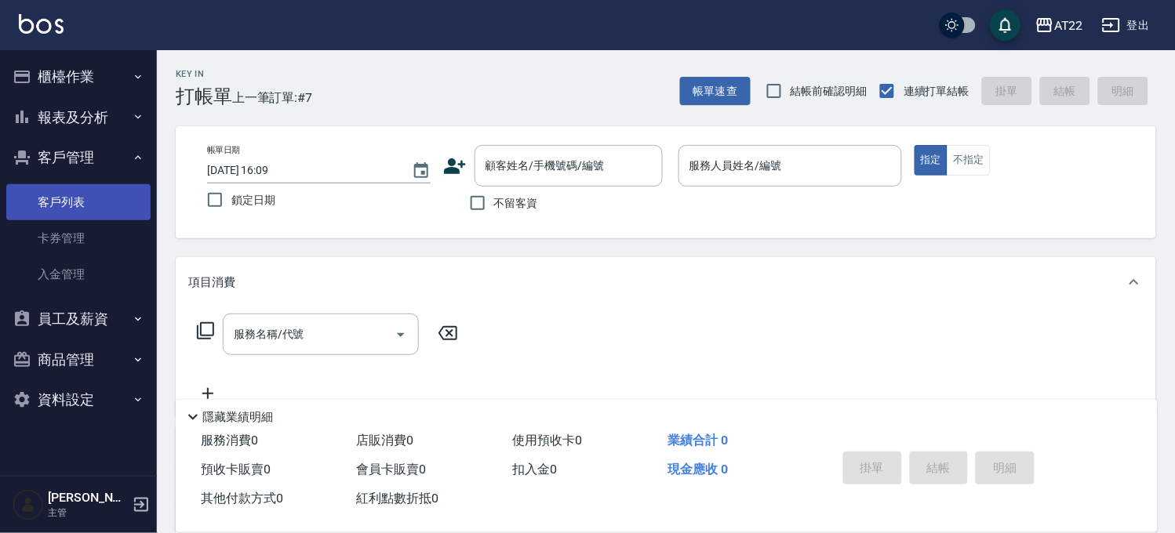
click at [105, 195] on link "客戶列表" at bounding box center [78, 202] width 144 height 36
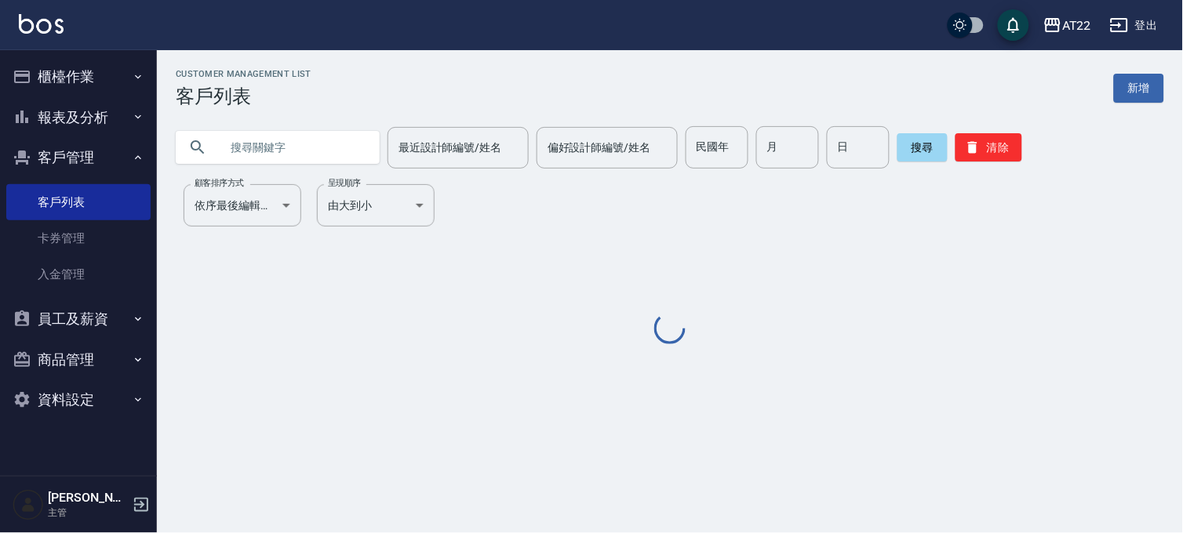
click at [277, 140] on input "text" at bounding box center [293, 147] width 147 height 42
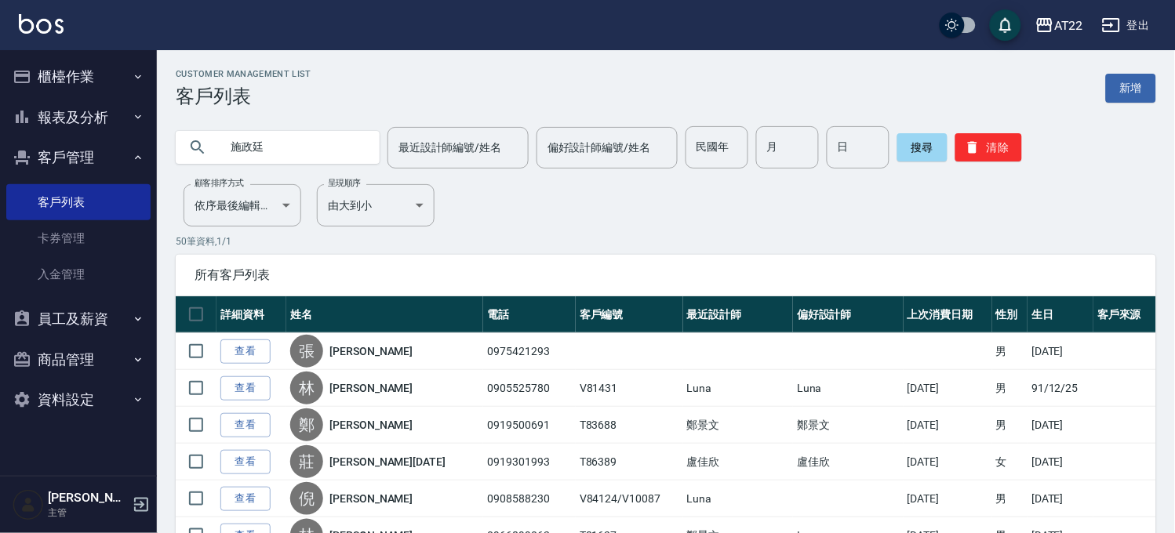
type input "施政廷"
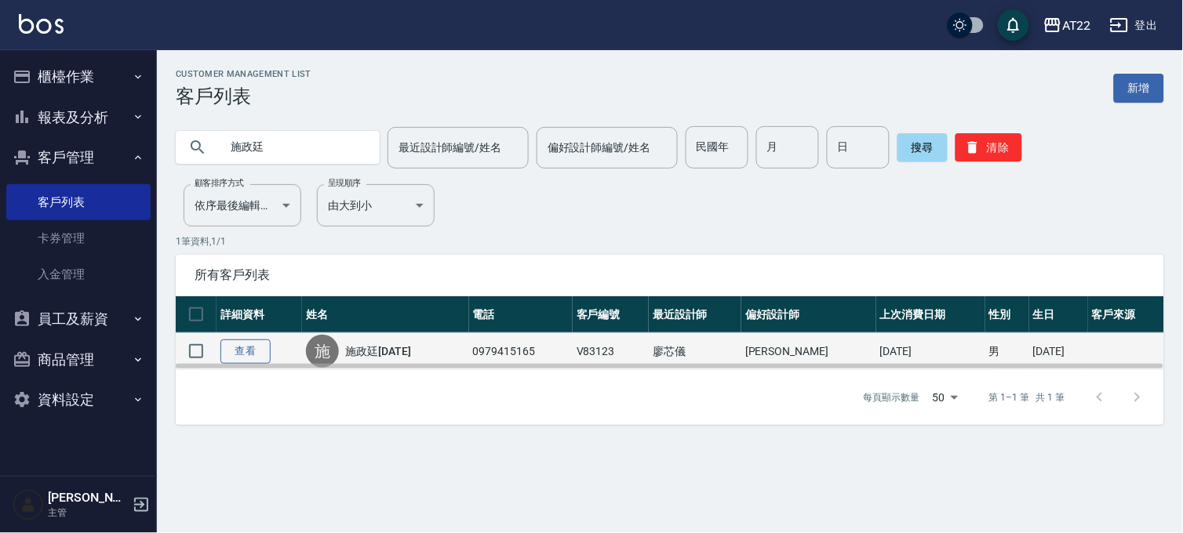
click at [249, 355] on link "查看" at bounding box center [245, 352] width 50 height 24
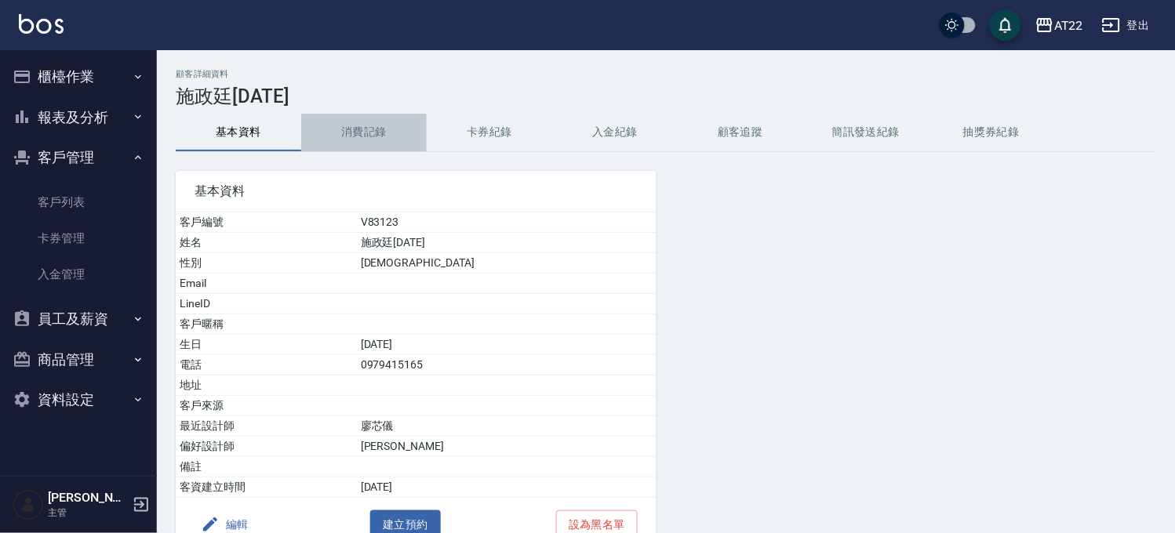
click at [369, 124] on button "消費記錄" at bounding box center [364, 133] width 126 height 38
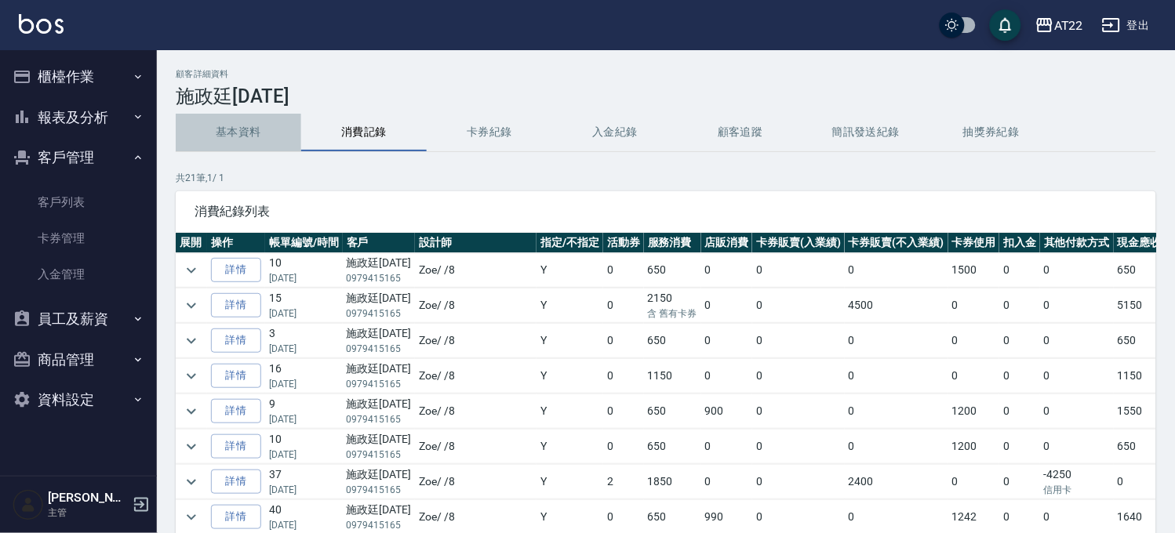
click at [269, 138] on button "基本資料" at bounding box center [239, 133] width 126 height 38
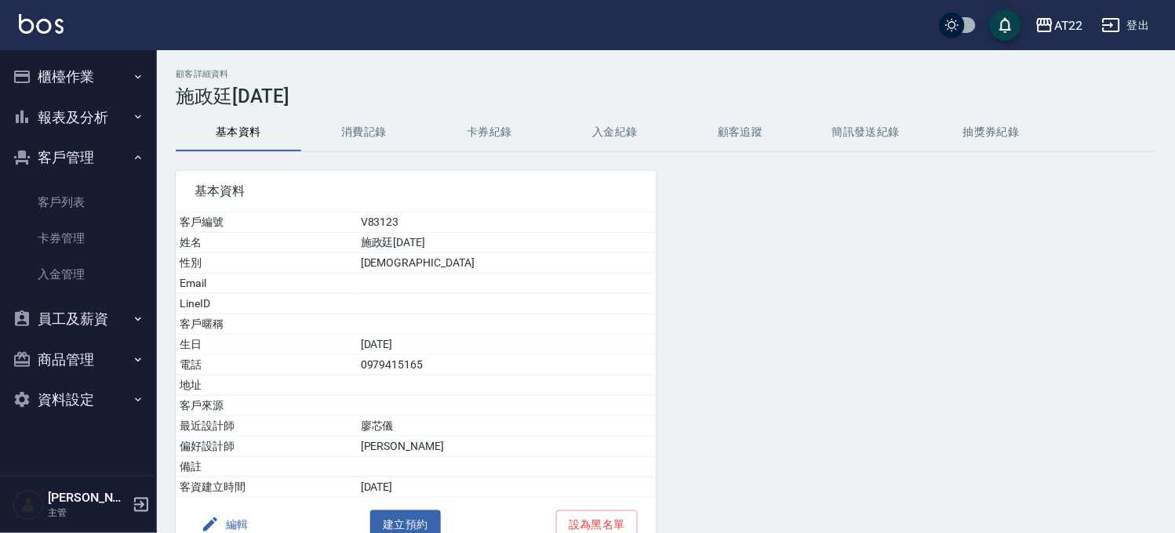
click at [358, 129] on button "消費記錄" at bounding box center [364, 133] width 126 height 38
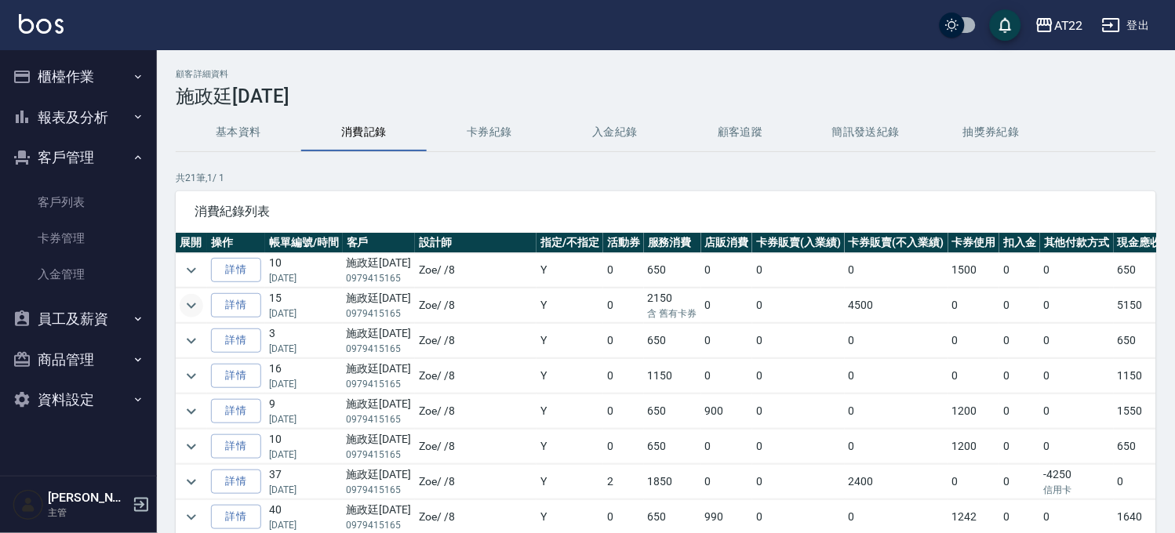
click at [190, 300] on icon "expand row" at bounding box center [191, 306] width 19 height 19
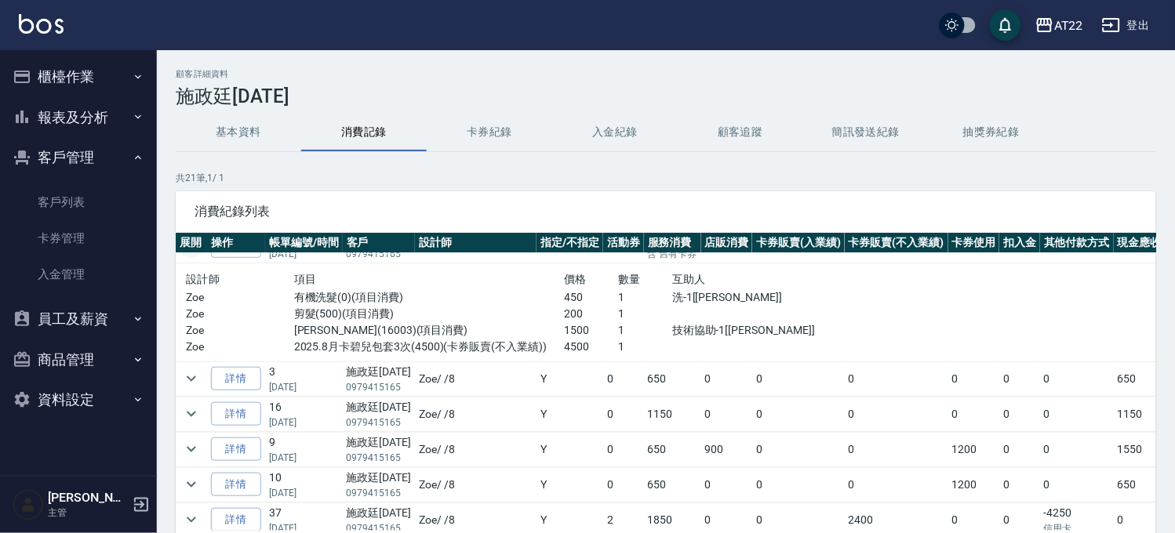
scroll to position [174, 0]
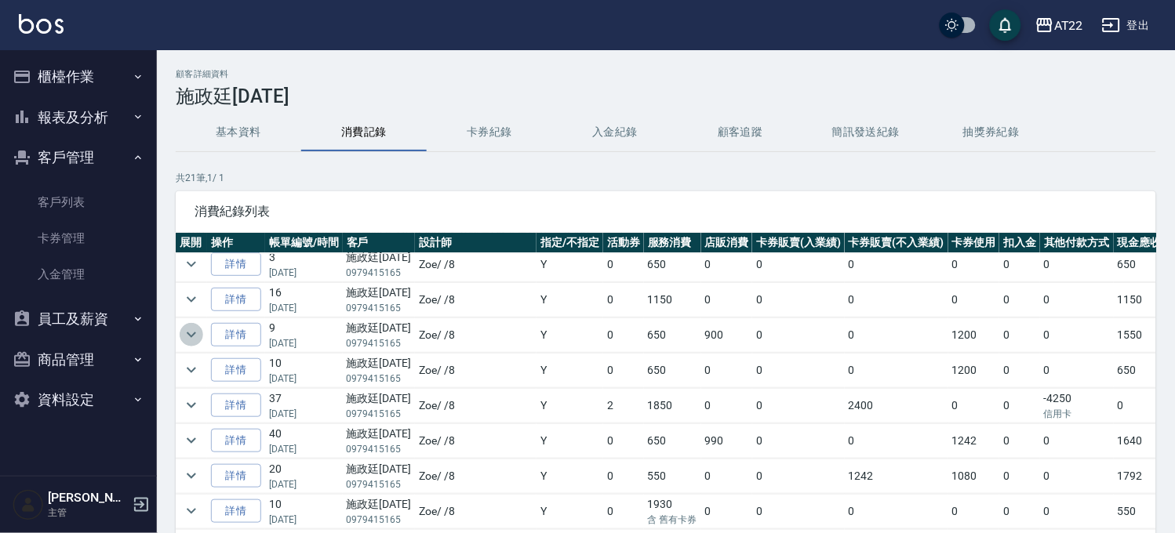
click at [197, 330] on icon "expand row" at bounding box center [191, 335] width 19 height 19
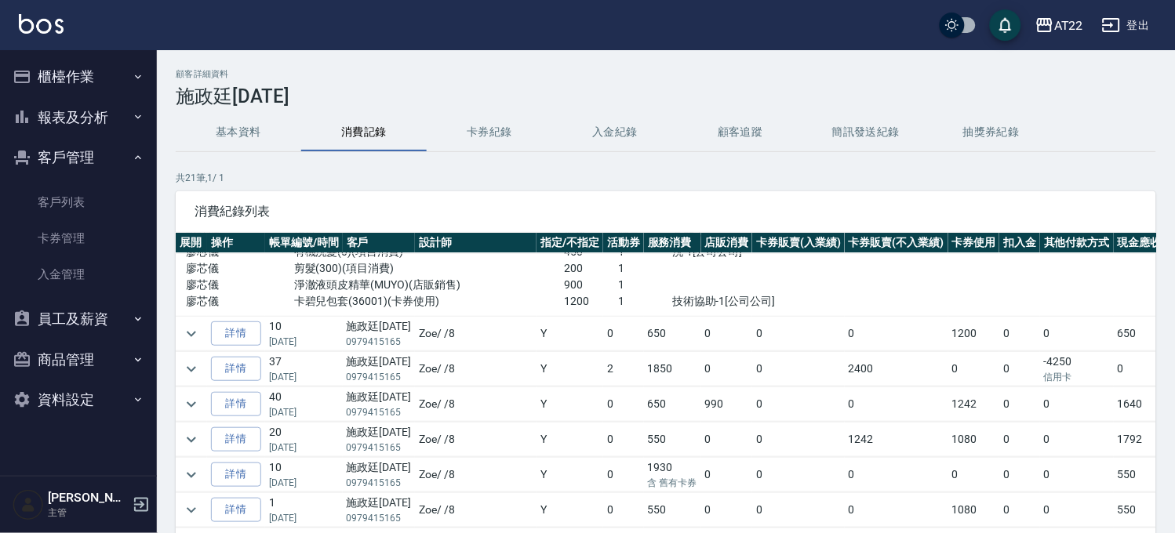
scroll to position [348, 0]
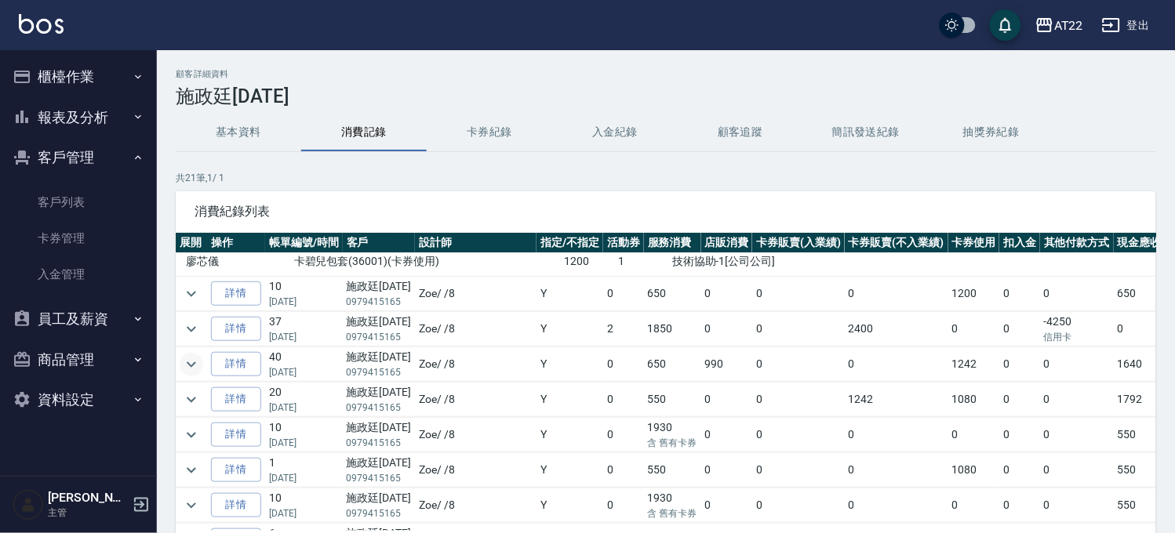
click at [200, 366] on icon "expand row" at bounding box center [191, 364] width 19 height 19
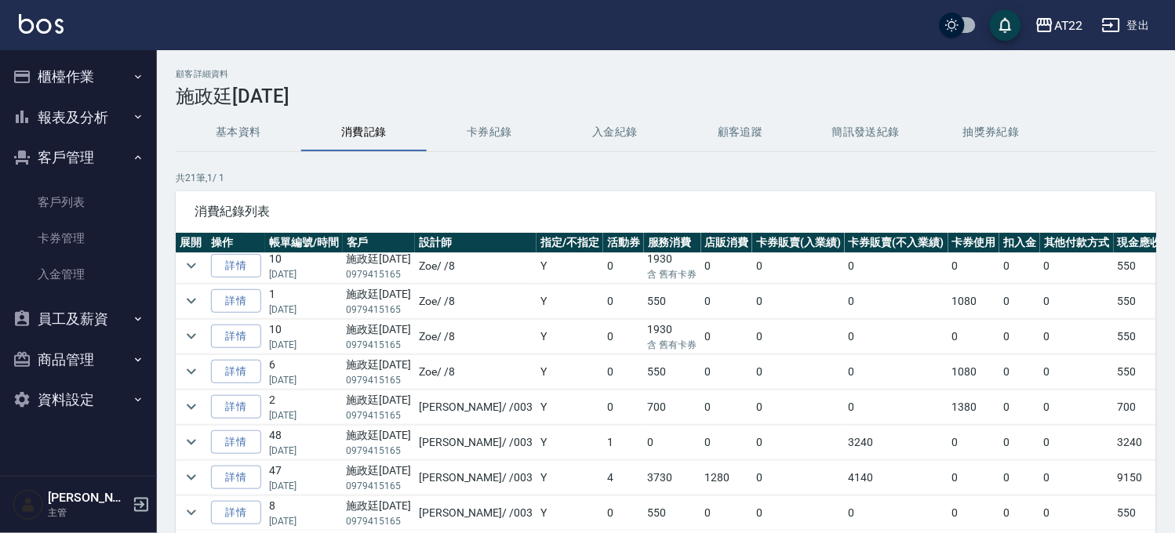
scroll to position [697, 0]
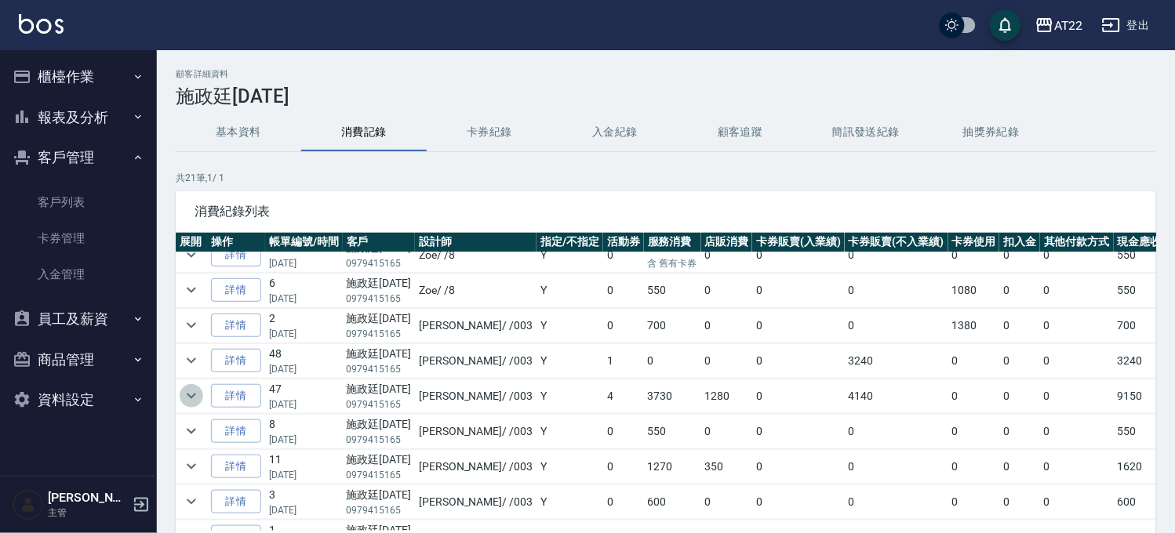
click at [184, 395] on icon "expand row" at bounding box center [191, 396] width 19 height 19
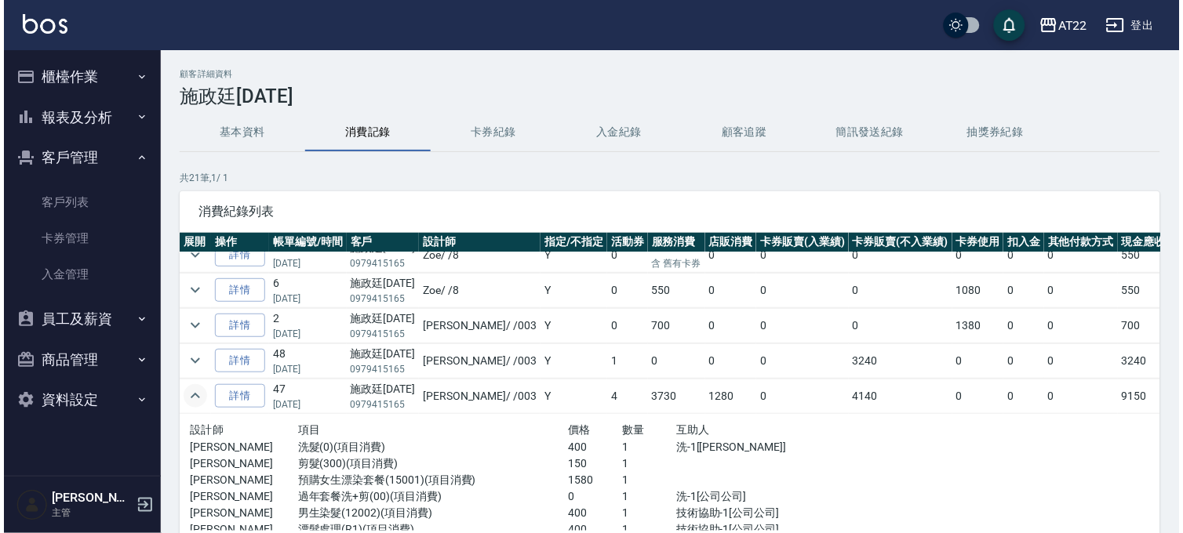
scroll to position [348, 0]
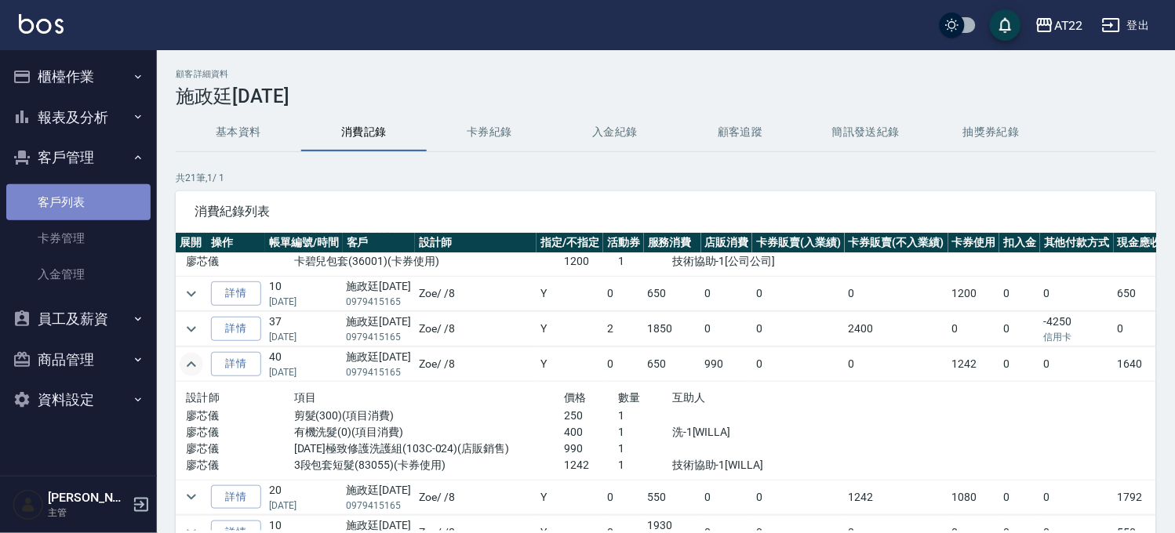
click at [95, 204] on link "客戶列表" at bounding box center [78, 202] width 144 height 36
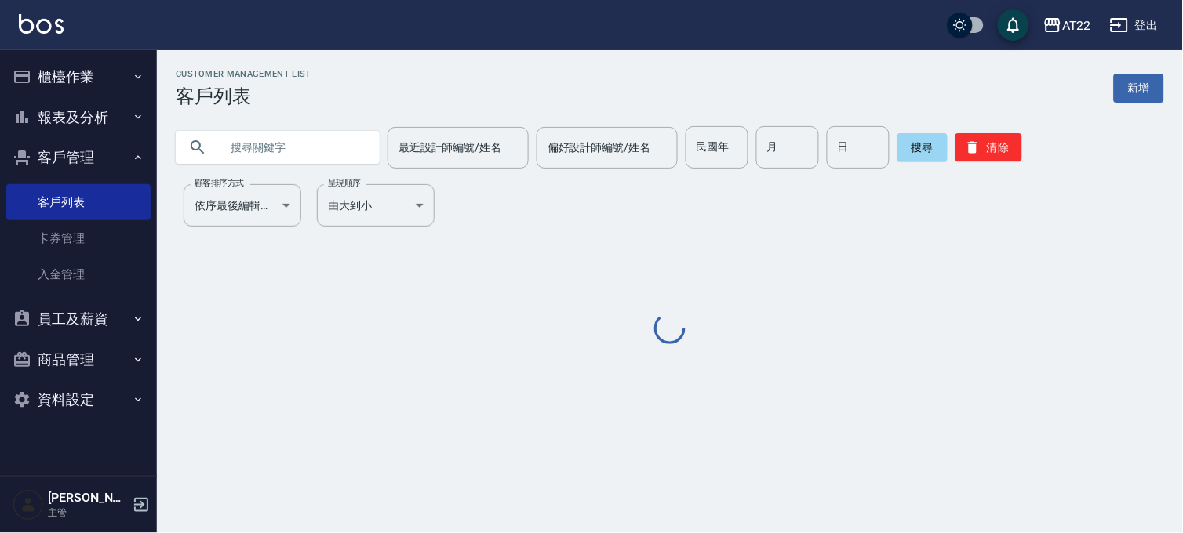
click at [311, 158] on input "text" at bounding box center [293, 147] width 147 height 42
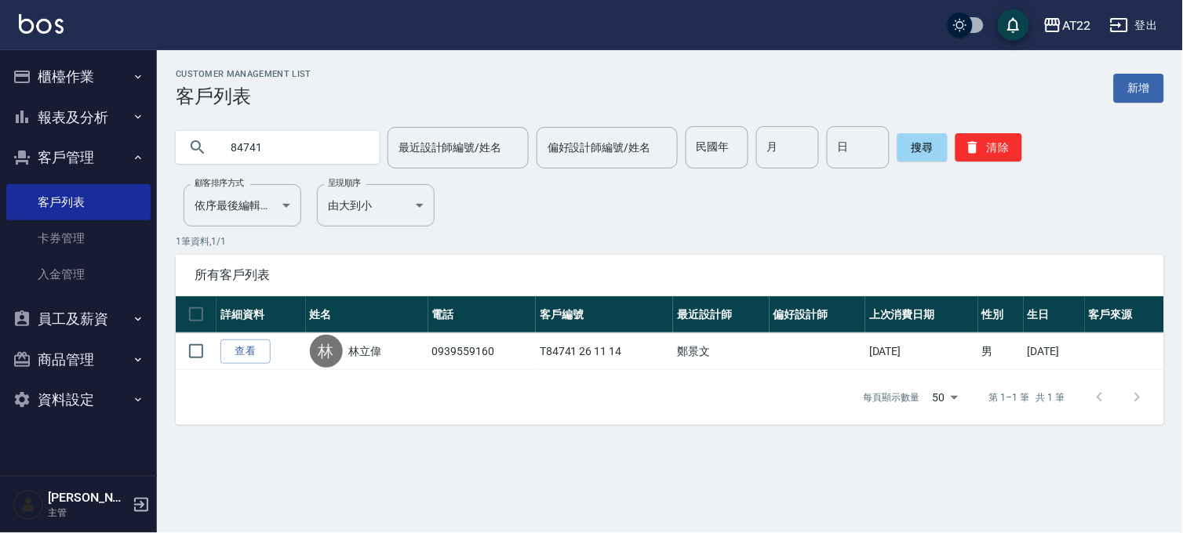
click at [299, 149] on input "84741" at bounding box center [293, 147] width 147 height 42
type input "0966089852"
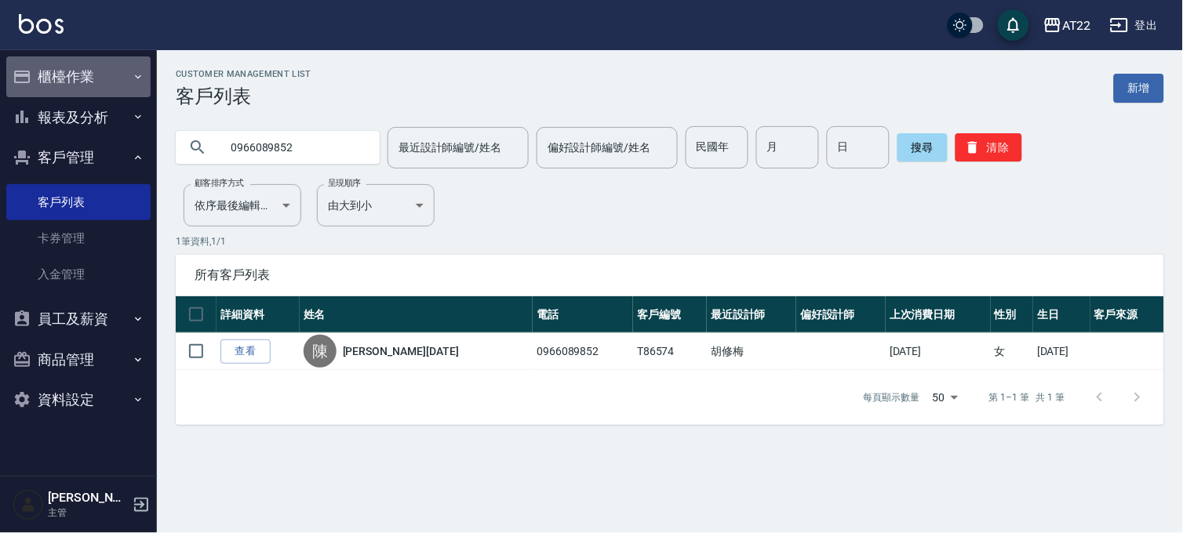
click at [100, 75] on button "櫃檯作業" at bounding box center [78, 76] width 144 height 41
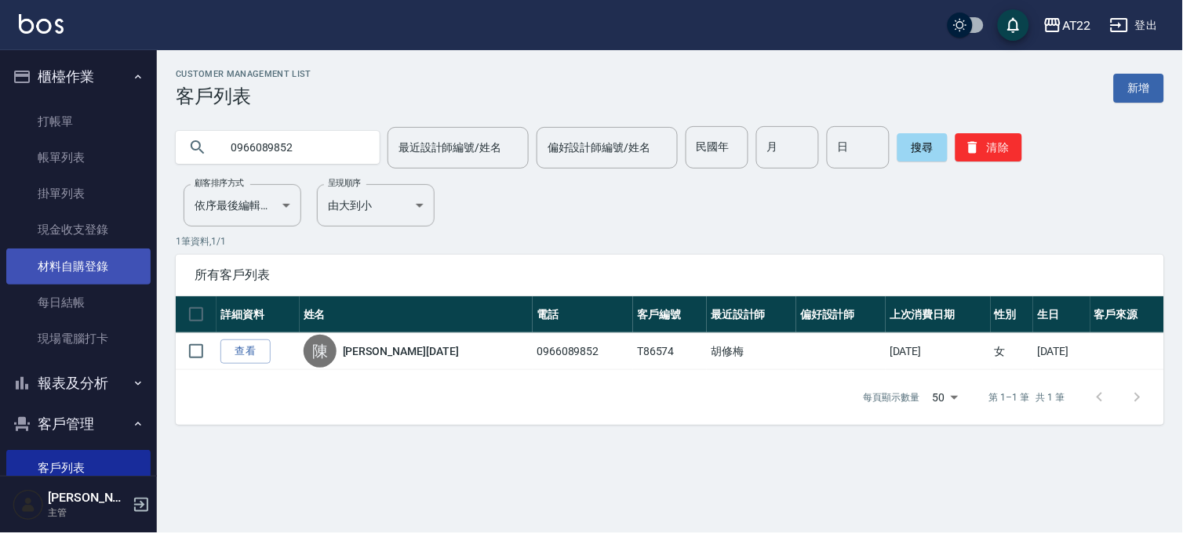
click at [104, 269] on link "材料自購登錄" at bounding box center [78, 267] width 144 height 36
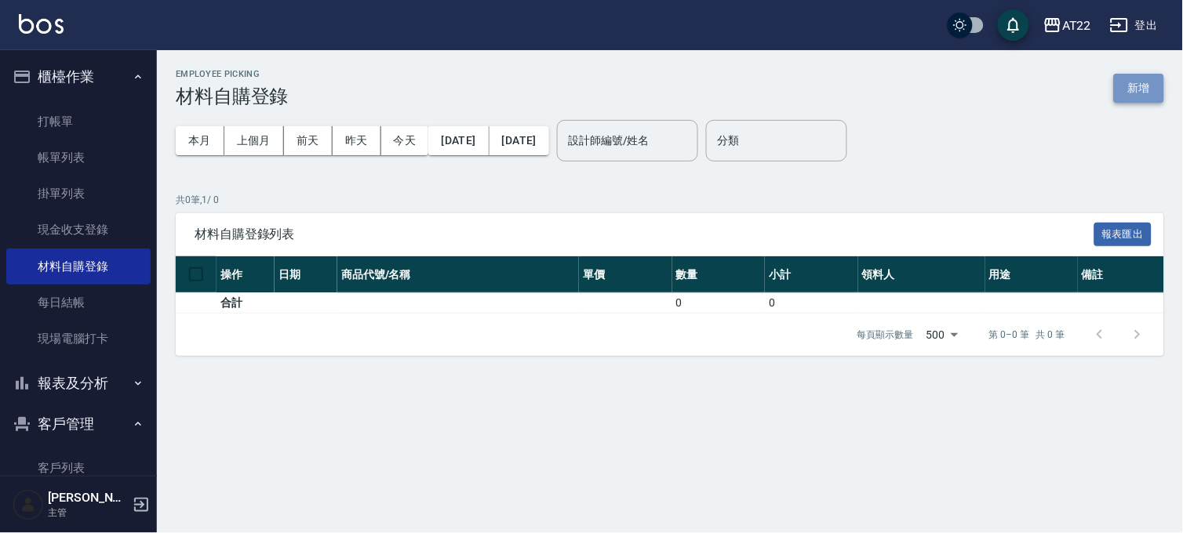
click at [1127, 84] on button "新增" at bounding box center [1139, 88] width 50 height 29
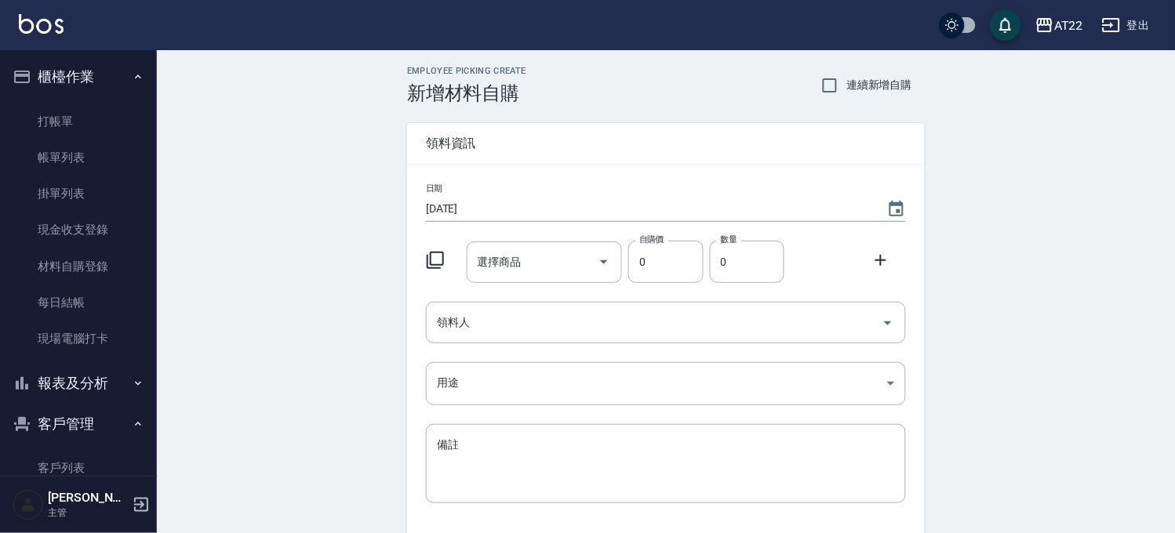
click at [501, 268] on div "選擇商品 選擇商品" at bounding box center [545, 263] width 156 height 42
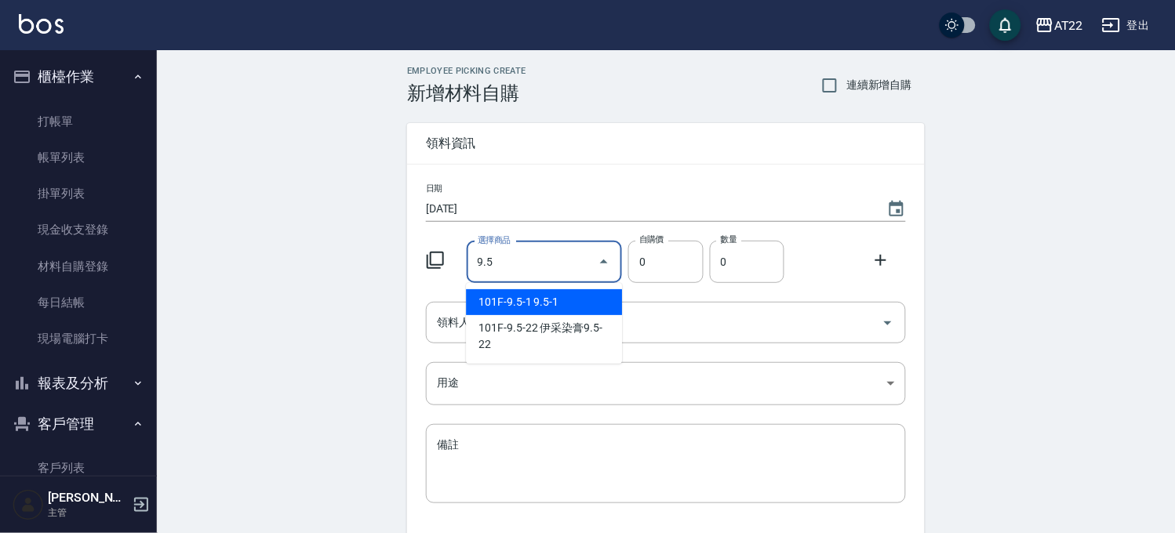
type input "9.5-1"
type input "190"
type input "1"
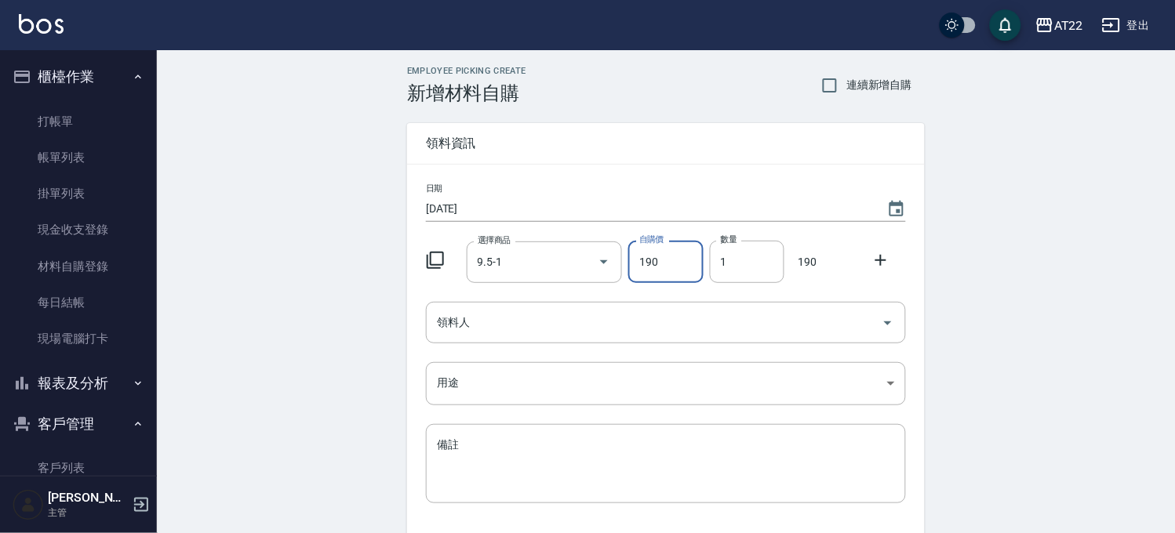
click at [102, 74] on button "櫃檯作業" at bounding box center [78, 76] width 144 height 41
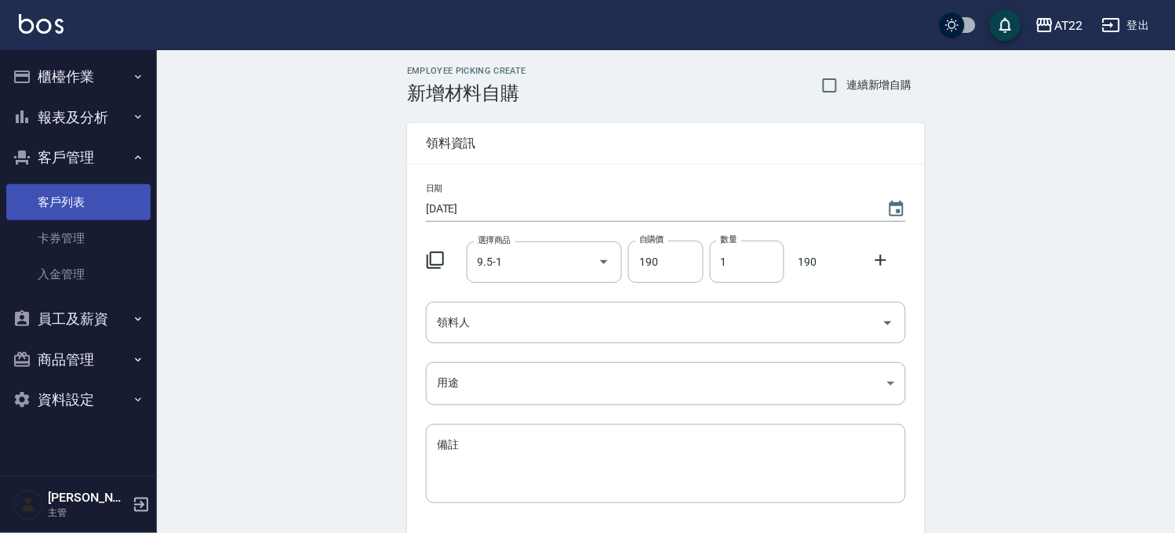
click at [115, 188] on link "客戶列表" at bounding box center [78, 202] width 144 height 36
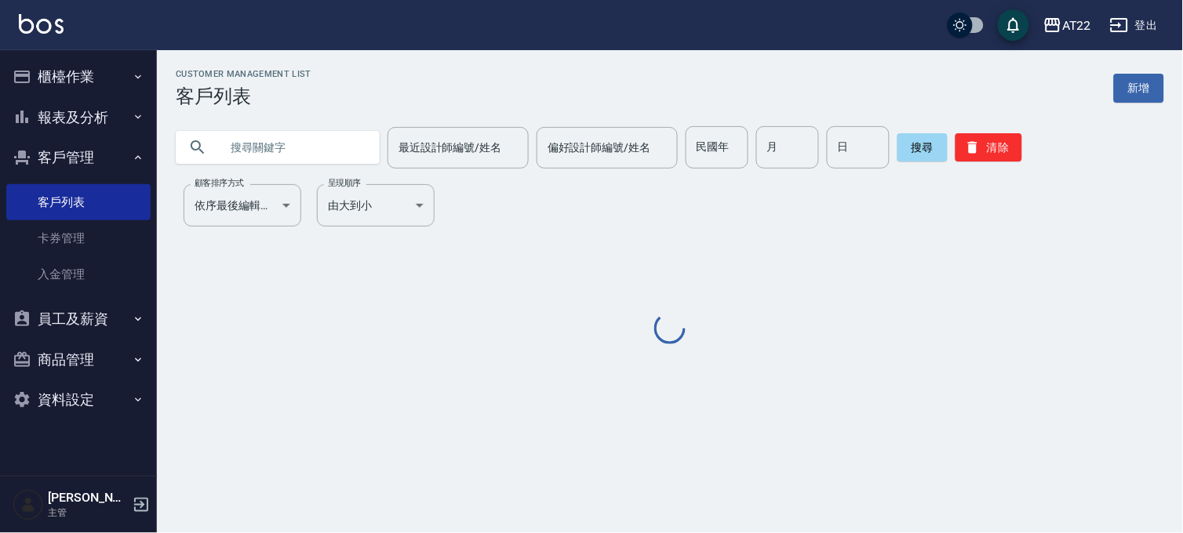
click at [246, 134] on input "text" at bounding box center [293, 147] width 147 height 42
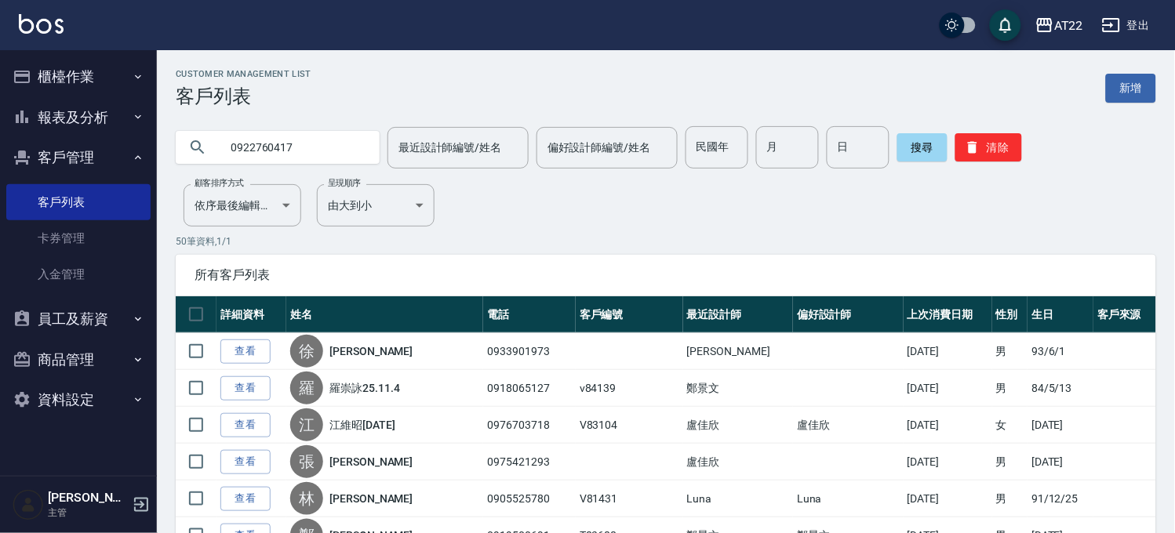
type input "0922760417"
